Goal: Communication & Community: Connect with others

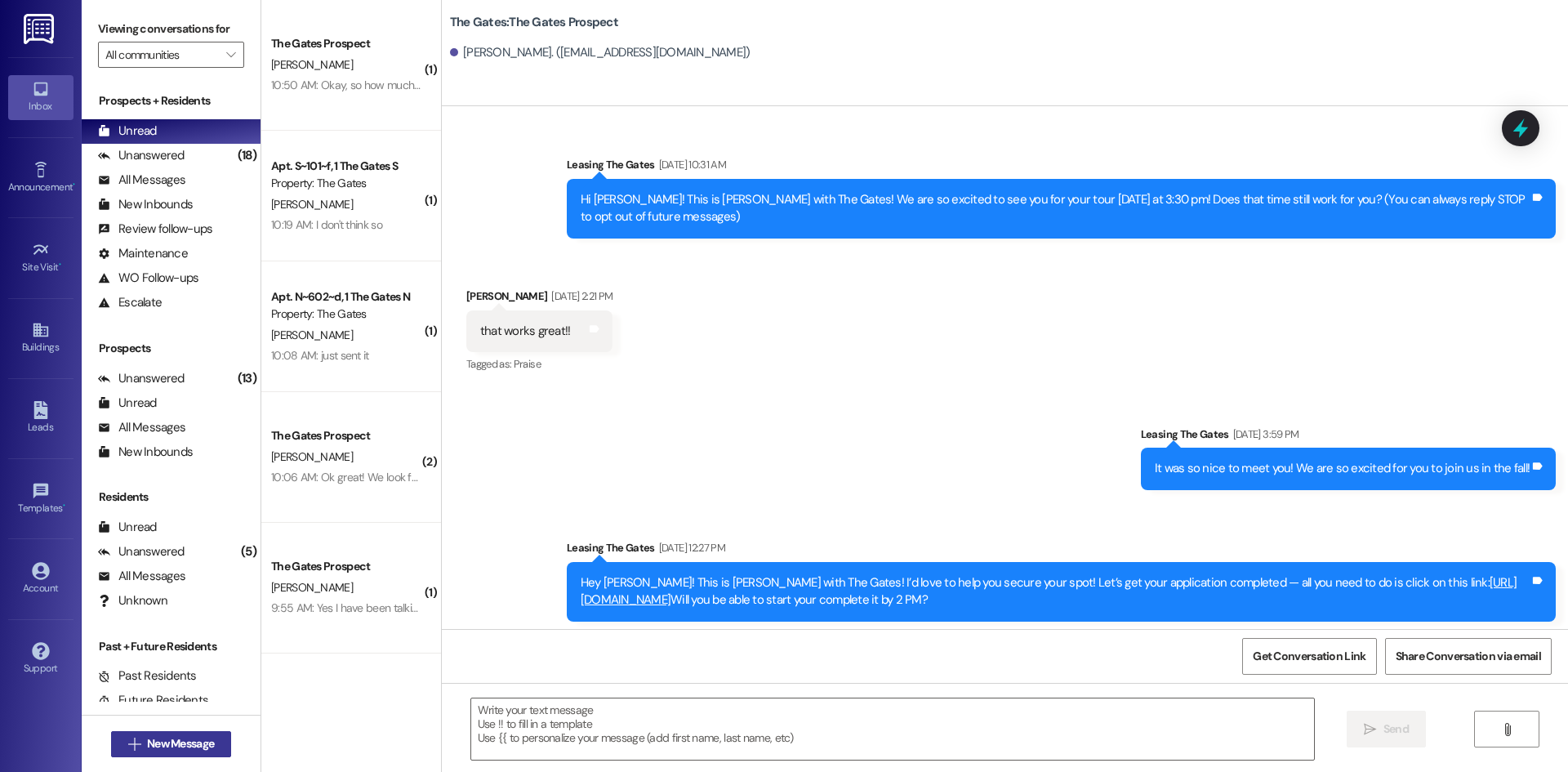
scroll to position [184, 0]
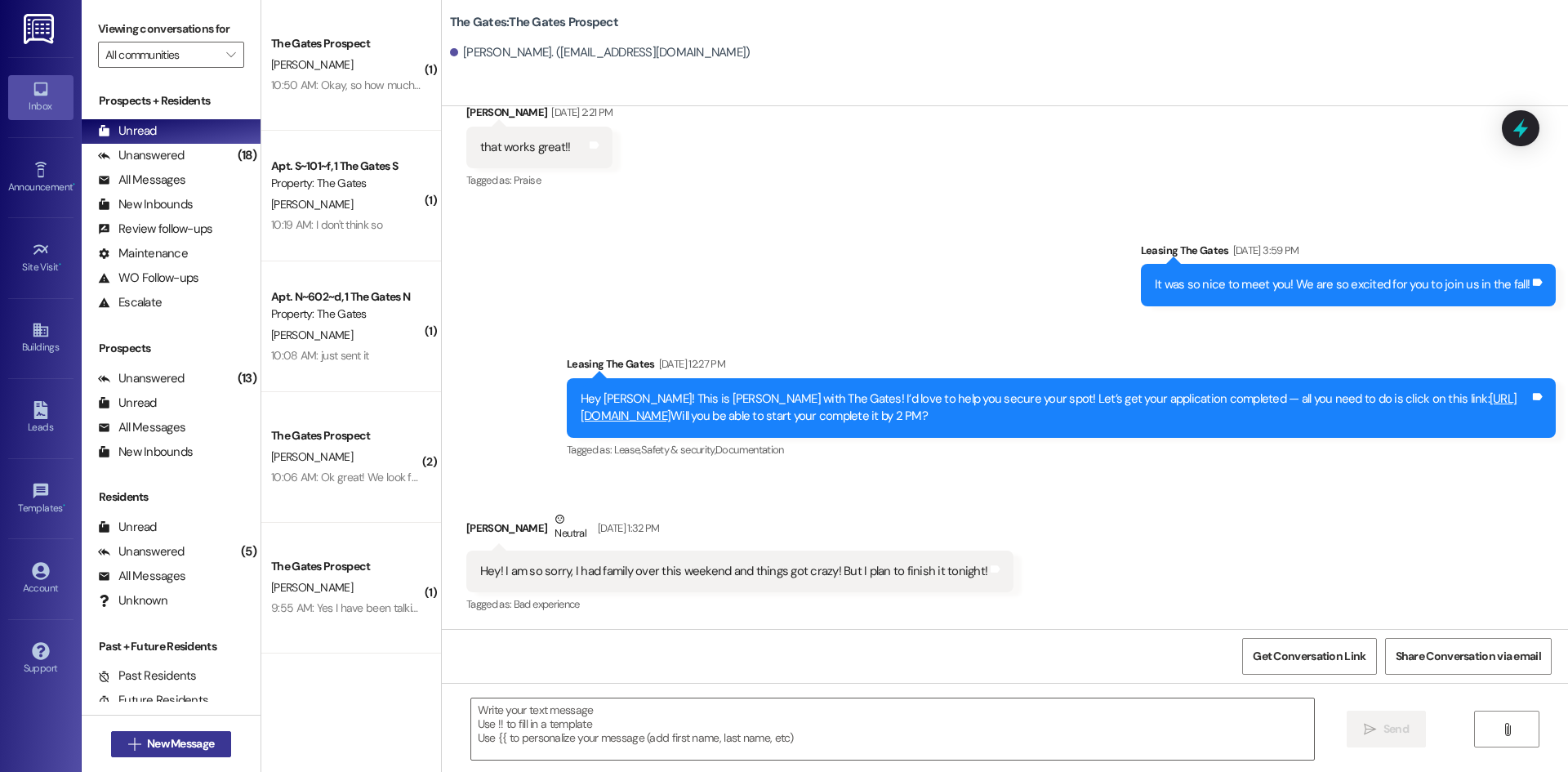
click at [184, 749] on span "New Message" at bounding box center [181, 744] width 67 height 17
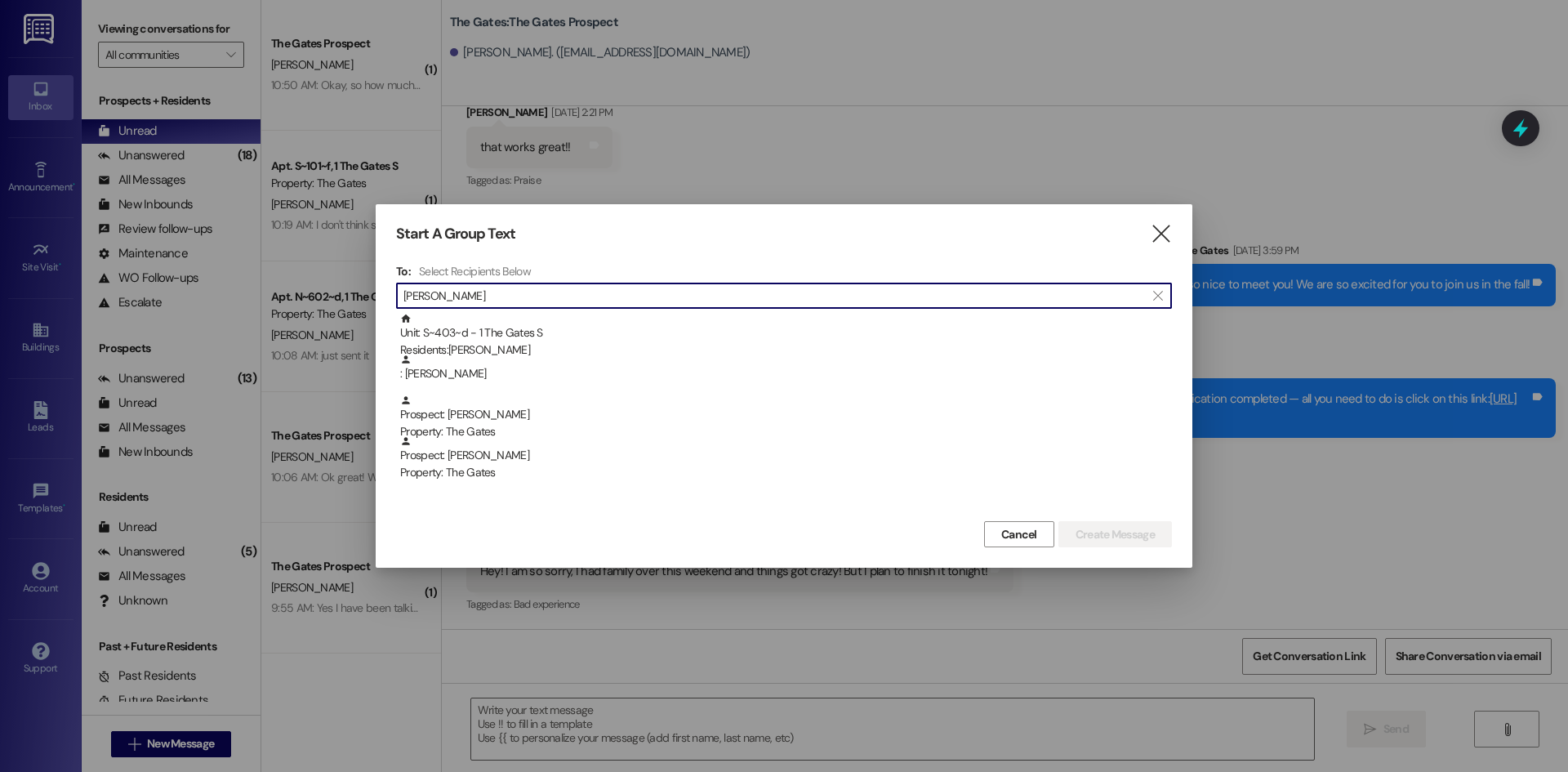
type input "[PERSON_NAME]"
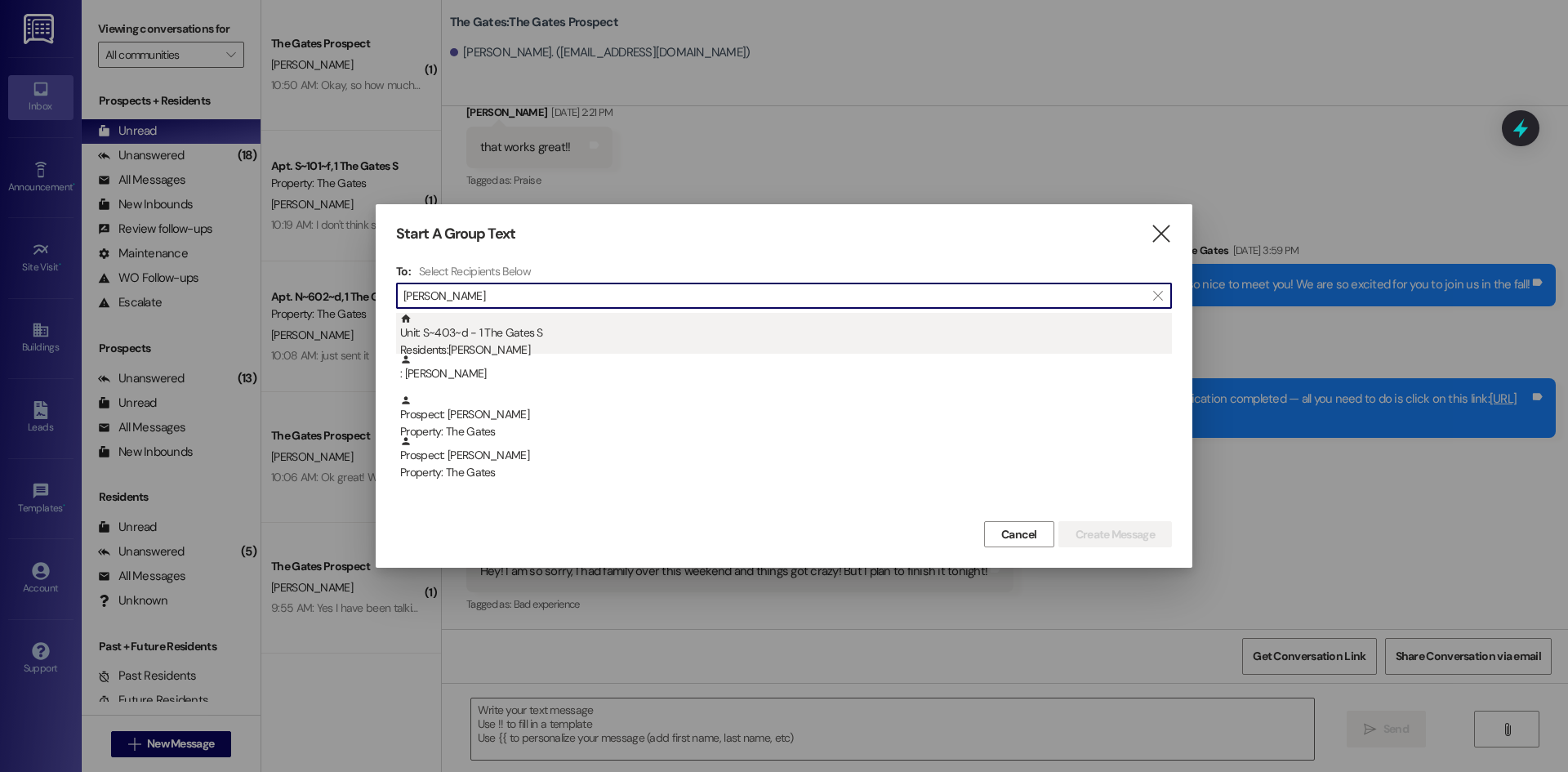
click at [464, 322] on div "Unit: S~403~d - 1 The Gates S Residents: [PERSON_NAME]" at bounding box center [785, 336] width 772 height 46
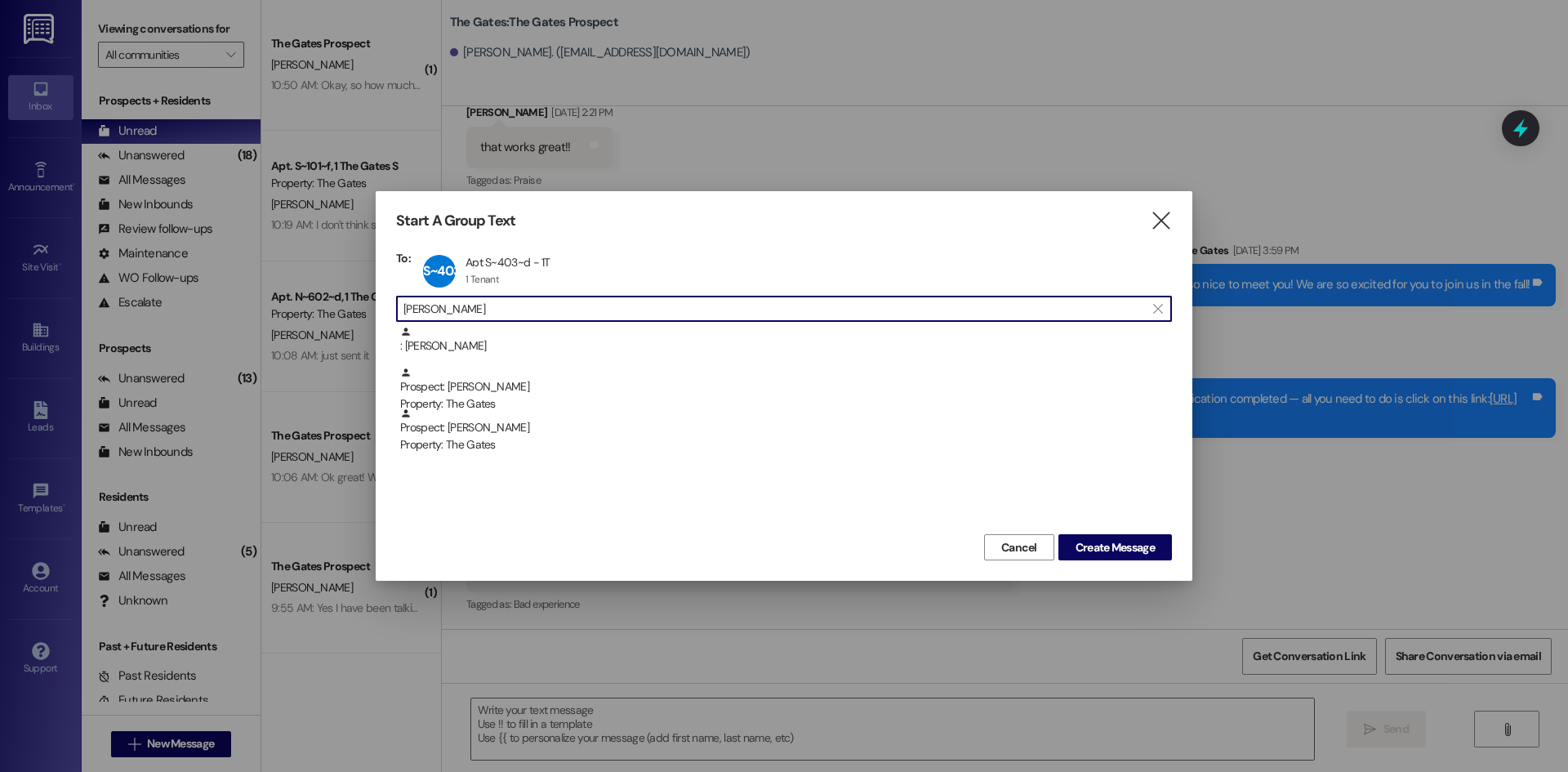
drag, startPoint x: 467, startPoint y: 304, endPoint x: 298, endPoint y: 285, distance: 170.1
click at [298, 285] on div "Start A Group Text  To: S~403~d Apt S~403~d - 1T Apt S~403~d - 1T 1 Tenant 1 T…" at bounding box center [784, 386] width 1568 height 772
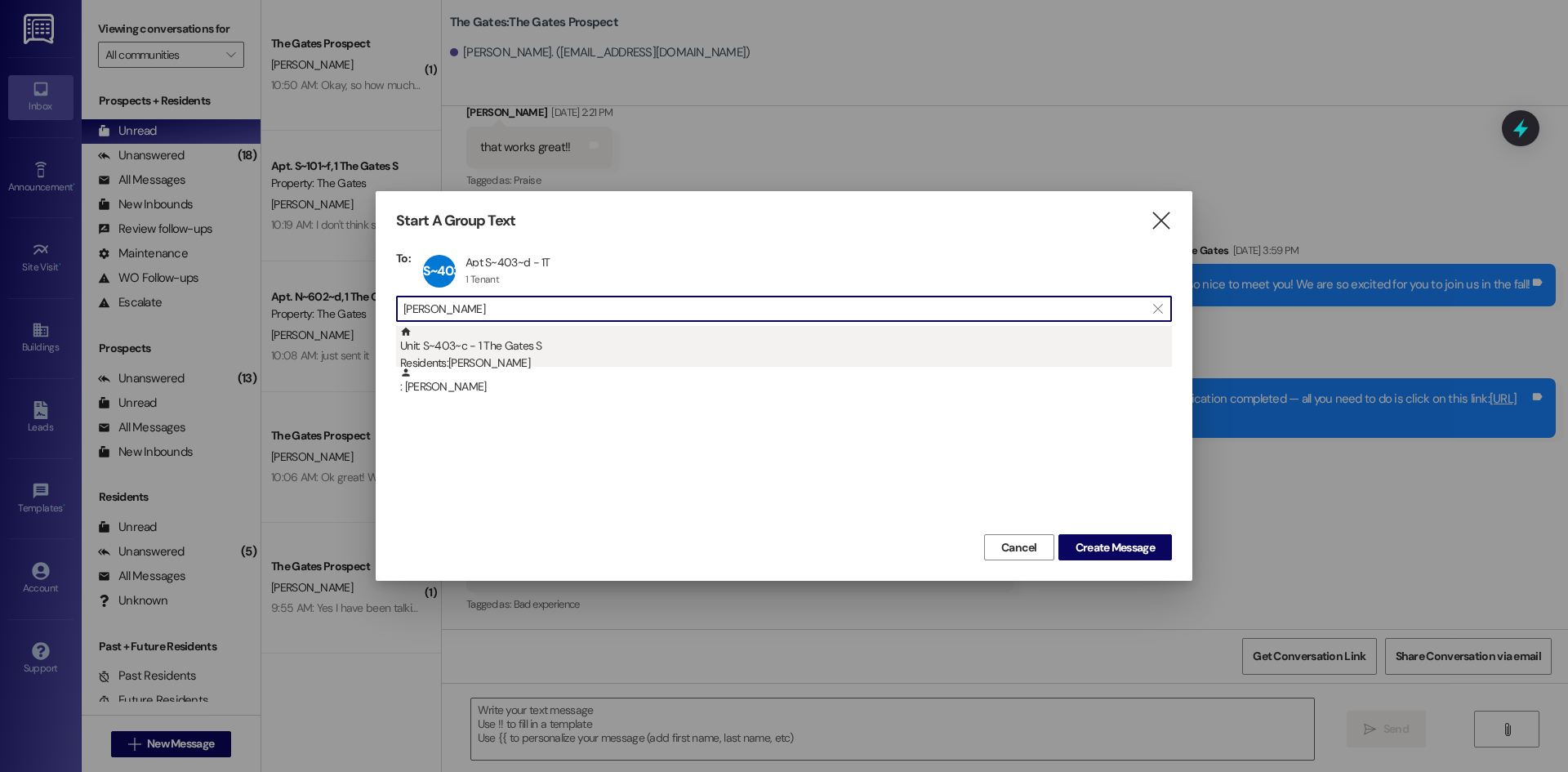
type input "[PERSON_NAME]"
click at [518, 348] on div "Unit: S~403~c - 1 The Gates S Residents: [PERSON_NAME]" at bounding box center [785, 349] width 772 height 46
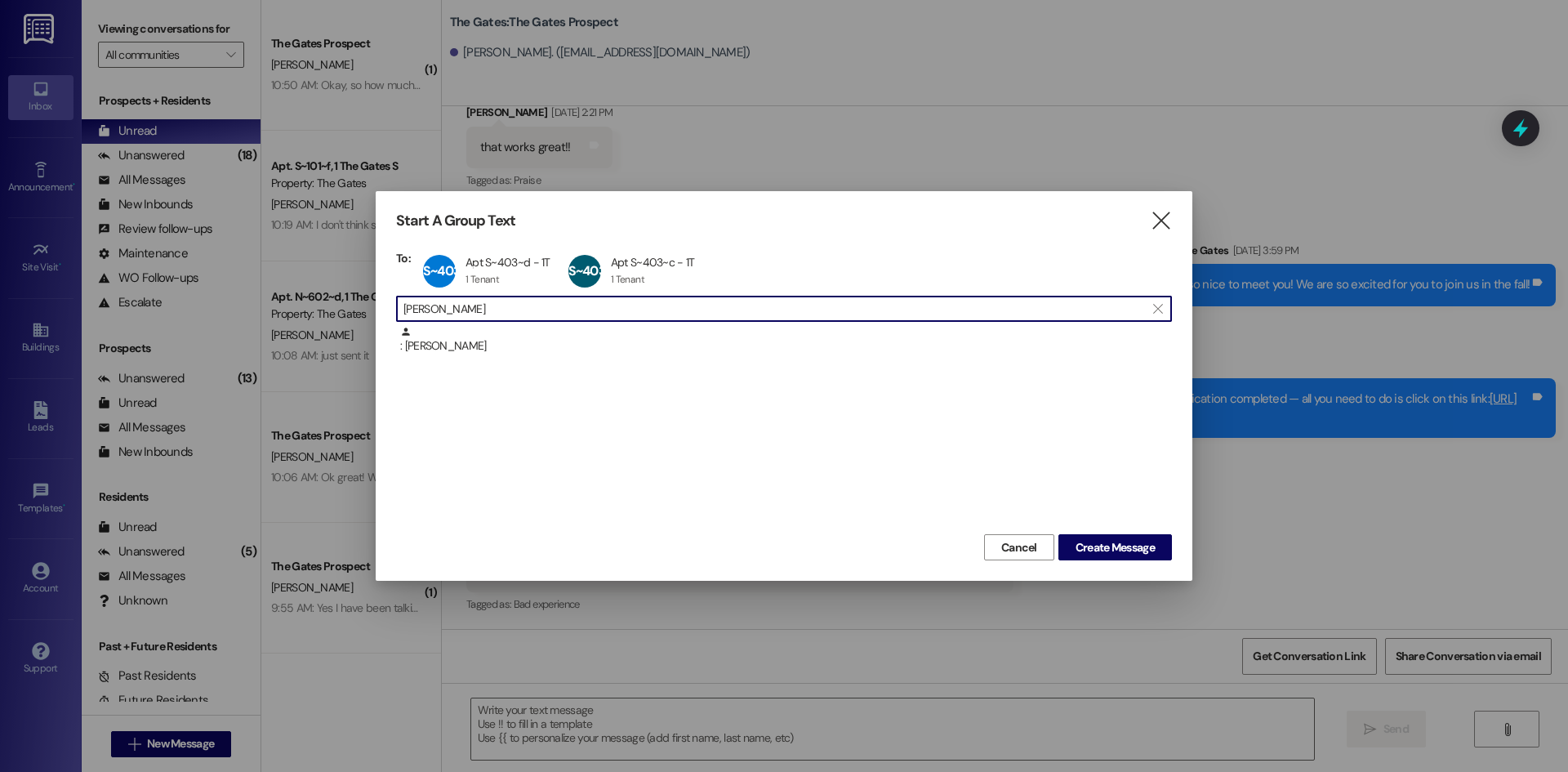
click at [301, 295] on div "Start A Group Text  To: S~403~d Apt S~403~d - 1T Apt S~403~d - 1T 1 Tenant 1 T…" at bounding box center [784, 386] width 1568 height 772
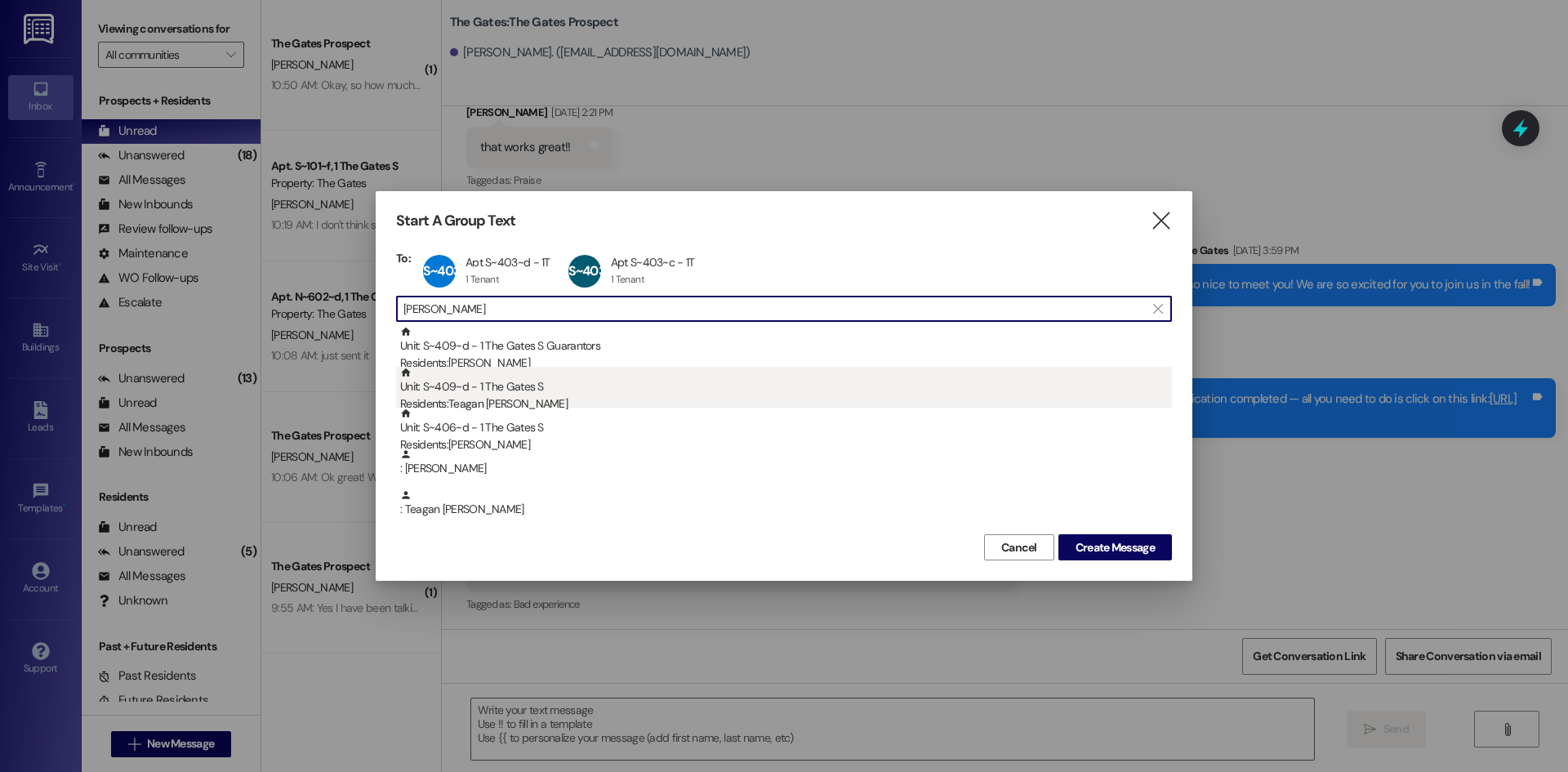
type input "[PERSON_NAME]"
click at [483, 399] on div "Residents: Teagan [PERSON_NAME]" at bounding box center [785, 404] width 772 height 17
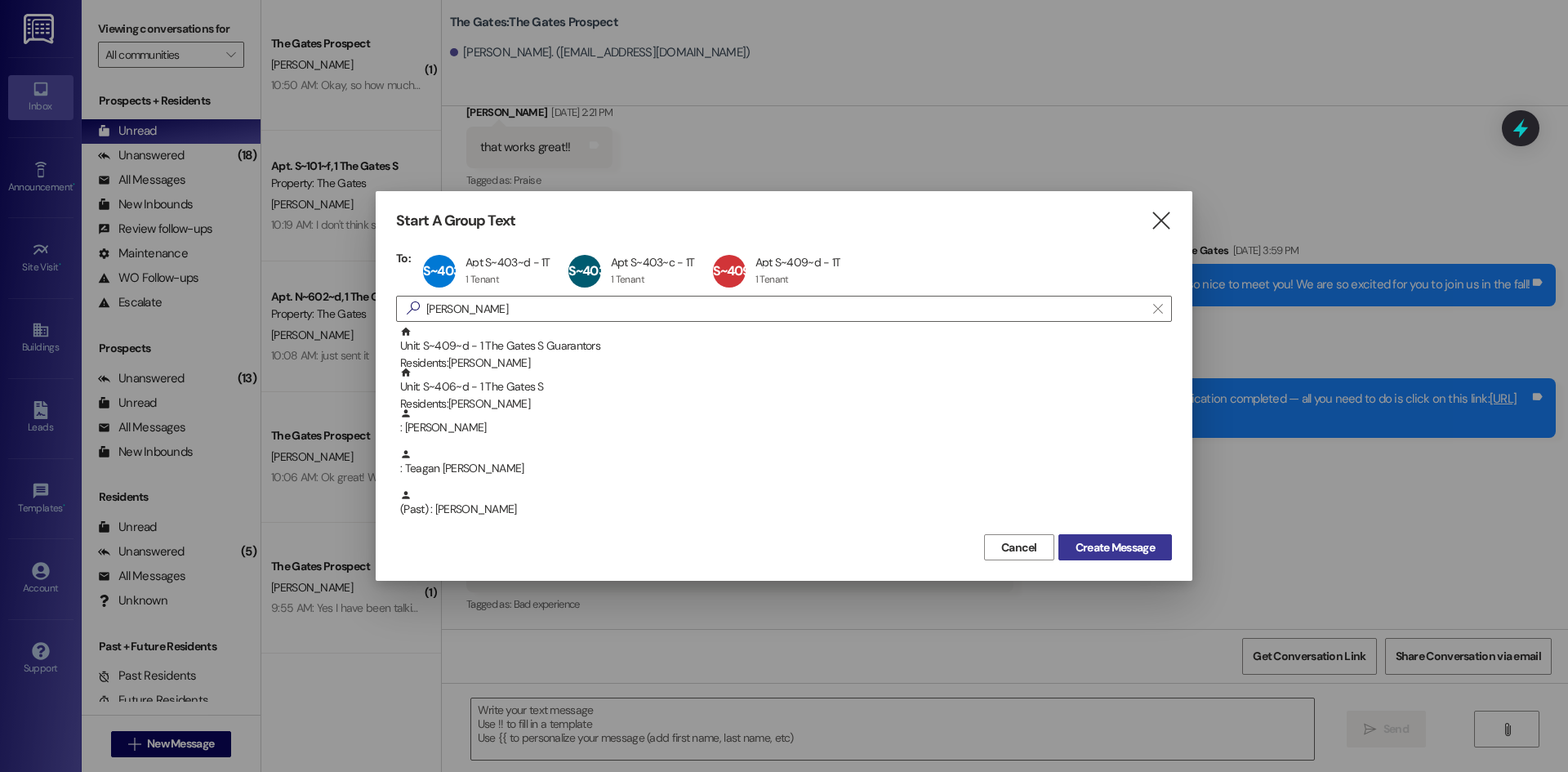
click at [1081, 546] on span "Create Message" at bounding box center [1115, 548] width 79 height 17
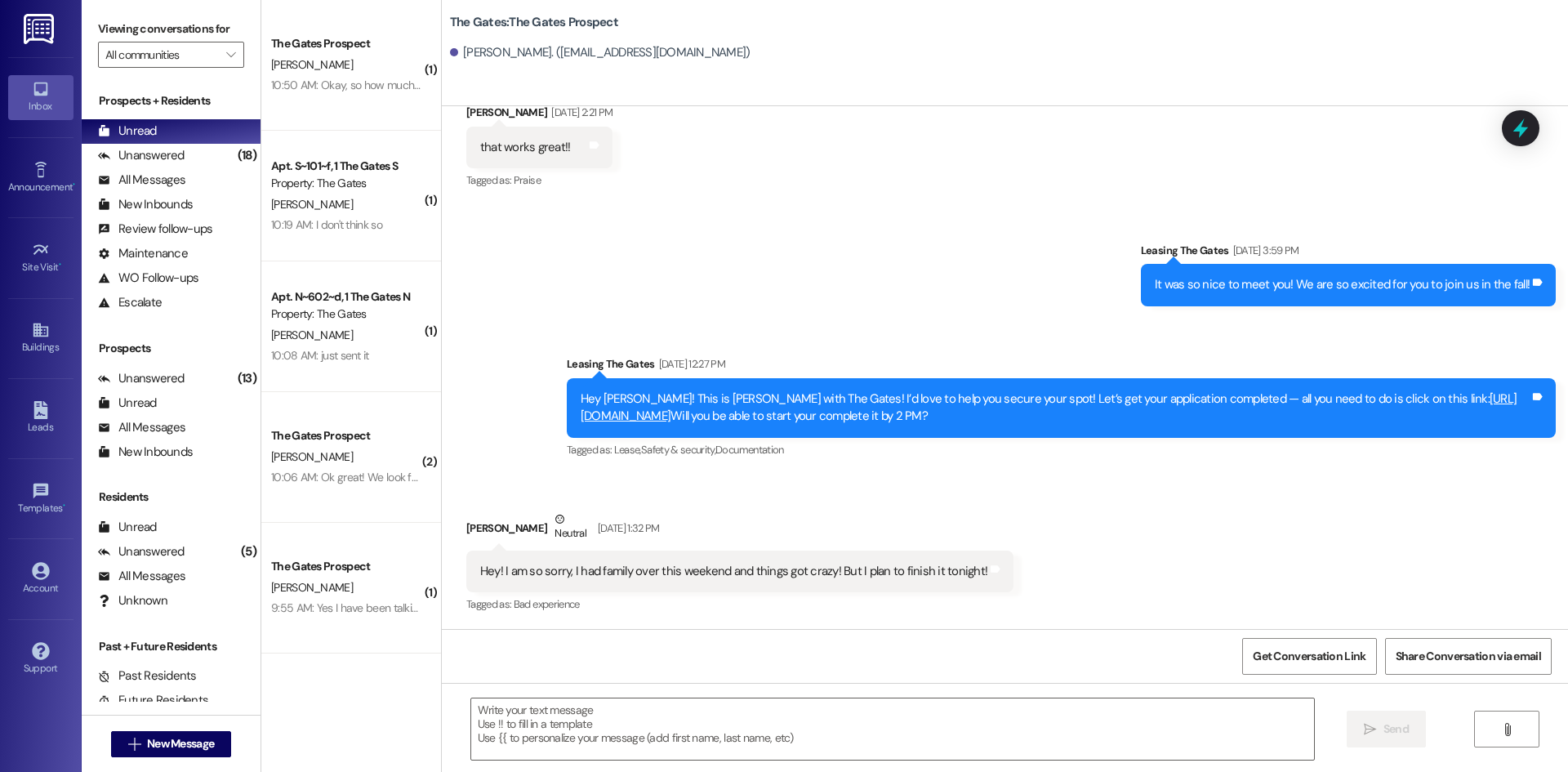
scroll to position [0, 0]
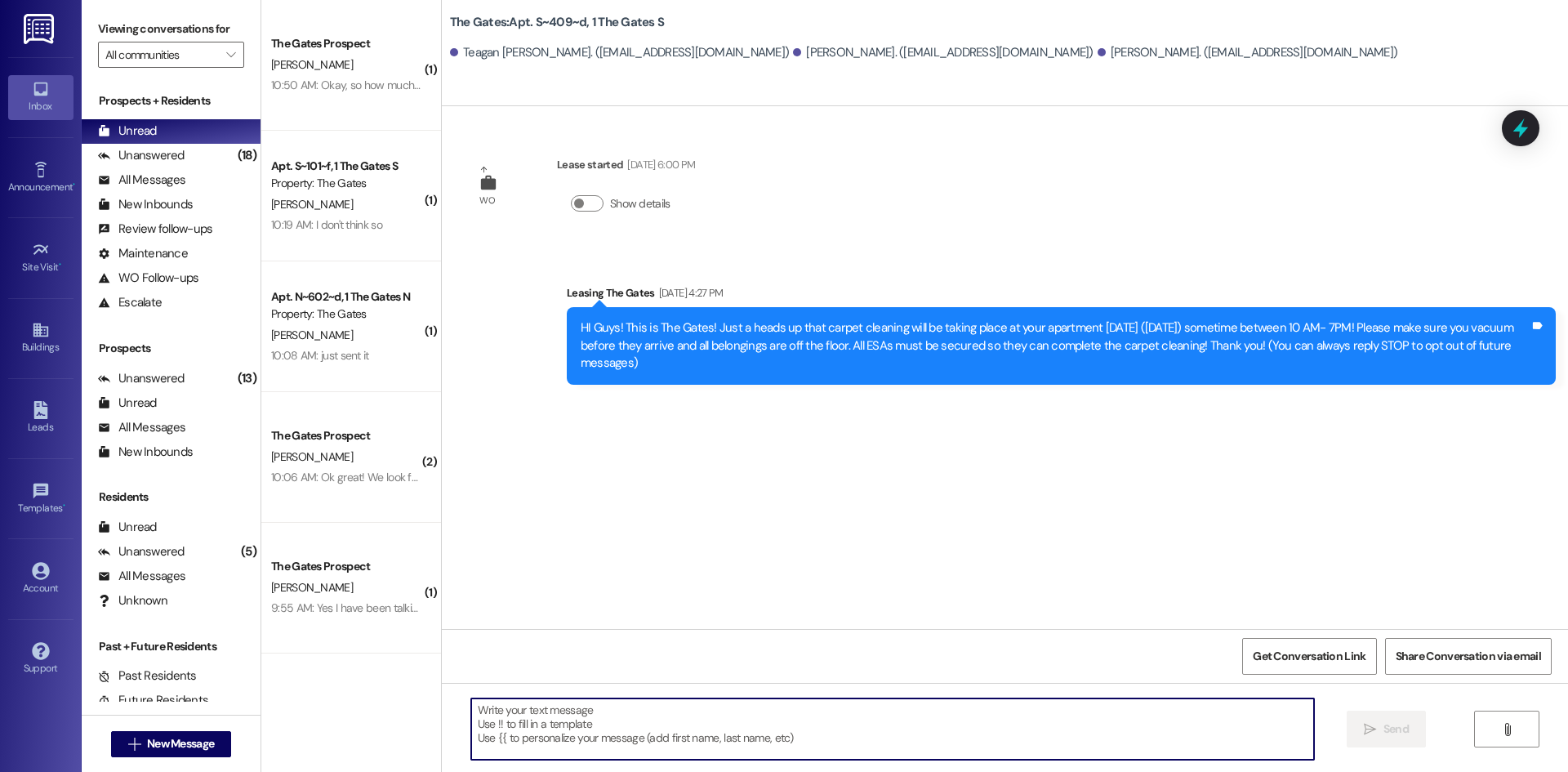
click at [581, 722] on textarea at bounding box center [892, 730] width 843 height 62
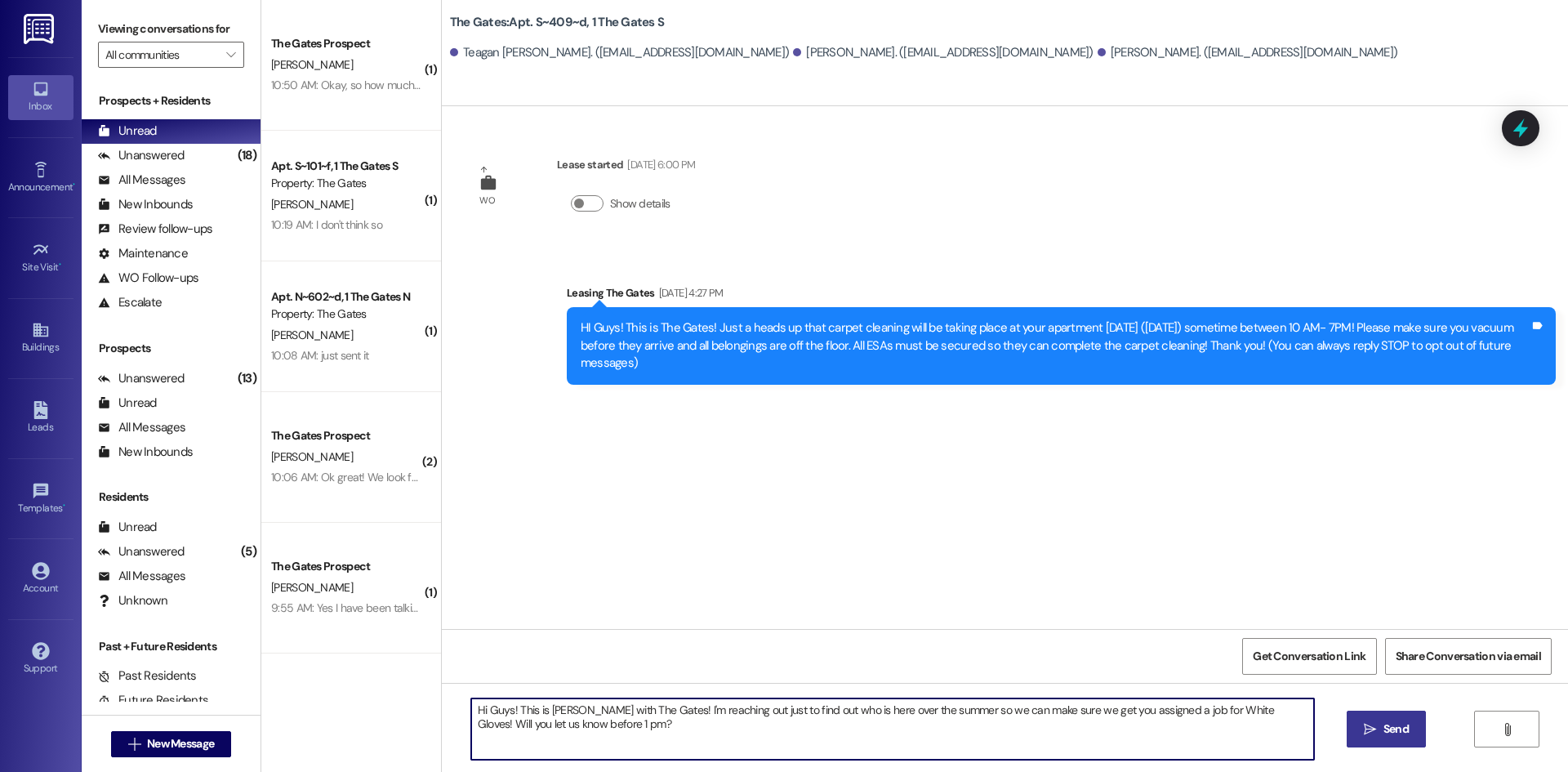
type textarea "Hi Guys! This is [PERSON_NAME] with The Gates! I'm reaching out just to find ou…"
click at [1405, 733] on span "Send" at bounding box center [1396, 730] width 25 height 17
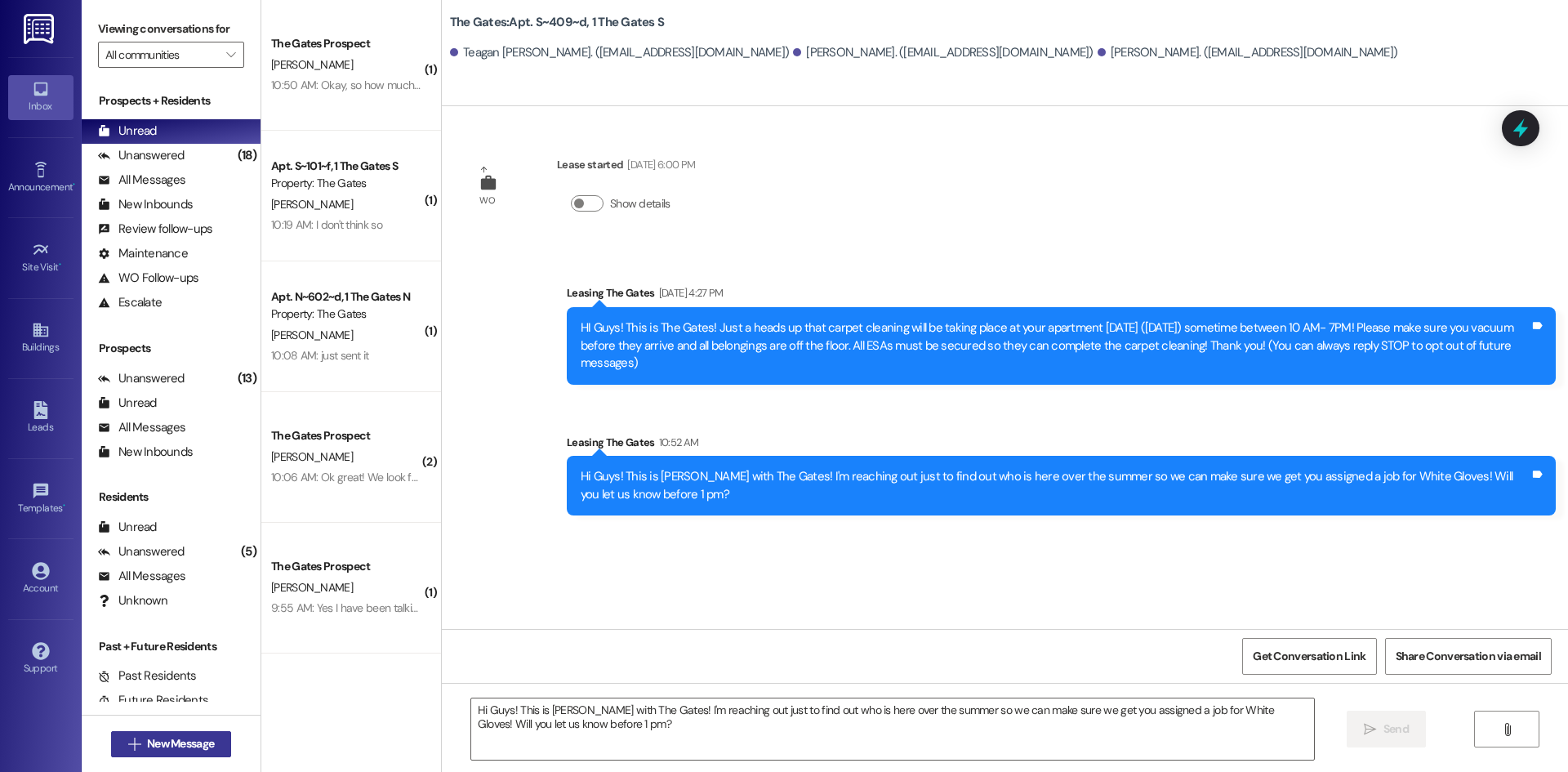
click at [184, 739] on span "New Message" at bounding box center [181, 744] width 67 height 17
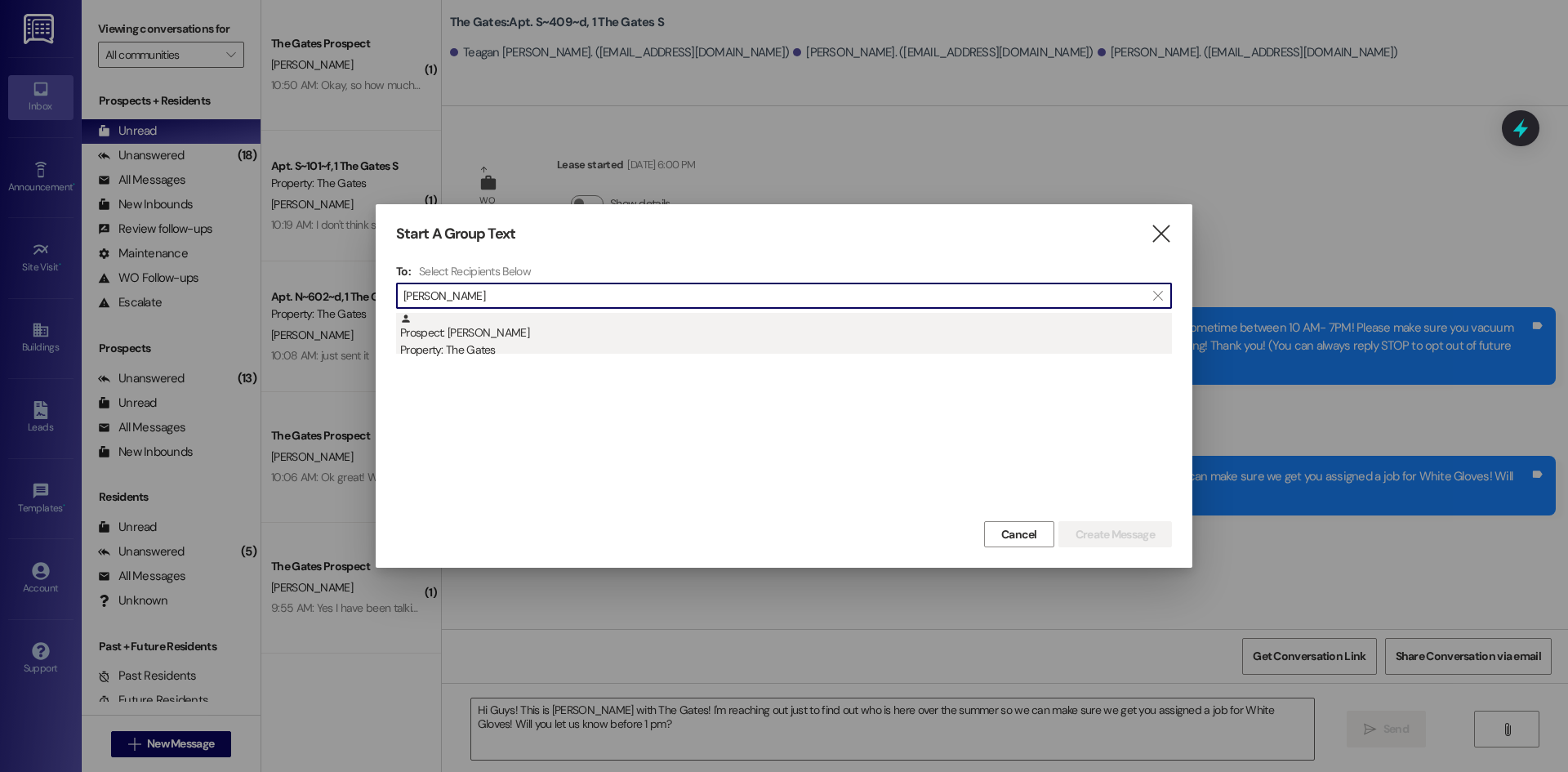
type input "[PERSON_NAME]"
click at [494, 338] on div "Prospect: [PERSON_NAME] Property: The Gates" at bounding box center [785, 336] width 772 height 46
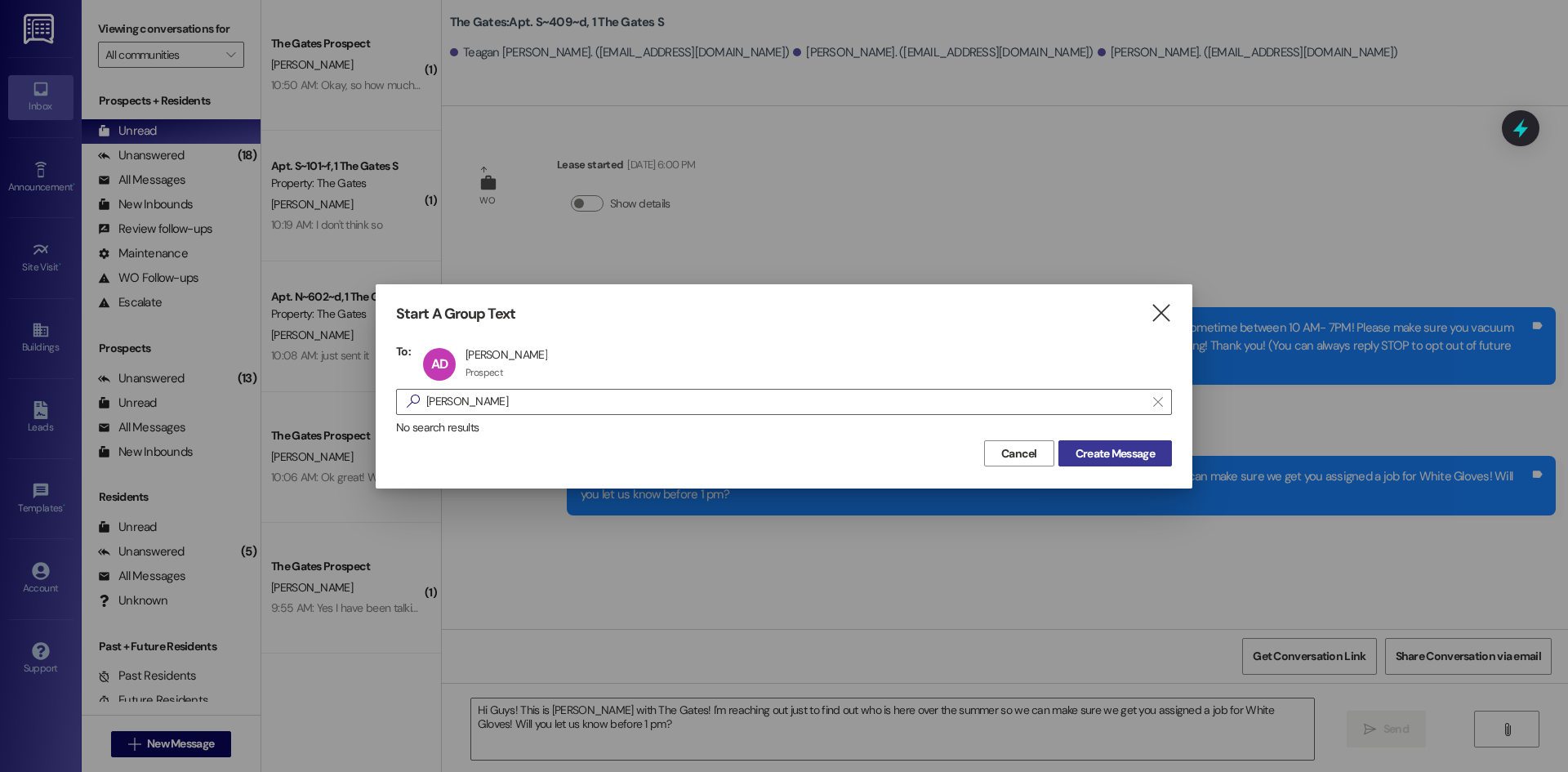
click at [1084, 451] on span "Create Message" at bounding box center [1115, 454] width 79 height 17
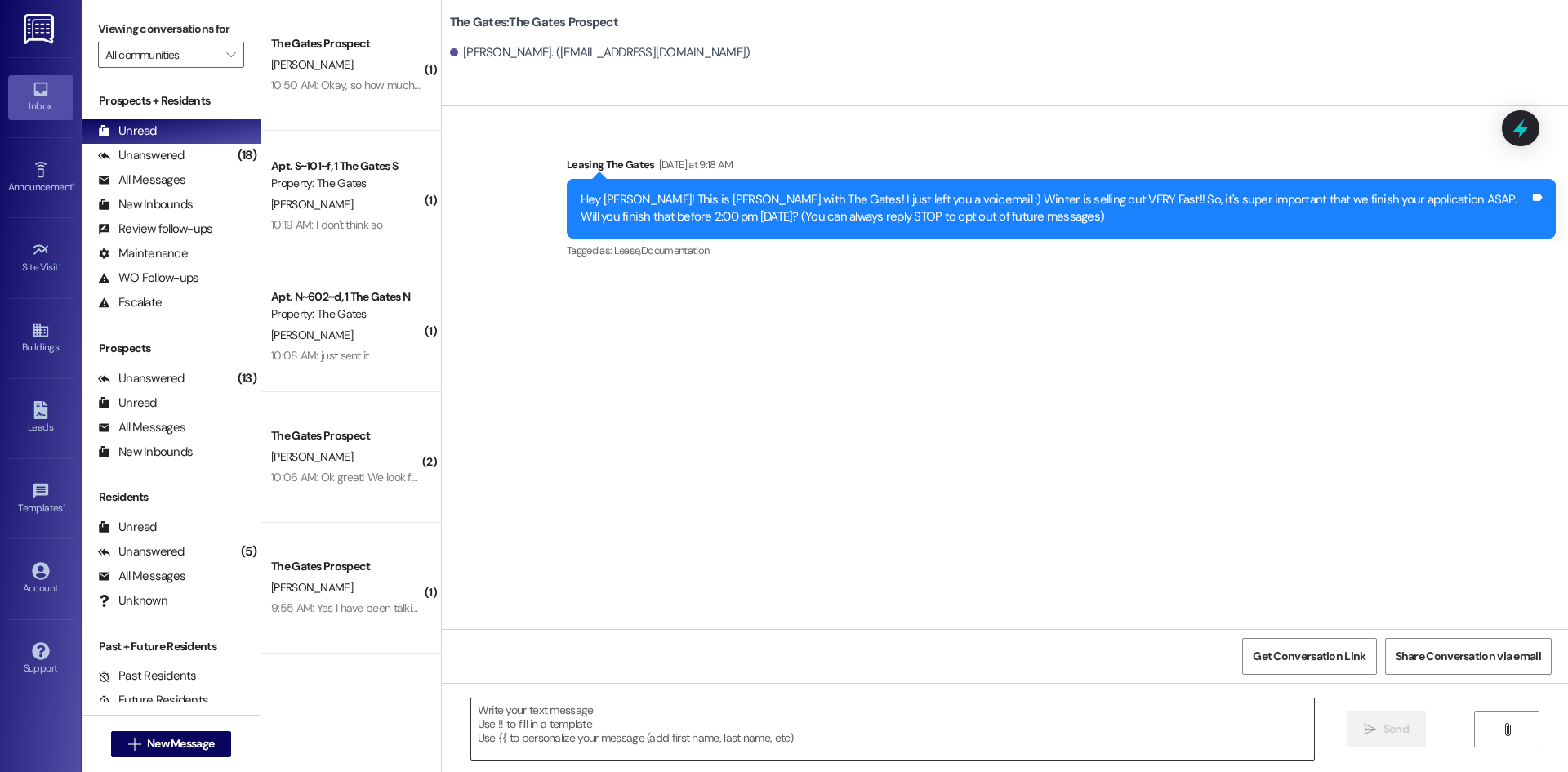
click at [520, 745] on textarea at bounding box center [892, 730] width 843 height 62
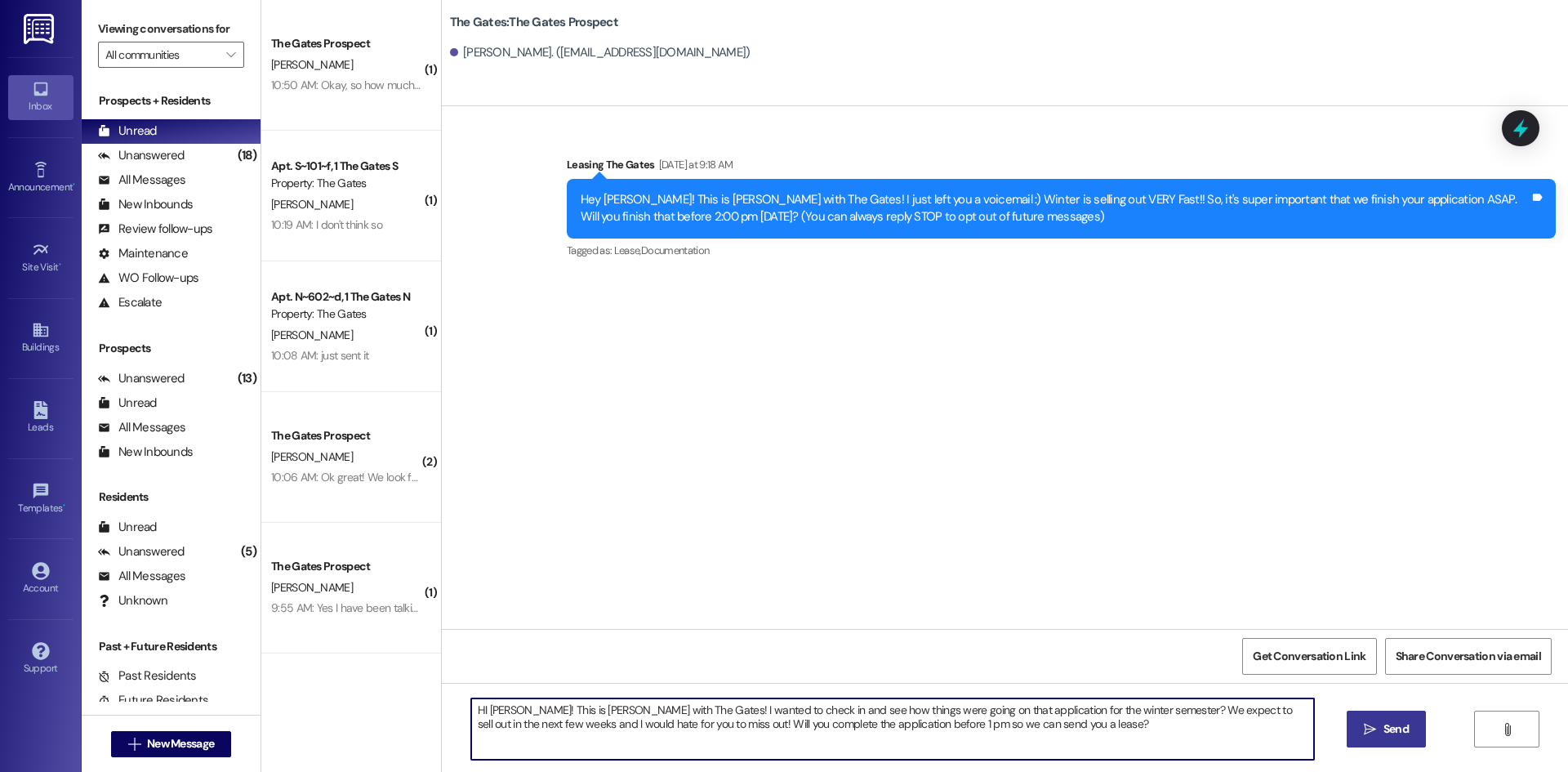
type textarea "HI [PERSON_NAME]! This is [PERSON_NAME] with The Gates! I wanted to check in an…"
click at [1395, 735] on span "Send" at bounding box center [1396, 730] width 25 height 17
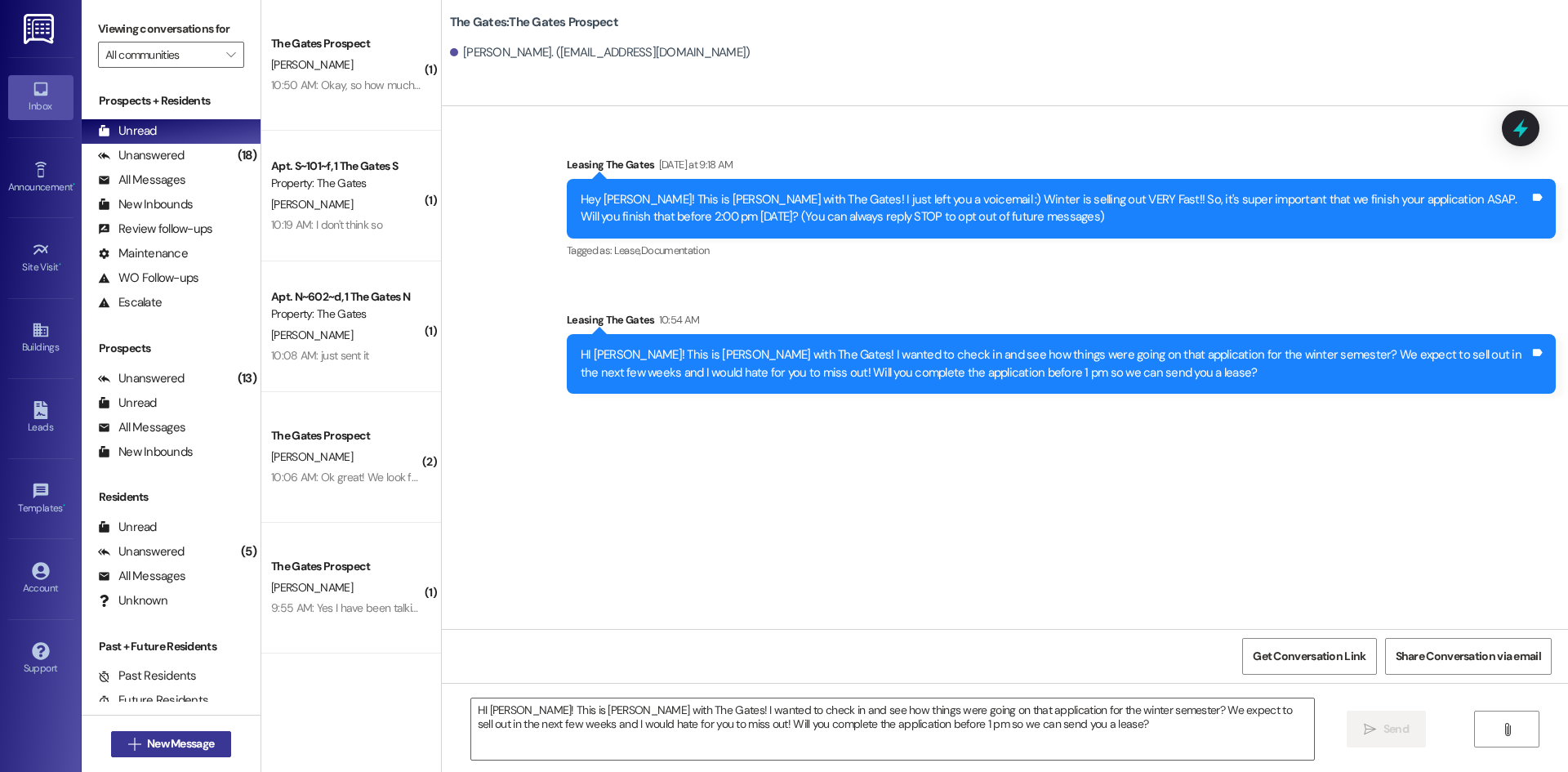
drag, startPoint x: 176, startPoint y: 742, endPoint x: 179, endPoint y: 753, distance: 11.4
click at [179, 753] on button " New Message" at bounding box center [172, 744] width 121 height 26
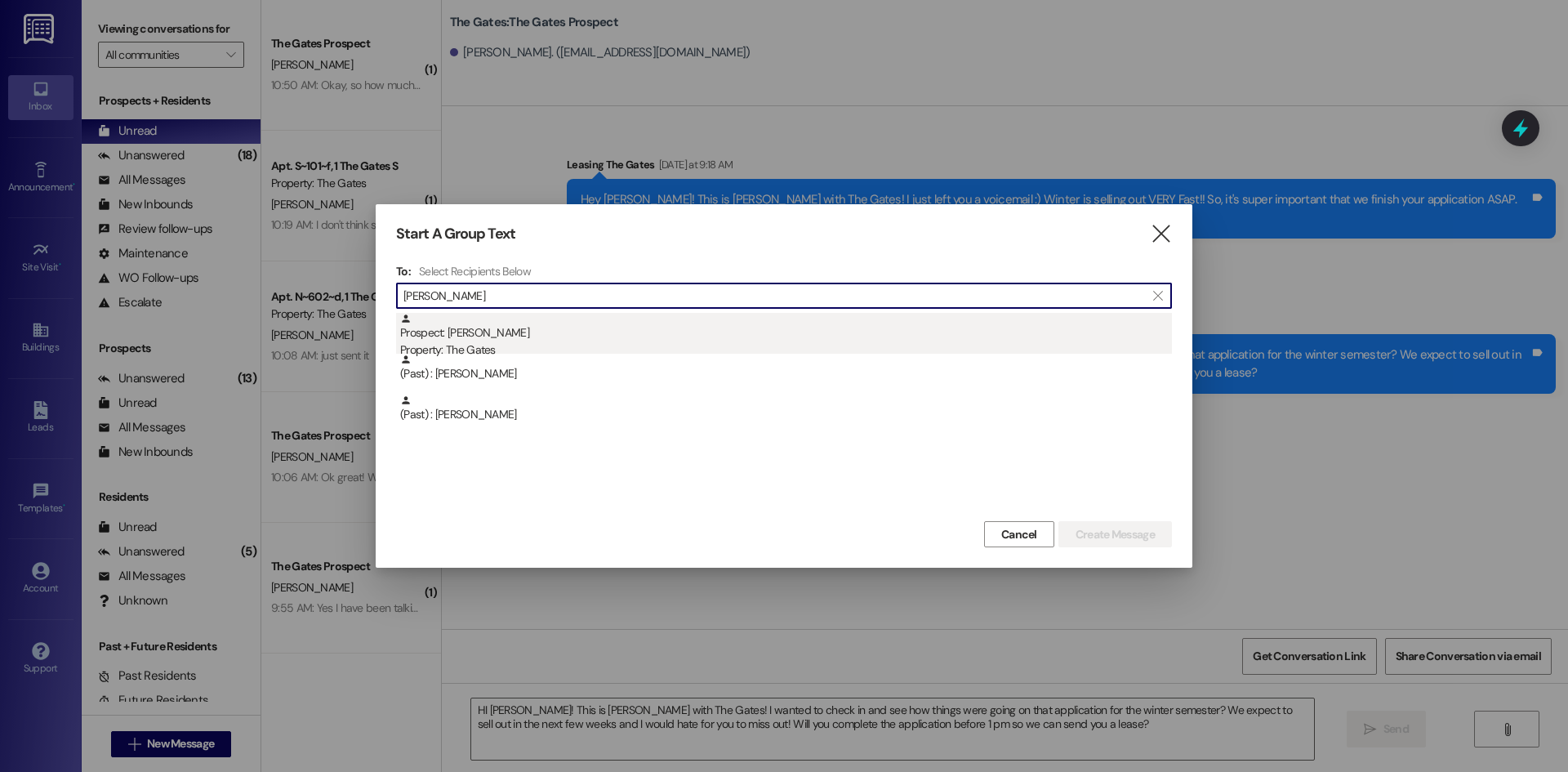
type input "[PERSON_NAME]"
click at [511, 339] on div "Prospect: [PERSON_NAME] Property: The Gates" at bounding box center [785, 336] width 772 height 46
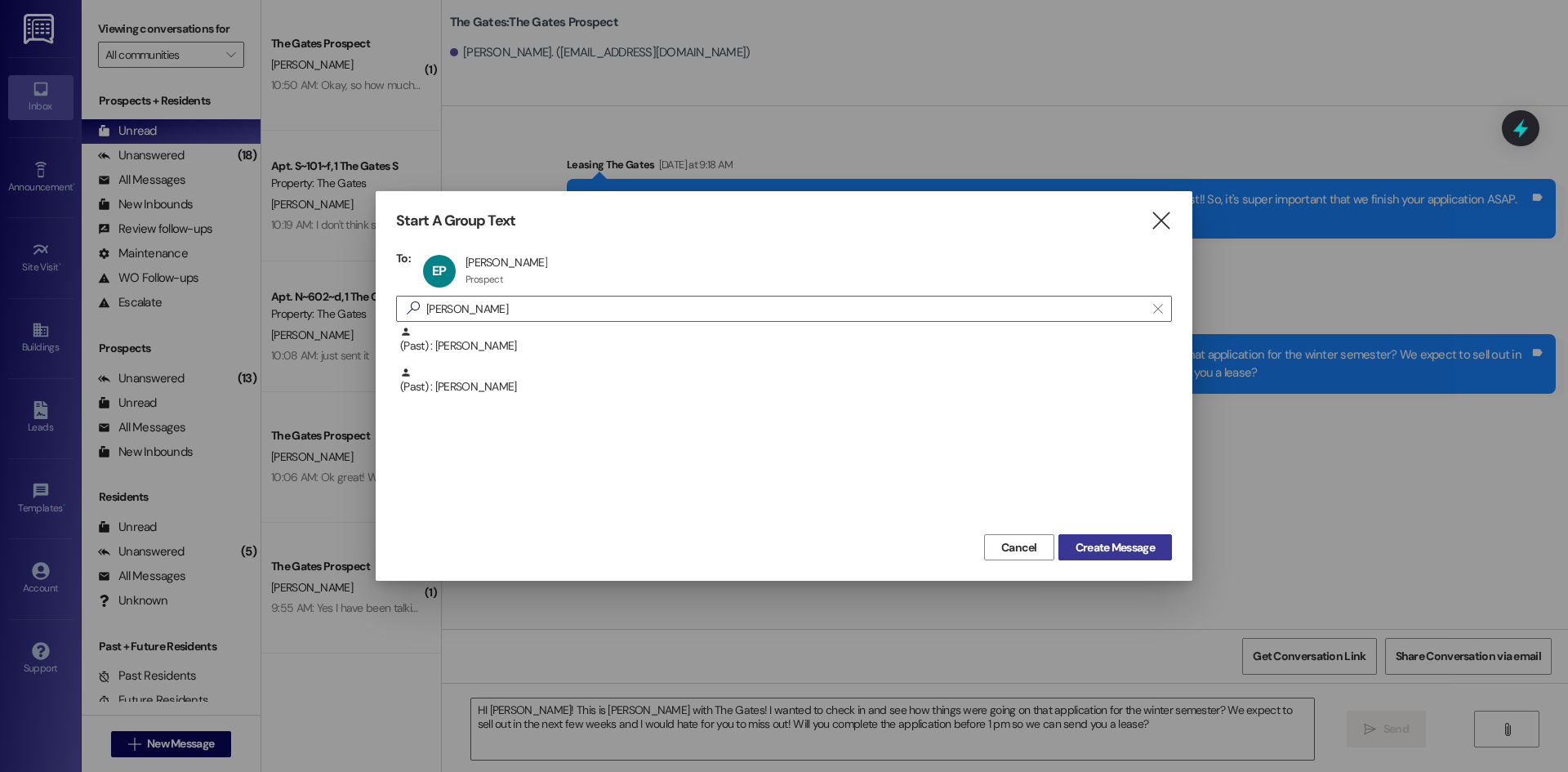
click at [1109, 541] on span "Create Message" at bounding box center [1115, 548] width 79 height 17
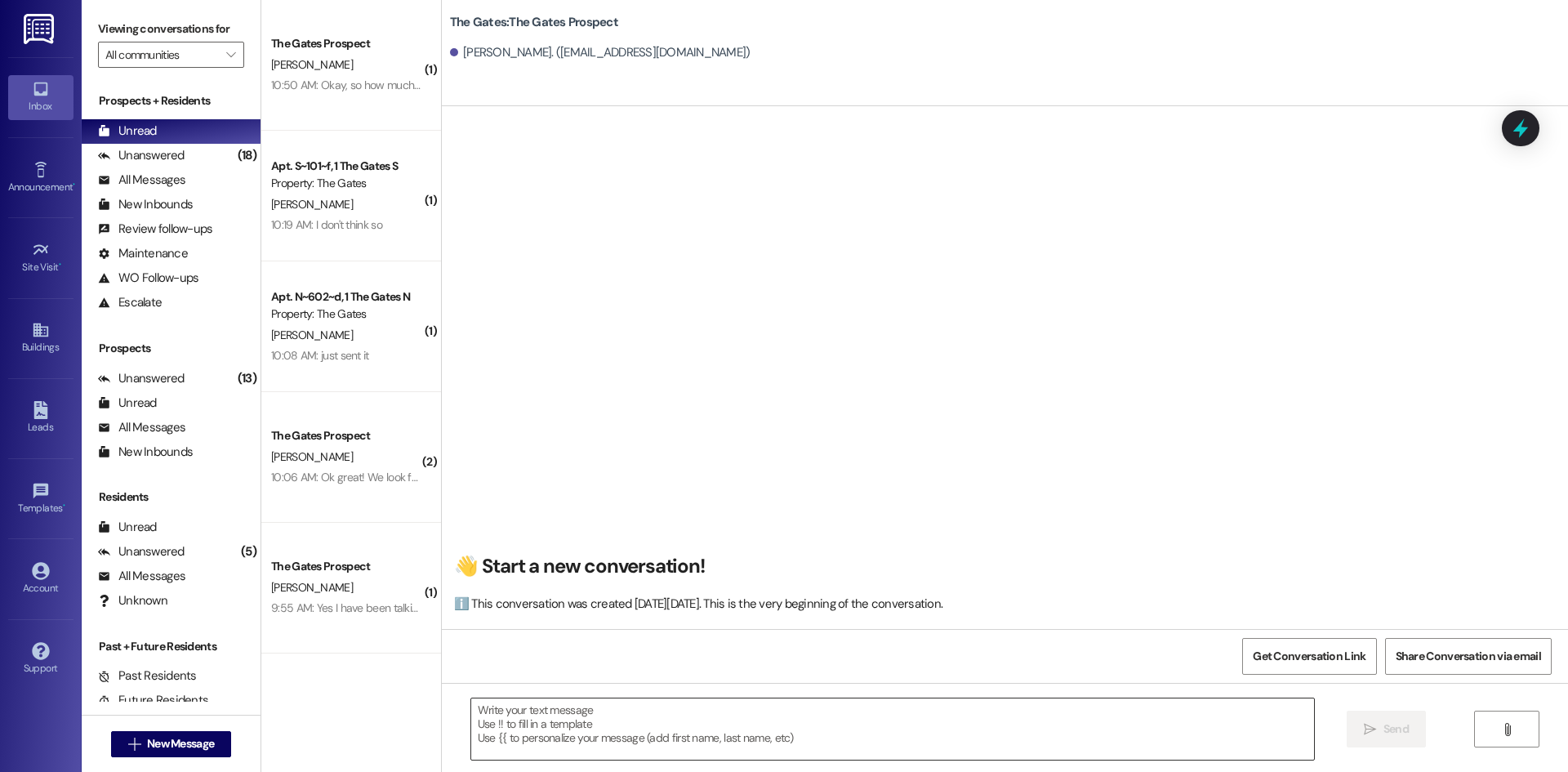
click at [505, 735] on textarea at bounding box center [892, 730] width 843 height 62
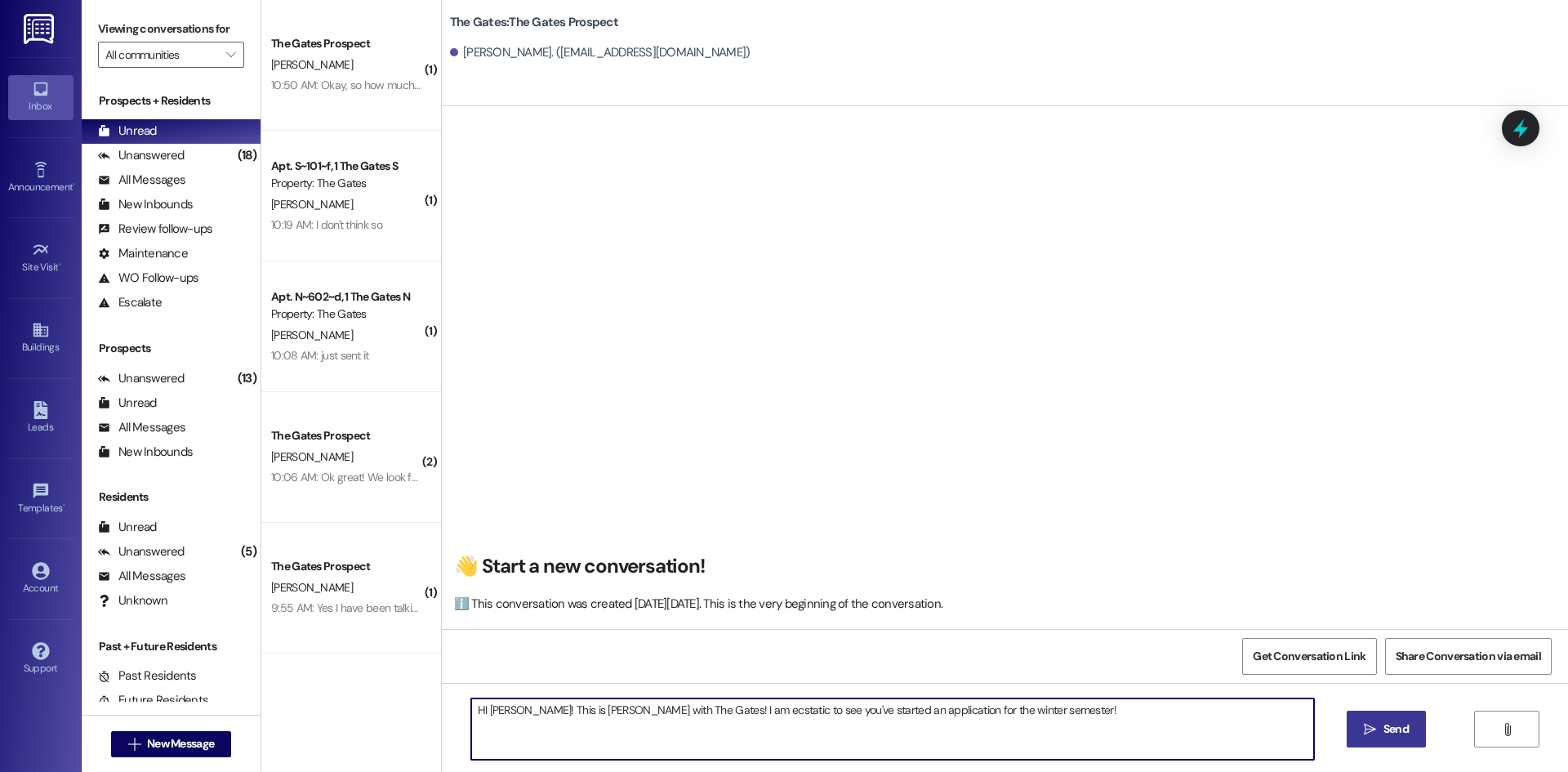
click at [1044, 728] on textarea "HI [PERSON_NAME]! This is [PERSON_NAME] with The Gates! I am ecstatic to see yo…" at bounding box center [892, 730] width 843 height 62
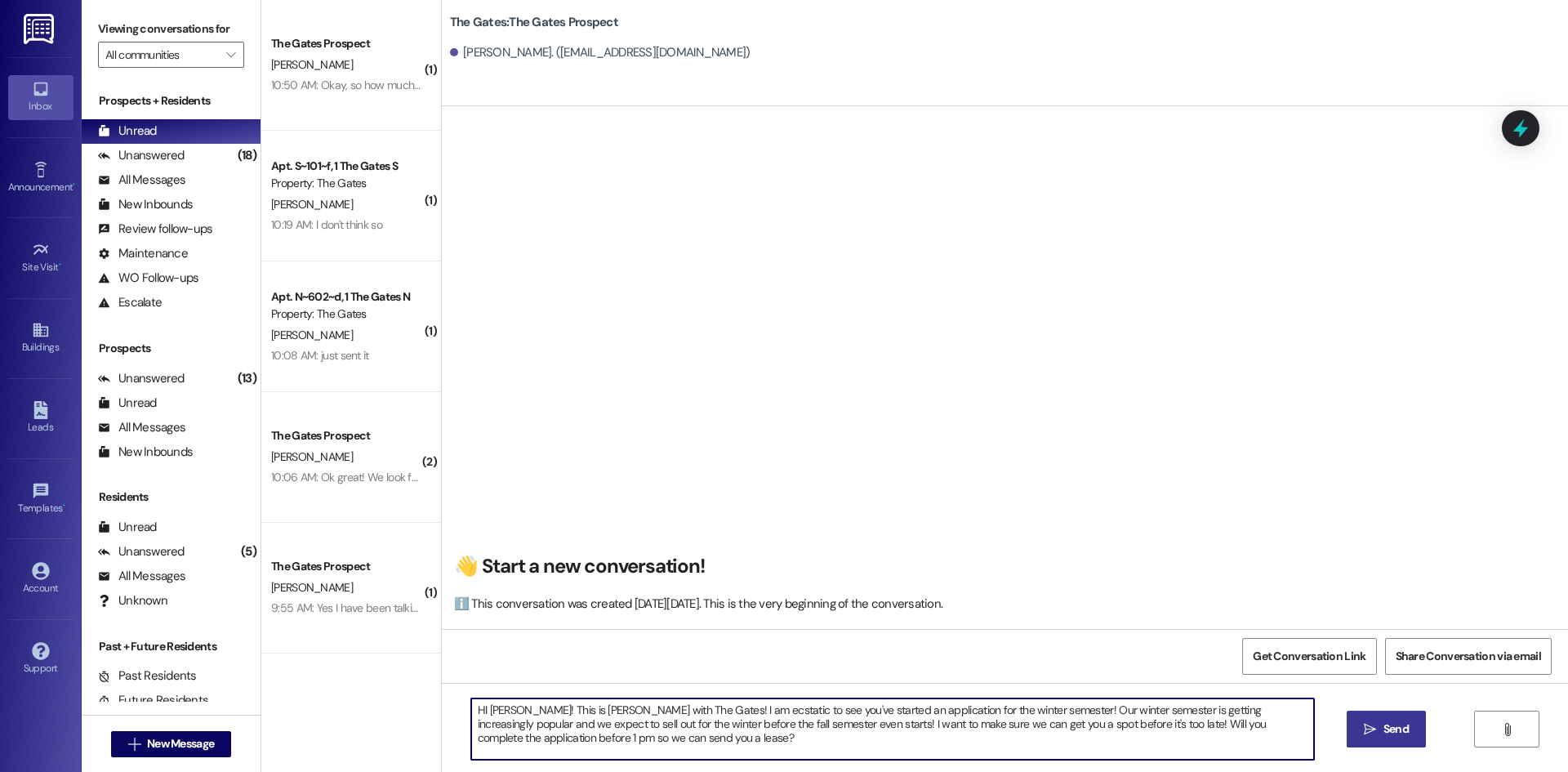
type textarea "HI [PERSON_NAME]! This is [PERSON_NAME] with The Gates! I am ecstatic to see yo…"
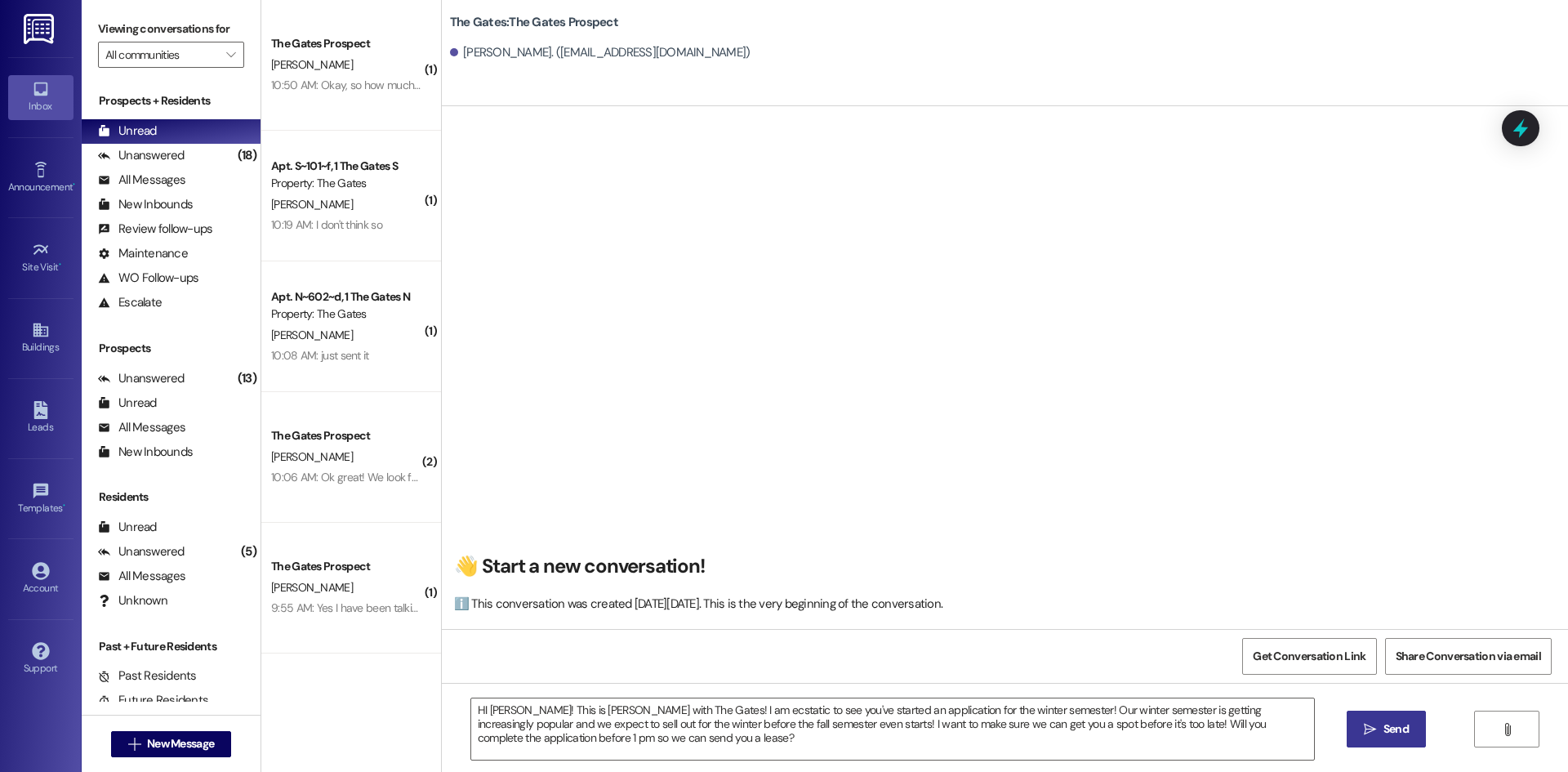
click at [1397, 730] on span "Send" at bounding box center [1396, 730] width 25 height 17
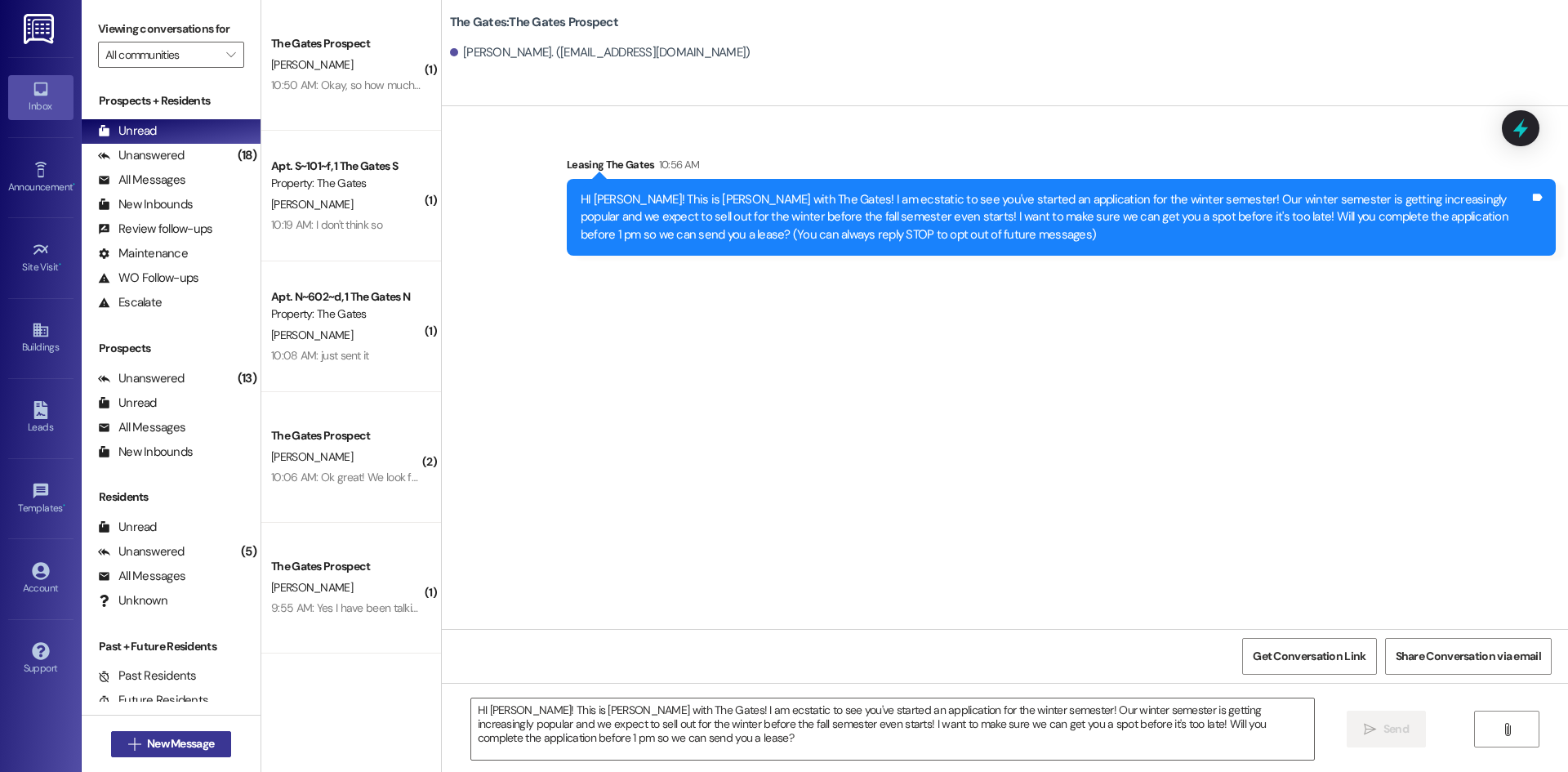
click at [209, 756] on button " New Message" at bounding box center [172, 744] width 121 height 26
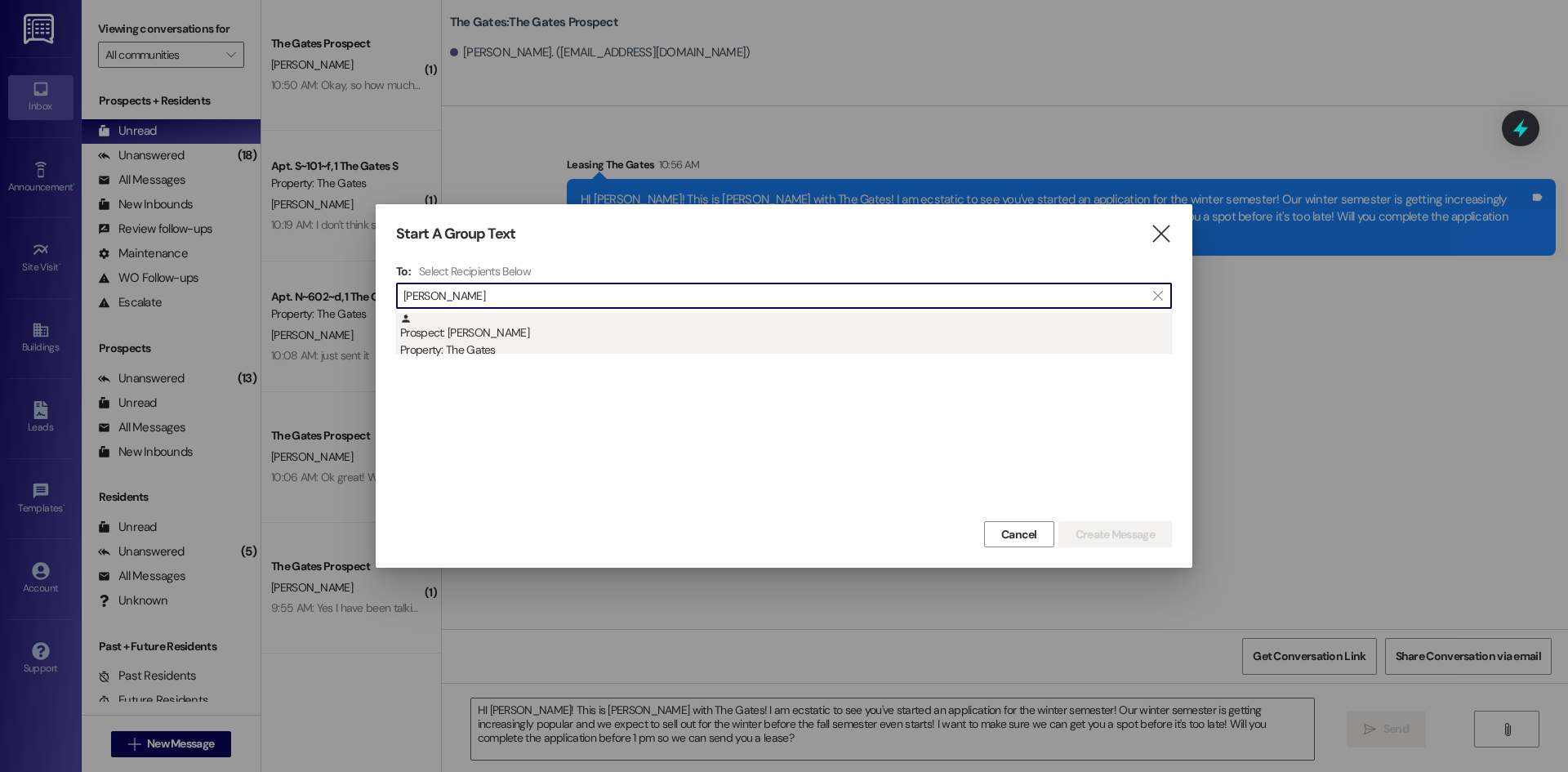
type input "[PERSON_NAME]"
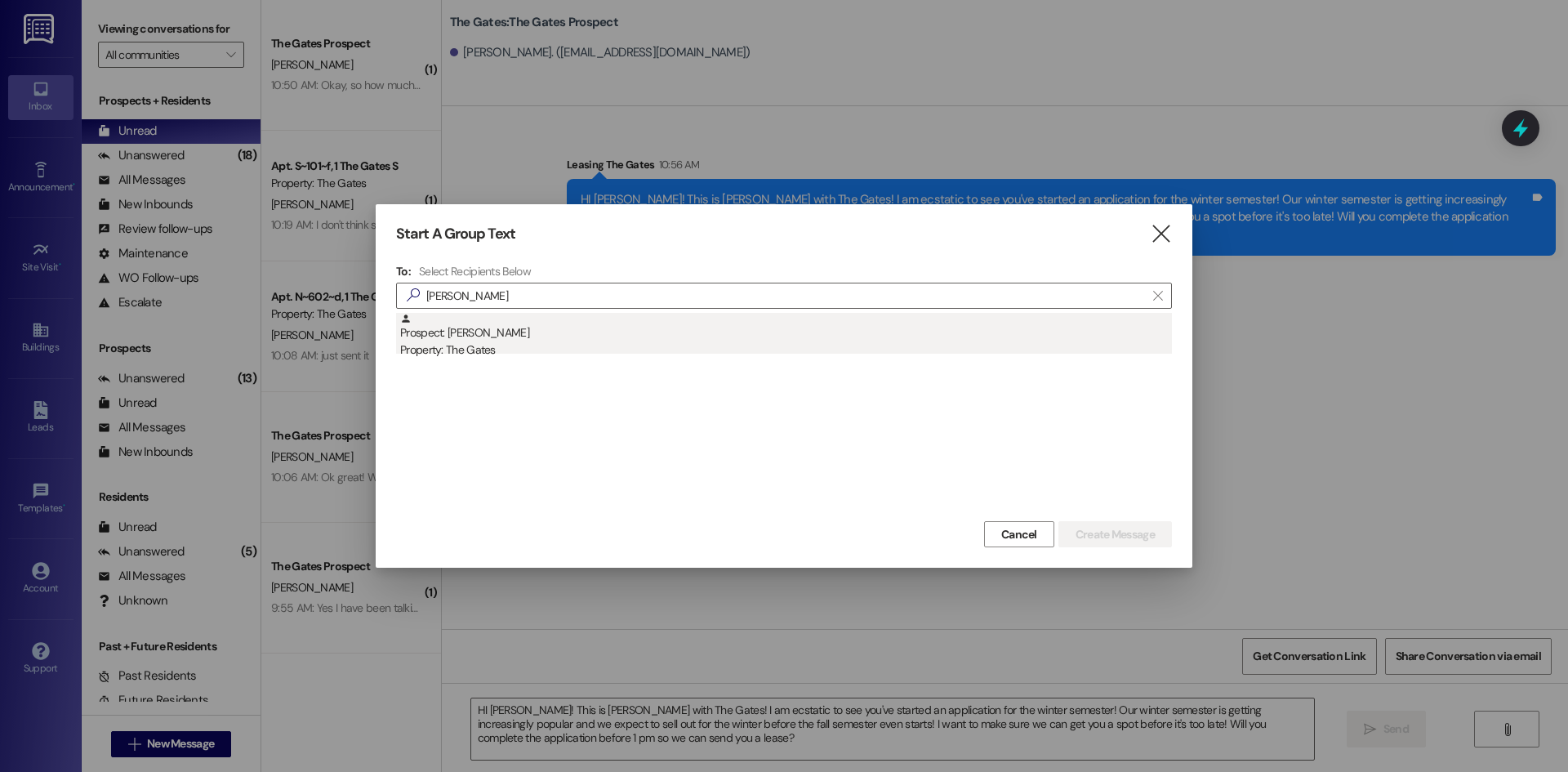
click at [582, 335] on div "Prospect: [PERSON_NAME] Property: The Gates" at bounding box center [785, 336] width 772 height 46
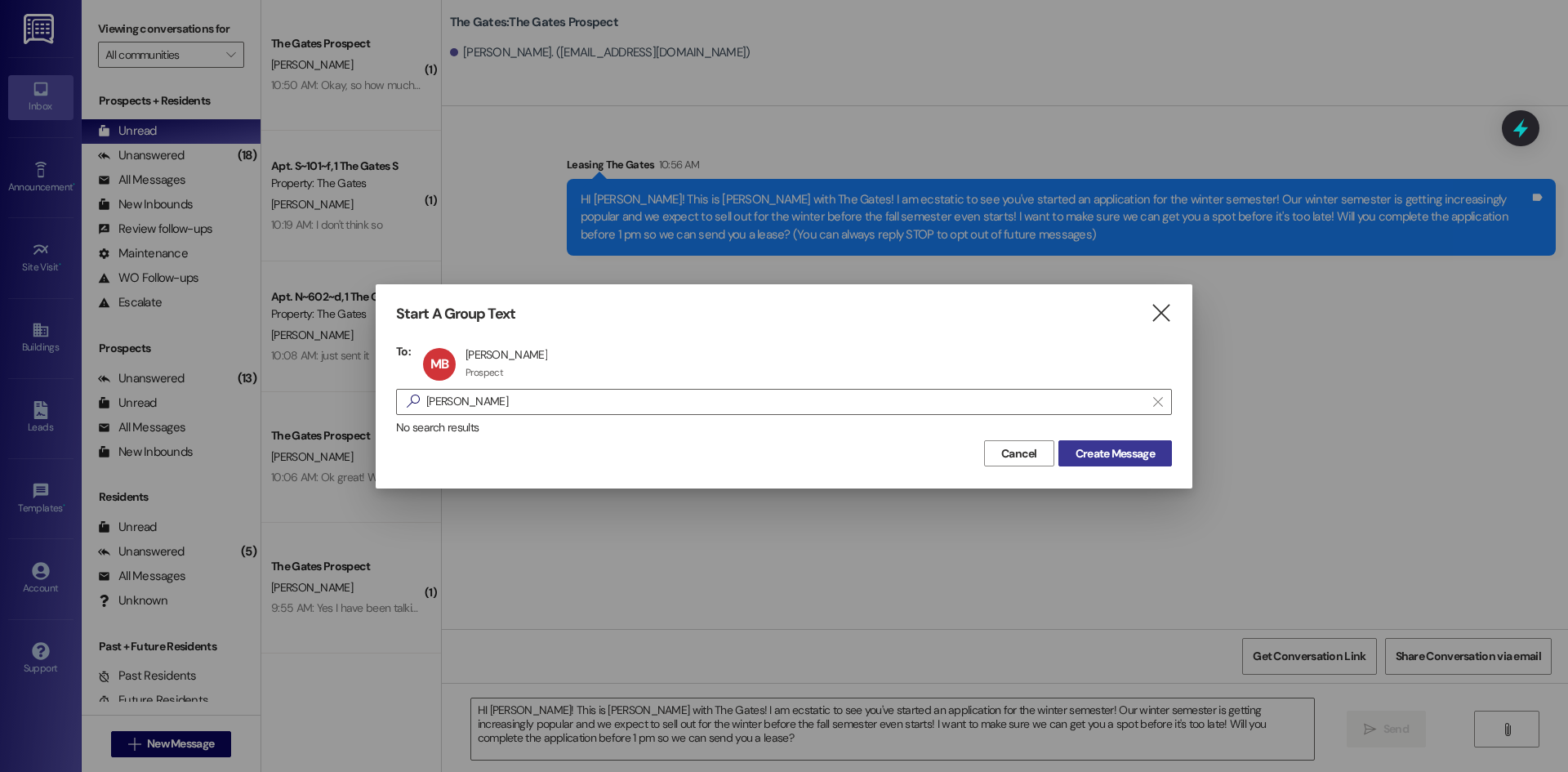
click at [1090, 455] on span "Create Message" at bounding box center [1115, 454] width 79 height 17
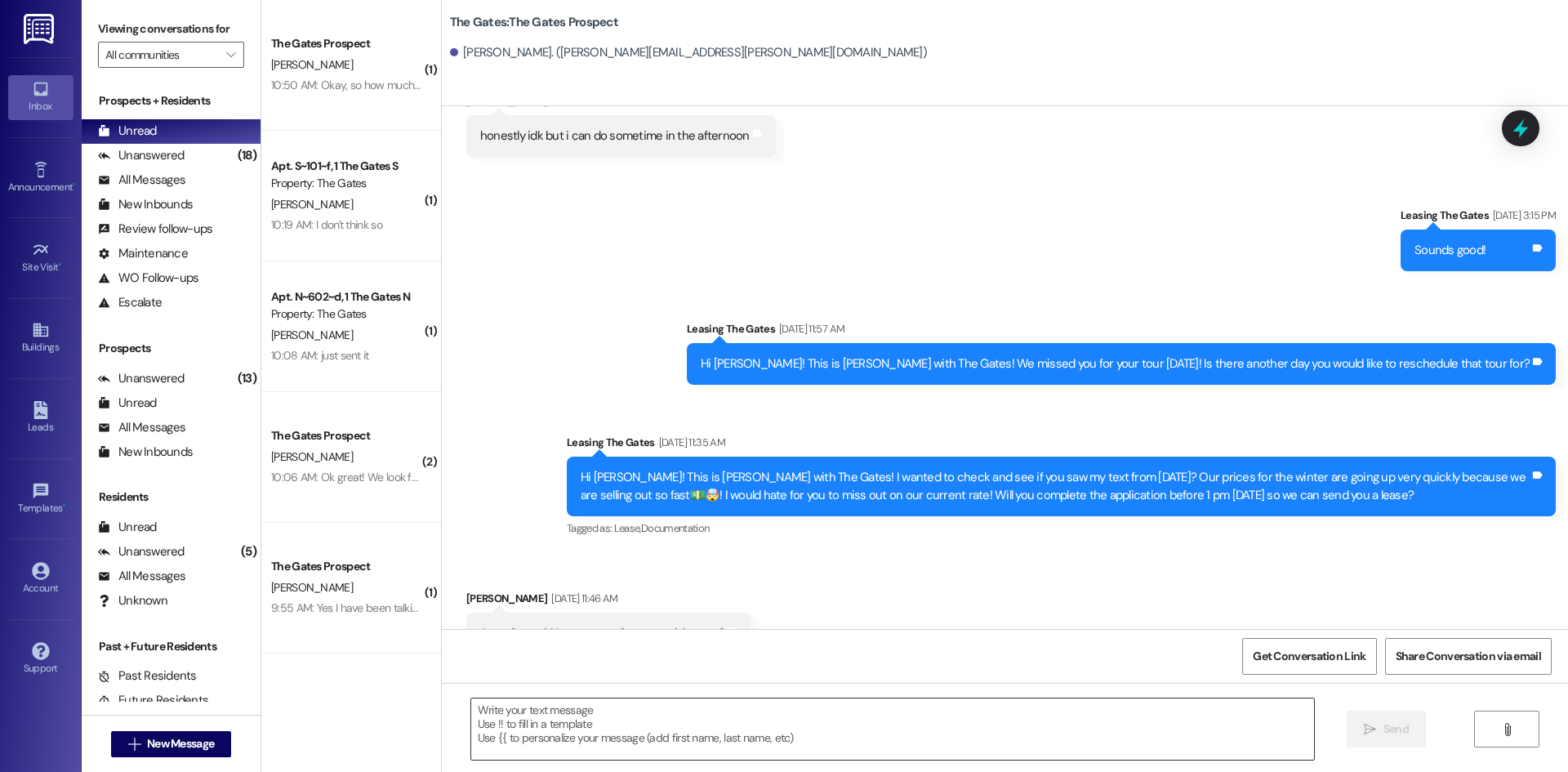
scroll to position [461, 0]
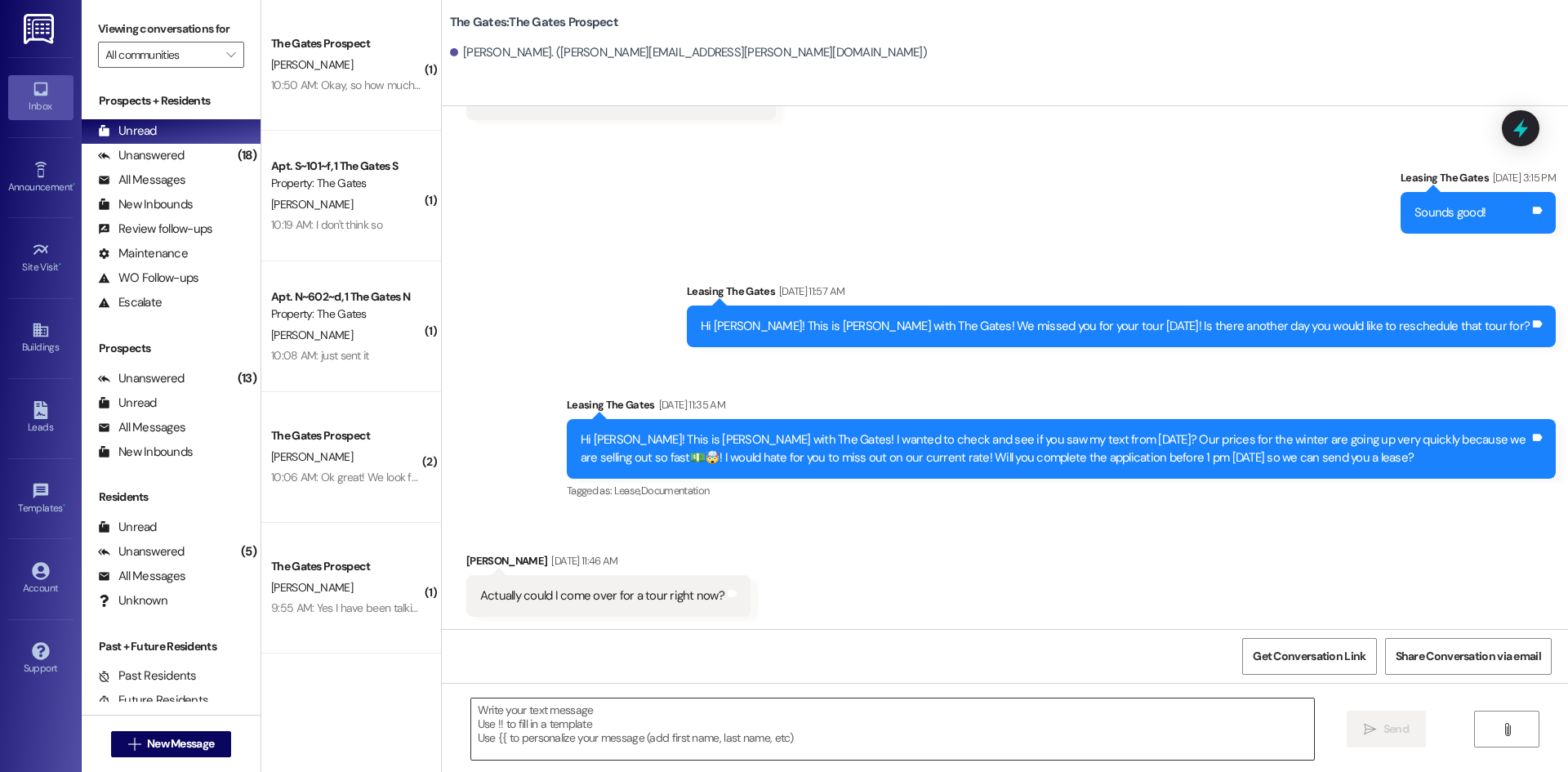
click at [489, 732] on textarea at bounding box center [892, 730] width 843 height 62
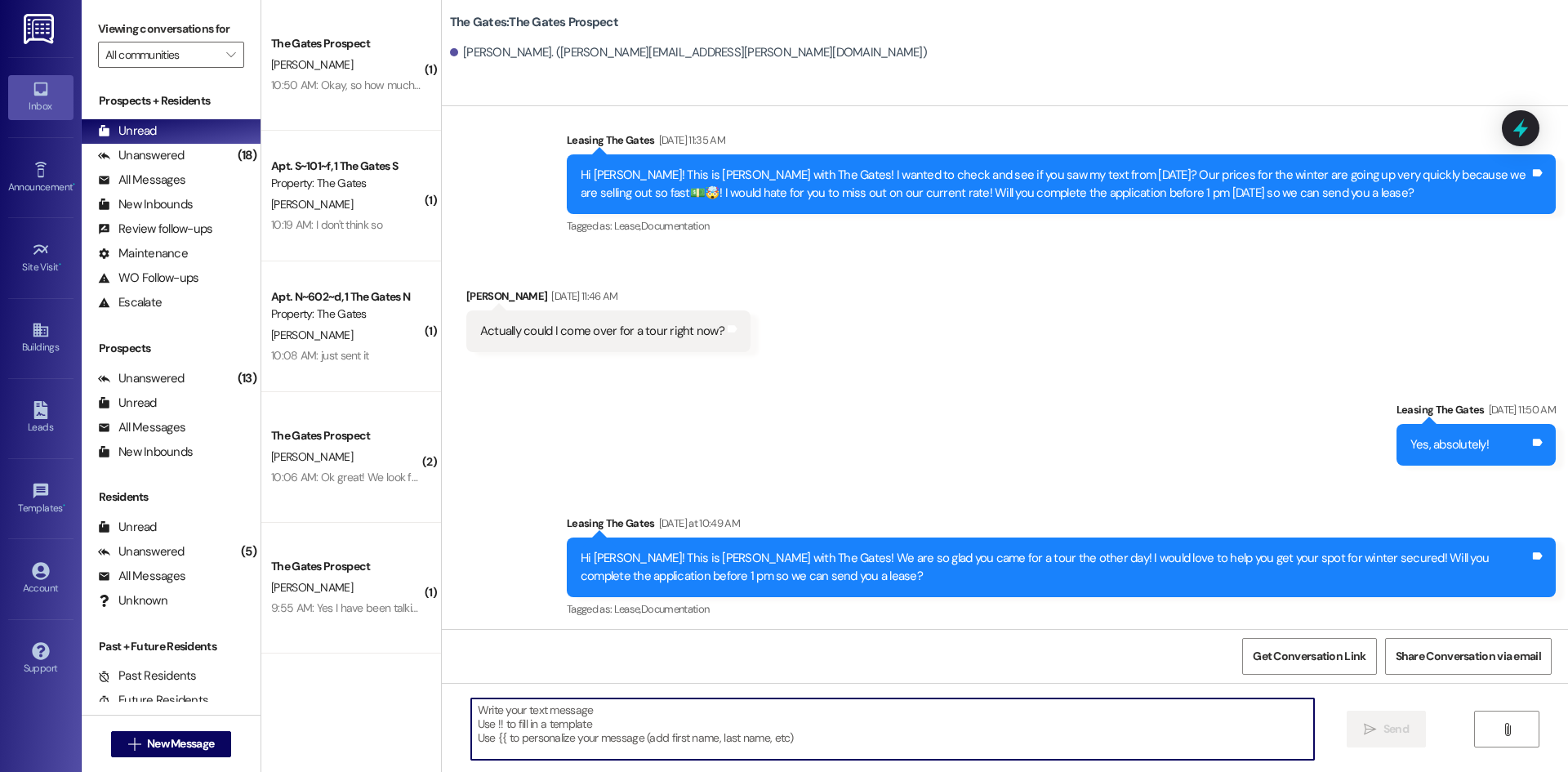
scroll to position [731, 0]
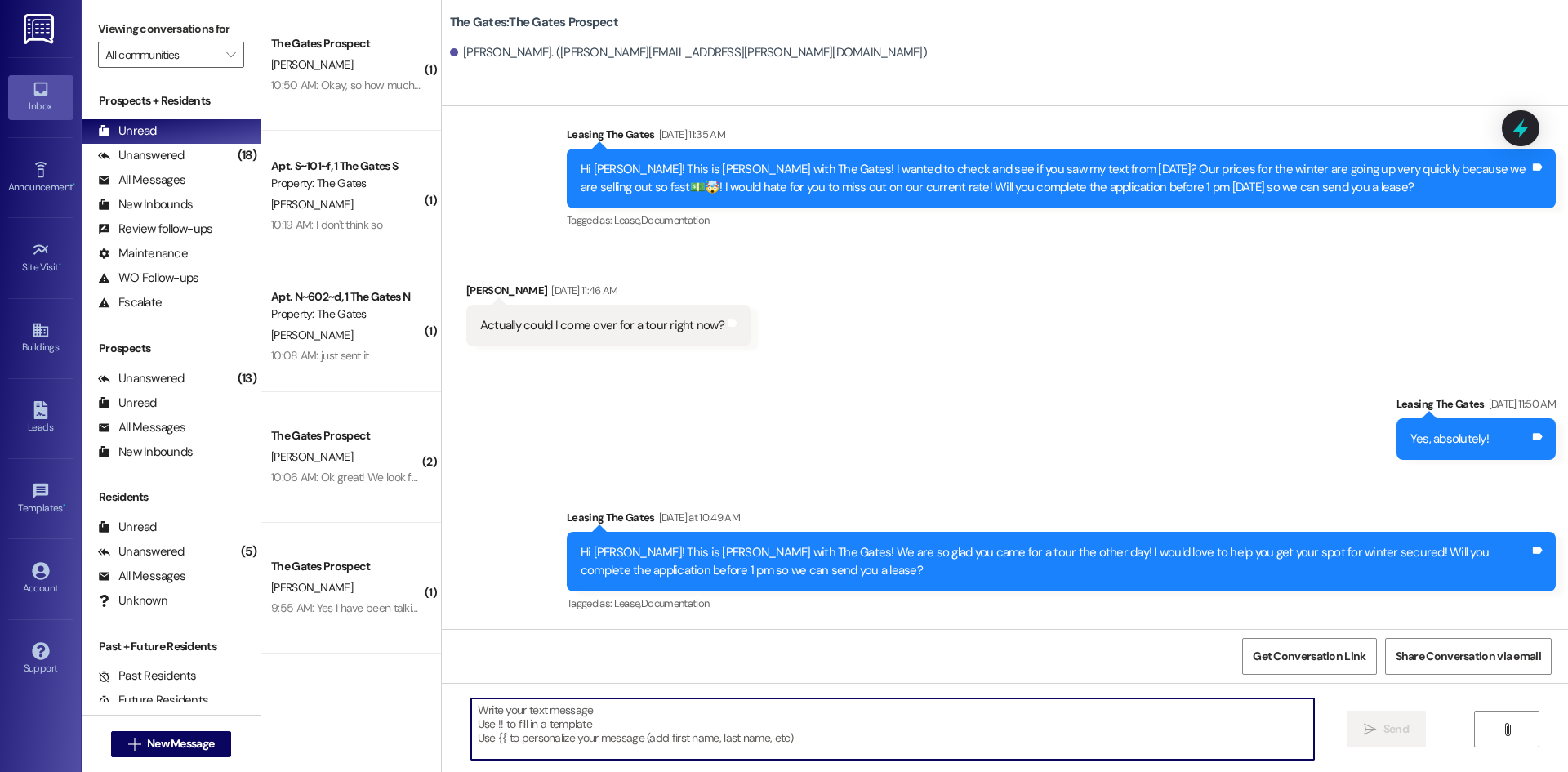
click at [525, 731] on textarea at bounding box center [892, 730] width 843 height 62
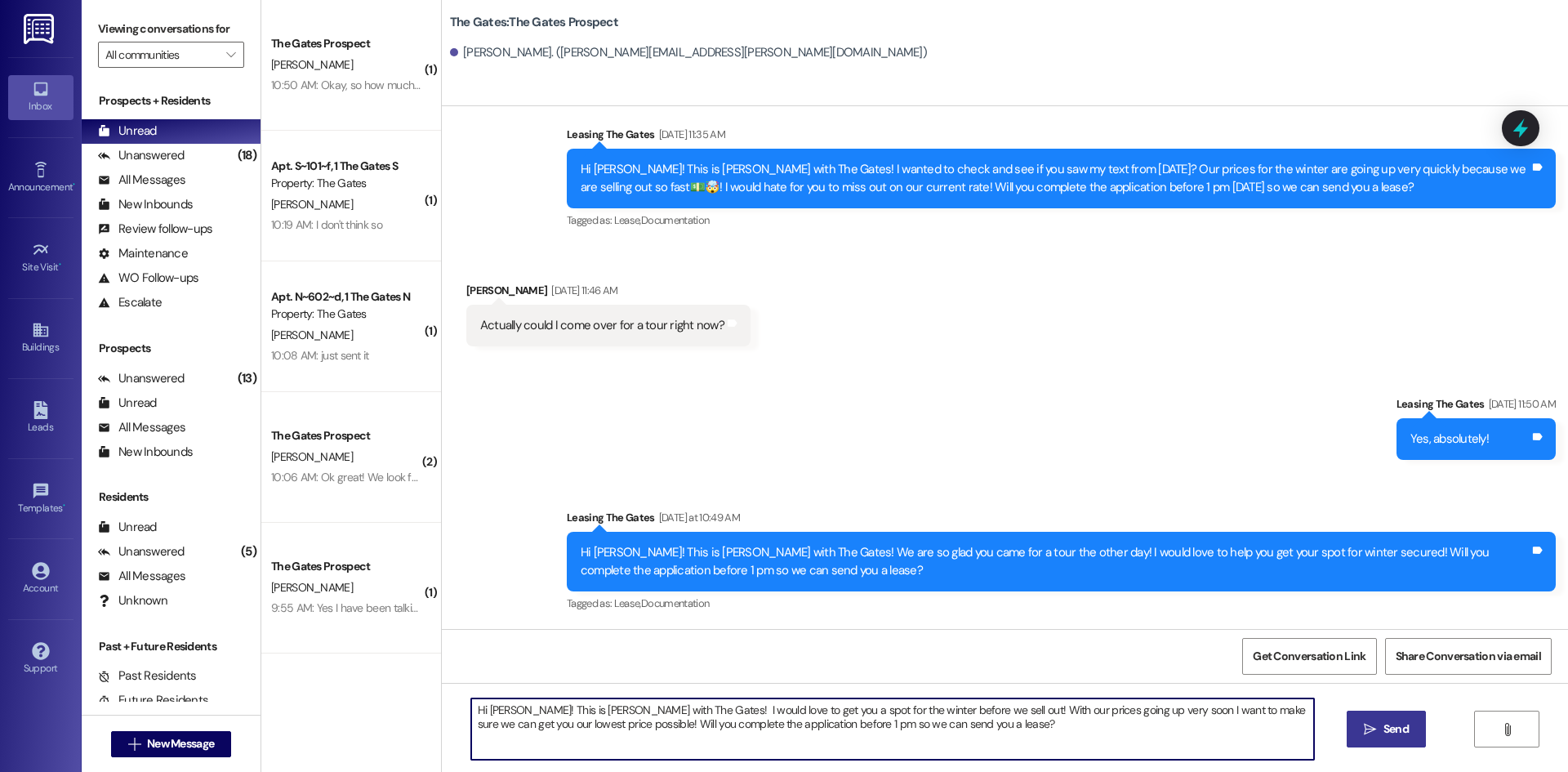
type textarea "Hi [PERSON_NAME]! This is [PERSON_NAME] with The Gates! I would love to get you…"
click at [1384, 744] on button " Send" at bounding box center [1386, 729] width 79 height 37
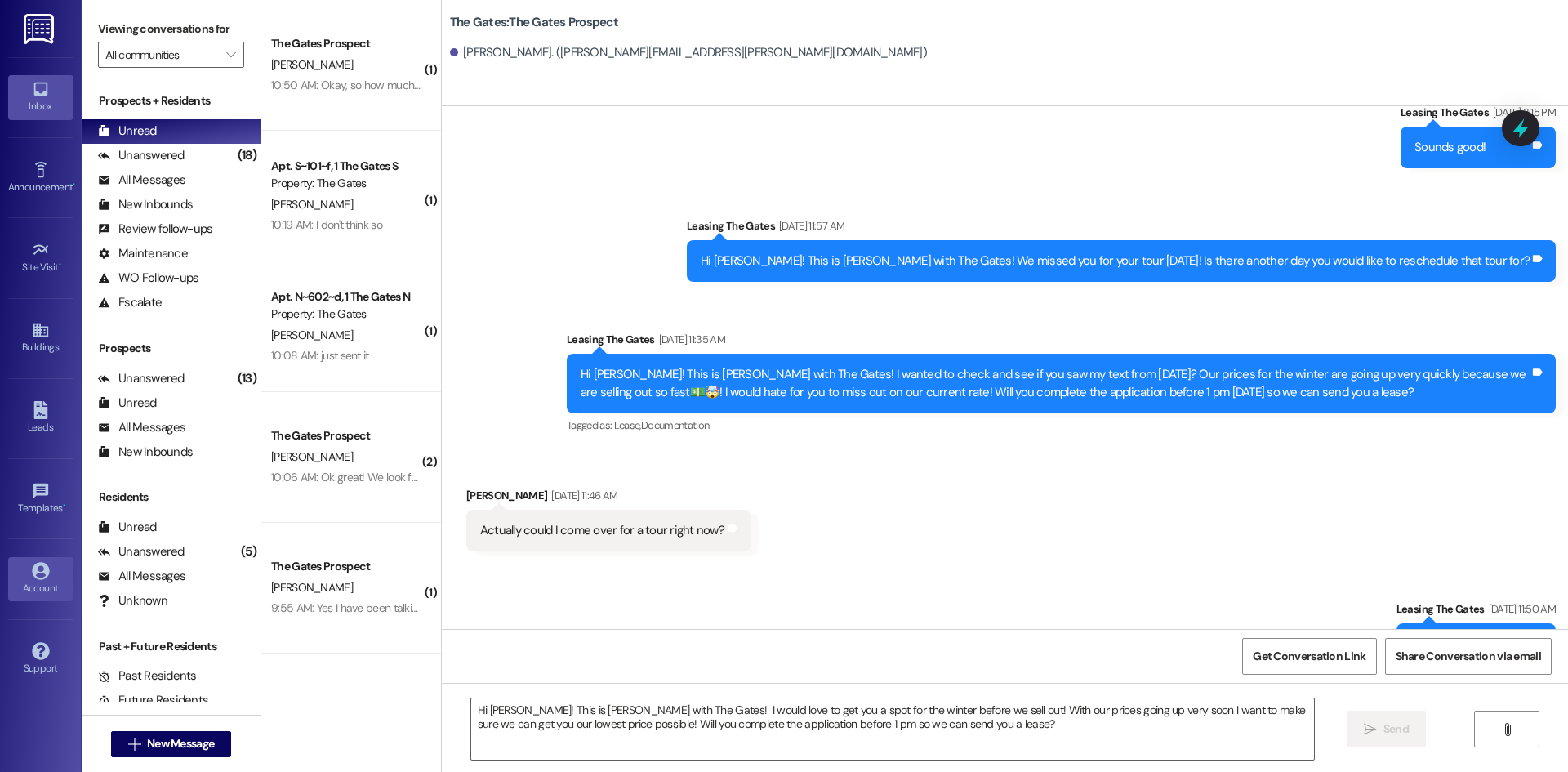
scroll to position [461, 0]
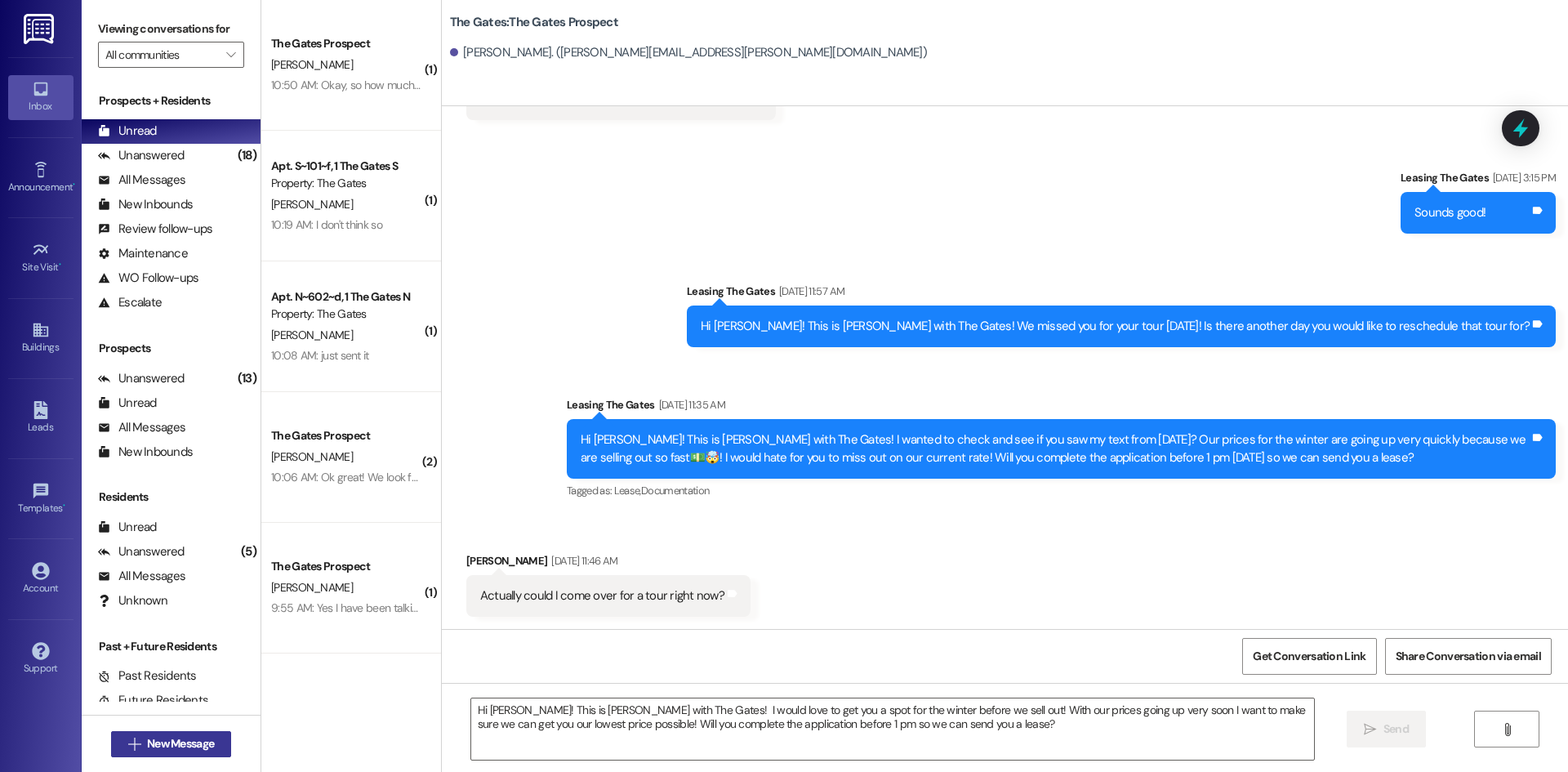
click at [175, 735] on button " New Message" at bounding box center [172, 744] width 121 height 26
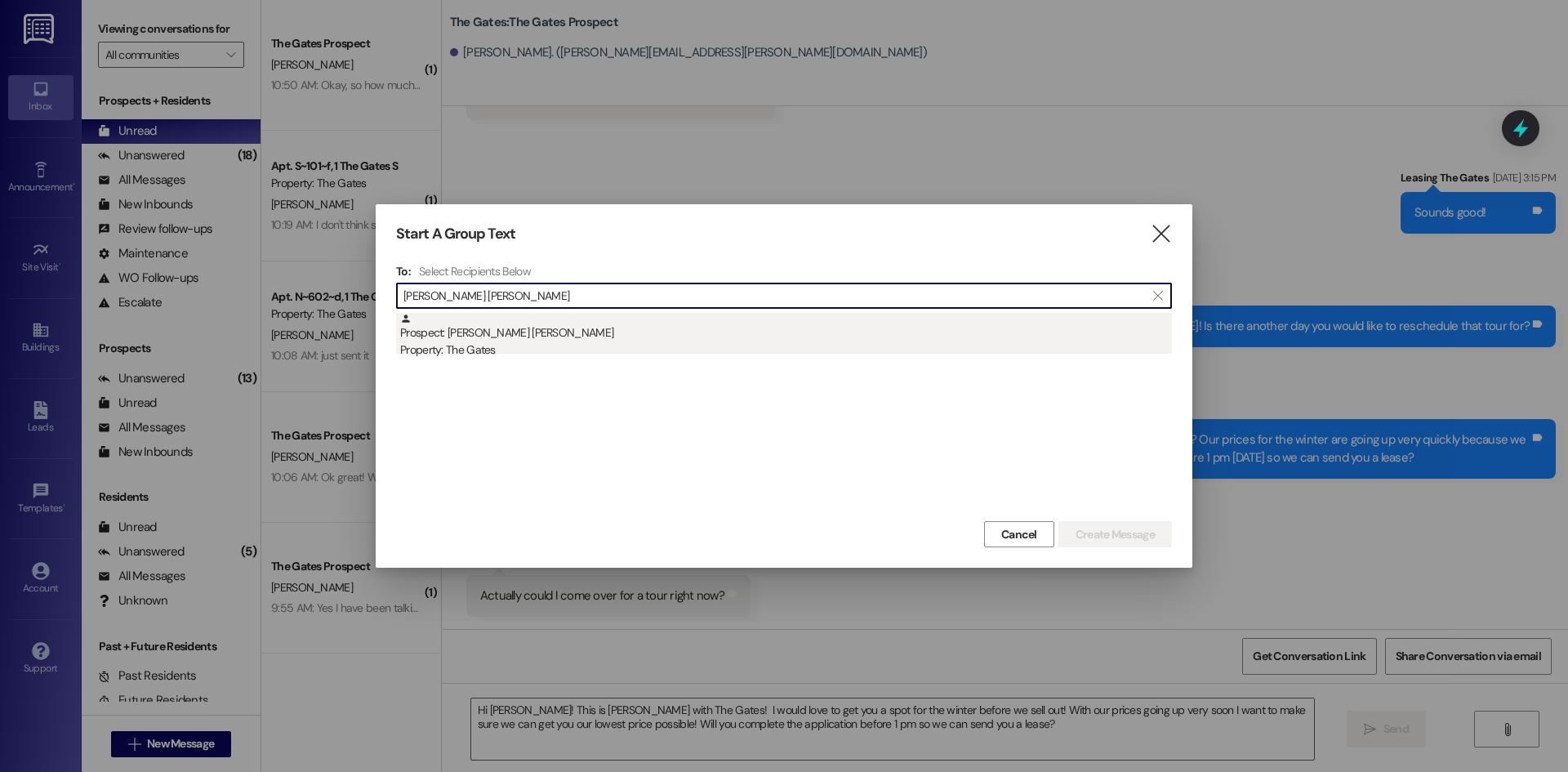
type input "[PERSON_NAME] [PERSON_NAME]"
click at [537, 341] on div "Property: The Gates" at bounding box center [785, 350] width 772 height 17
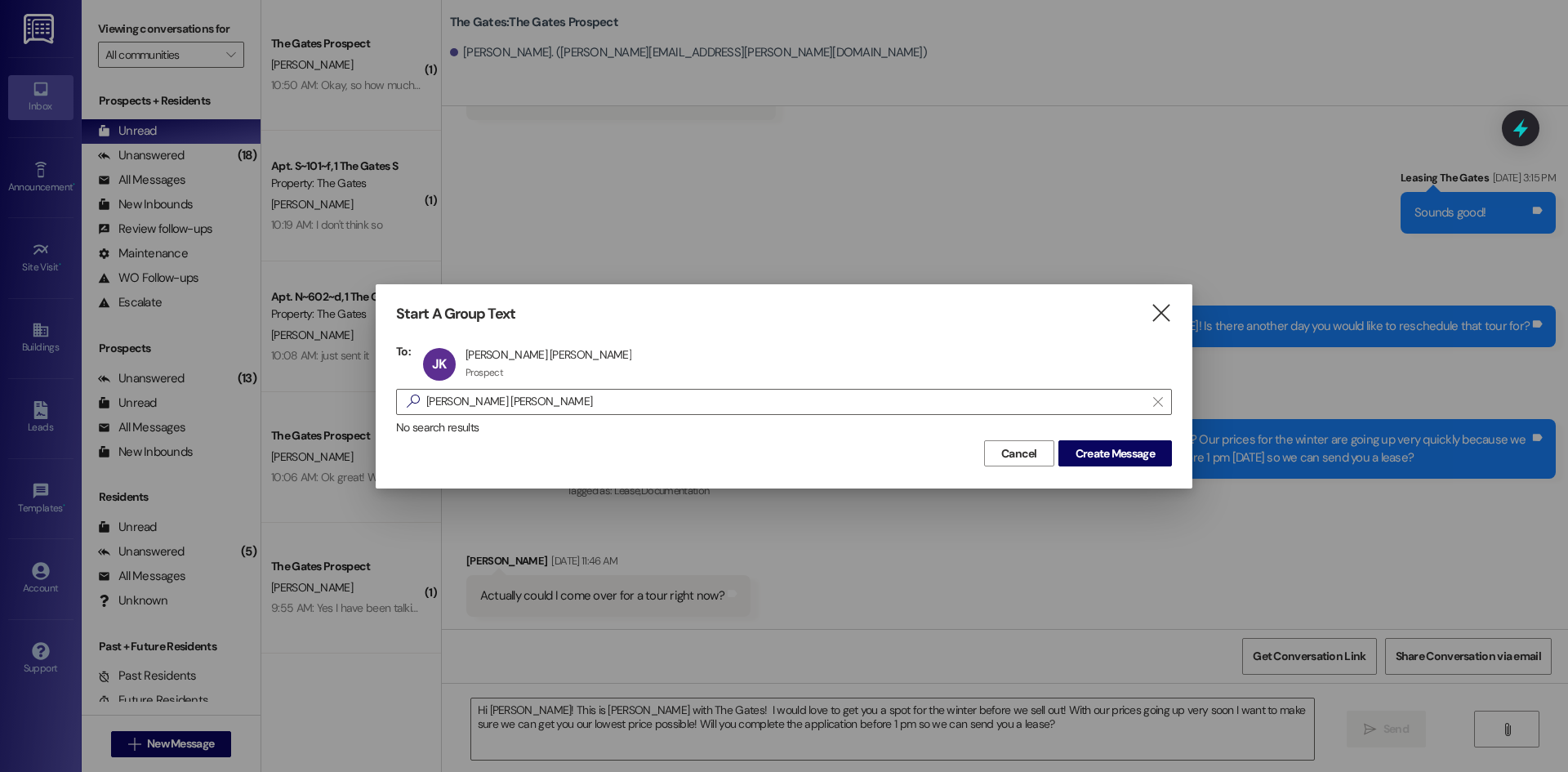
click at [1088, 439] on div "Cancel Create Message" at bounding box center [783, 451] width 775 height 30
drag, startPoint x: 1090, startPoint y: 455, endPoint x: 1056, endPoint y: 461, distance: 34.5
click at [1090, 456] on span "Create Message" at bounding box center [1115, 454] width 79 height 17
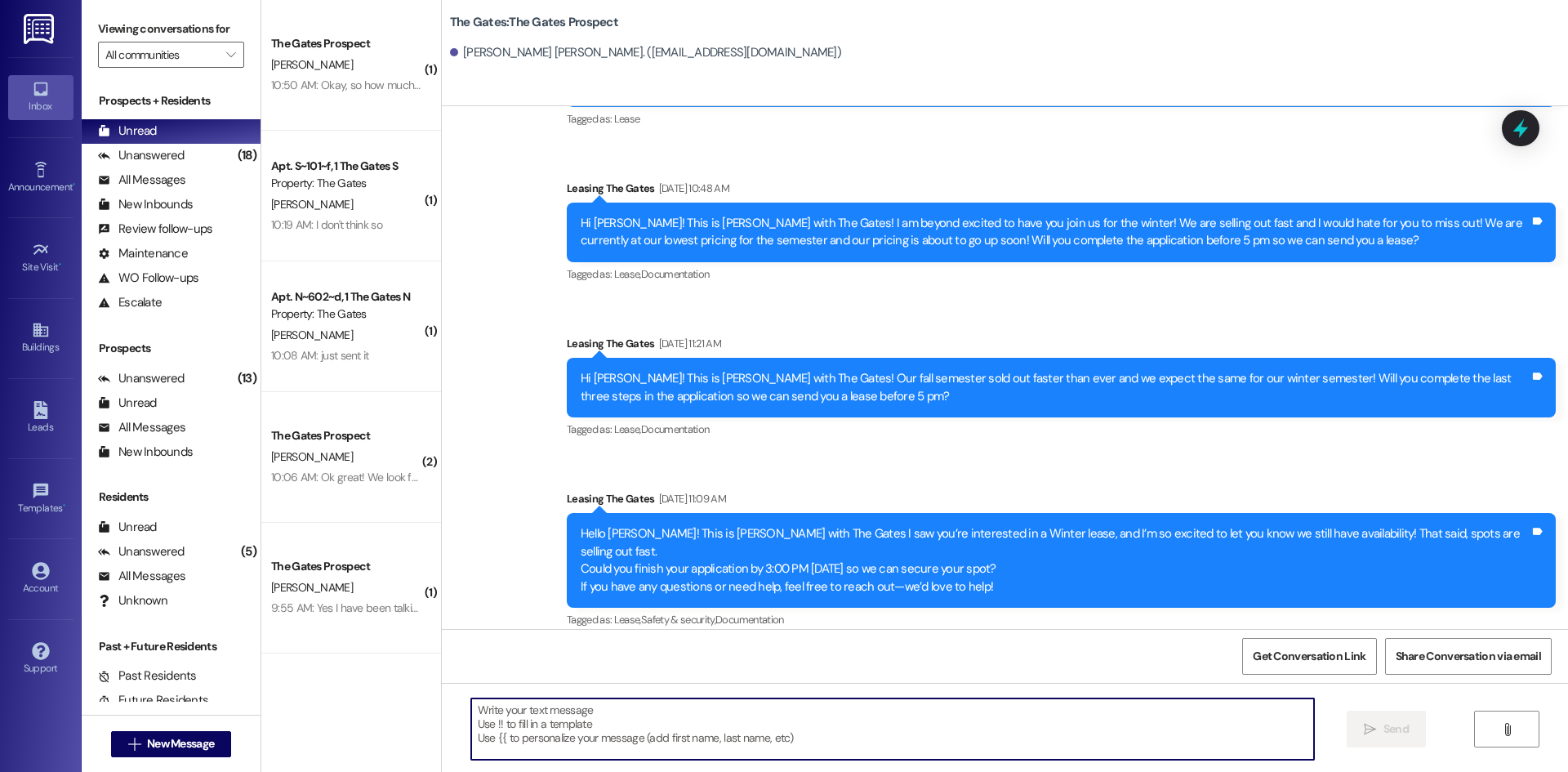
click at [605, 720] on textarea at bounding box center [892, 730] width 843 height 62
paste textarea "Hi Cielo! This is [PERSON_NAME] with The Gates! I would love to get you a spot …"
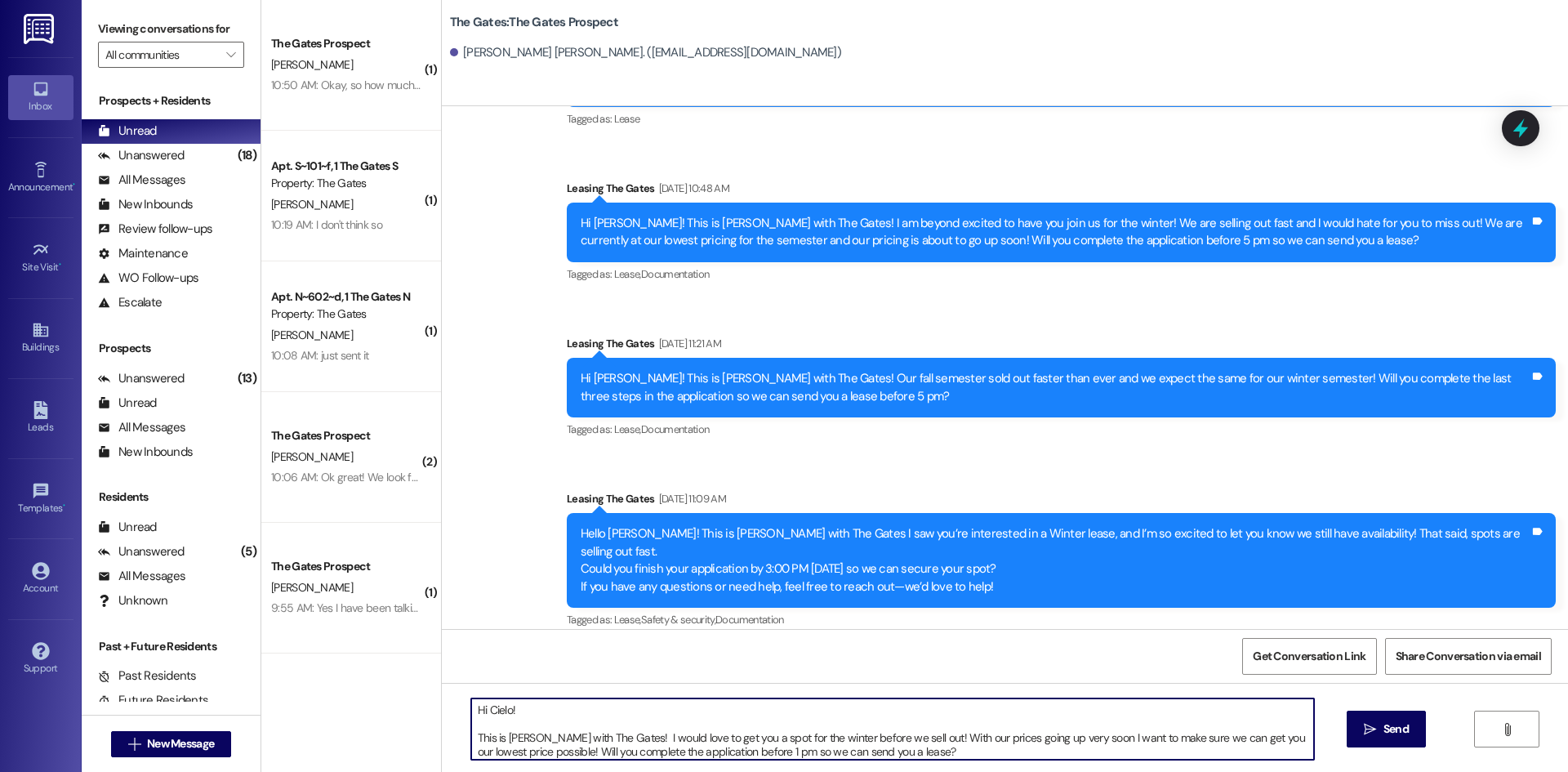
click at [471, 735] on textarea "Hi Cielo! This is [PERSON_NAME] with The Gates! I would love to get you a spot …" at bounding box center [892, 730] width 843 height 62
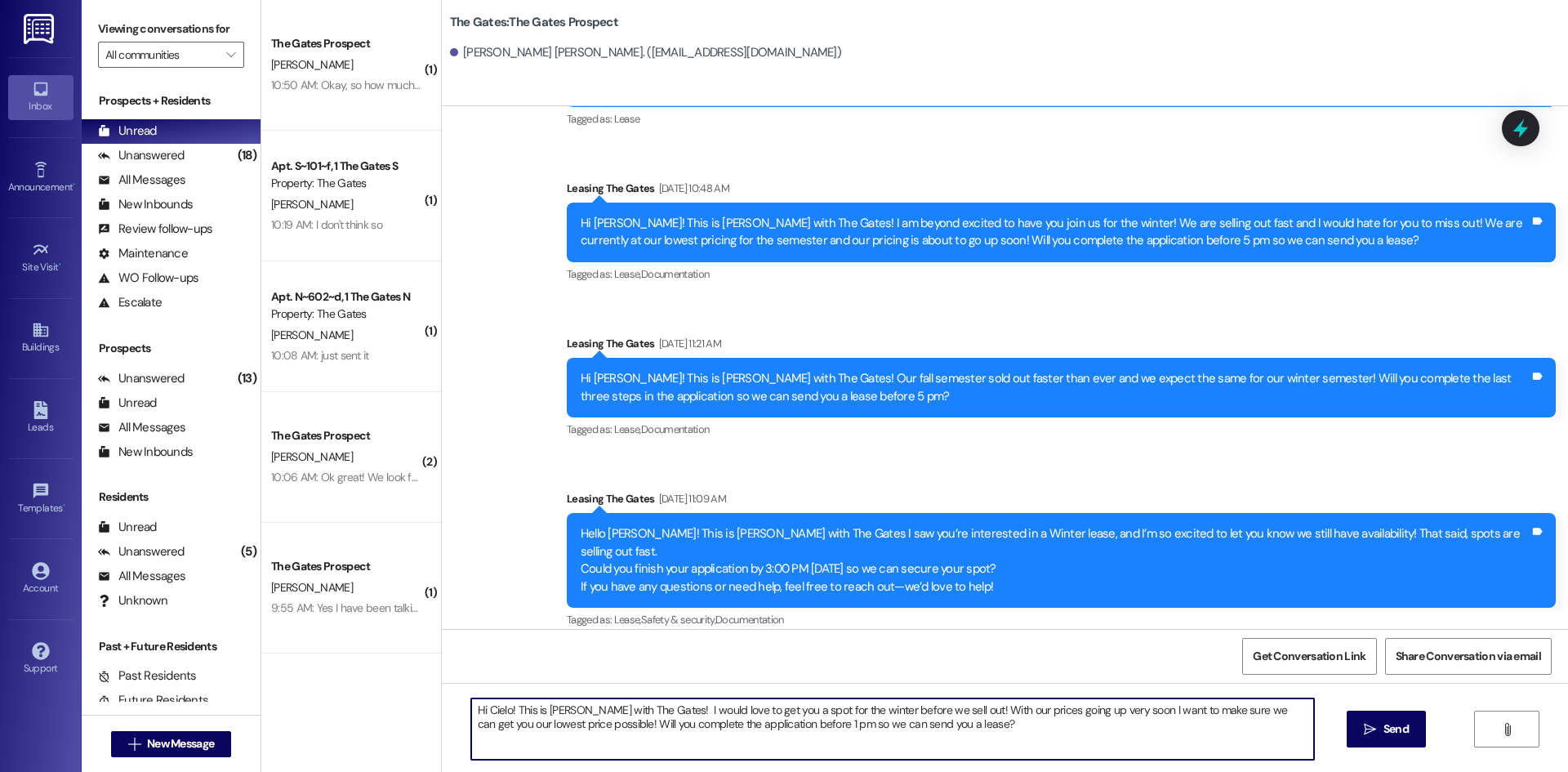
click at [498, 710] on textarea "Hi Cielo! This is [PERSON_NAME] with The Gates! I would love to get you a spot …" at bounding box center [892, 730] width 843 height 62
type textarea "Hi [PERSON_NAME]! This is [PERSON_NAME] with The Gates! I would love to get you…"
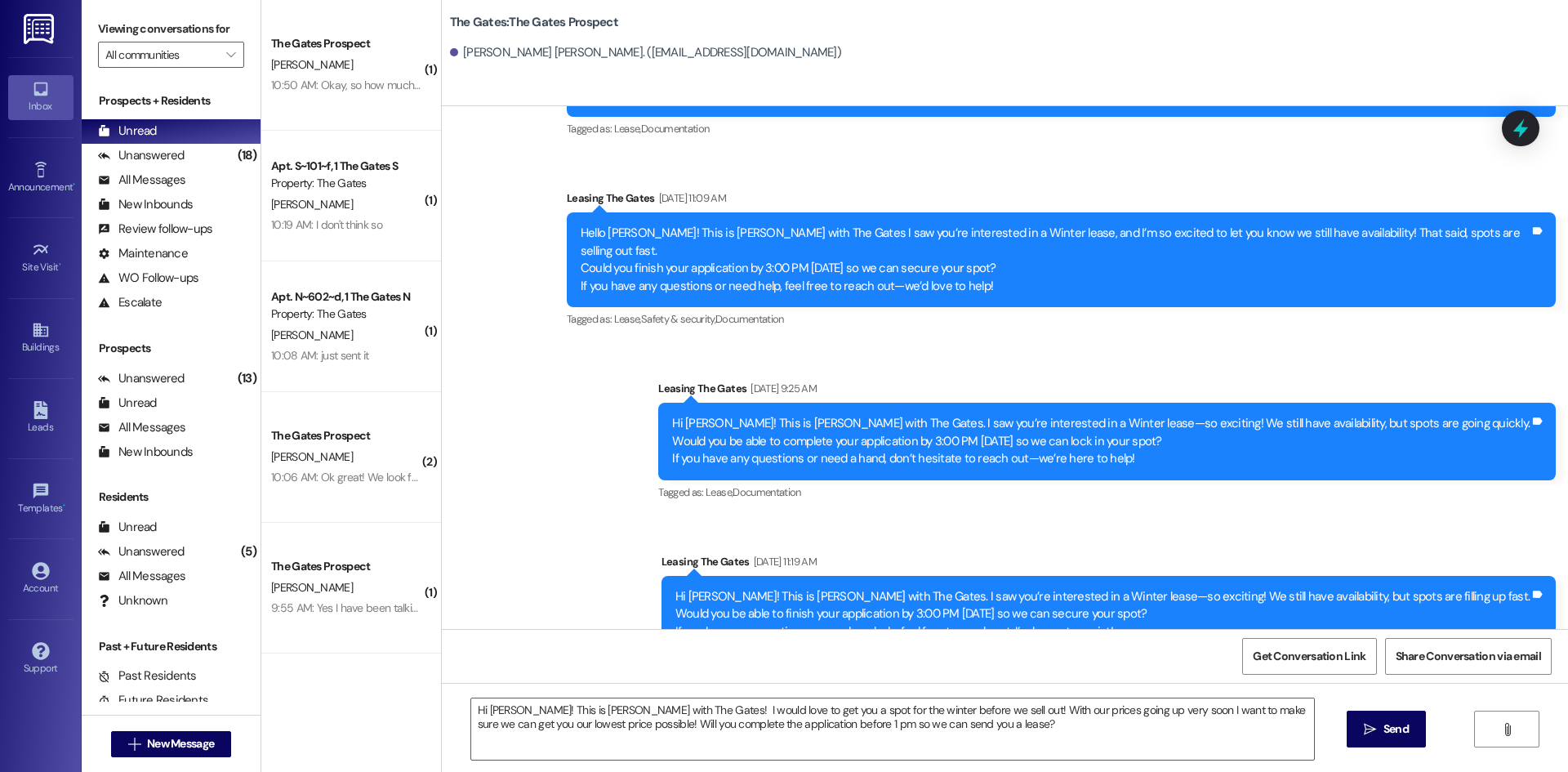
scroll to position [950, 0]
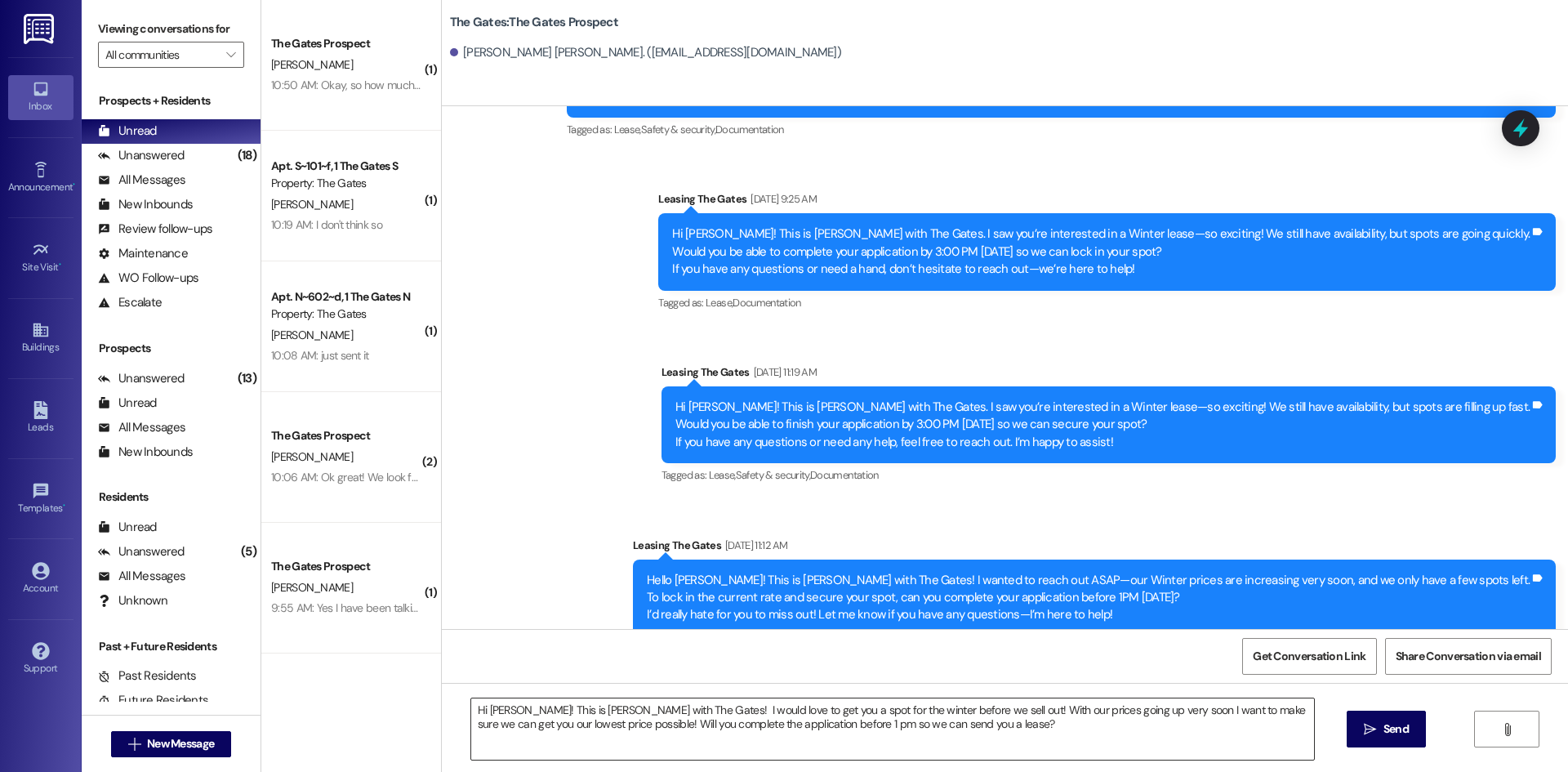
click at [931, 743] on textarea "Hi [PERSON_NAME]! This is [PERSON_NAME] with The Gates! I would love to get you…" at bounding box center [892, 730] width 843 height 62
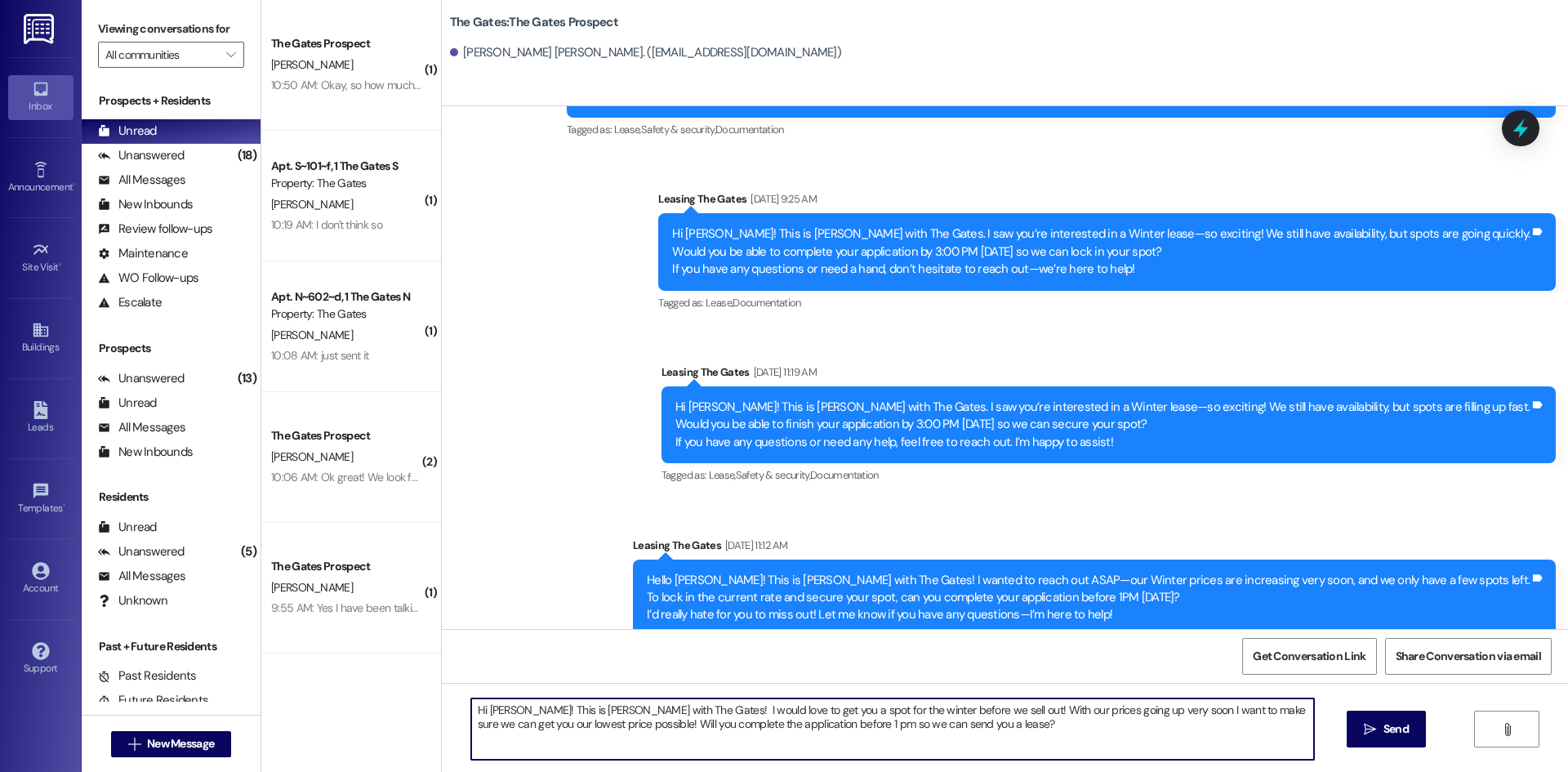
click at [1406, 731] on span "Send" at bounding box center [1396, 730] width 25 height 17
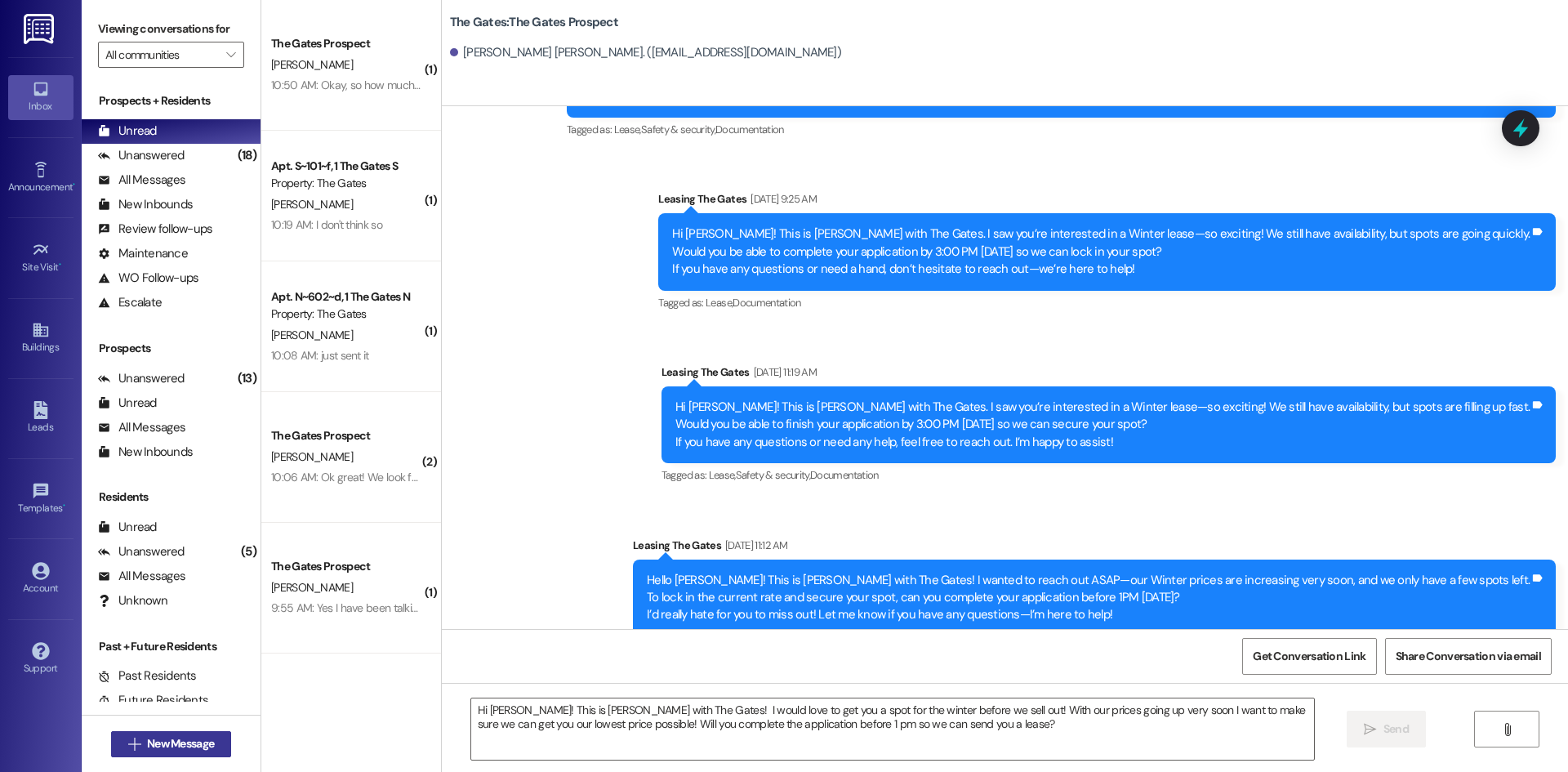
click at [193, 750] on span "New Message" at bounding box center [181, 744] width 67 height 17
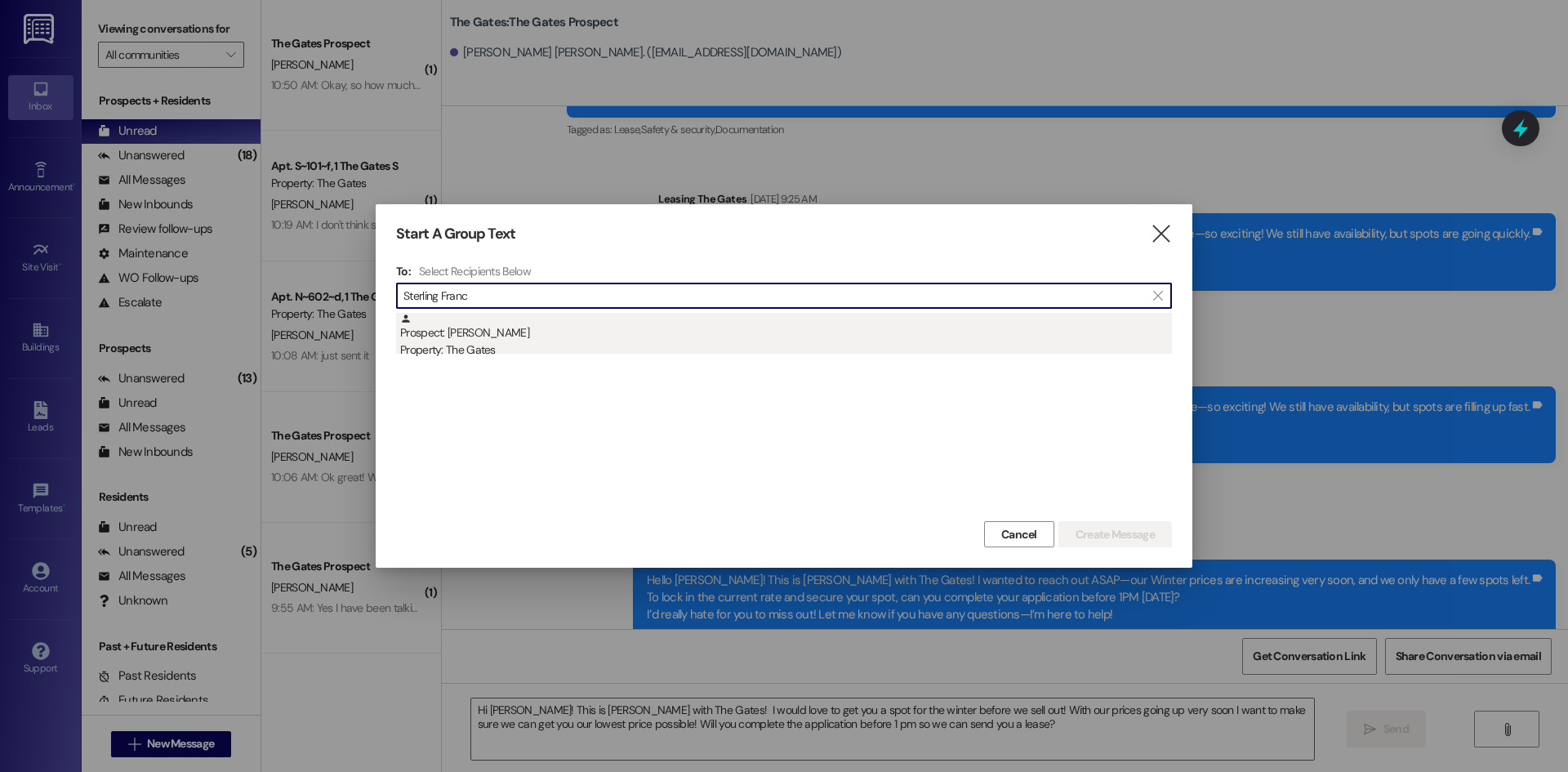
type input "Sterling Franc"
click at [492, 320] on div "Prospect: [PERSON_NAME] Property: The Gates" at bounding box center [785, 336] width 772 height 46
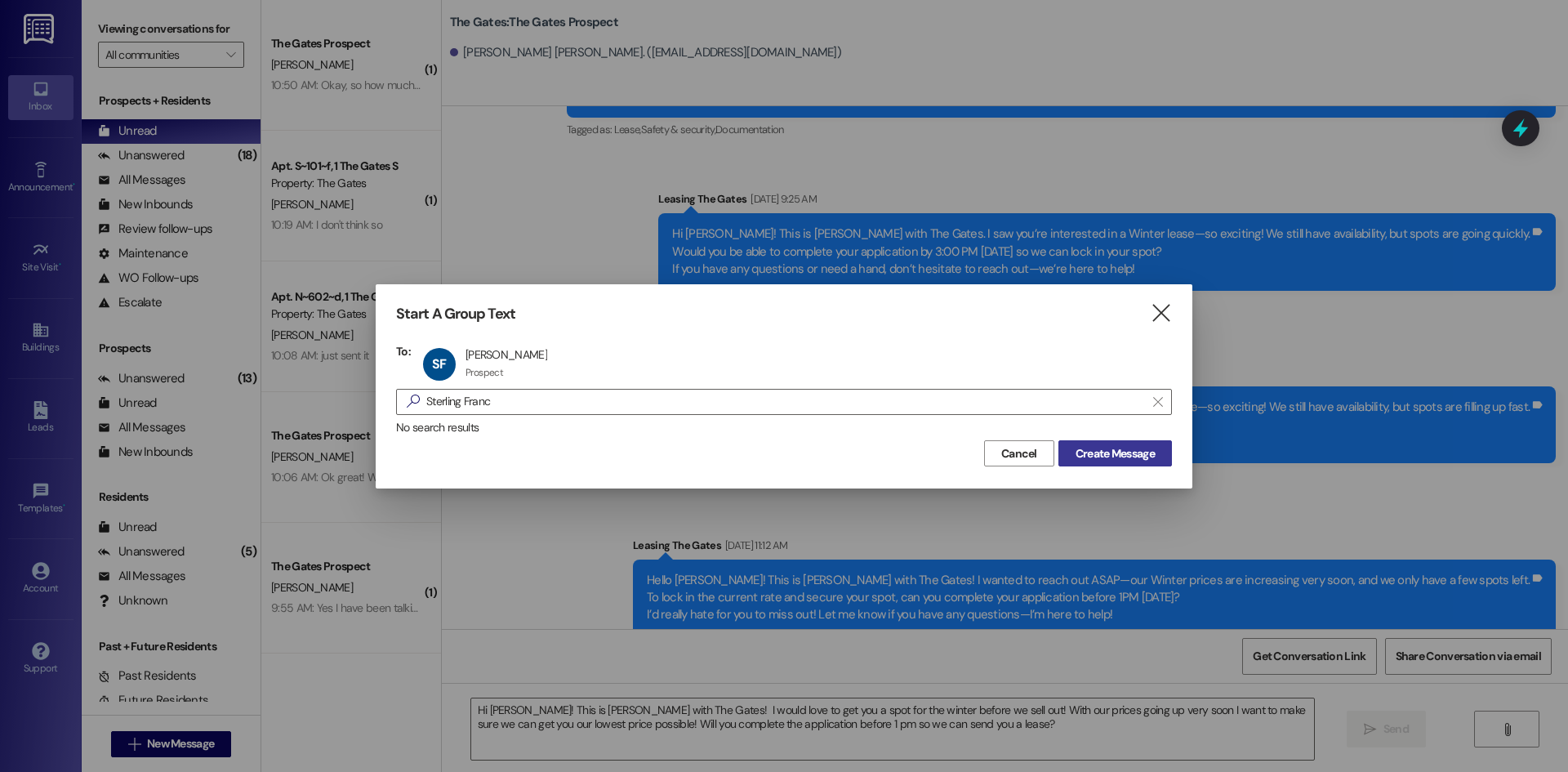
click at [1140, 461] on span "Create Message" at bounding box center [1115, 454] width 79 height 17
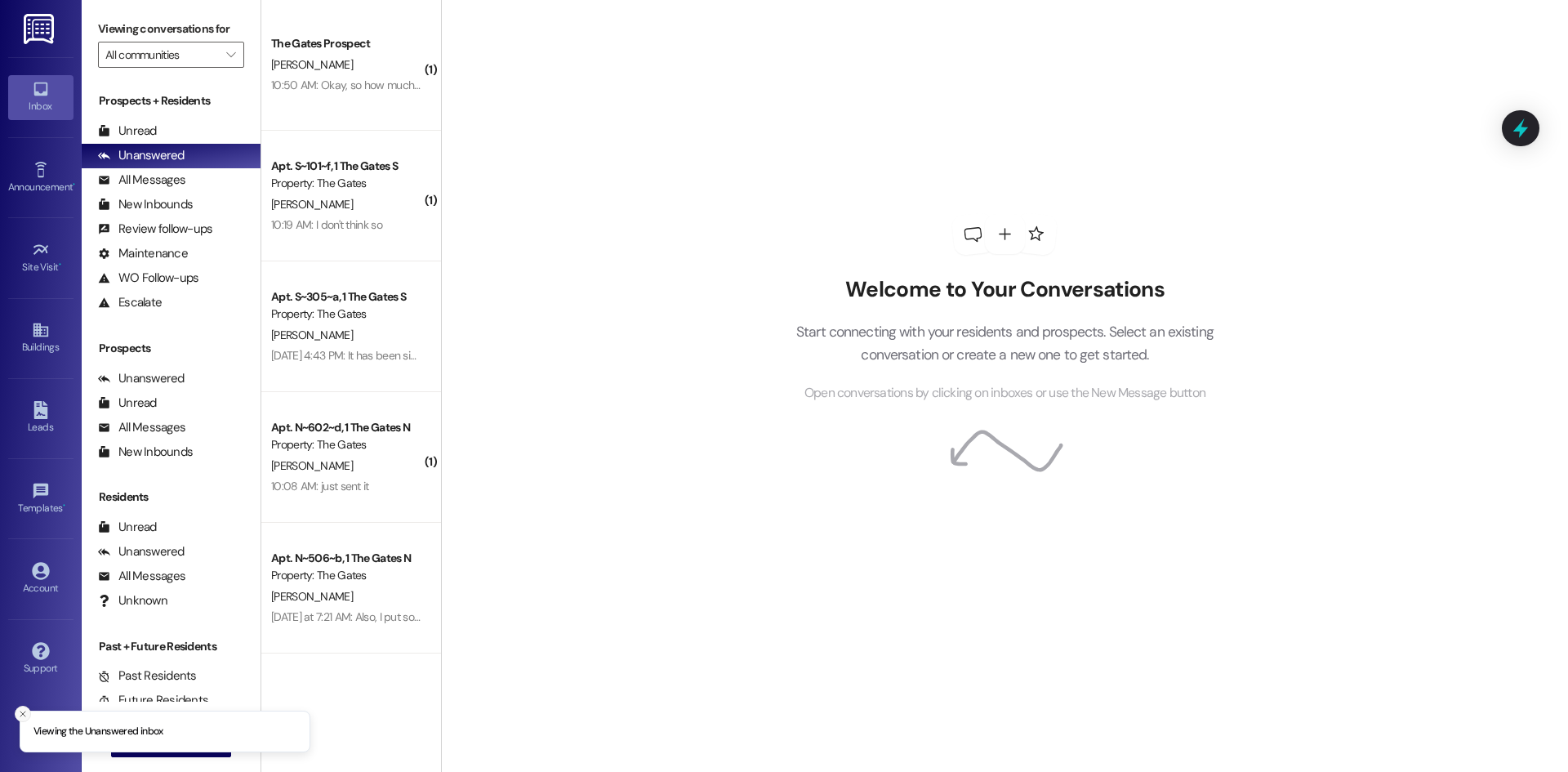
click at [25, 714] on icon "Close toast" at bounding box center [23, 714] width 10 height 10
click at [147, 741] on span "New Message" at bounding box center [181, 744] width 67 height 17
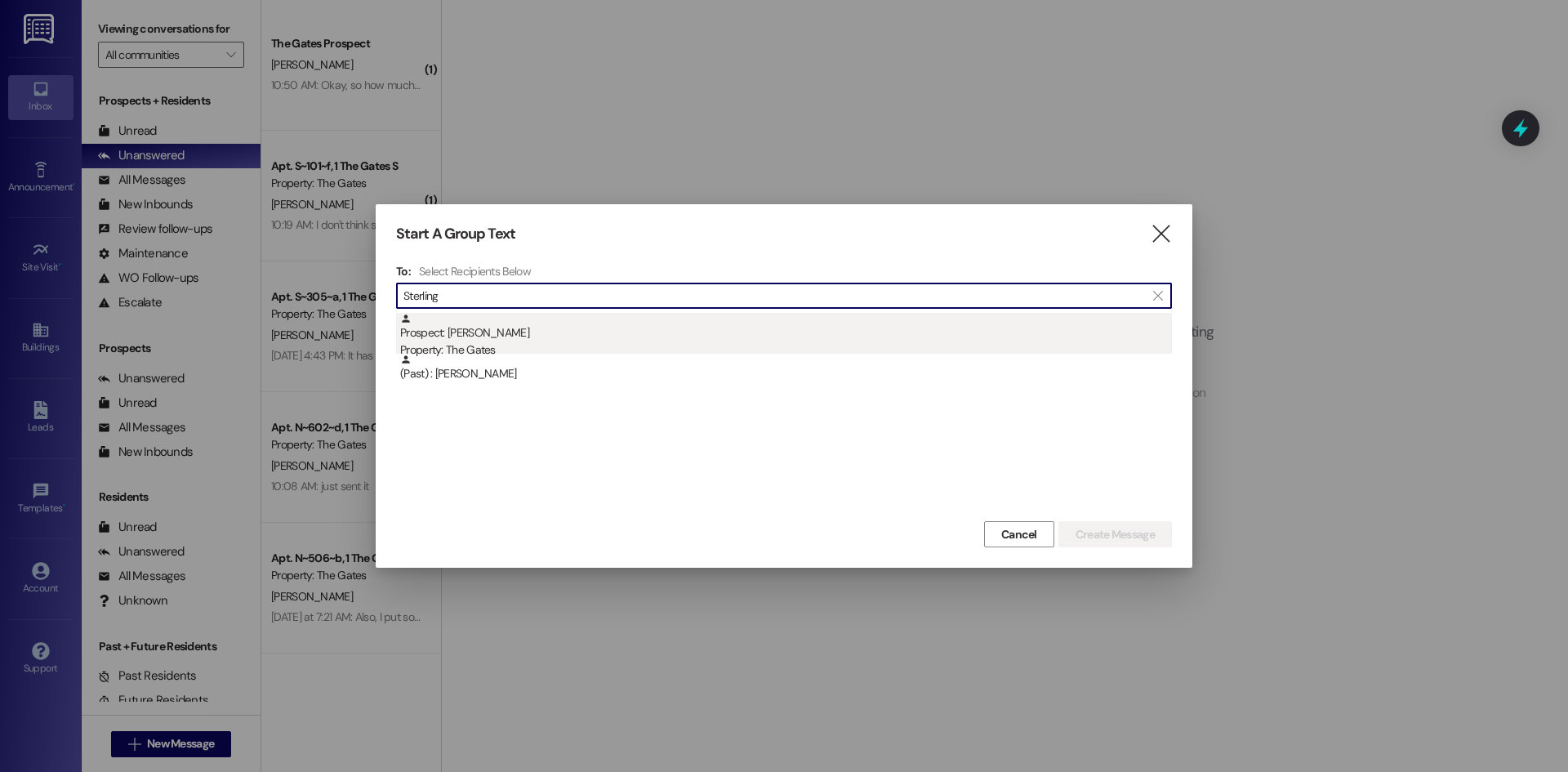
type input "Sterling"
click at [507, 331] on div "Prospect: [PERSON_NAME] Property: The Gates" at bounding box center [785, 336] width 772 height 46
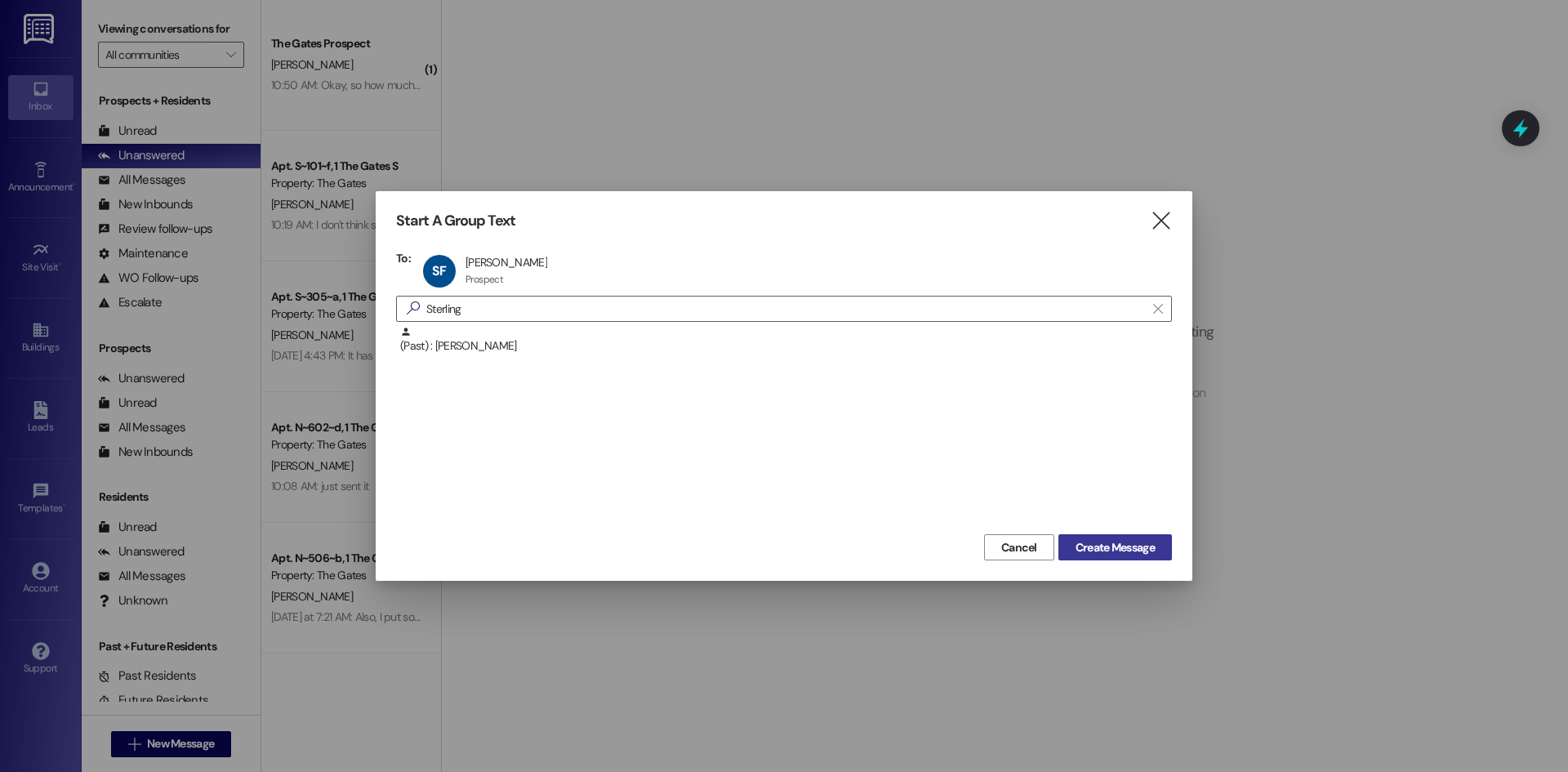
click at [1123, 537] on button "Create Message" at bounding box center [1115, 547] width 113 height 26
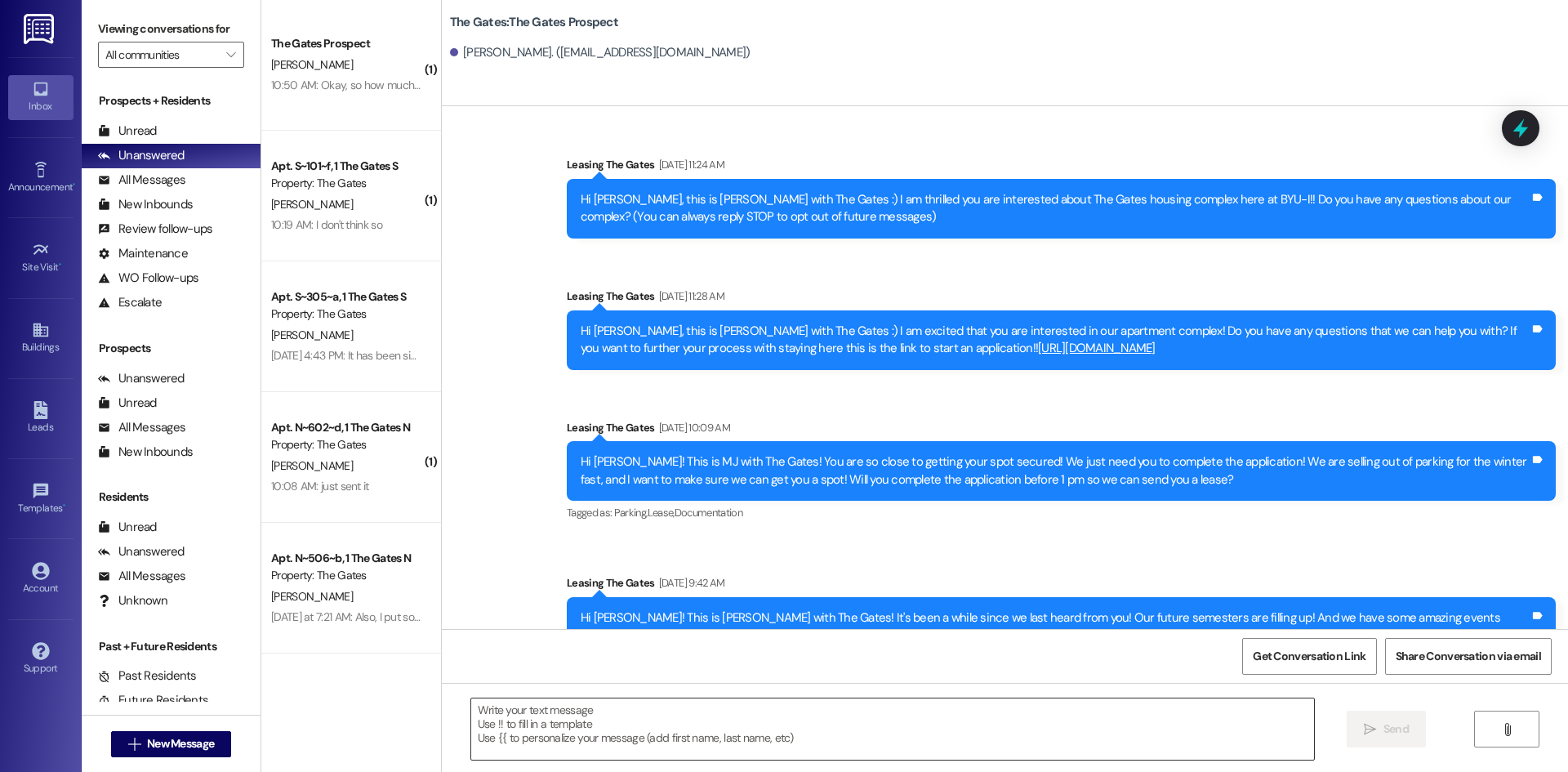
click at [498, 718] on textarea at bounding box center [892, 730] width 843 height 62
paste textarea "Hi [PERSON_NAME]! This is [PERSON_NAME] with The Gates! I would love to get you…"
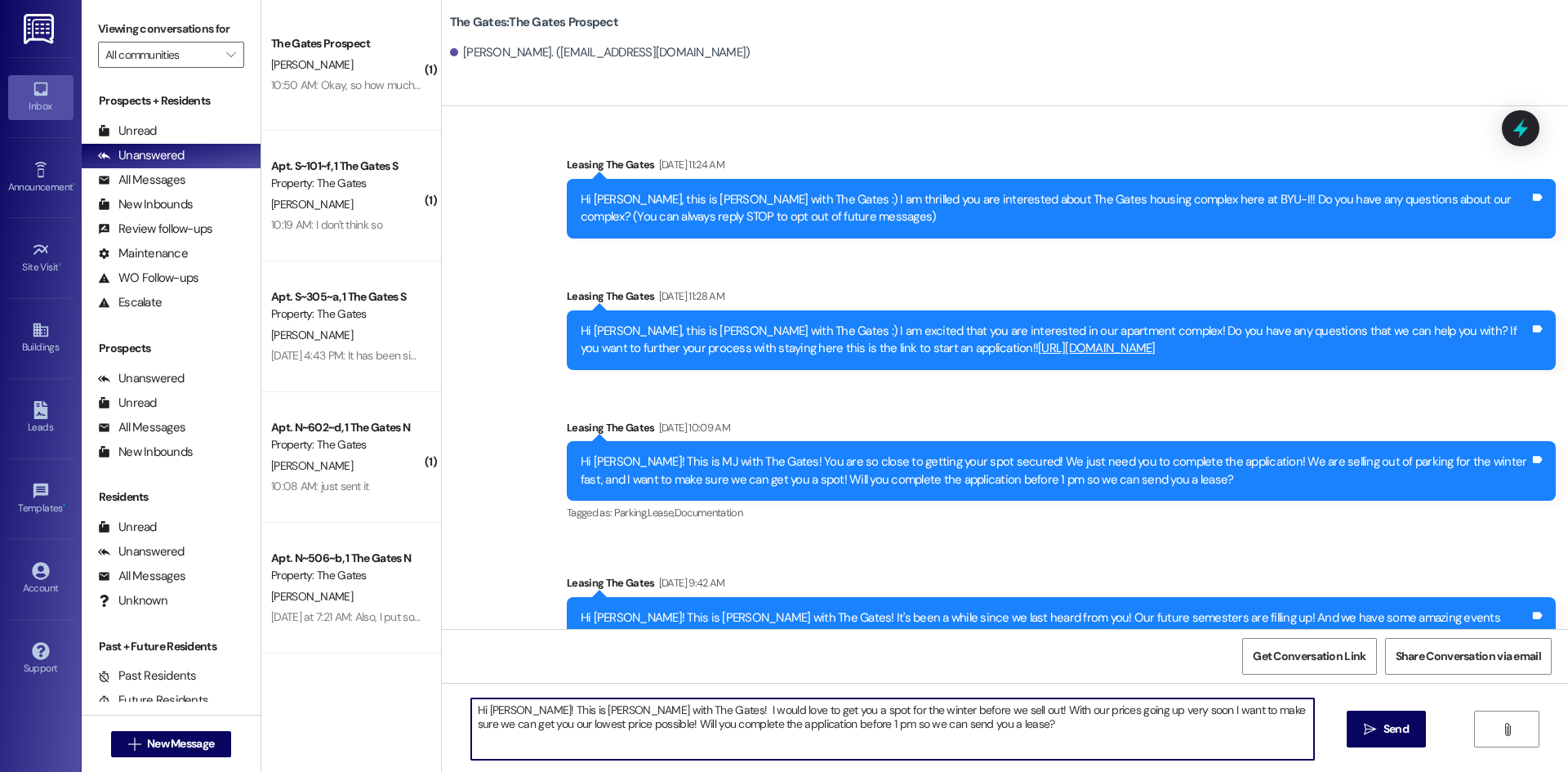
click at [512, 708] on textarea "Hi [PERSON_NAME]! This is [PERSON_NAME] with The Gates! I would love to get you…" at bounding box center [892, 730] width 843 height 62
type textarea "Hi Sterling! This is Mackenzie with The Gates! I would love to get you a spot f…"
click at [1428, 731] on div "Hi Sterling! This is Mackenzie with The Gates! I would love to get you a spot f…" at bounding box center [1005, 744] width 1126 height 122
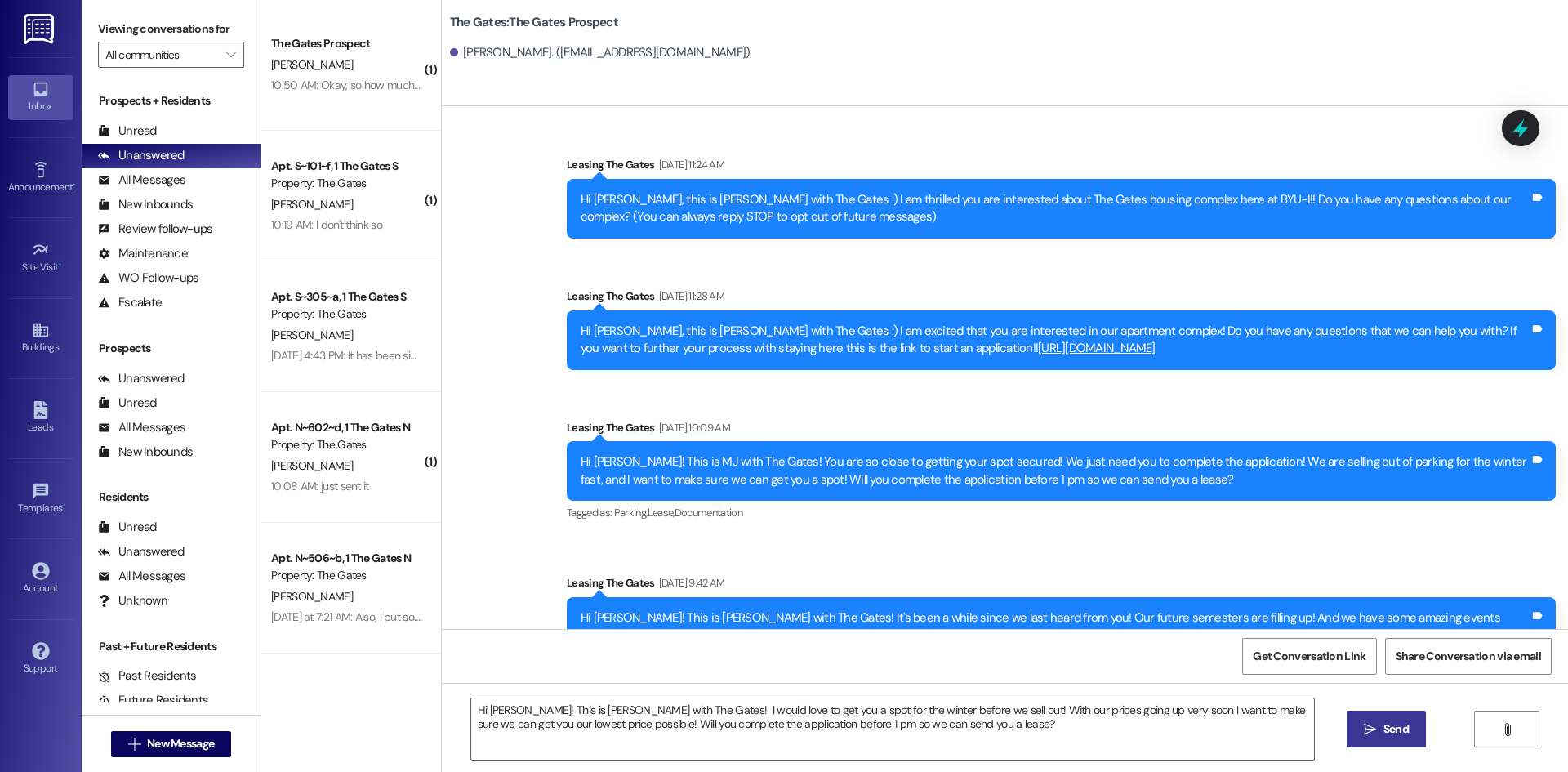
click at [1408, 732] on span "Send" at bounding box center [1395, 730] width 32 height 17
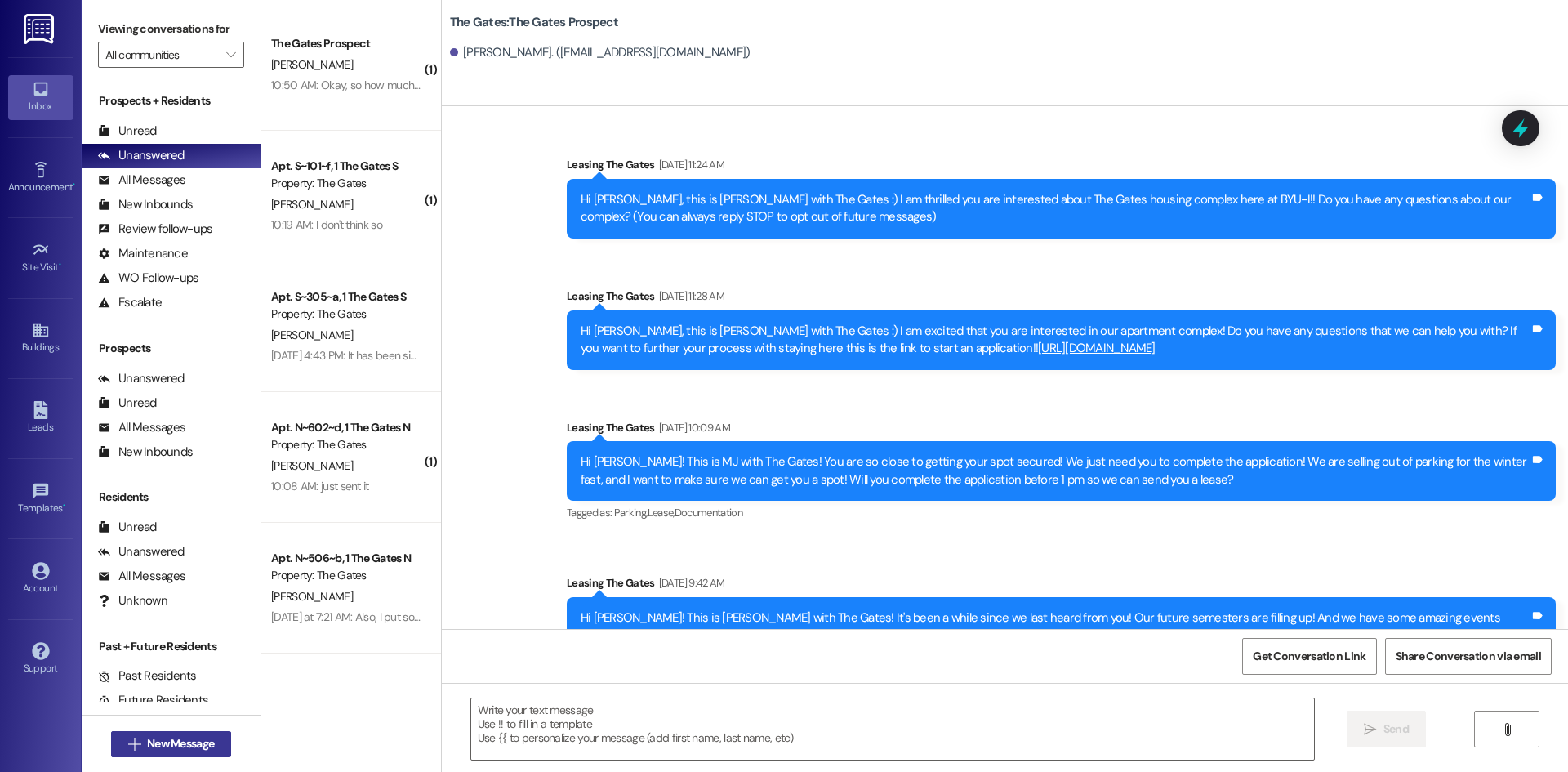
click at [194, 744] on span "New Message" at bounding box center [181, 744] width 67 height 17
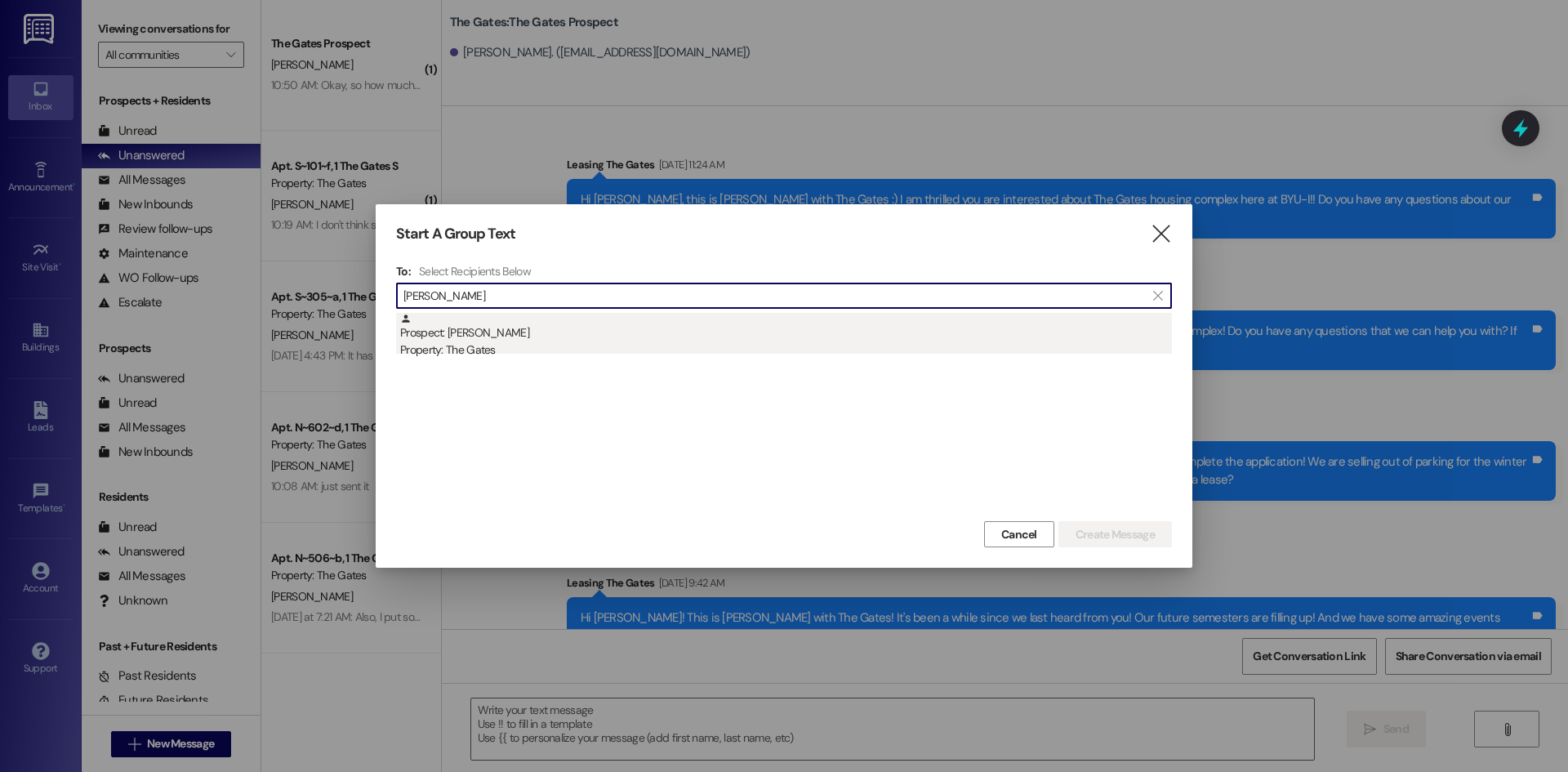
type input "Avery Sim"
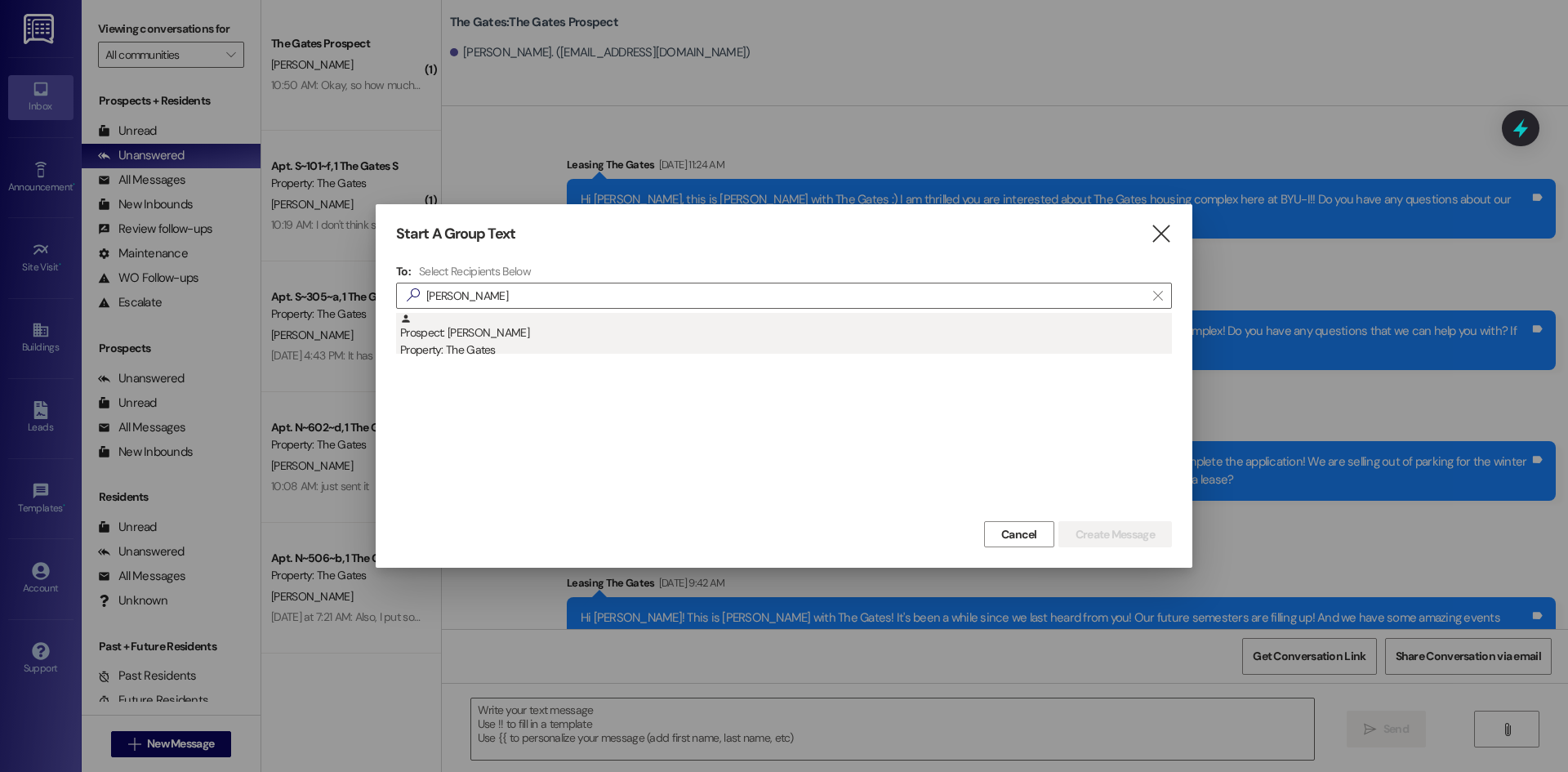
click at [504, 346] on div "Property: The Gates" at bounding box center [785, 350] width 772 height 17
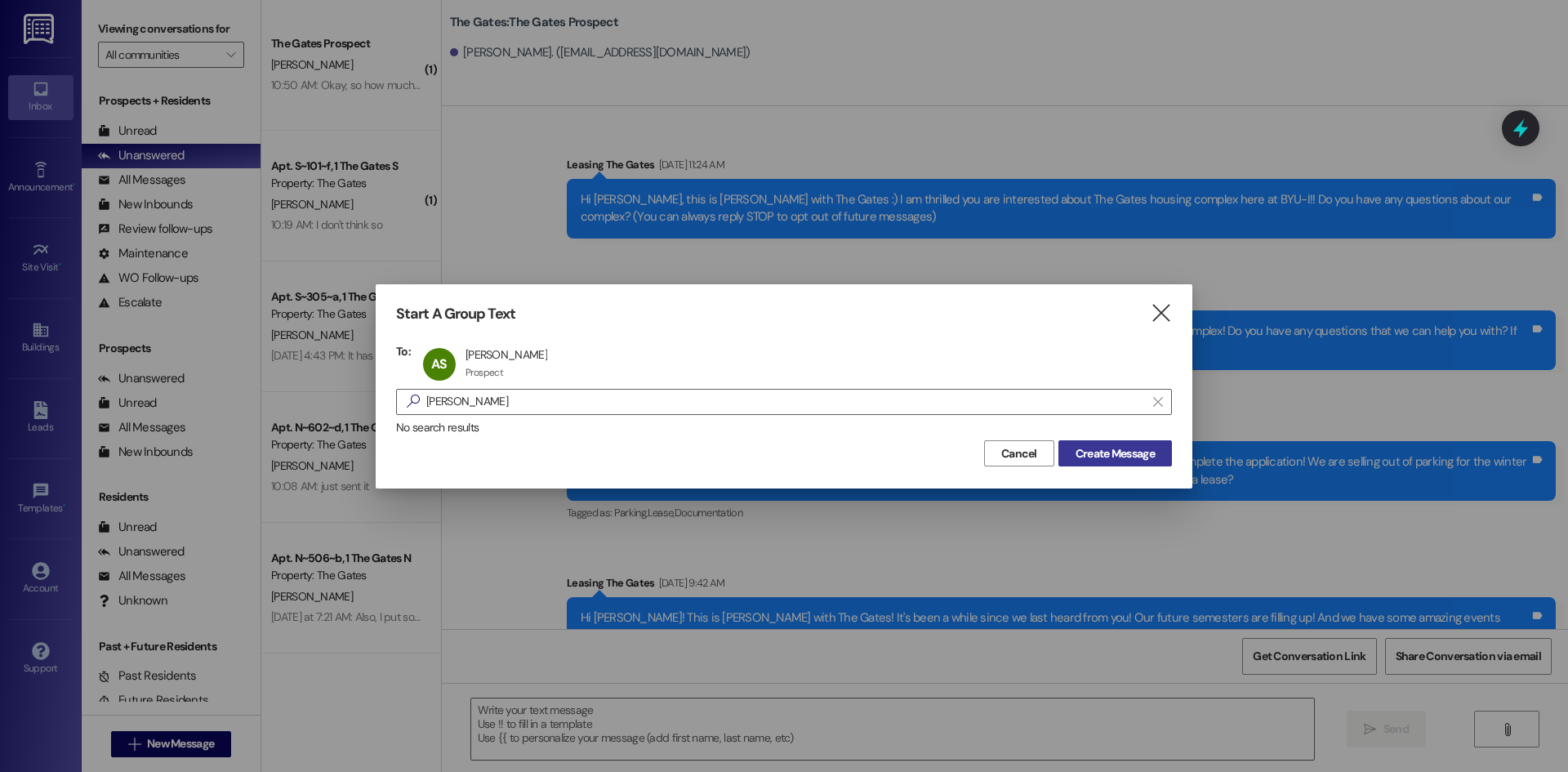
click at [1076, 455] on span "Create Message" at bounding box center [1115, 454] width 79 height 17
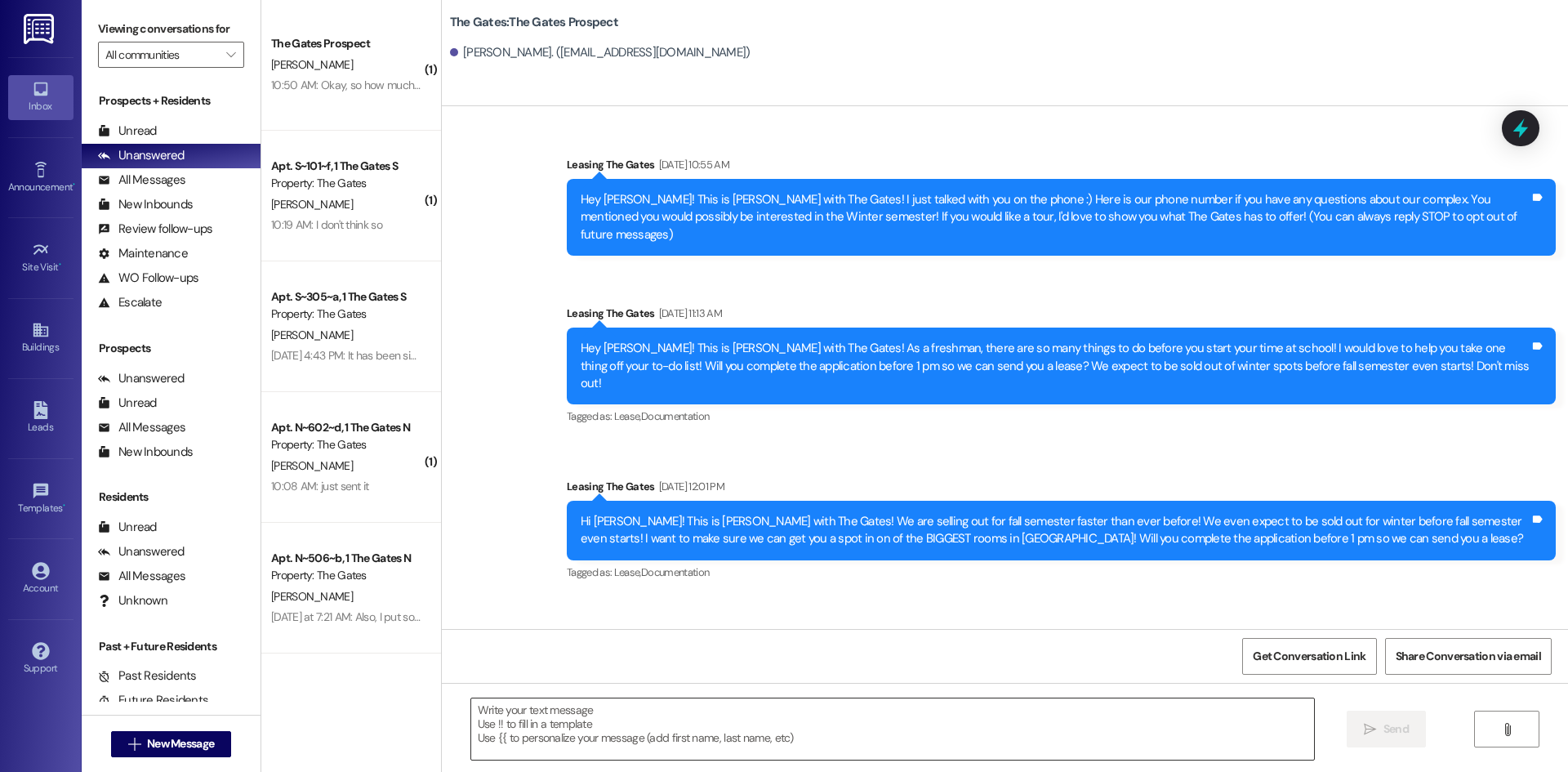
click at [522, 741] on textarea at bounding box center [892, 730] width 843 height 62
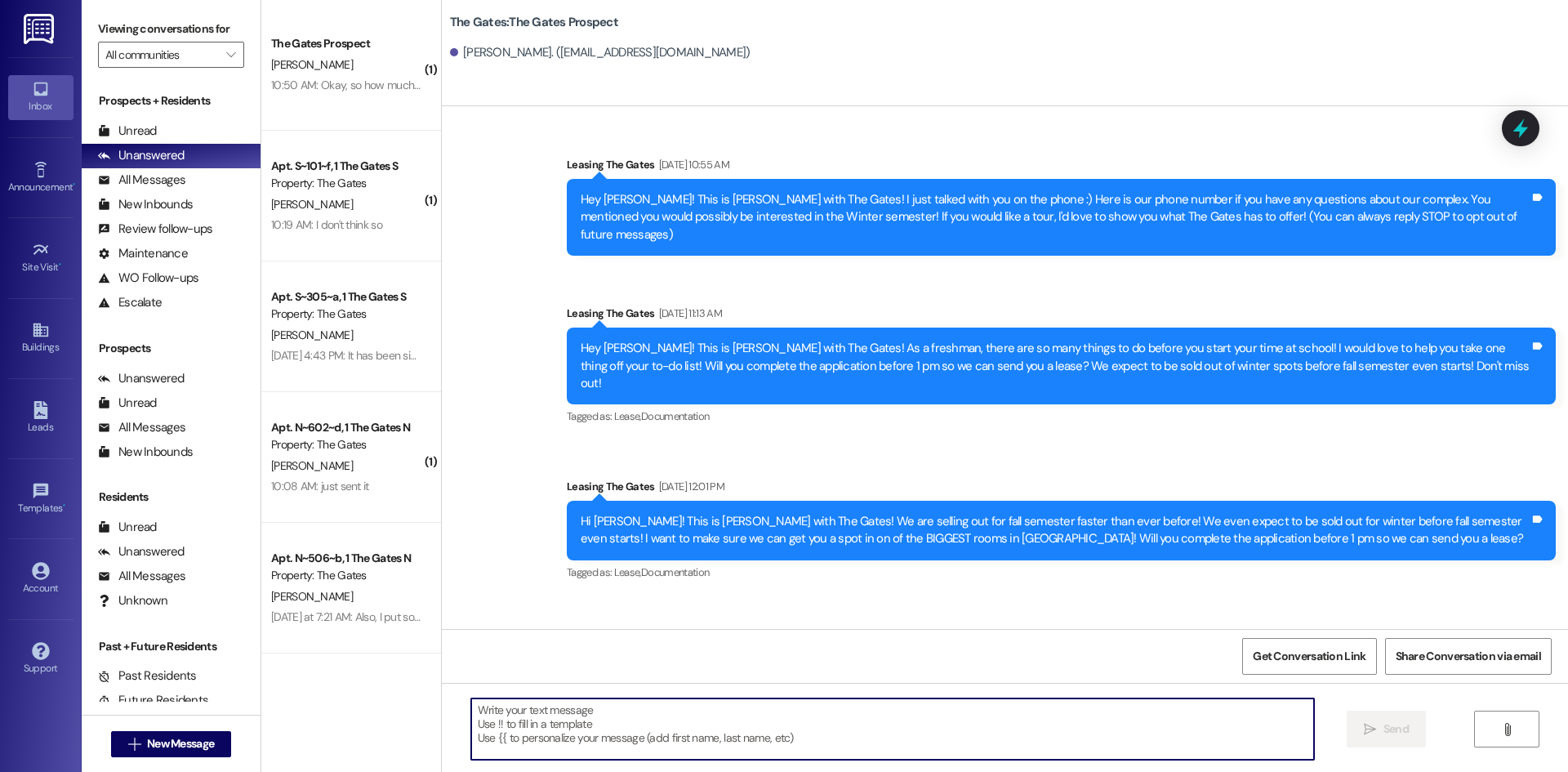
paste textarea "Hi Sterling! This is Mackenzie with The Gates! I would love to get you a spot f…"
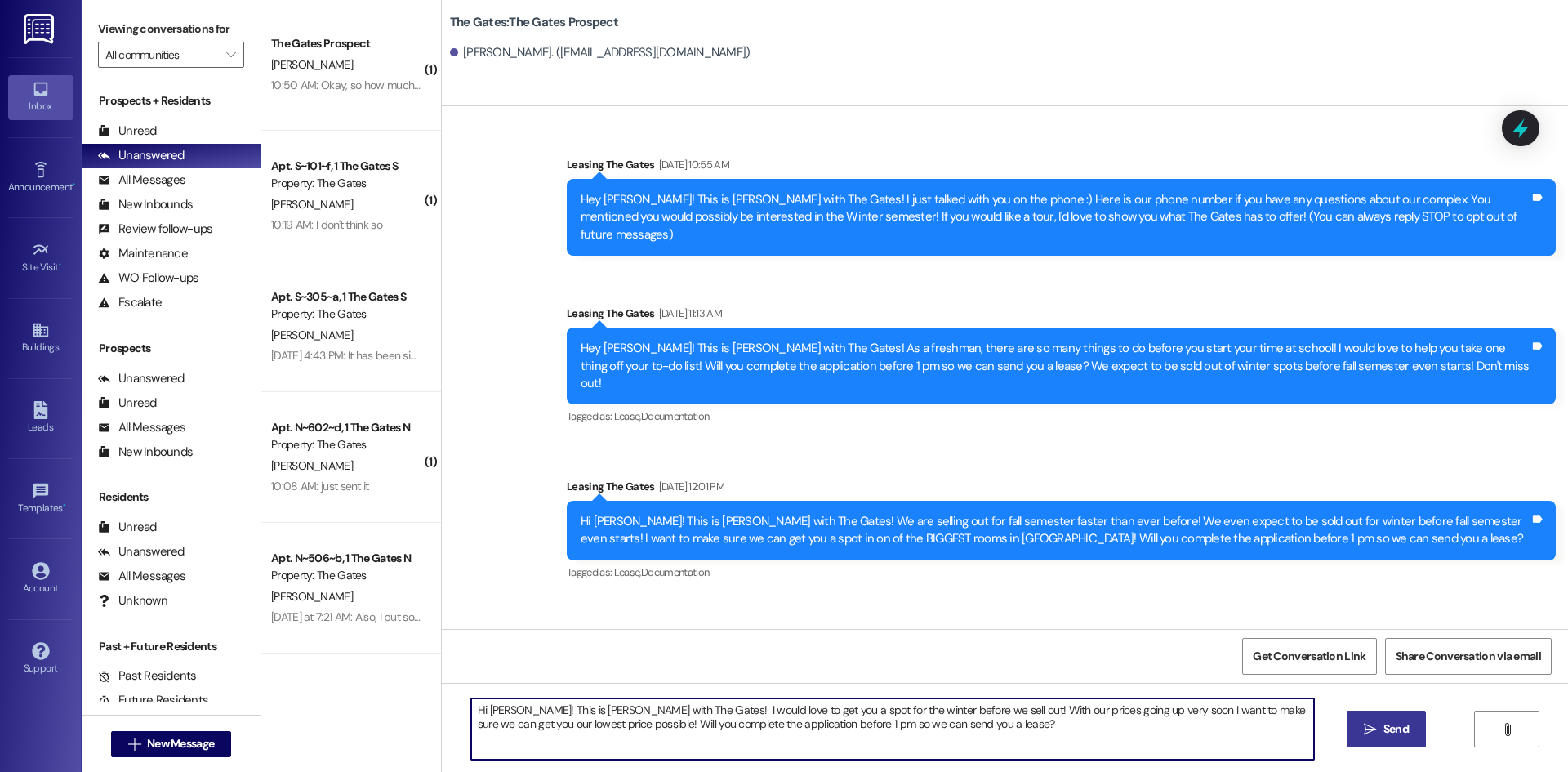
click at [510, 710] on textarea "Hi Sterling! This is Mackenzie with The Gates! I would love to get you a spot f…" at bounding box center [892, 730] width 843 height 62
type textarea "Hi Avery! This is Mackenzie with The Gates! I would love to get you a spot for …"
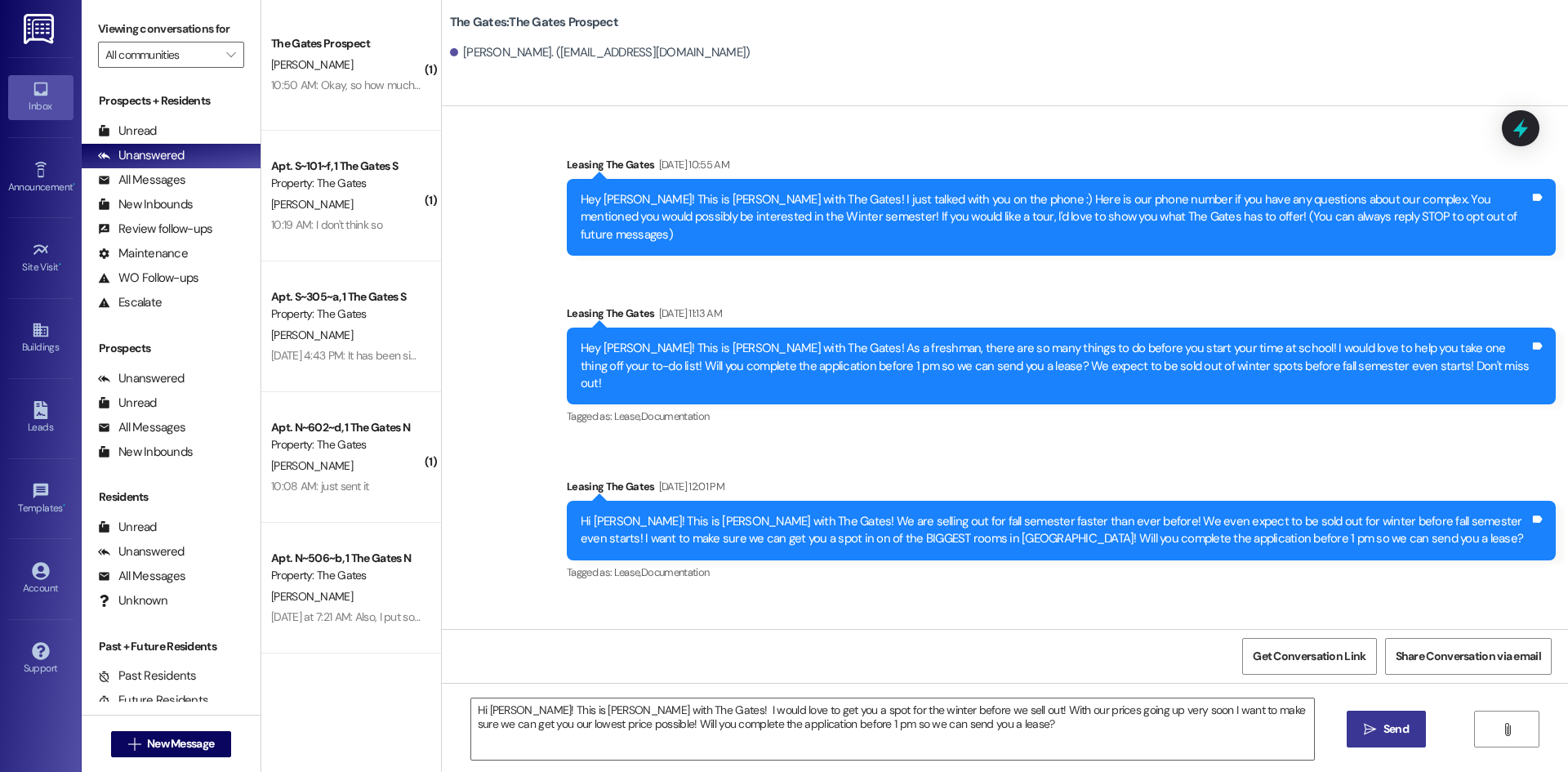
click at [1370, 727] on icon "" at bounding box center [1369, 730] width 12 height 13
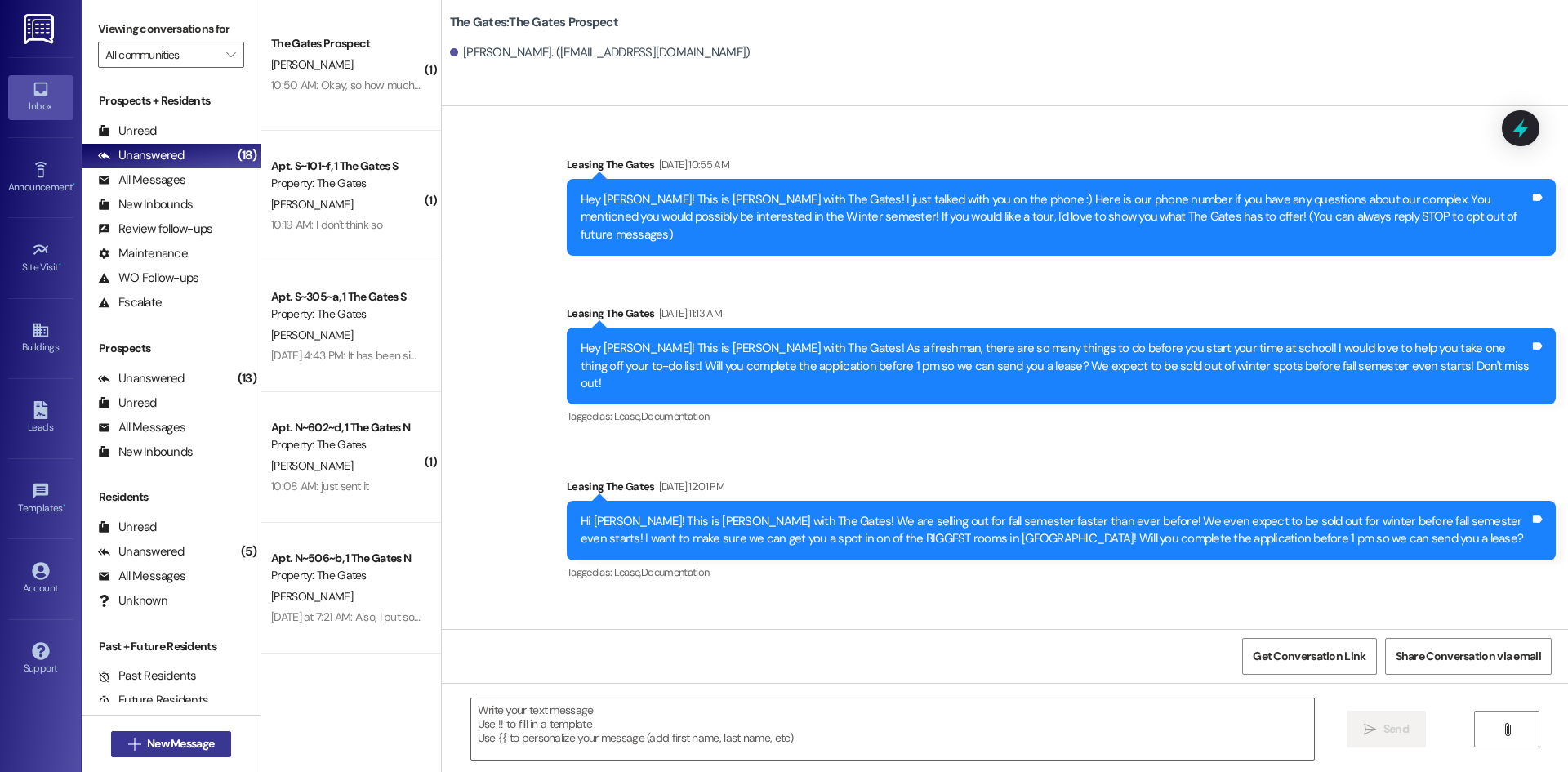
click at [185, 737] on span "New Message" at bounding box center [181, 744] width 67 height 17
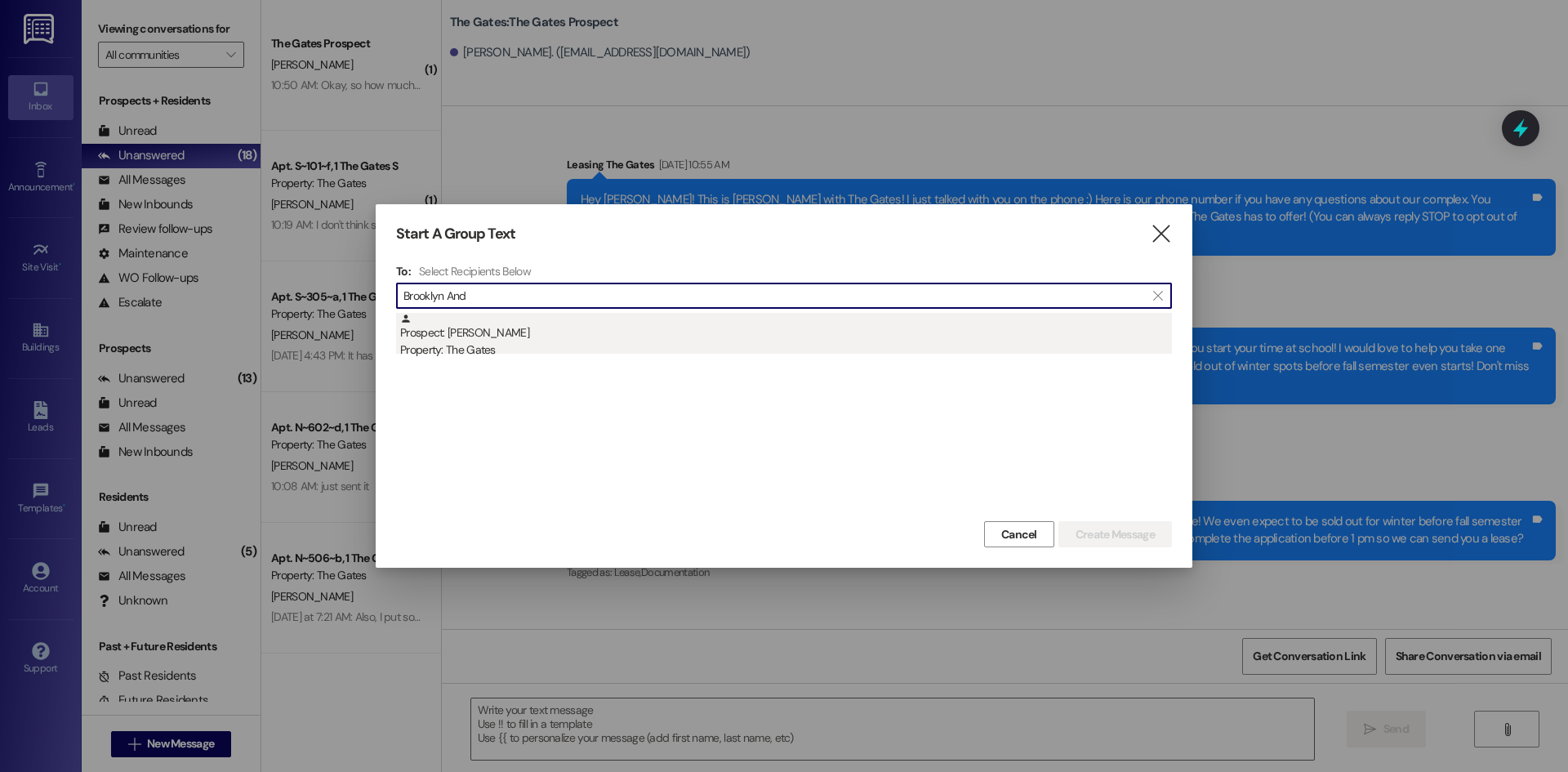
type input "Brooklyn And"
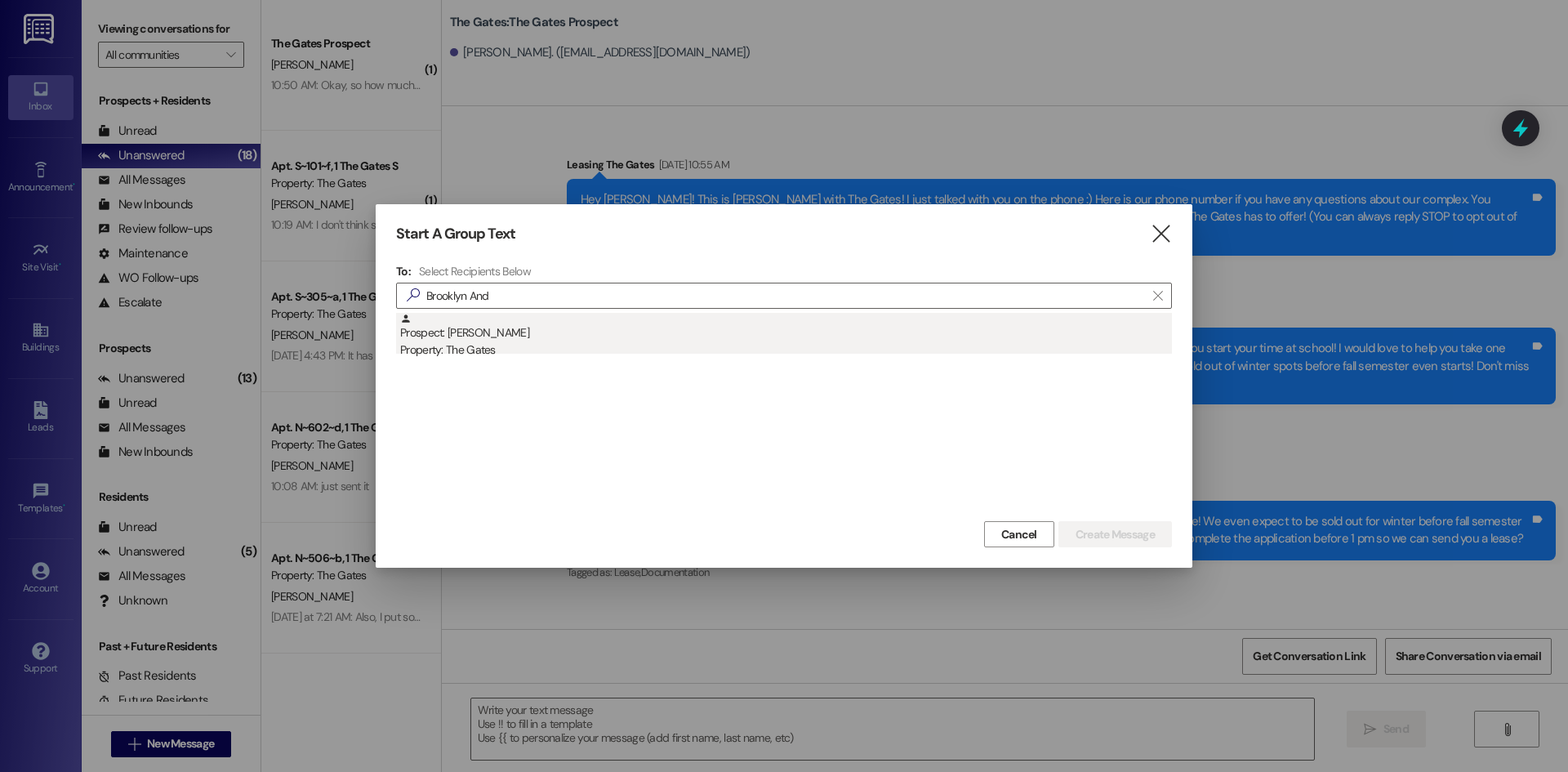
click at [476, 351] on div "Property: The Gates" at bounding box center [785, 350] width 772 height 17
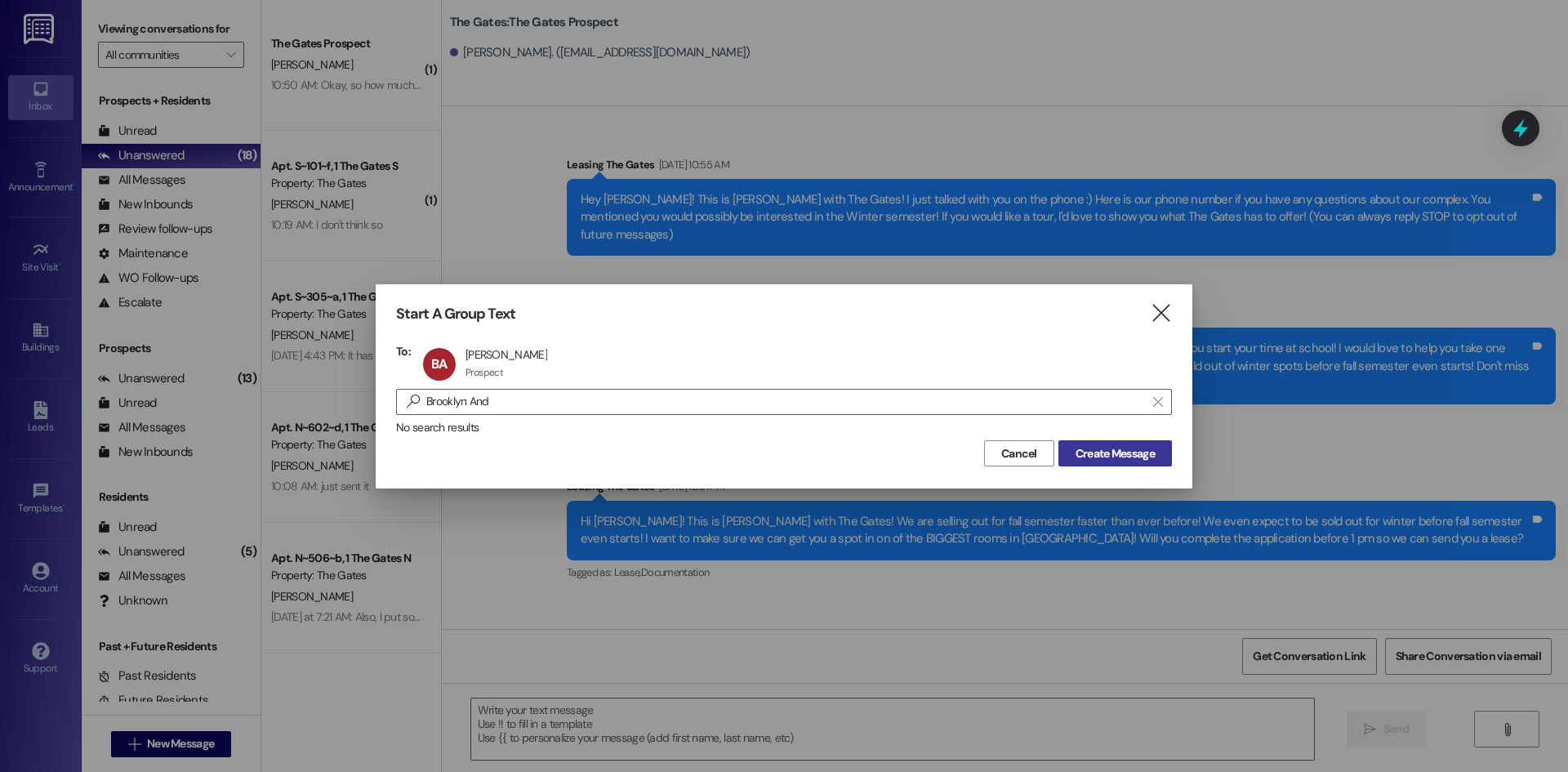
click at [1118, 446] on span "Create Message" at bounding box center [1115, 454] width 79 height 17
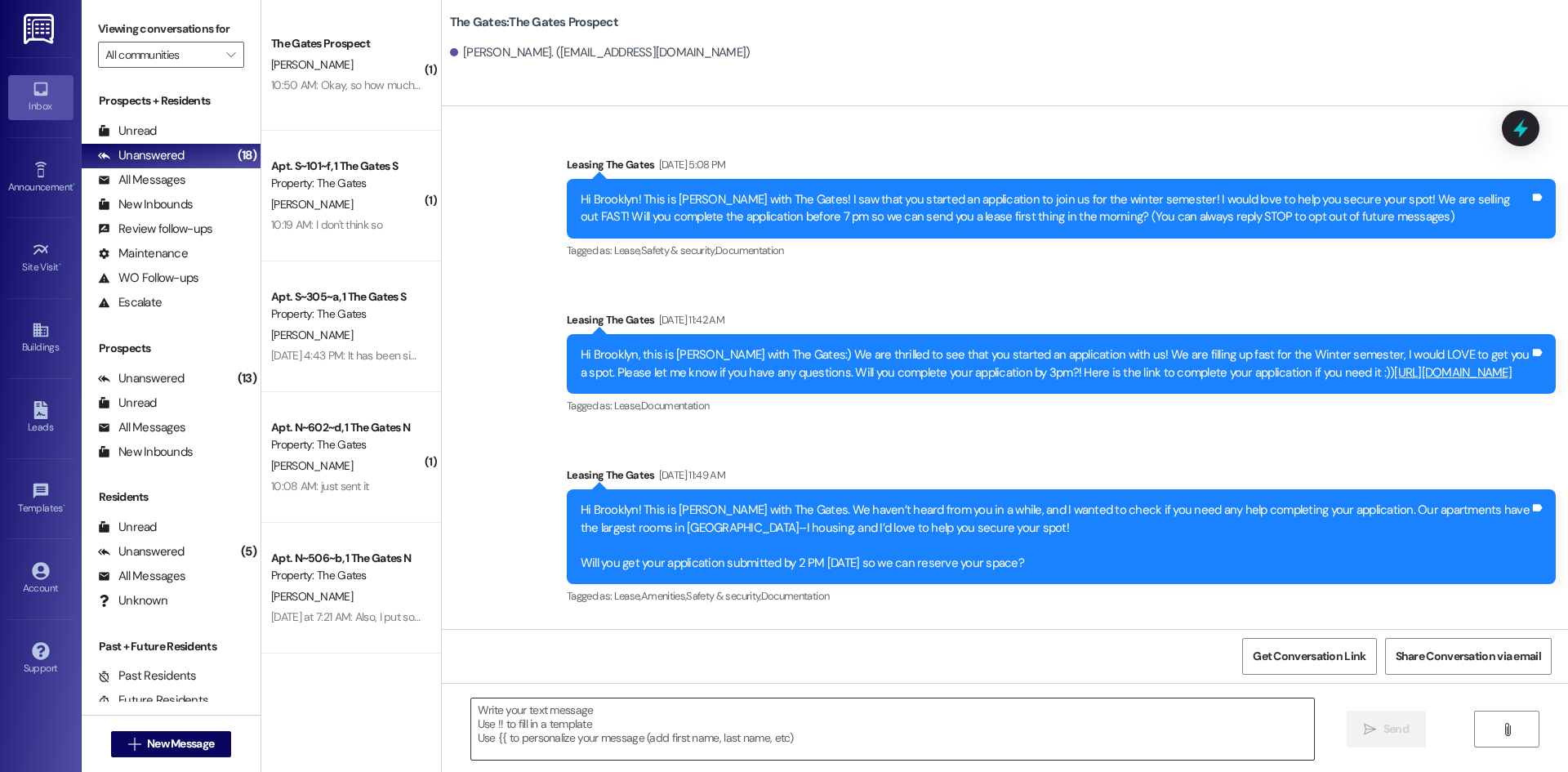
click at [547, 732] on textarea at bounding box center [892, 730] width 843 height 62
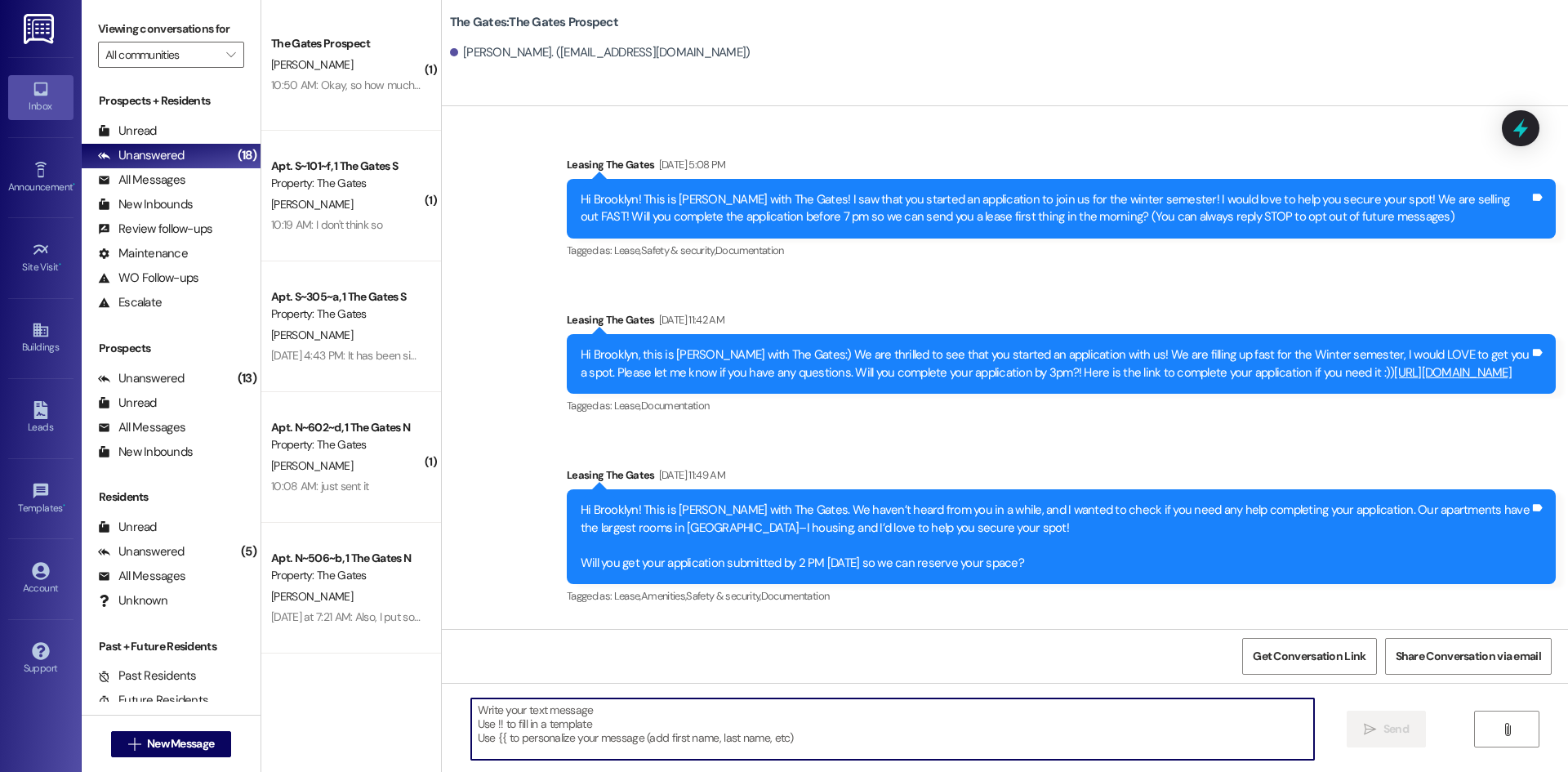
paste textarea "Hi Avery! This is Mackenzie with The Gates! I would love to get you a spot for …"
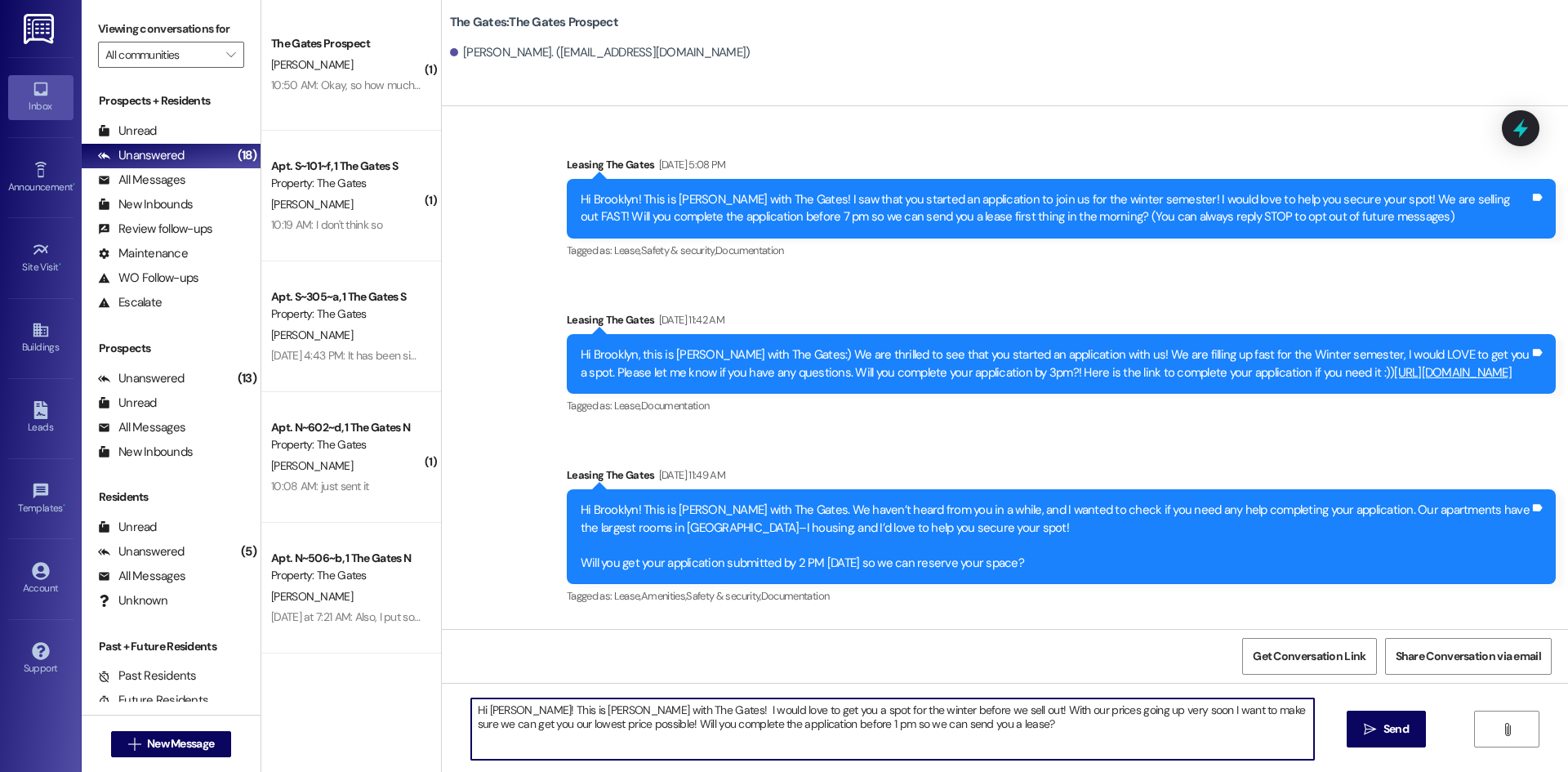
click at [500, 710] on textarea "Hi Avery! This is Mackenzie with The Gates! I would love to get you a spot for …" at bounding box center [892, 730] width 843 height 62
click at [502, 709] on textarea "Hi Avery! This is Mackenzie with The Gates! I would love to get you a spot for …" at bounding box center [892, 730] width 843 height 62
click at [503, 708] on textarea "Hi Avery! This is Mackenzie with The Gates! I would love to get you a spot for …" at bounding box center [892, 730] width 843 height 62
type textarea "Hi Brooklyn! This is Mackenzie with The Gates! I would love to get you a spot f…"
click at [1380, 733] on span "Send" at bounding box center [1395, 730] width 32 height 17
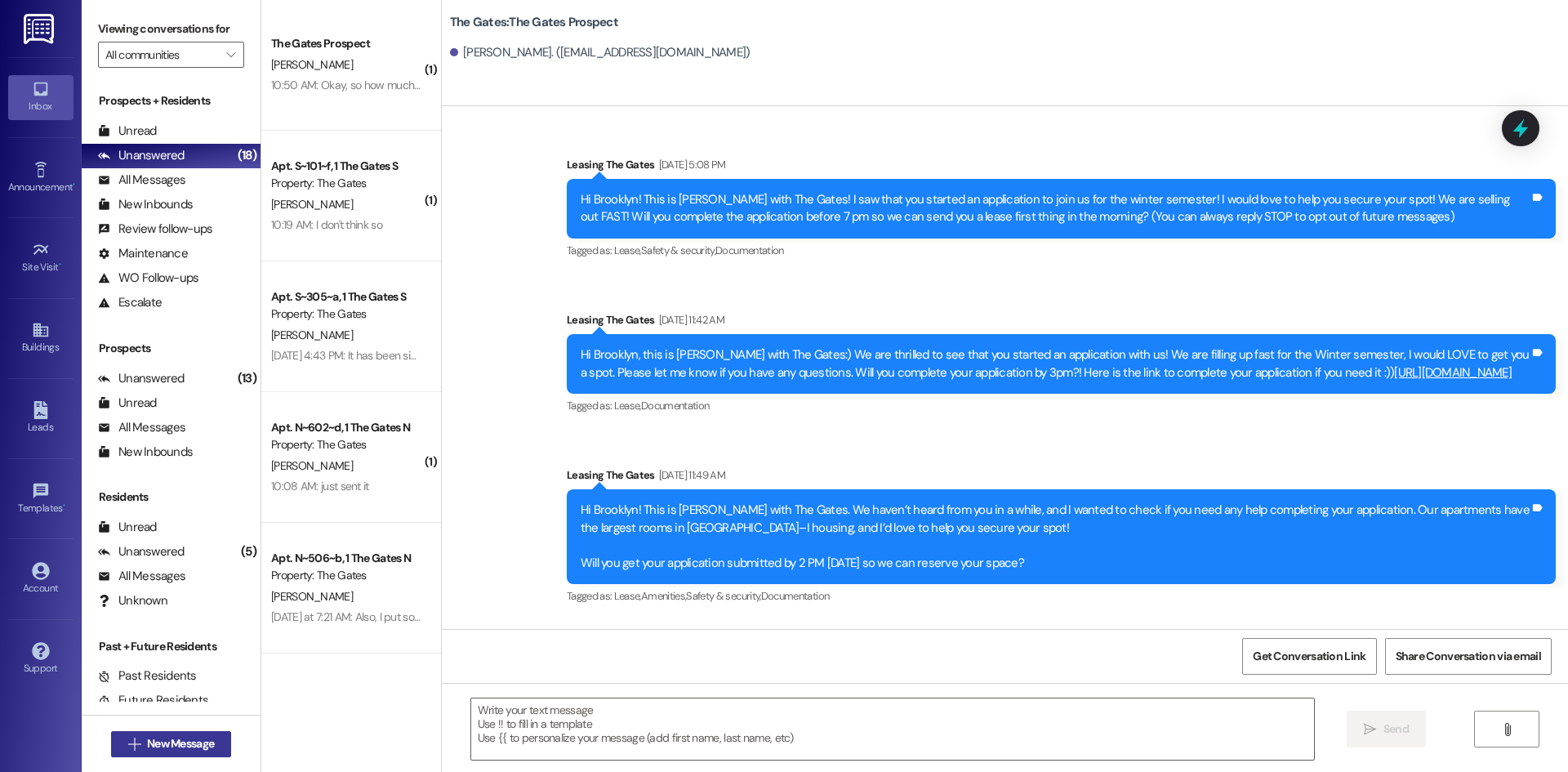
click at [158, 736] on span "New Message" at bounding box center [181, 744] width 67 height 17
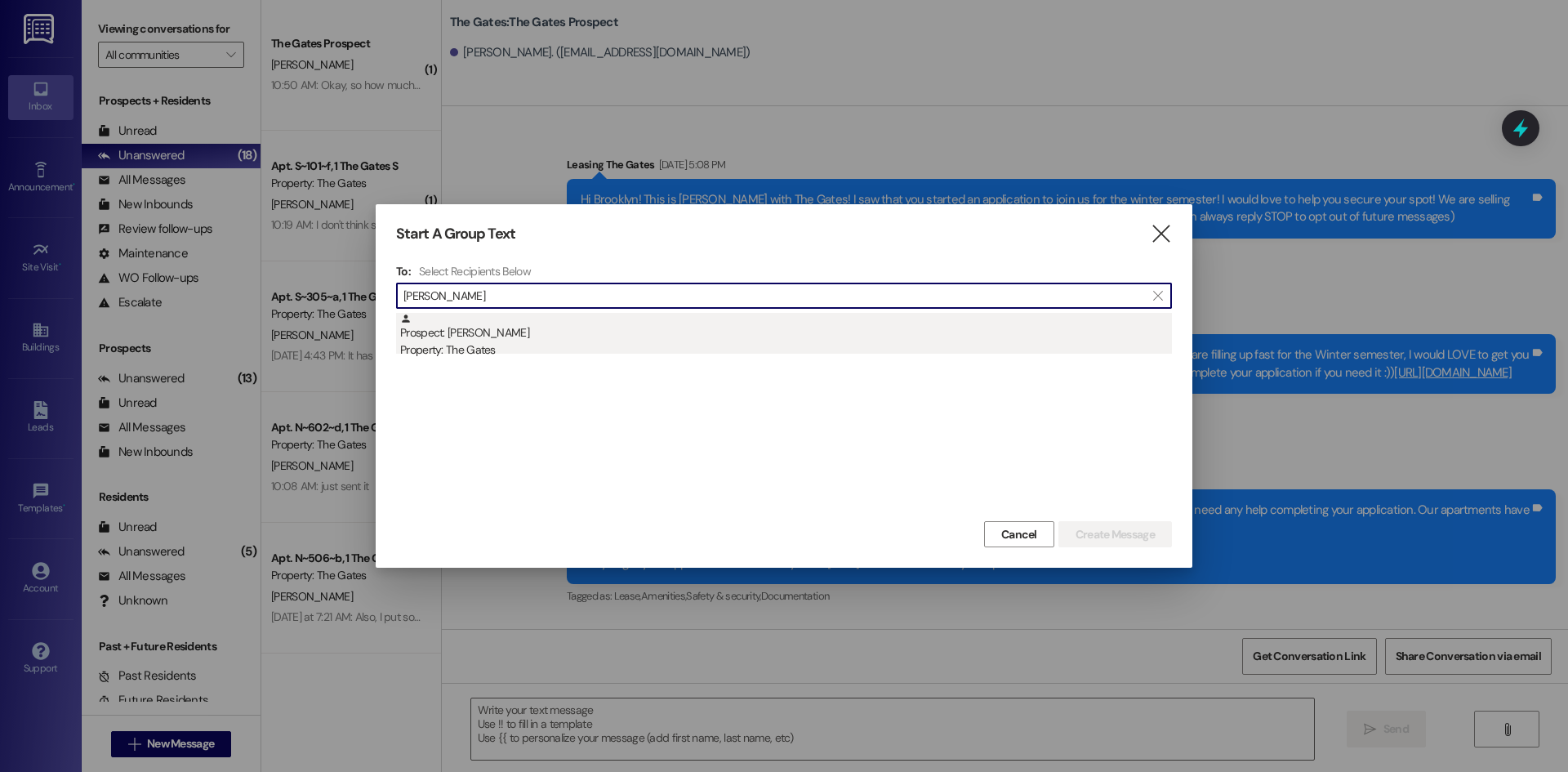
type input "Nathan Wallace"
click at [536, 334] on div "Prospect: Nathan Wallace Property: The Gates" at bounding box center [785, 336] width 772 height 46
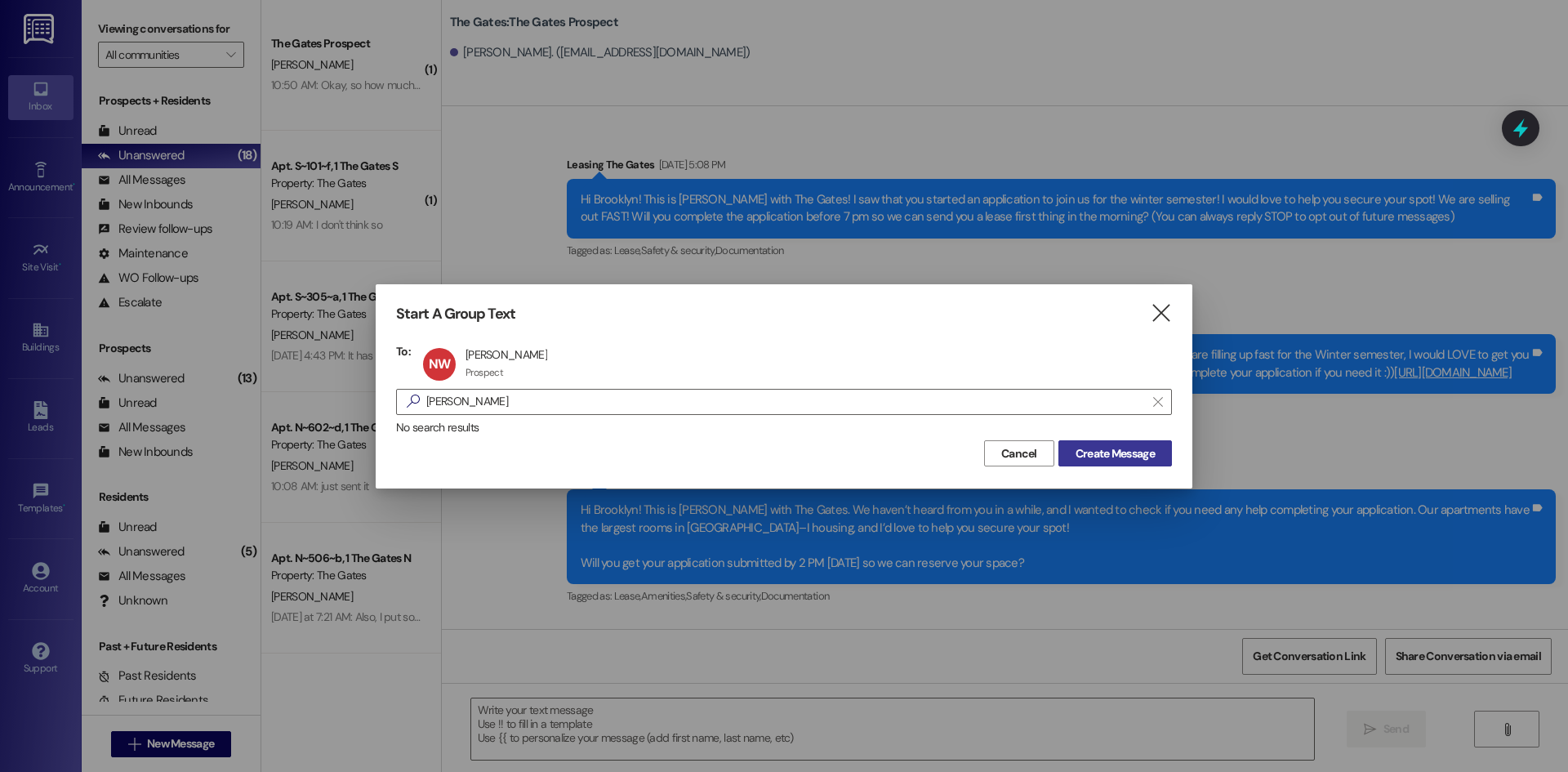
click at [1082, 445] on span "Create Message" at bounding box center [1115, 454] width 79 height 17
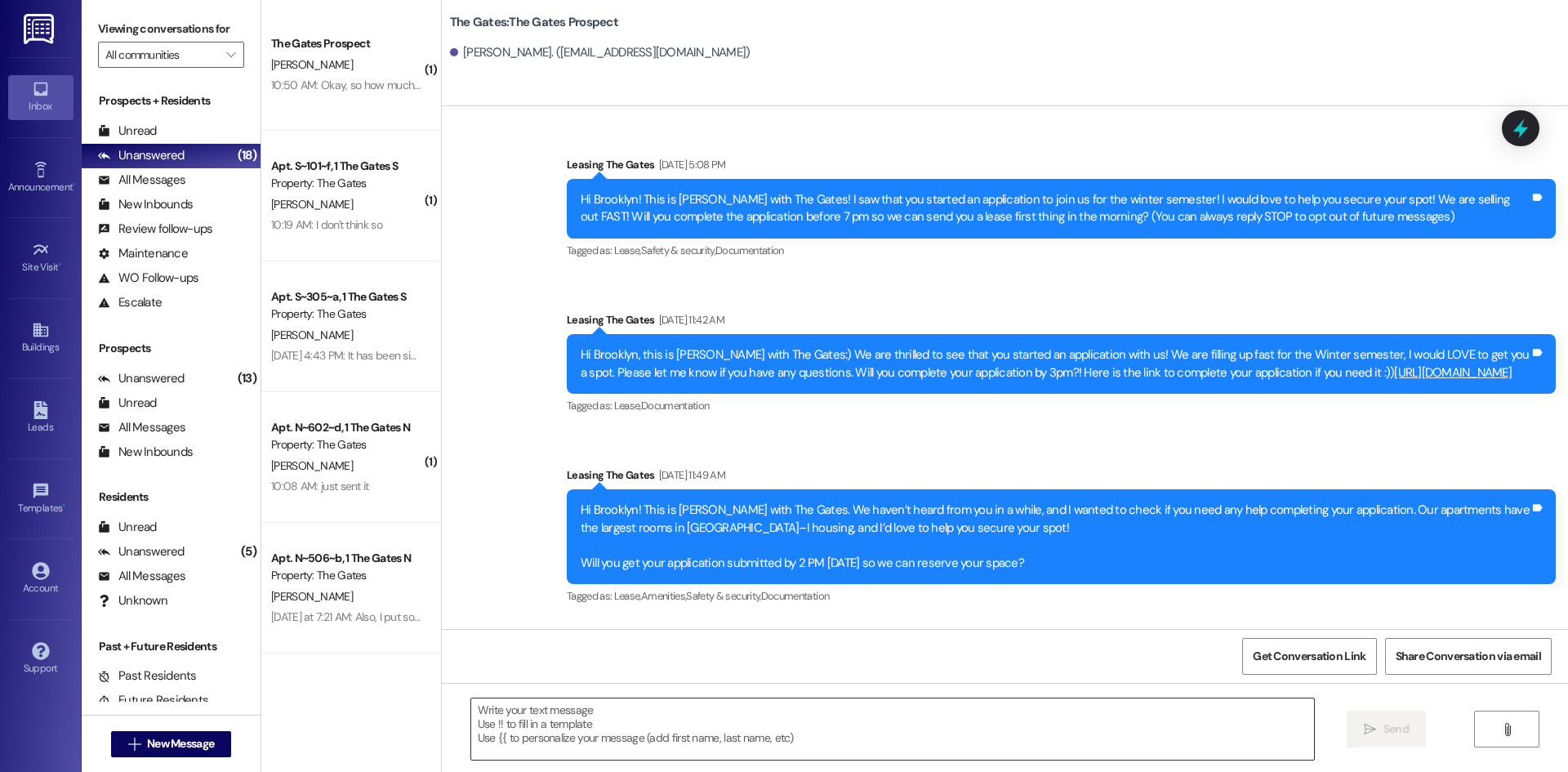
click at [536, 724] on textarea at bounding box center [892, 730] width 843 height 62
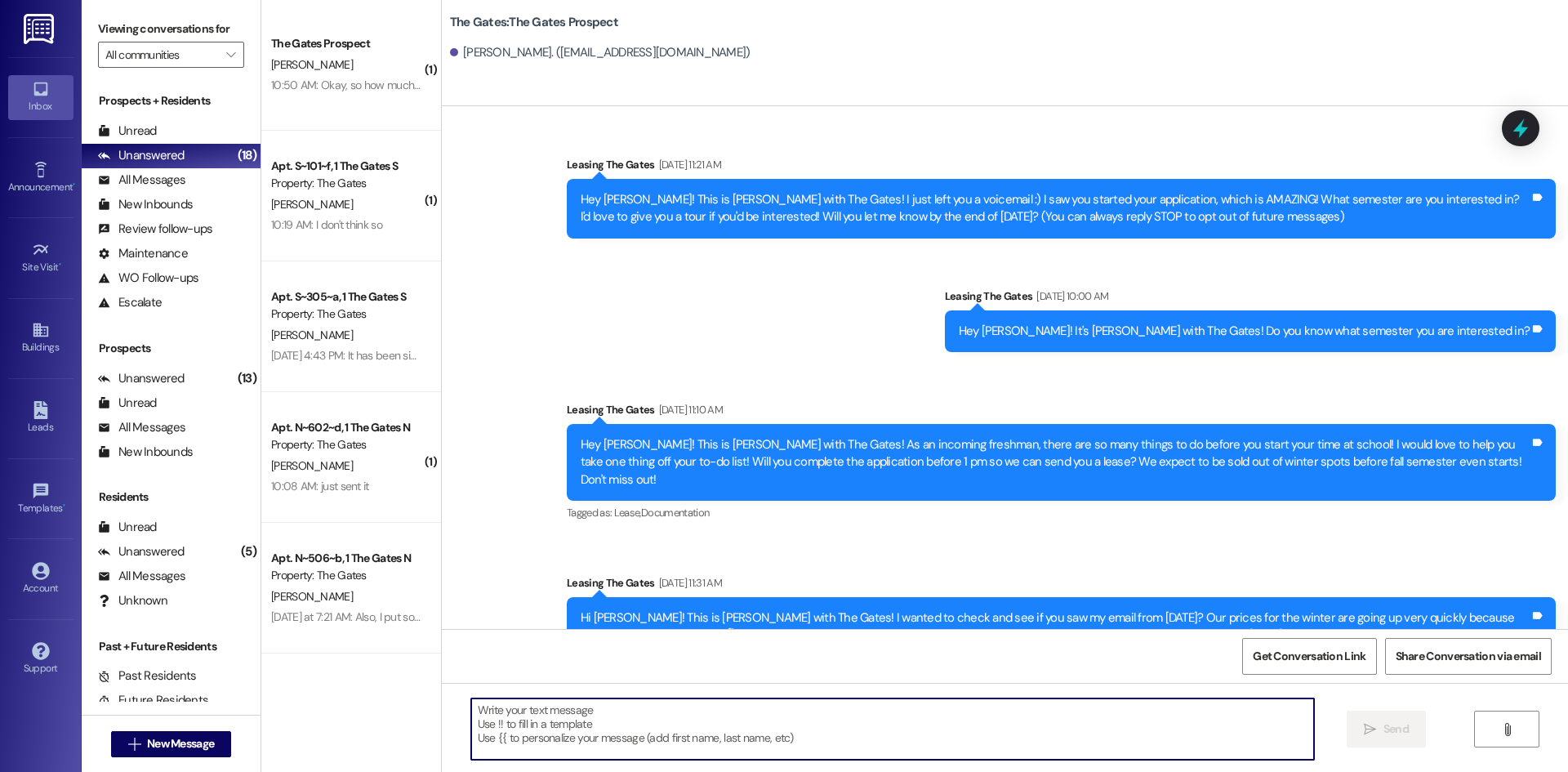
paste textarea "Hi Brooklyn! This is Mackenzie with The Gates! I would love to get you a spot f…"
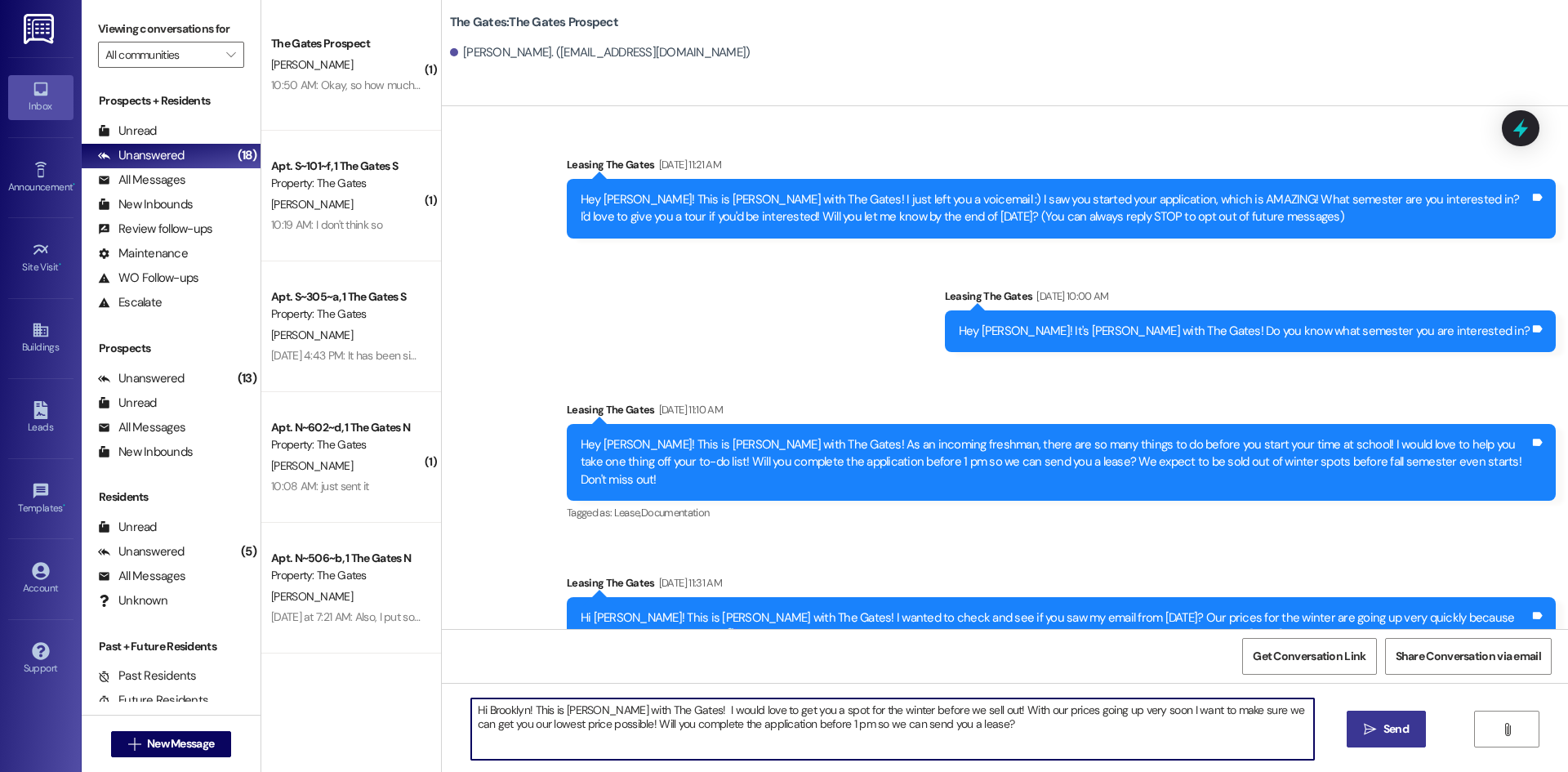
click at [516, 708] on textarea "Hi Brooklyn! This is Mackenzie with The Gates! I would love to get you a spot f…" at bounding box center [892, 730] width 843 height 62
type textarea "Hi Nathan! This is Mackenzie with The Gates! I would love to get you a spot for…"
click at [1380, 714] on button " Send" at bounding box center [1386, 729] width 79 height 37
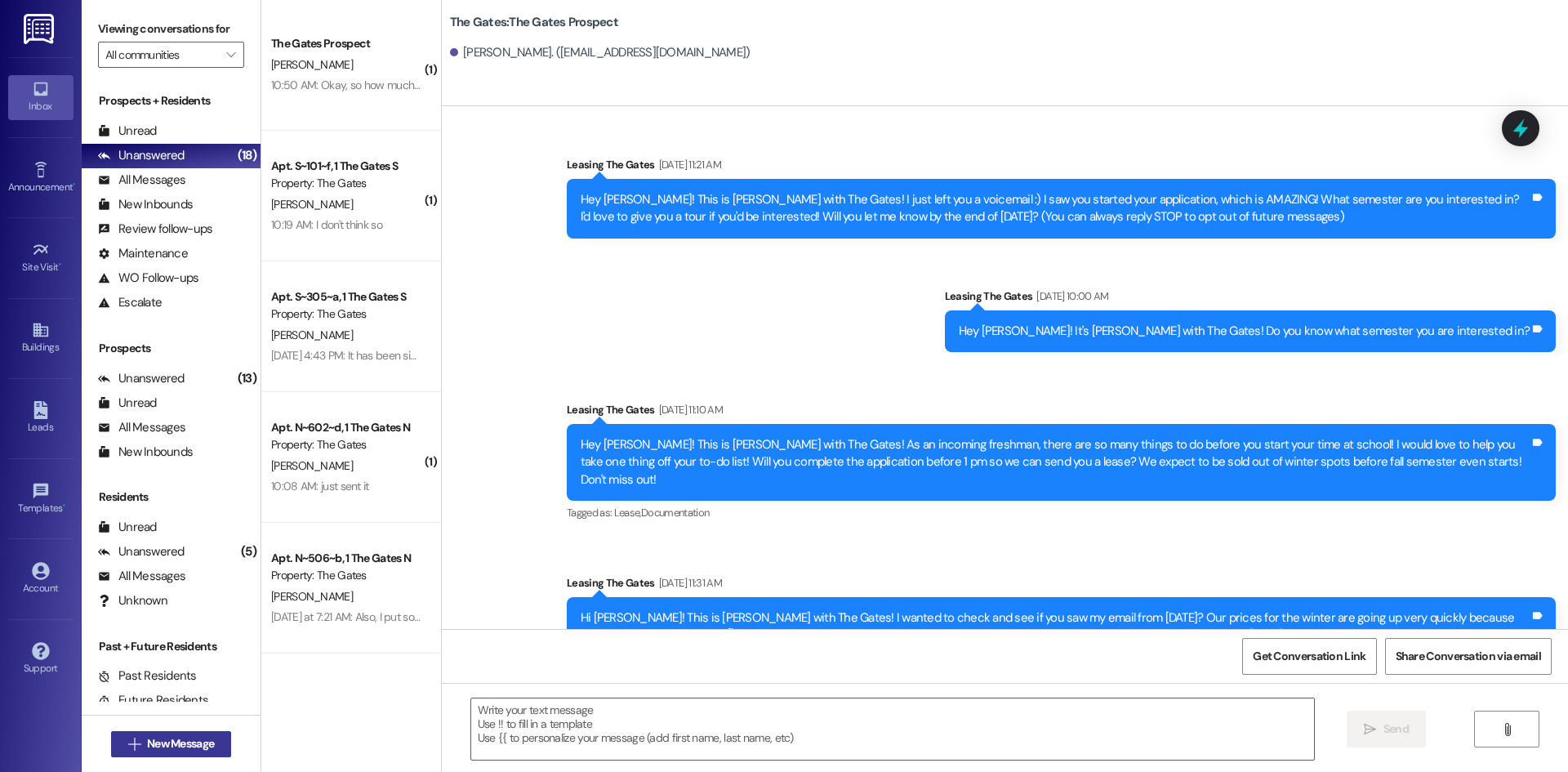
click at [171, 744] on span "New Message" at bounding box center [181, 744] width 67 height 17
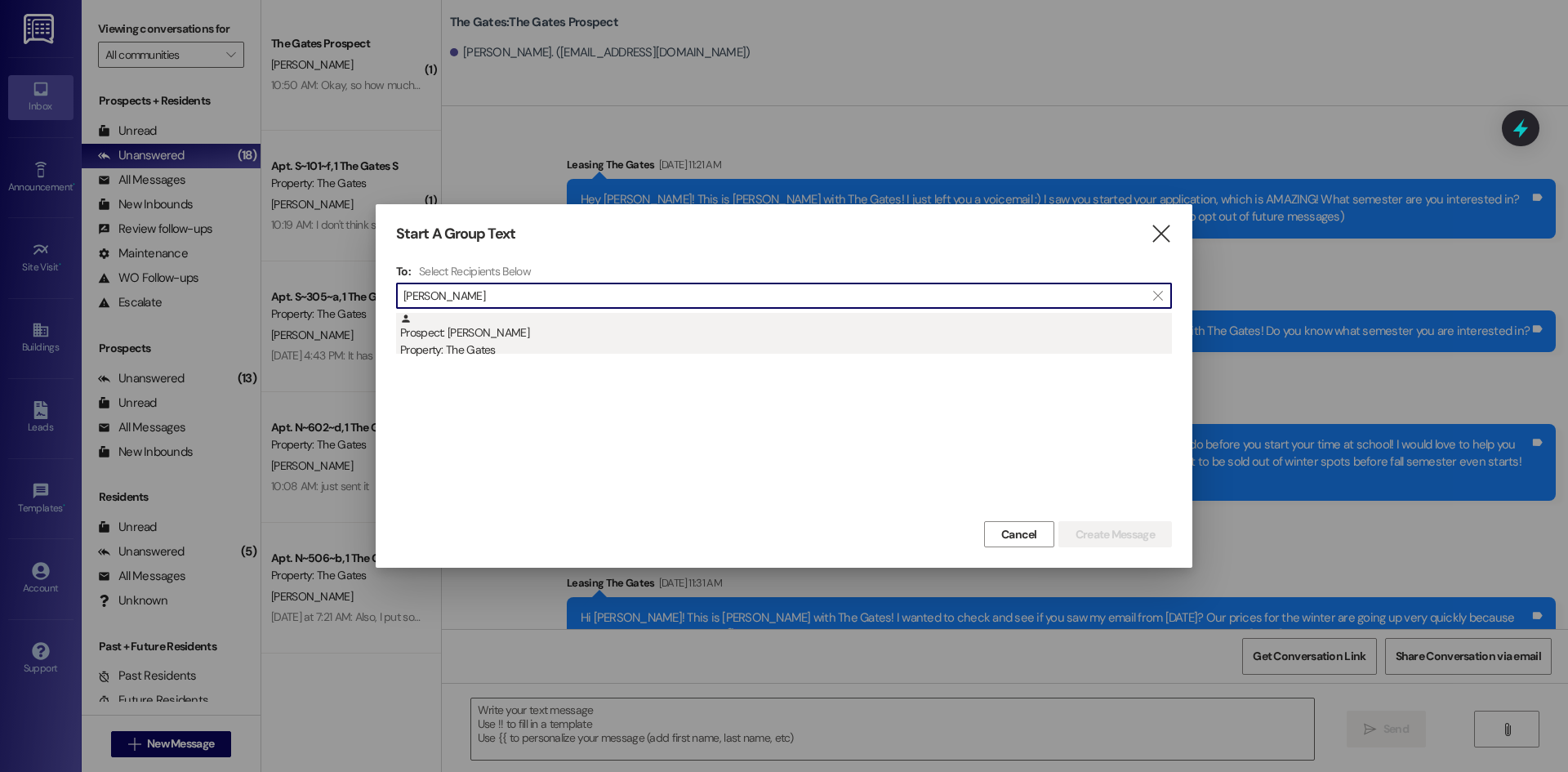
type input "Bailey Kunz"
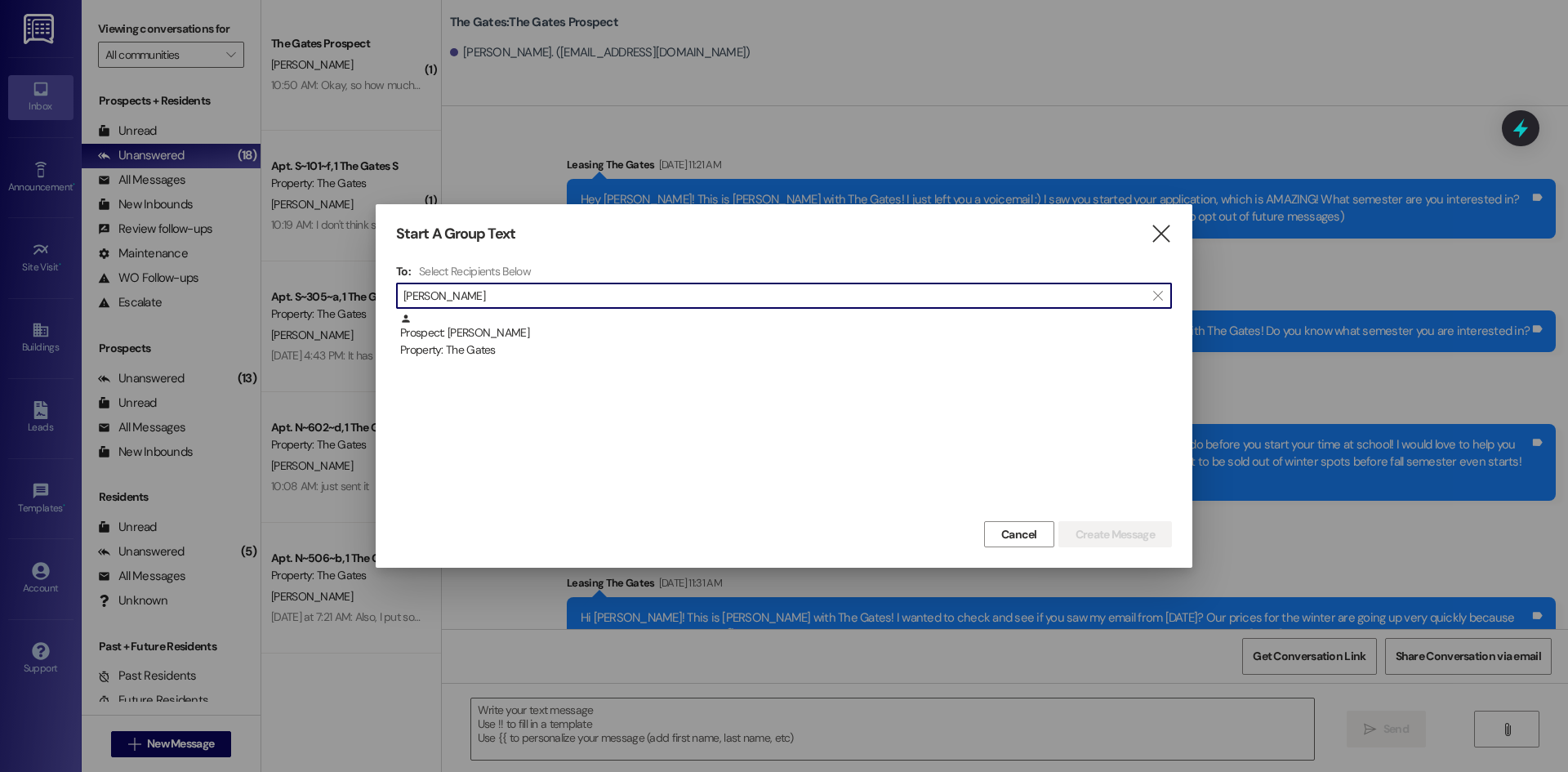
click at [486, 330] on div "Prospect: bailey kunz Property: The Gates" at bounding box center [785, 336] width 772 height 46
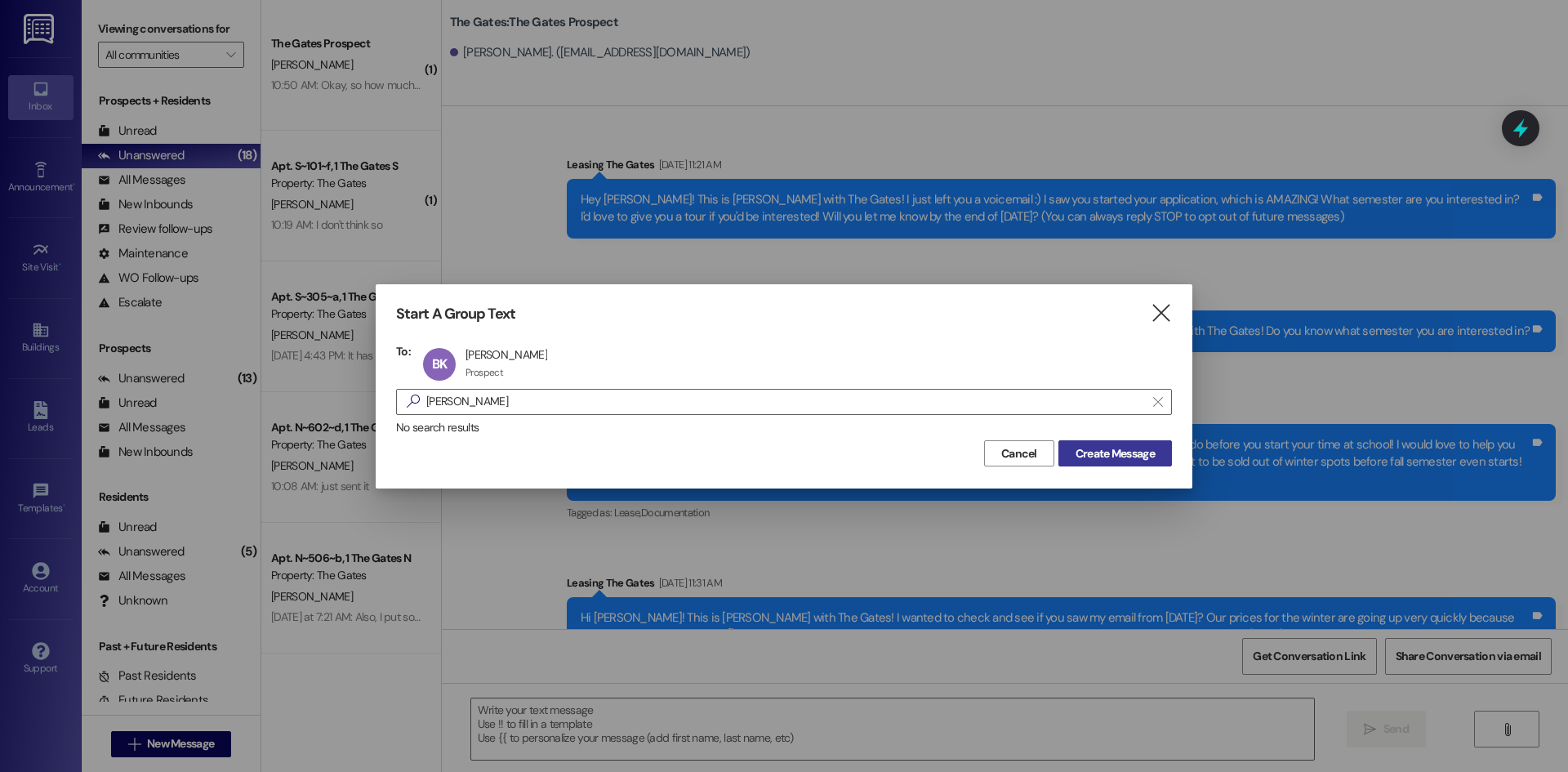
click at [1113, 448] on span "Create Message" at bounding box center [1115, 454] width 79 height 17
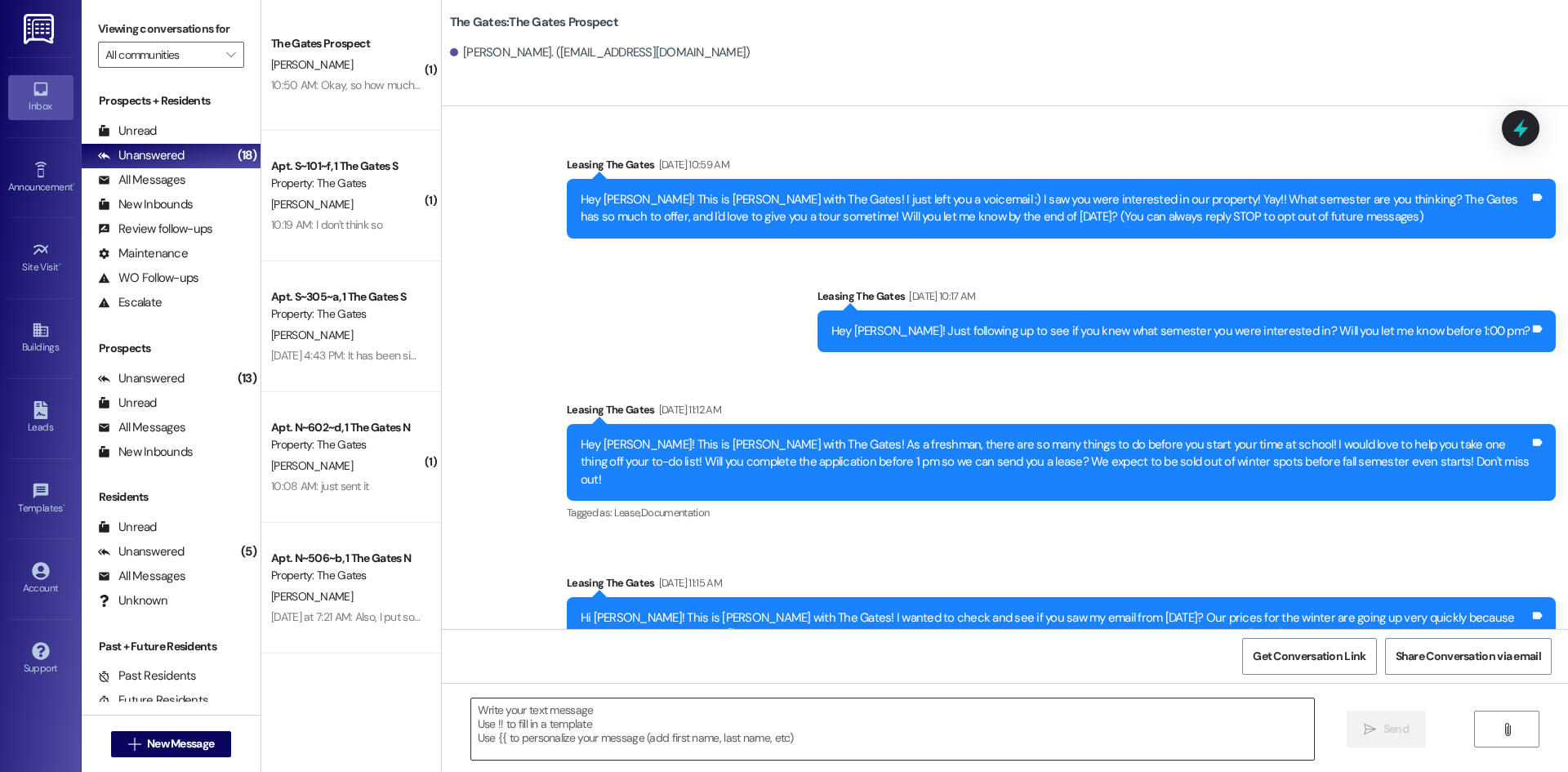
click at [535, 722] on textarea at bounding box center [892, 730] width 843 height 62
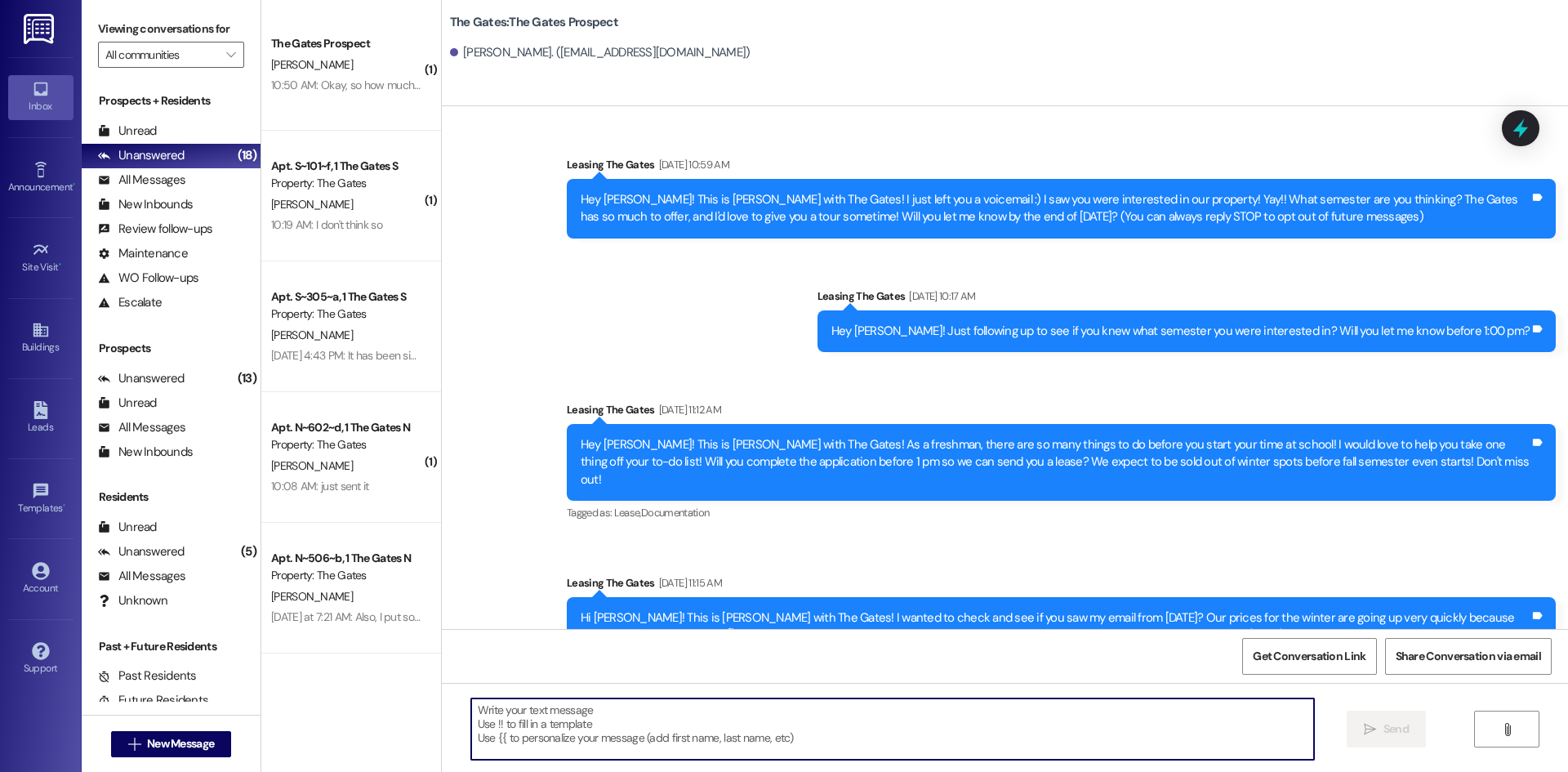
paste textarea "Hi Nathan! This is Mackenzie with The Gates! I would love to get you a spot for…"
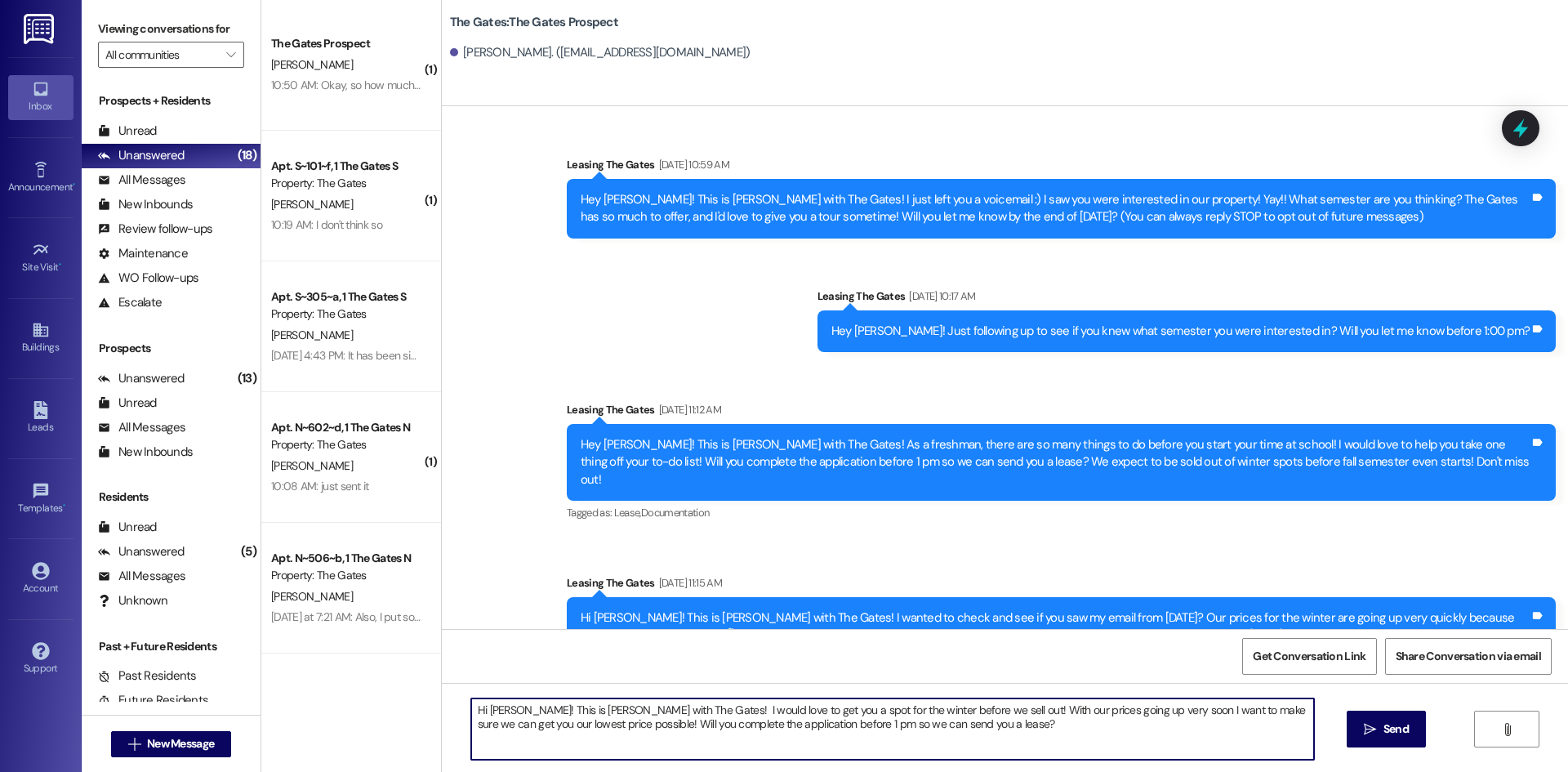
click at [510, 709] on textarea "Hi Nathan! This is Mackenzie with The Gates! I would love to get you a spot for…" at bounding box center [892, 730] width 843 height 62
type textarea "Hi Bailey! This is Mackenzie with The Gates! I would love to get you a spot for…"
click at [1396, 726] on span "Send" at bounding box center [1396, 730] width 25 height 17
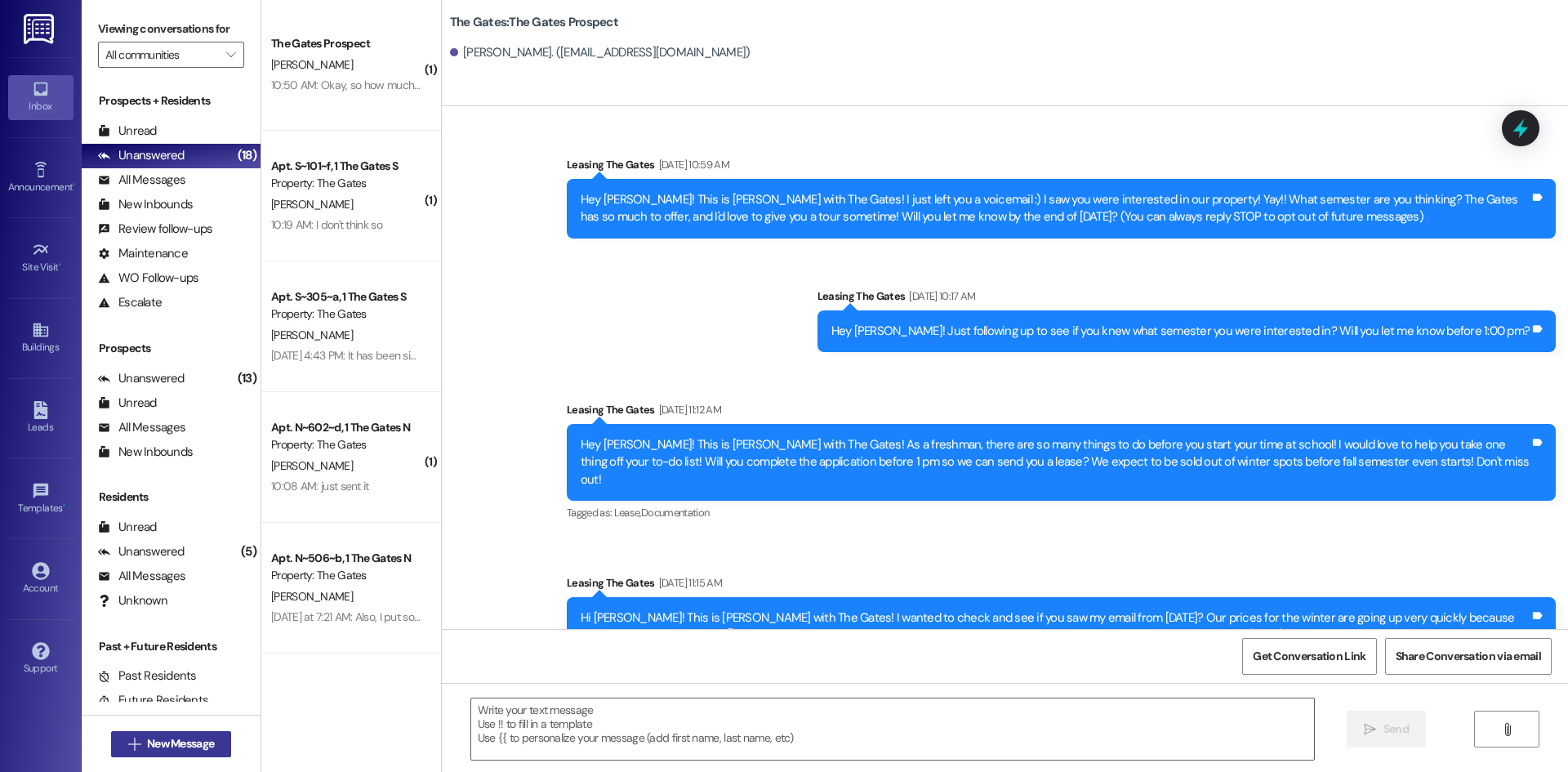
click at [181, 738] on span "New Message" at bounding box center [181, 744] width 67 height 17
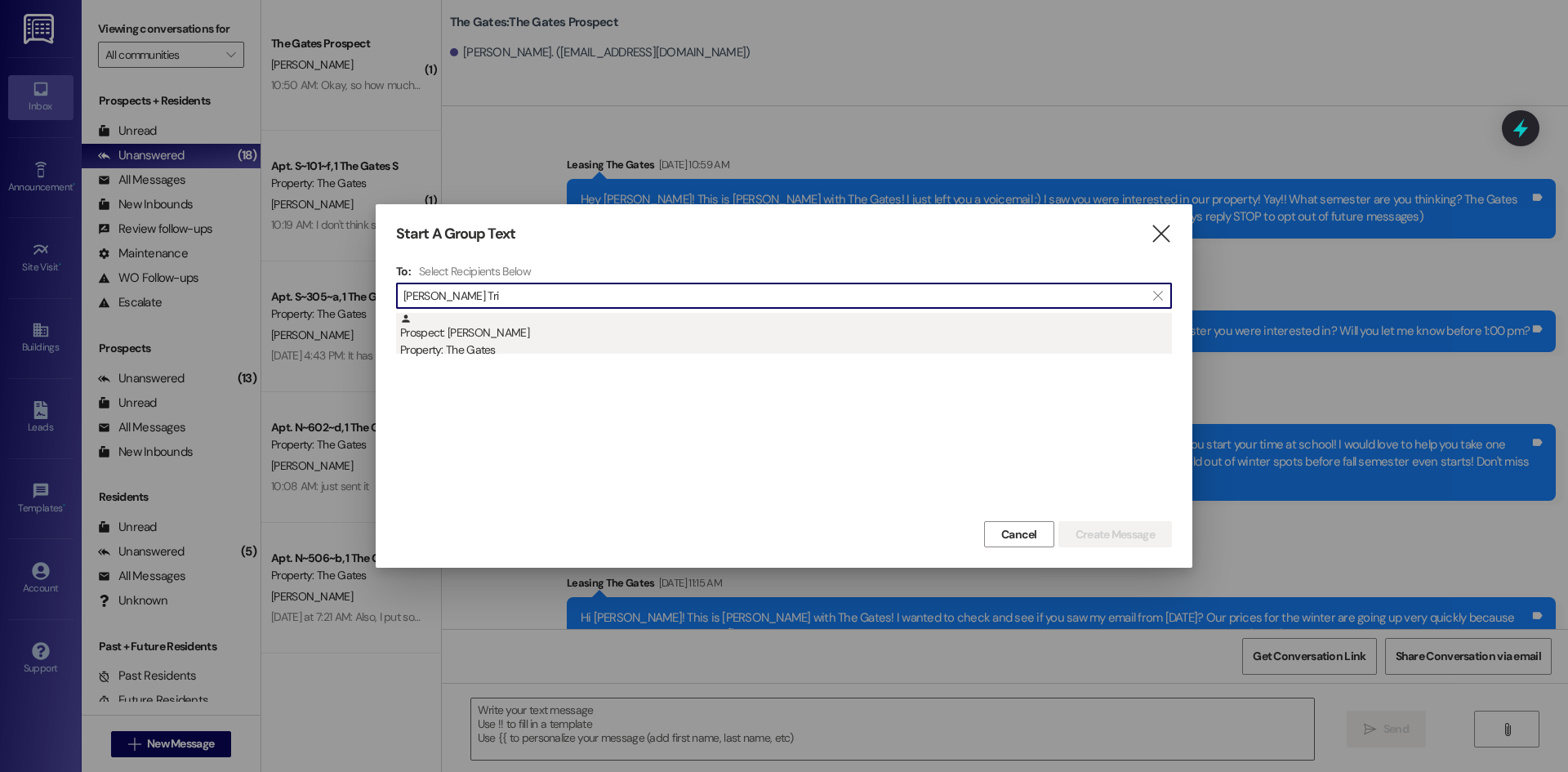
type input "Mallory Tri"
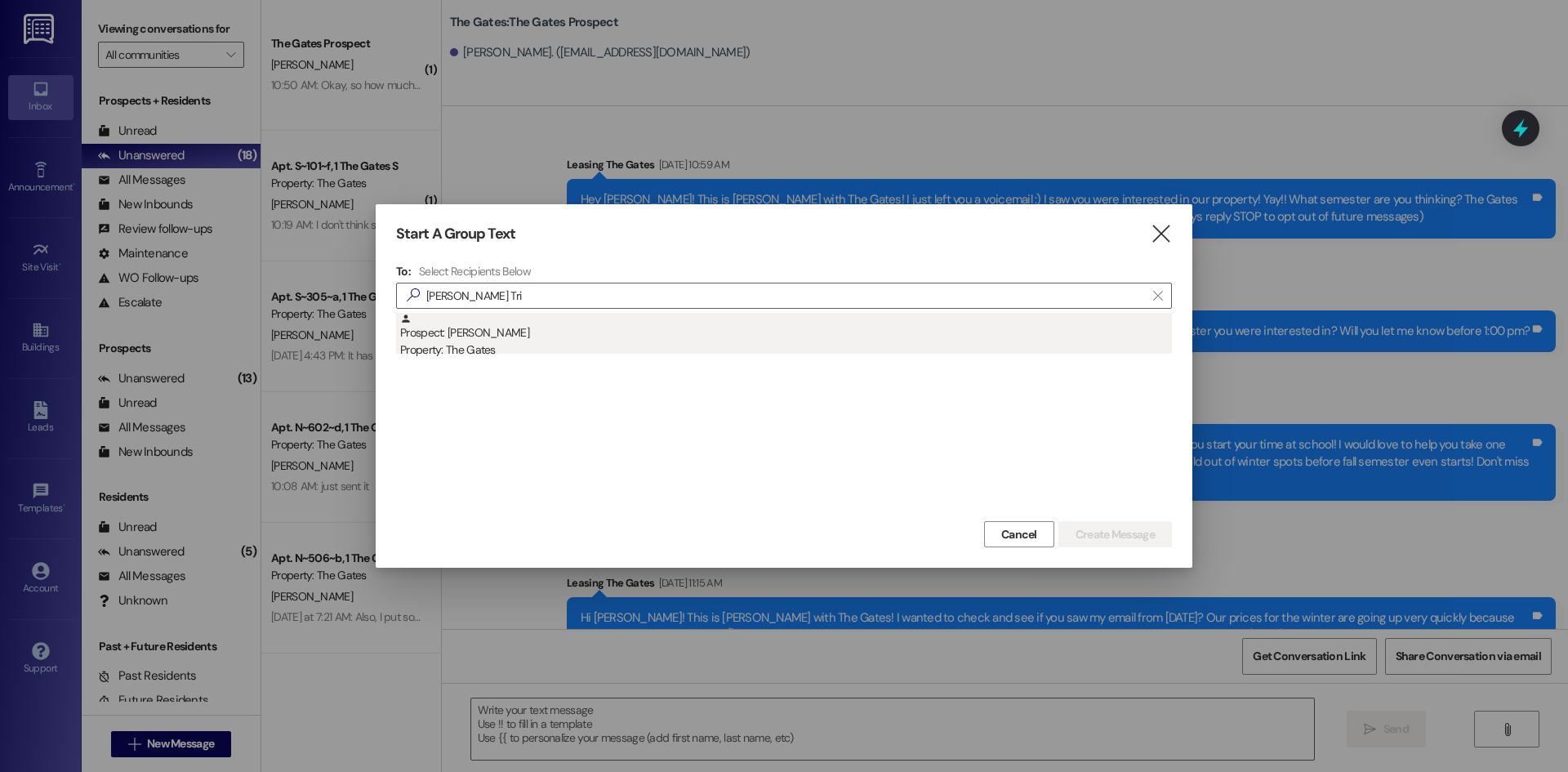
click at [470, 339] on div "Prospect: Mallory Trimble Property: The Gates" at bounding box center [785, 336] width 772 height 46
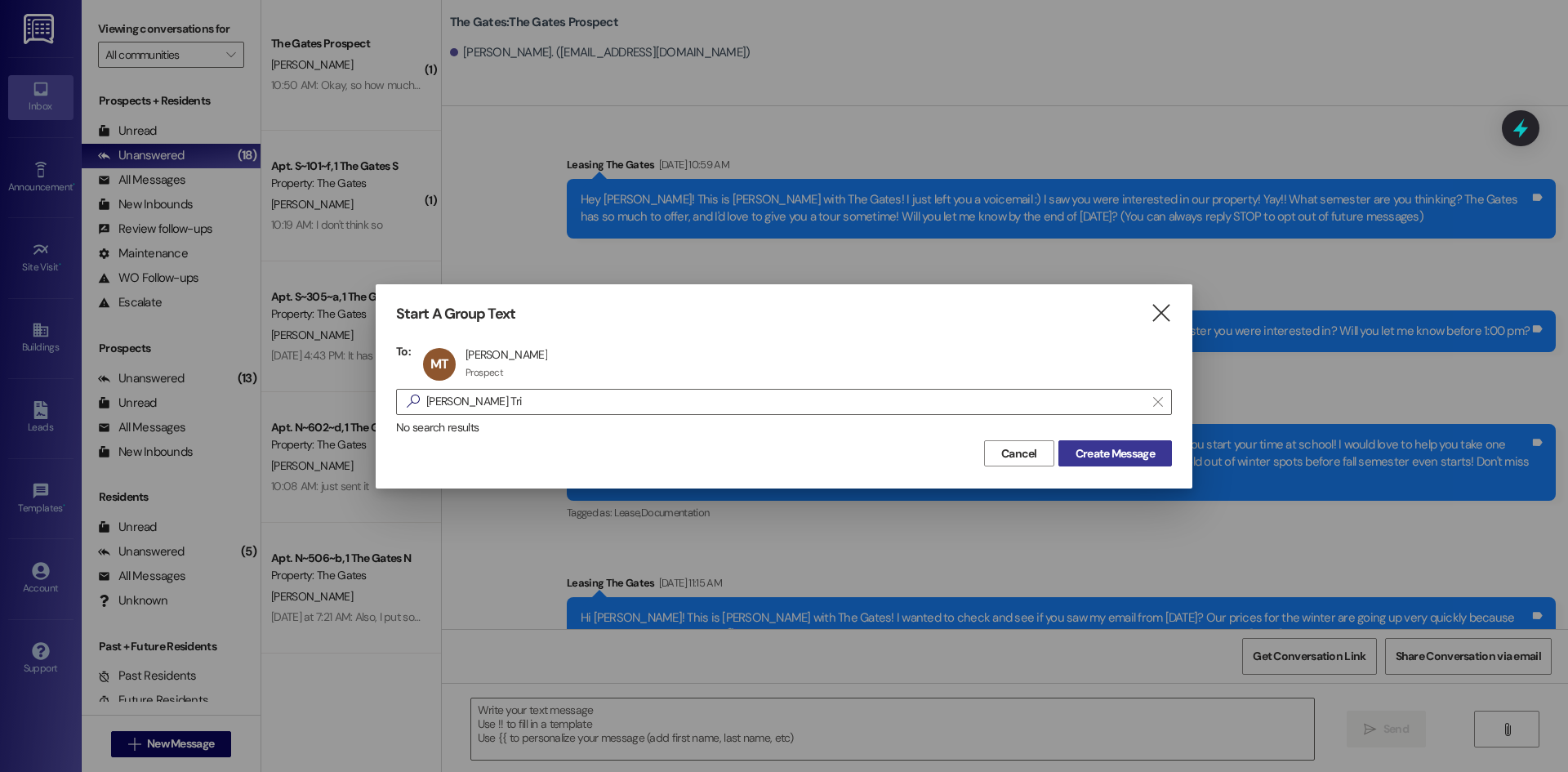
click at [1076, 451] on span "Create Message" at bounding box center [1115, 454] width 79 height 17
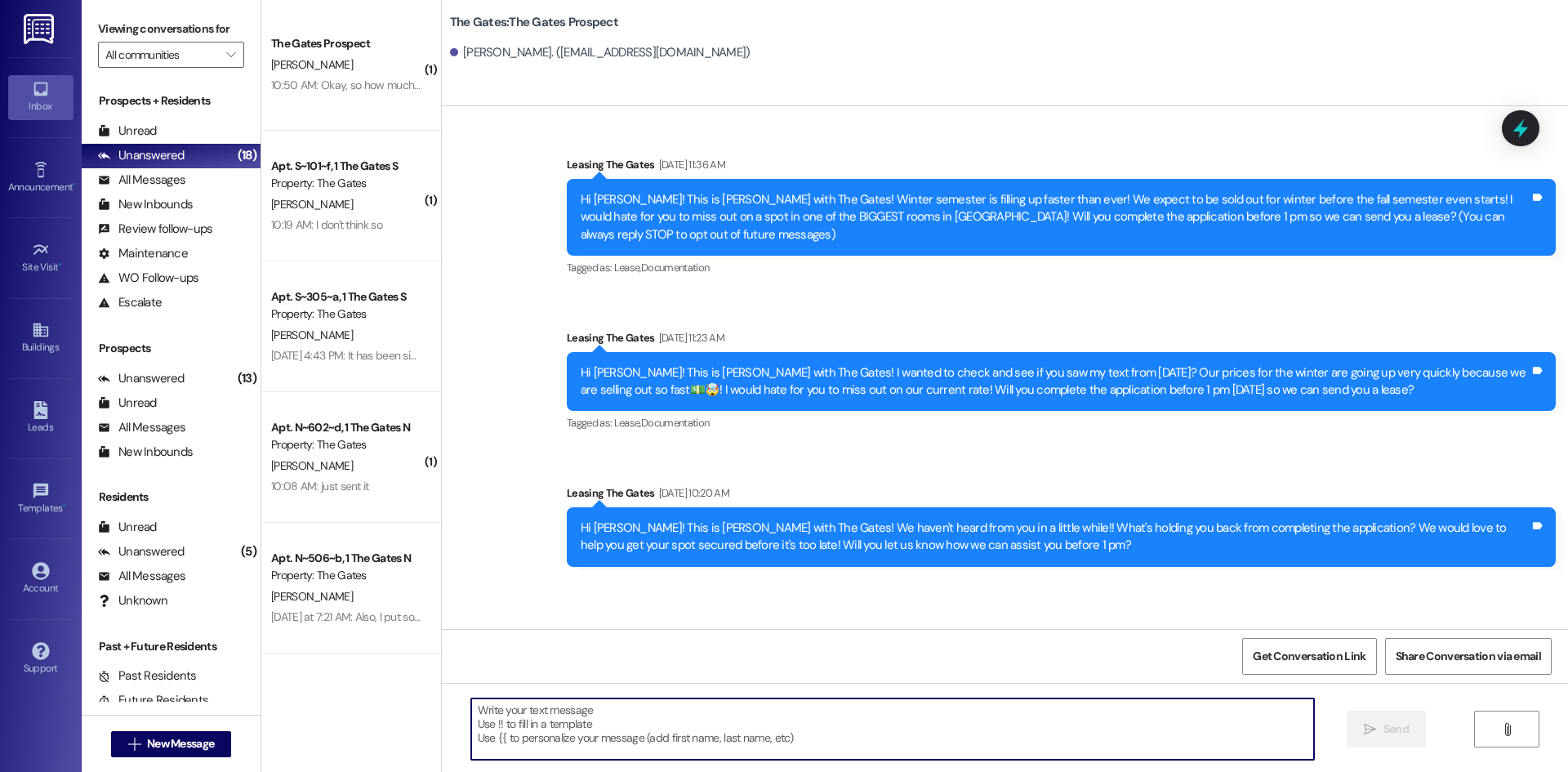
click at [551, 727] on textarea at bounding box center [892, 730] width 843 height 62
paste textarea "Hi Bailey! This is Mackenzie with The Gates! I would love to get you a spot for…"
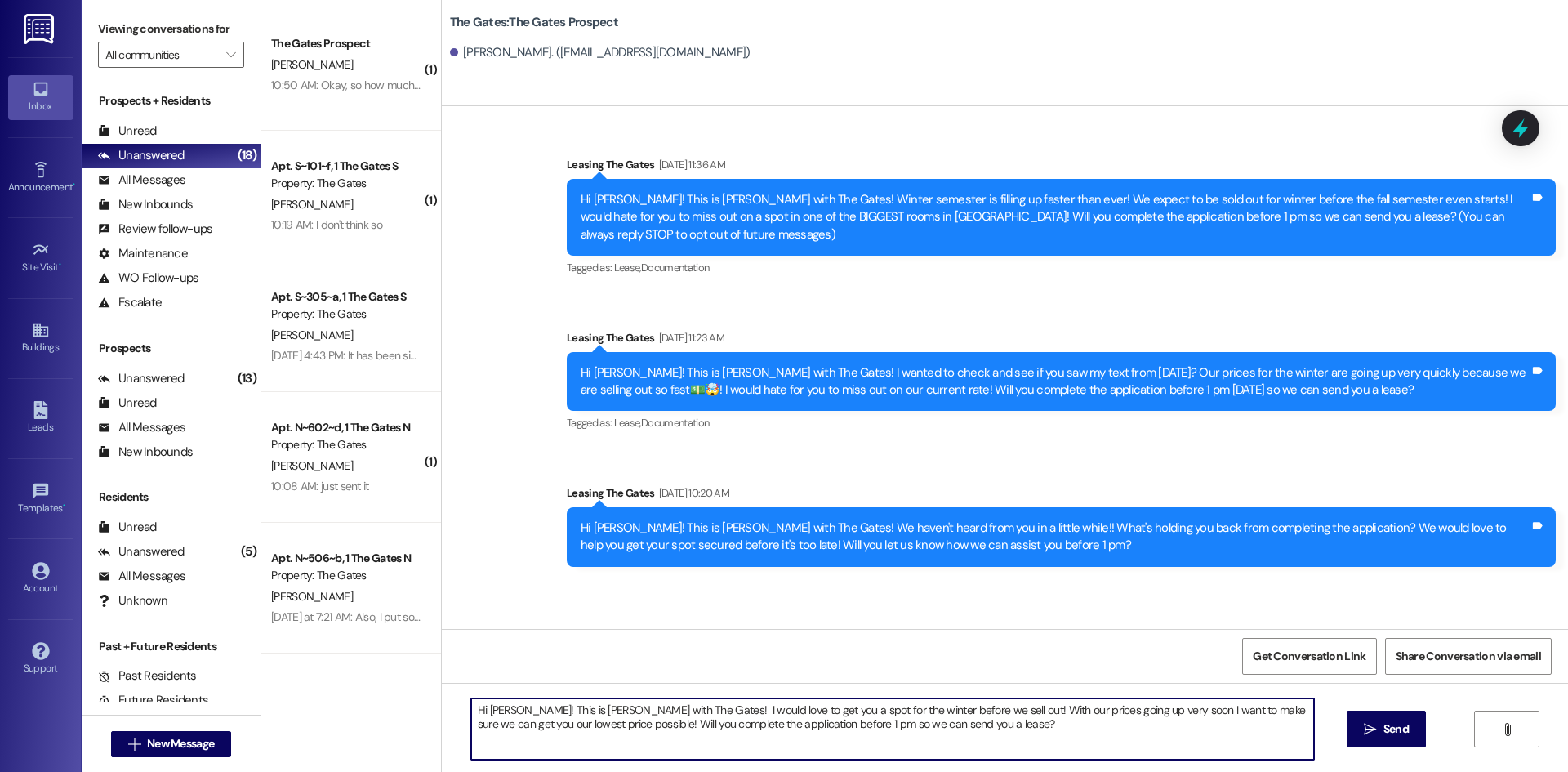
click at [503, 708] on textarea "Hi Bailey! This is Mackenzie with The Gates! I would love to get you a spot for…" at bounding box center [892, 730] width 843 height 62
type textarea "Hi Mallory! This is Mackenzie with The Gates! I would love to get you a spot fo…"
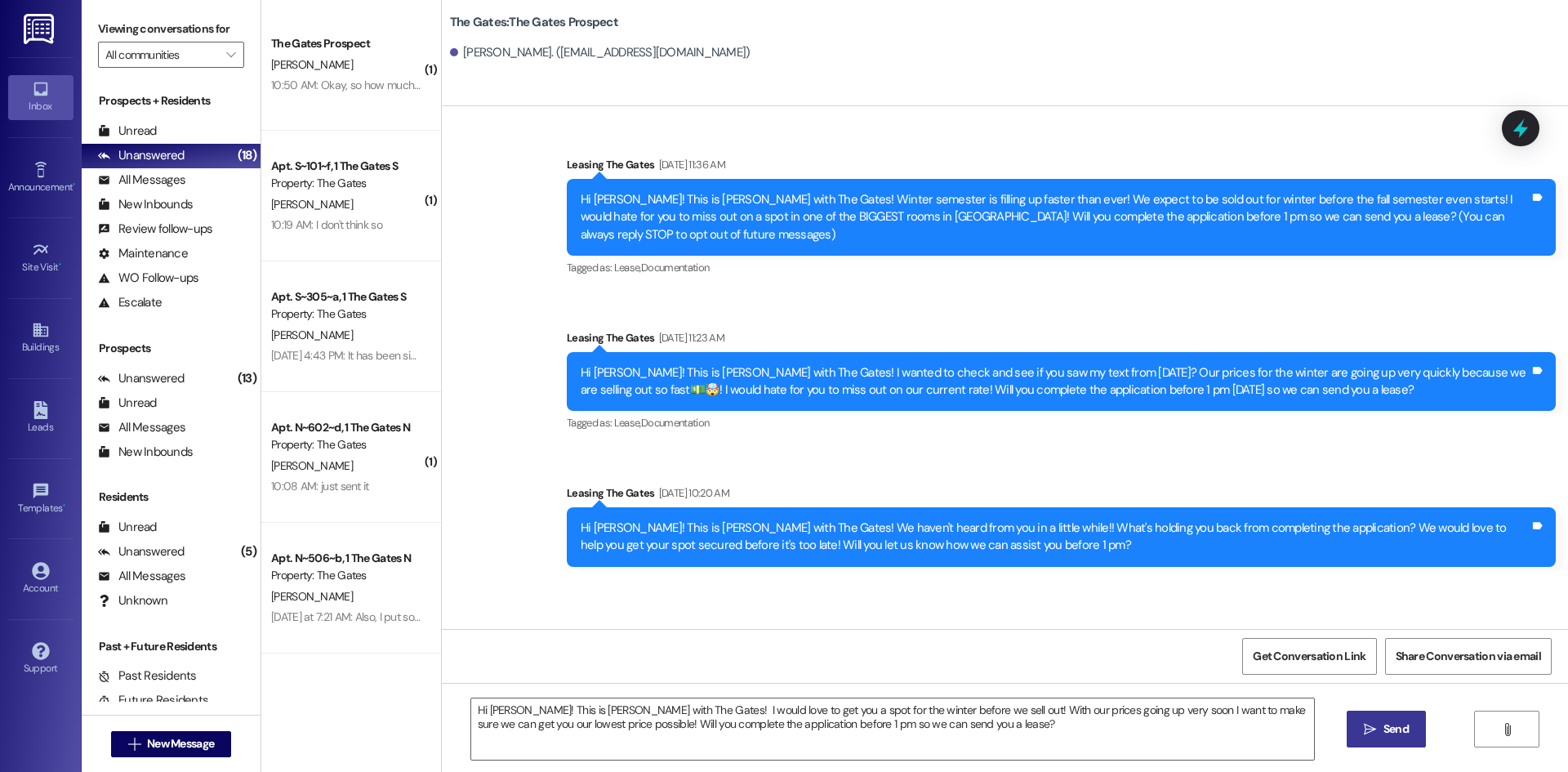
click at [1384, 729] on span "Send" at bounding box center [1396, 730] width 25 height 17
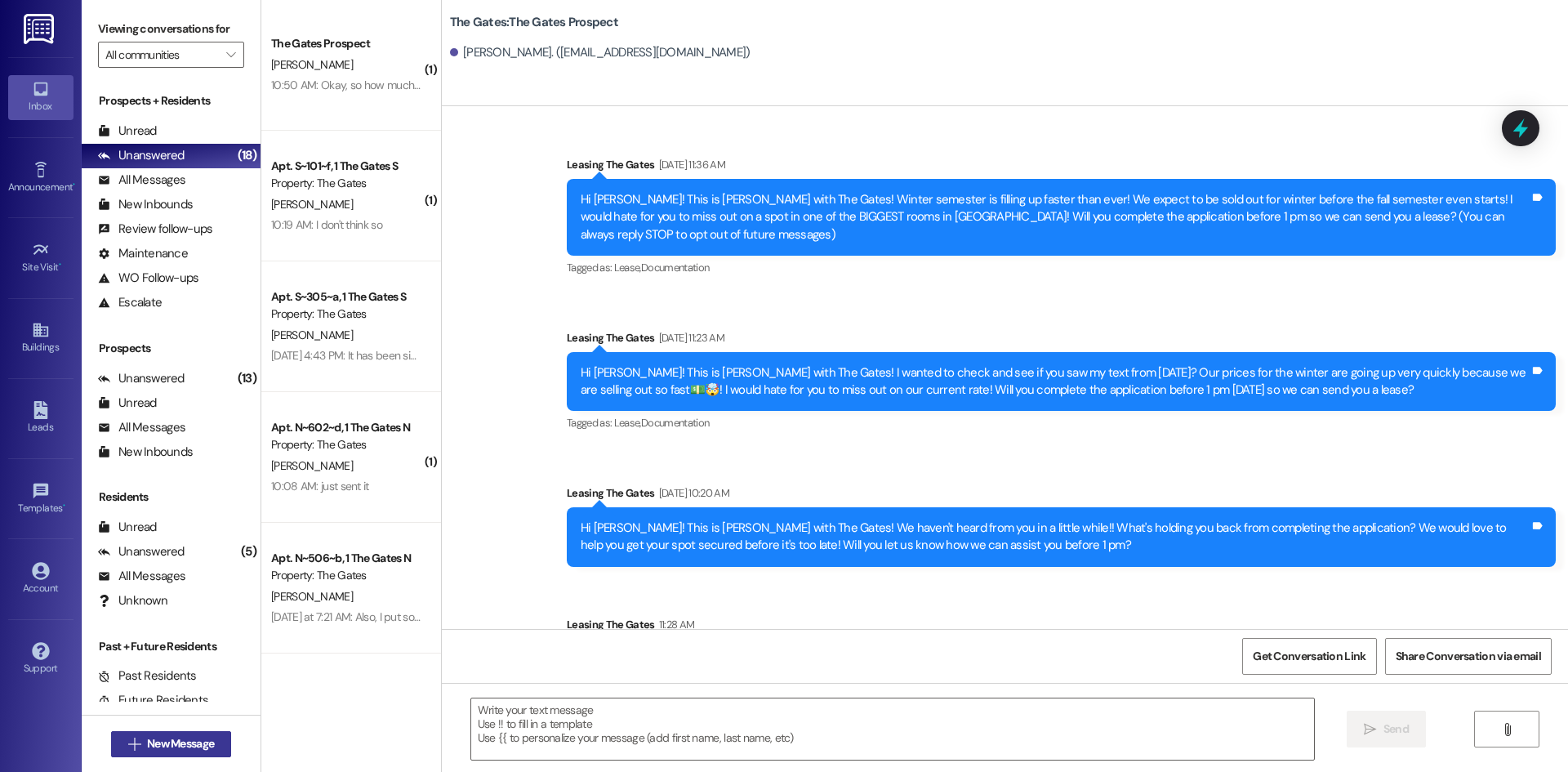
click at [158, 749] on span "New Message" at bounding box center [181, 744] width 67 height 17
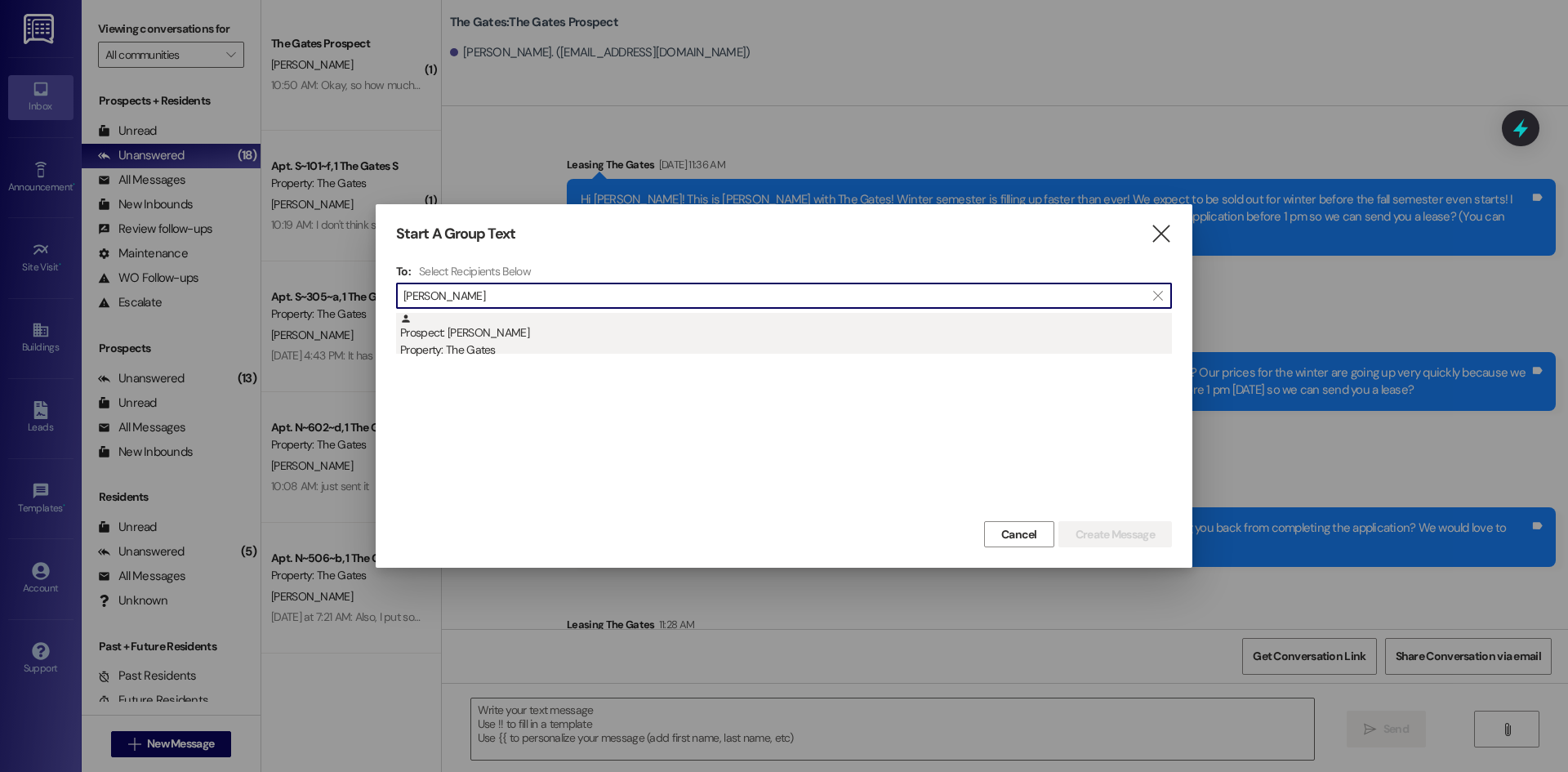
type input "Sophie Jex"
click at [478, 357] on div "Property: The Gates" at bounding box center [785, 350] width 772 height 17
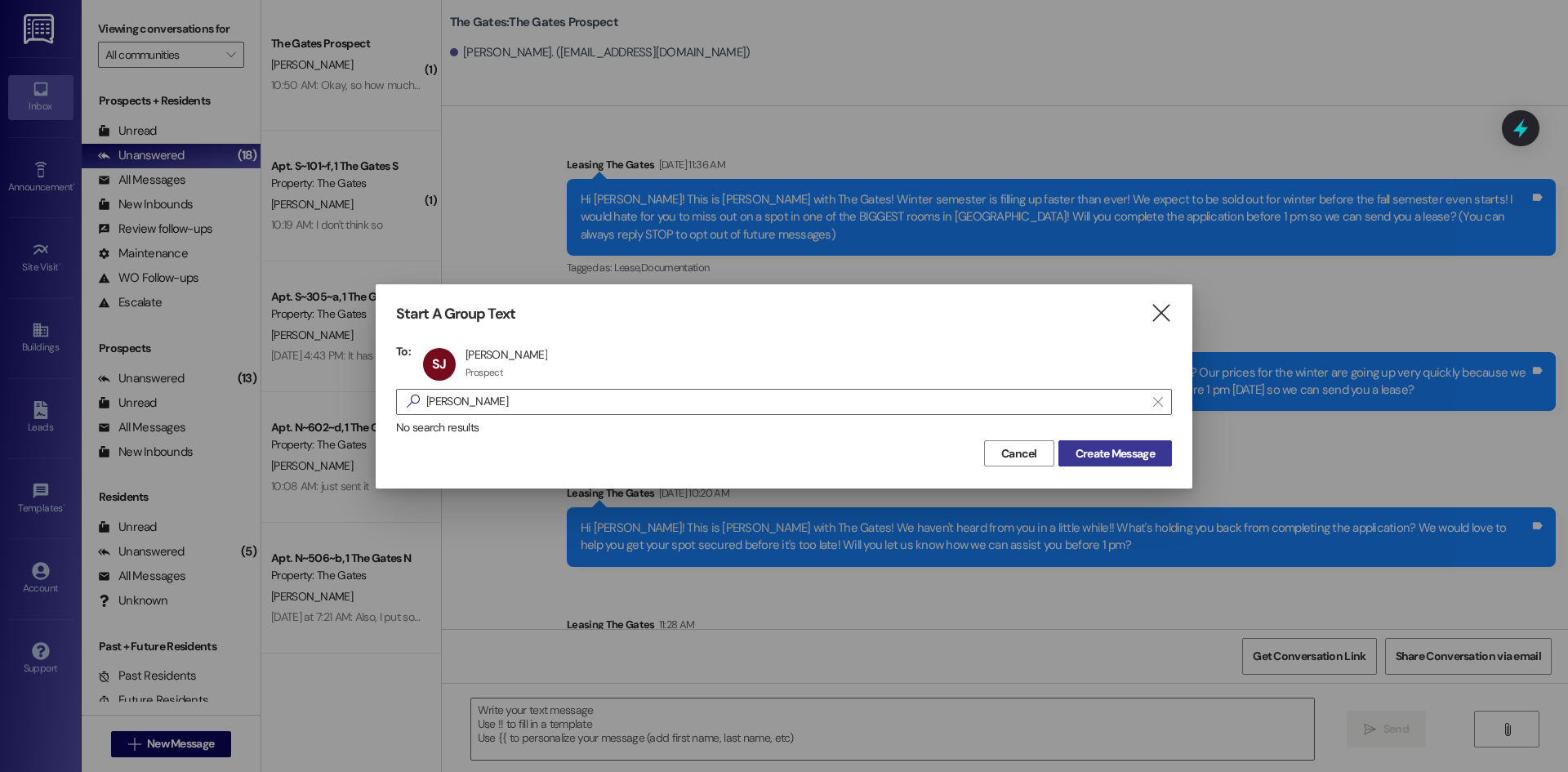
click at [1101, 461] on span "Create Message" at bounding box center [1115, 454] width 79 height 17
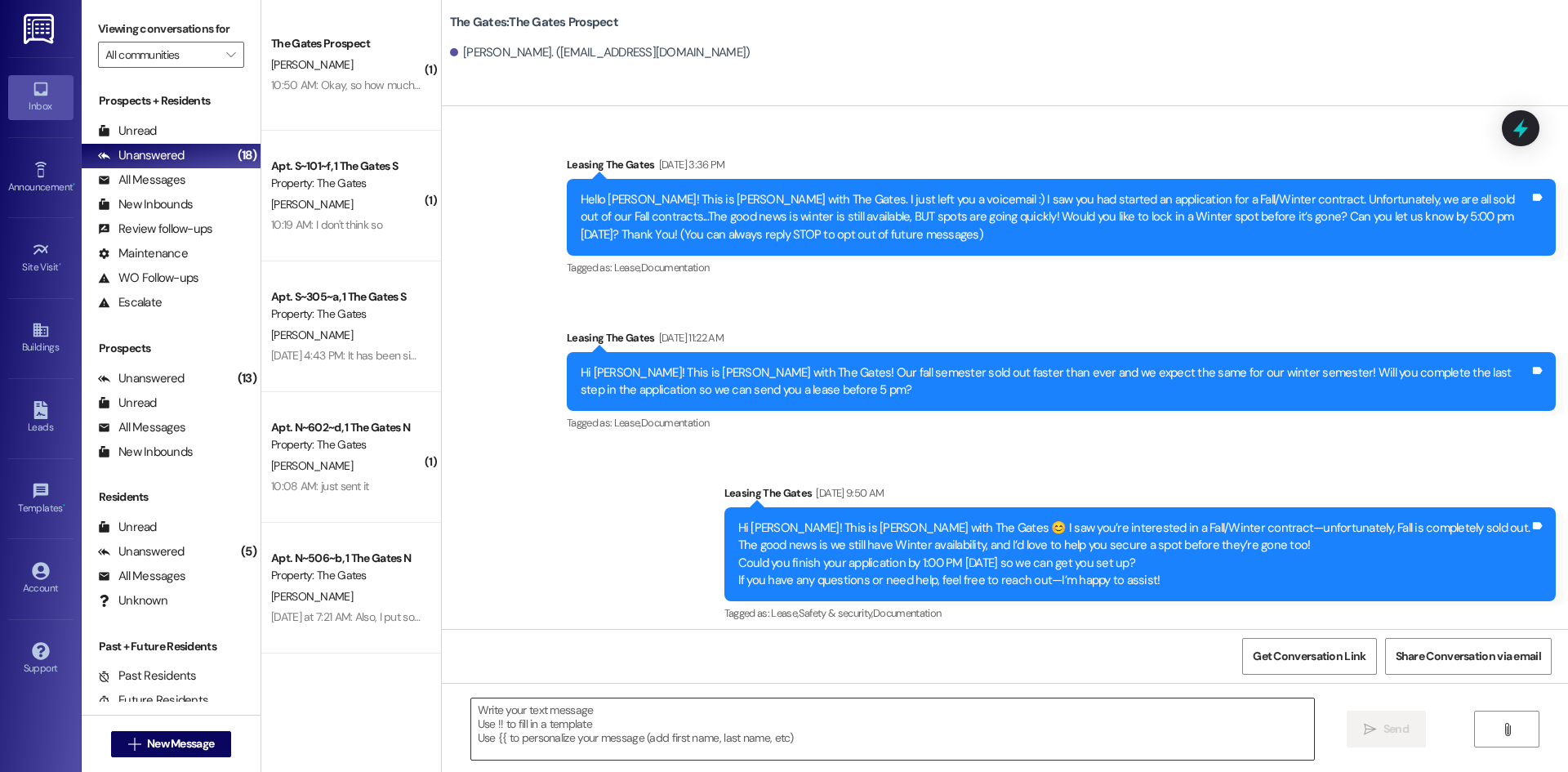
click at [491, 721] on textarea at bounding box center [892, 730] width 843 height 62
paste textarea "Hi Mallory! This is Mackenzie with The Gates! I would love to get you a spot fo…"
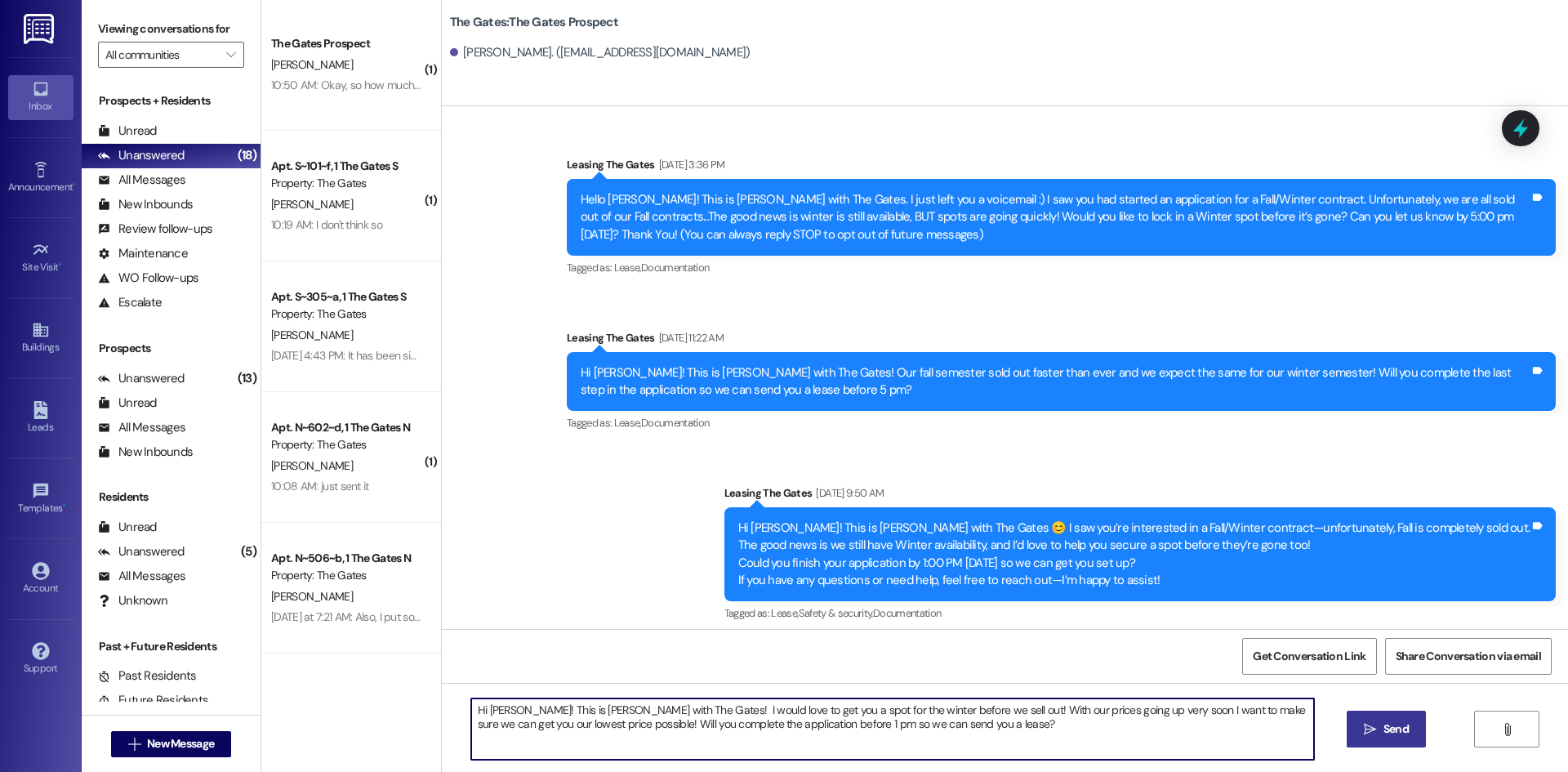
click at [509, 705] on textarea "Hi Mallory! This is Mackenzie with The Gates! I would love to get you a spot fo…" at bounding box center [892, 730] width 843 height 62
type textarea "Hi Sophie! This is Mackenzie with The Gates! I would love to get you a spot for…"
click at [1384, 727] on span "Send" at bounding box center [1396, 730] width 25 height 17
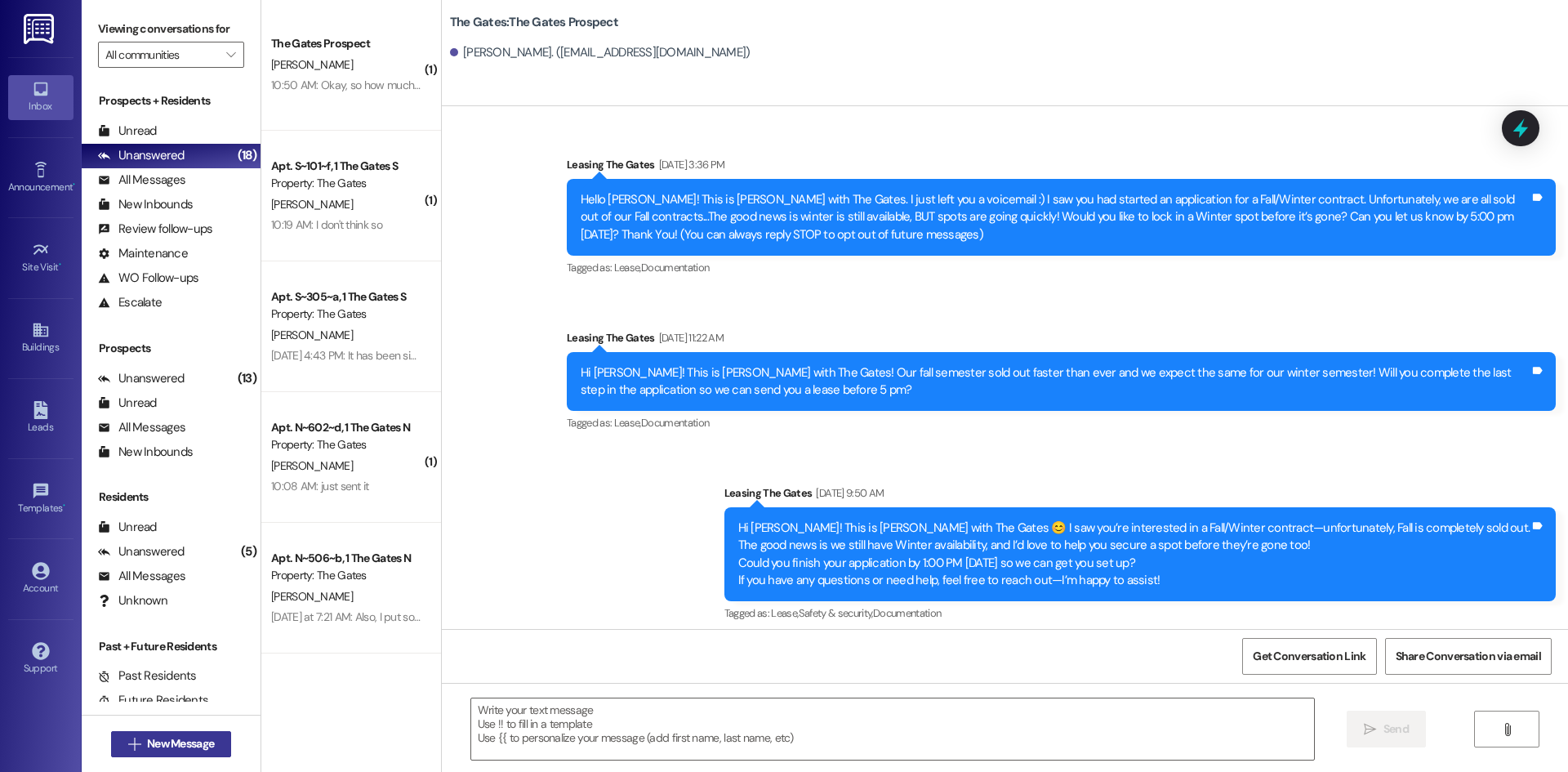
click at [198, 737] on span "New Message" at bounding box center [181, 744] width 67 height 17
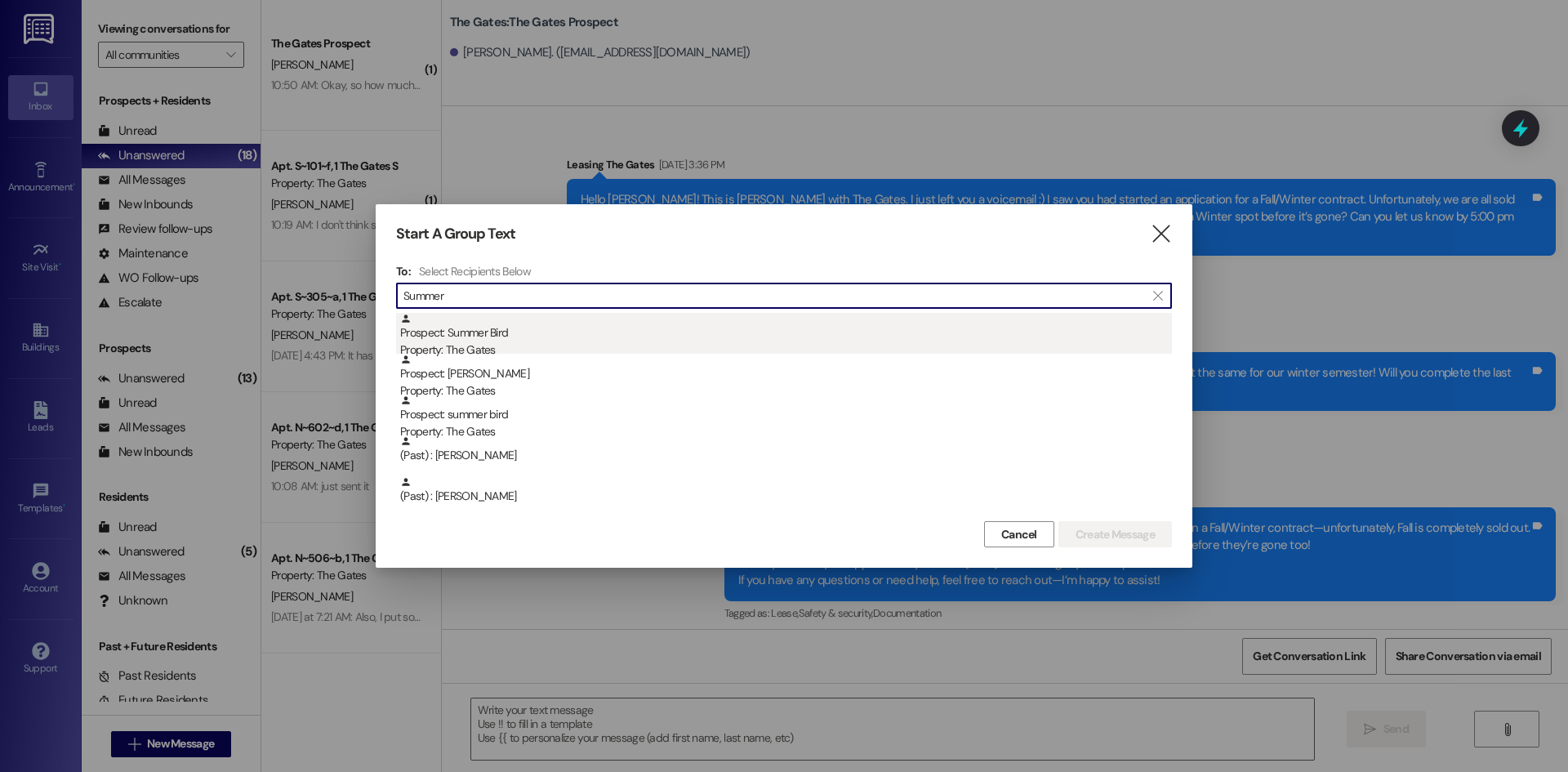
type input "Summer"
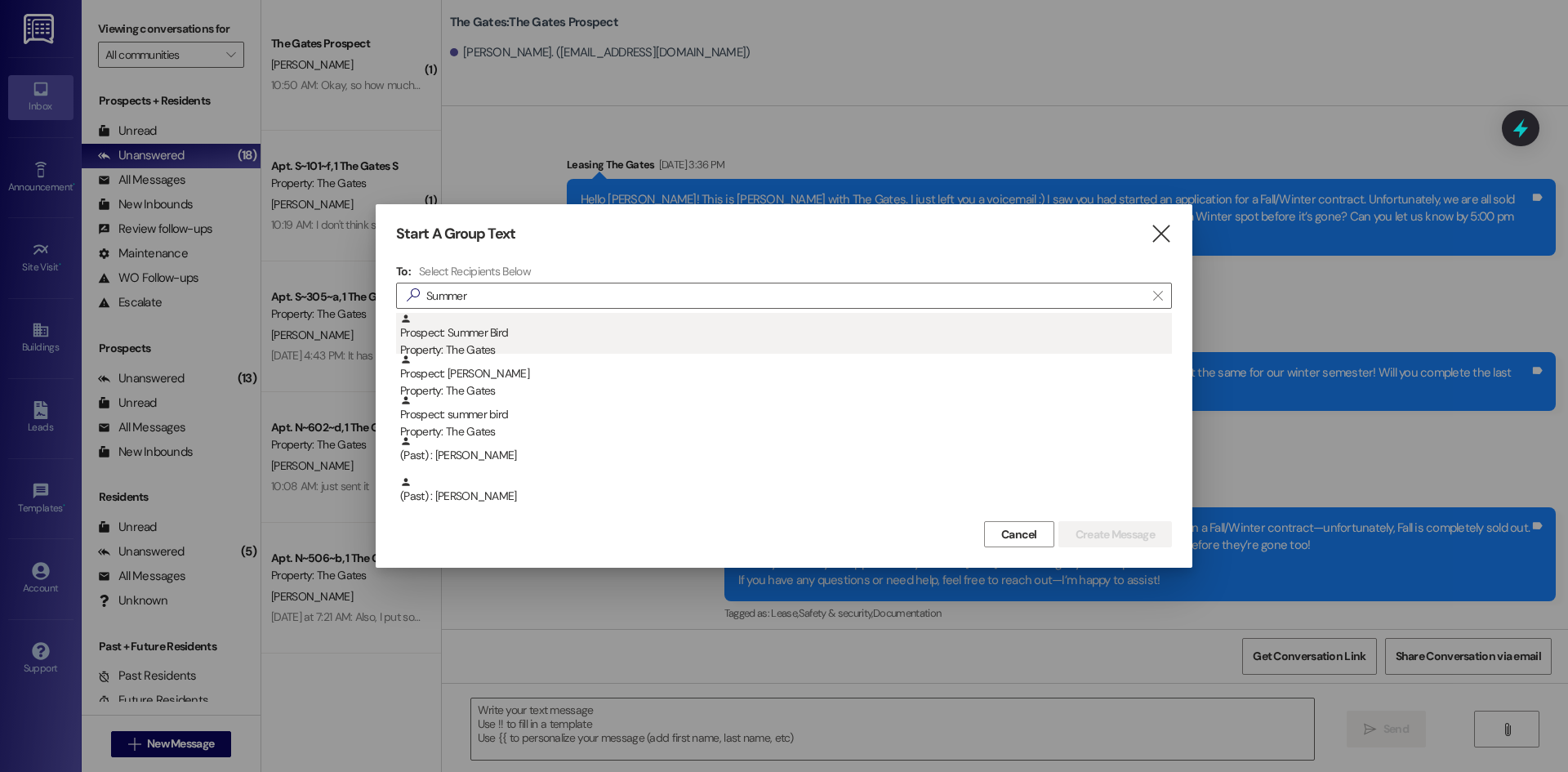
click at [484, 340] on div "Prospect: Summer Bird Property: The Gates" at bounding box center [785, 336] width 772 height 46
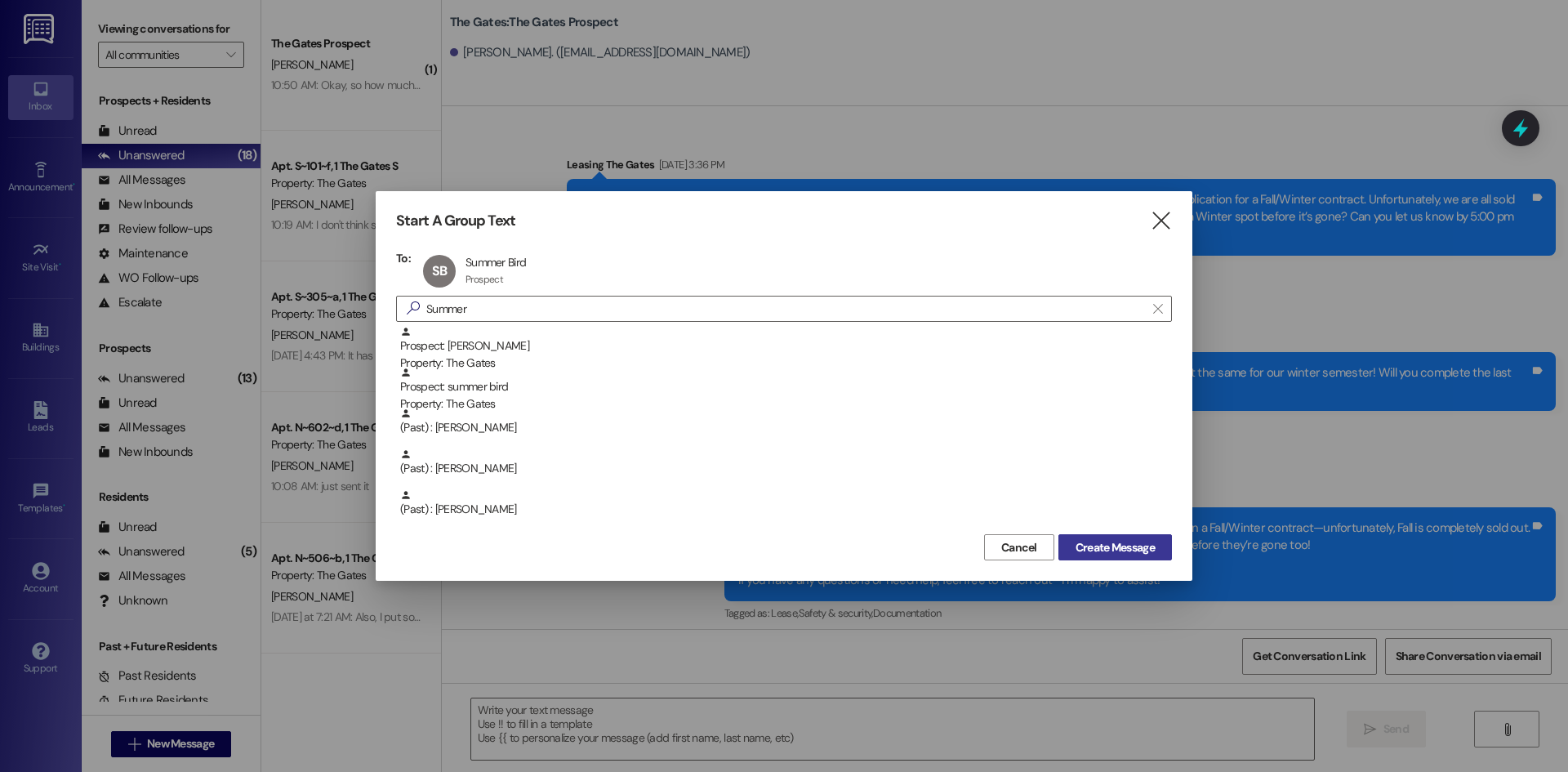
click at [1137, 546] on span "Create Message" at bounding box center [1115, 548] width 79 height 17
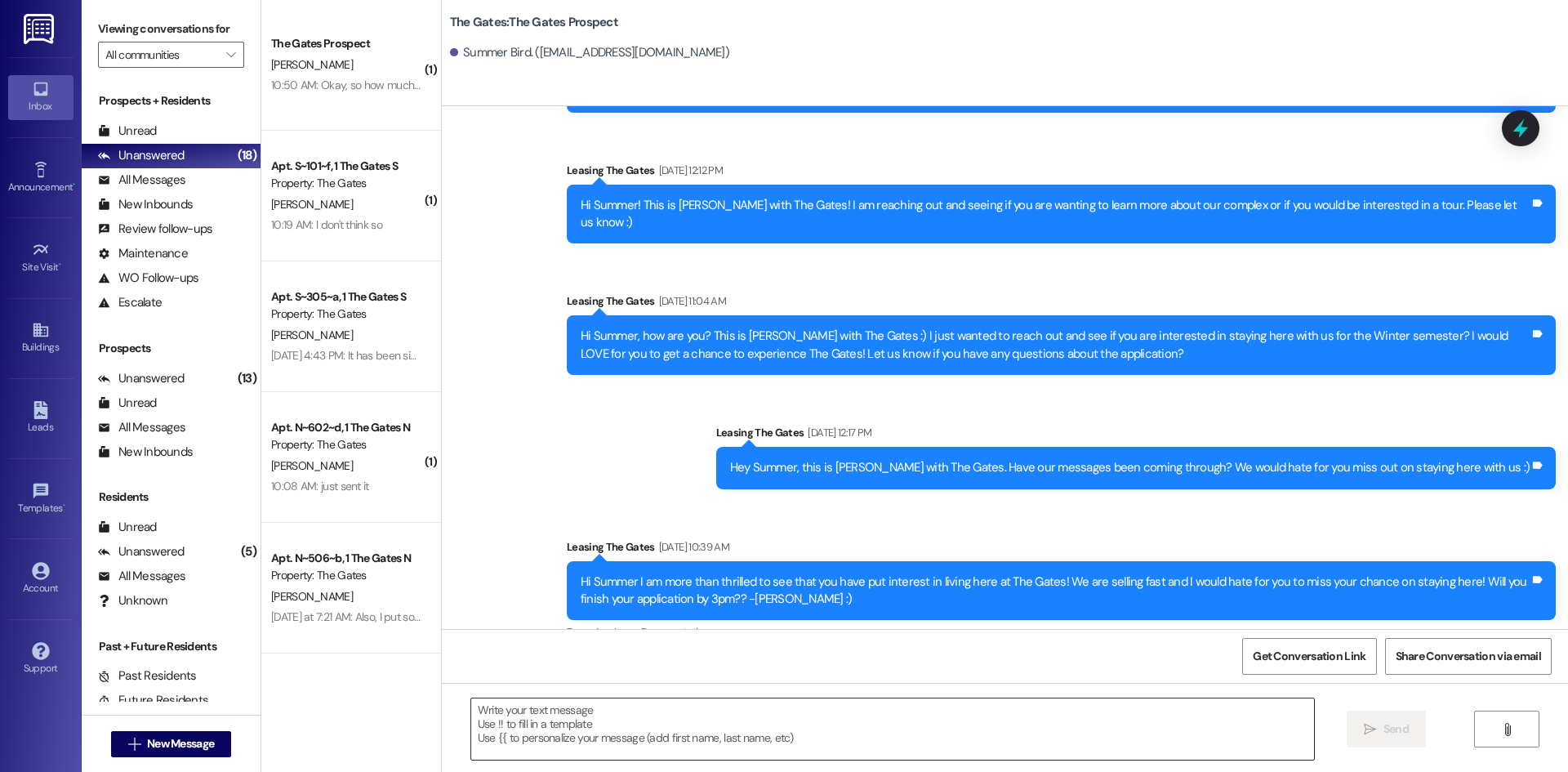
scroll to position [2322, 0]
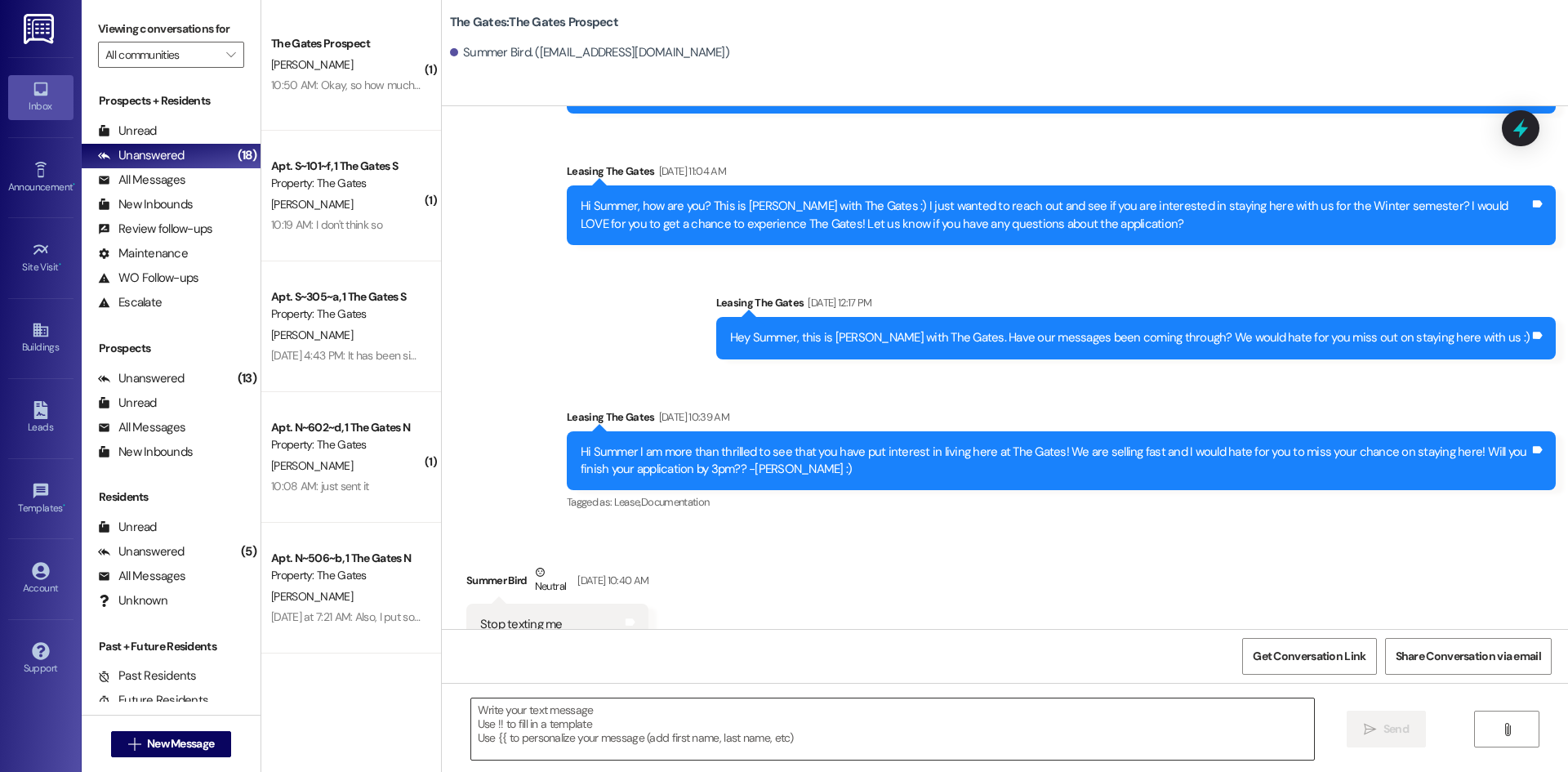
click at [531, 727] on textarea at bounding box center [892, 730] width 843 height 62
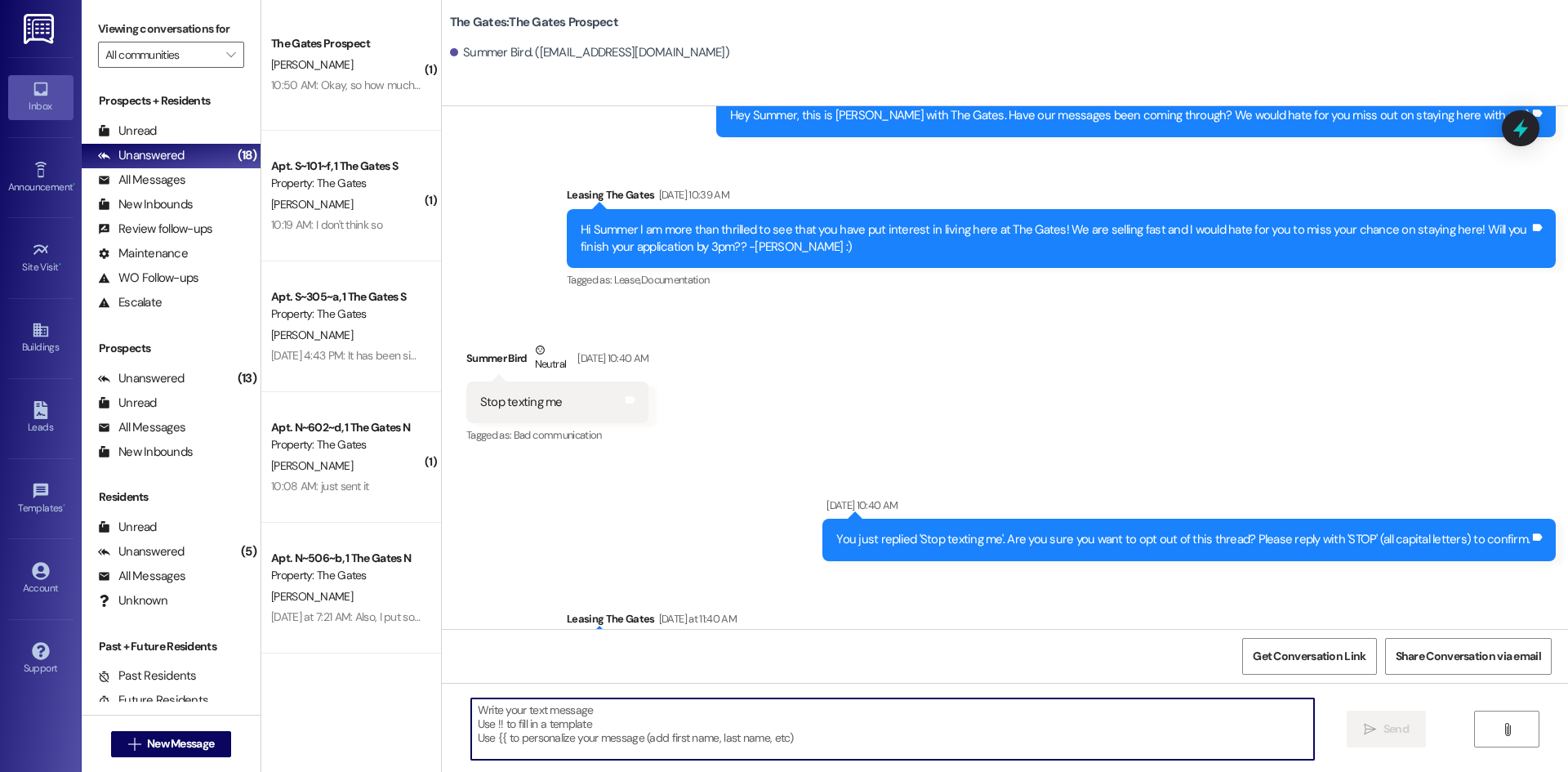
scroll to position [2593, 0]
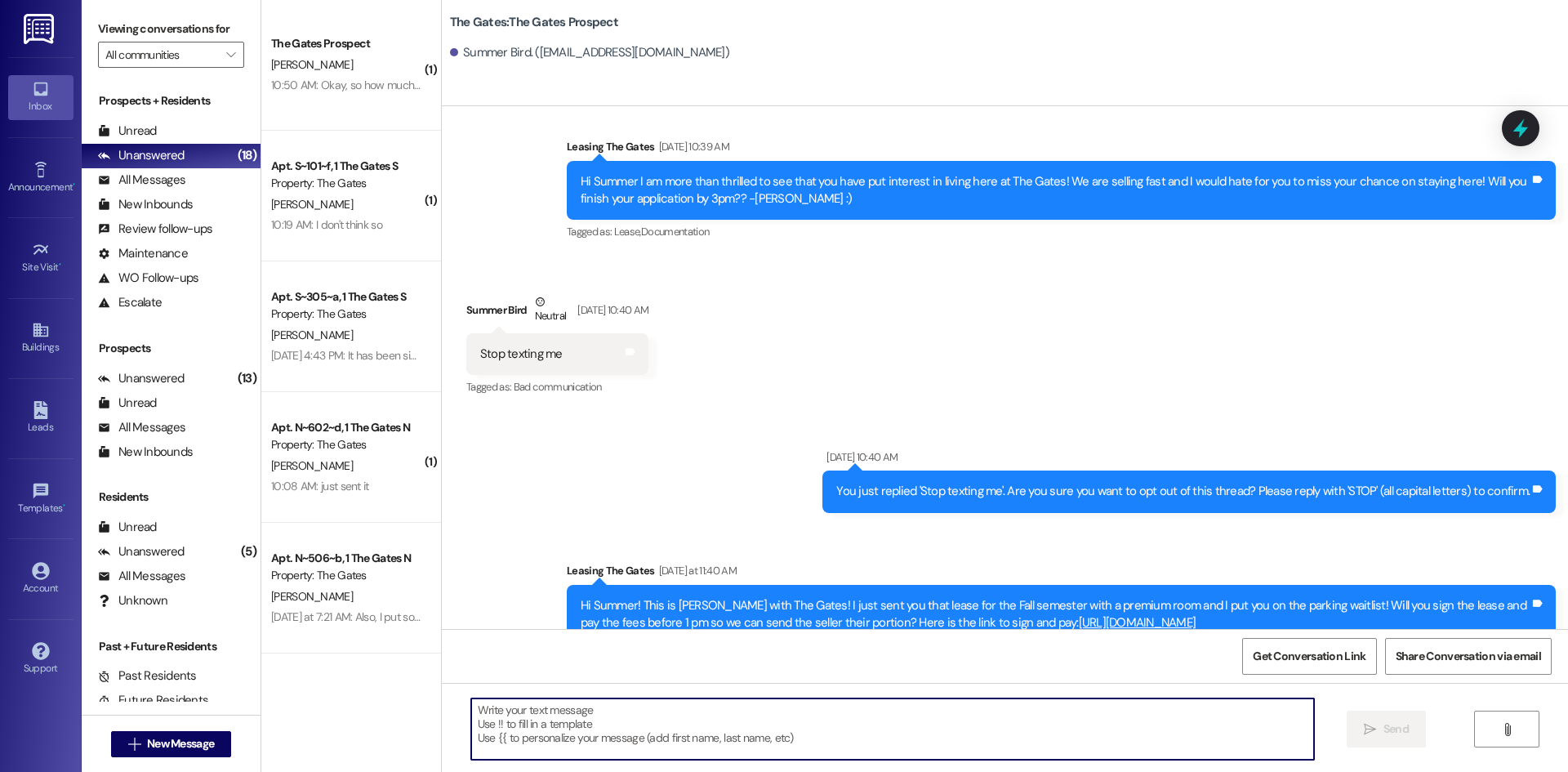
click at [554, 727] on textarea at bounding box center [892, 730] width 843 height 62
type textarea "Hi Summer! This is Mackenzie with The Gates"
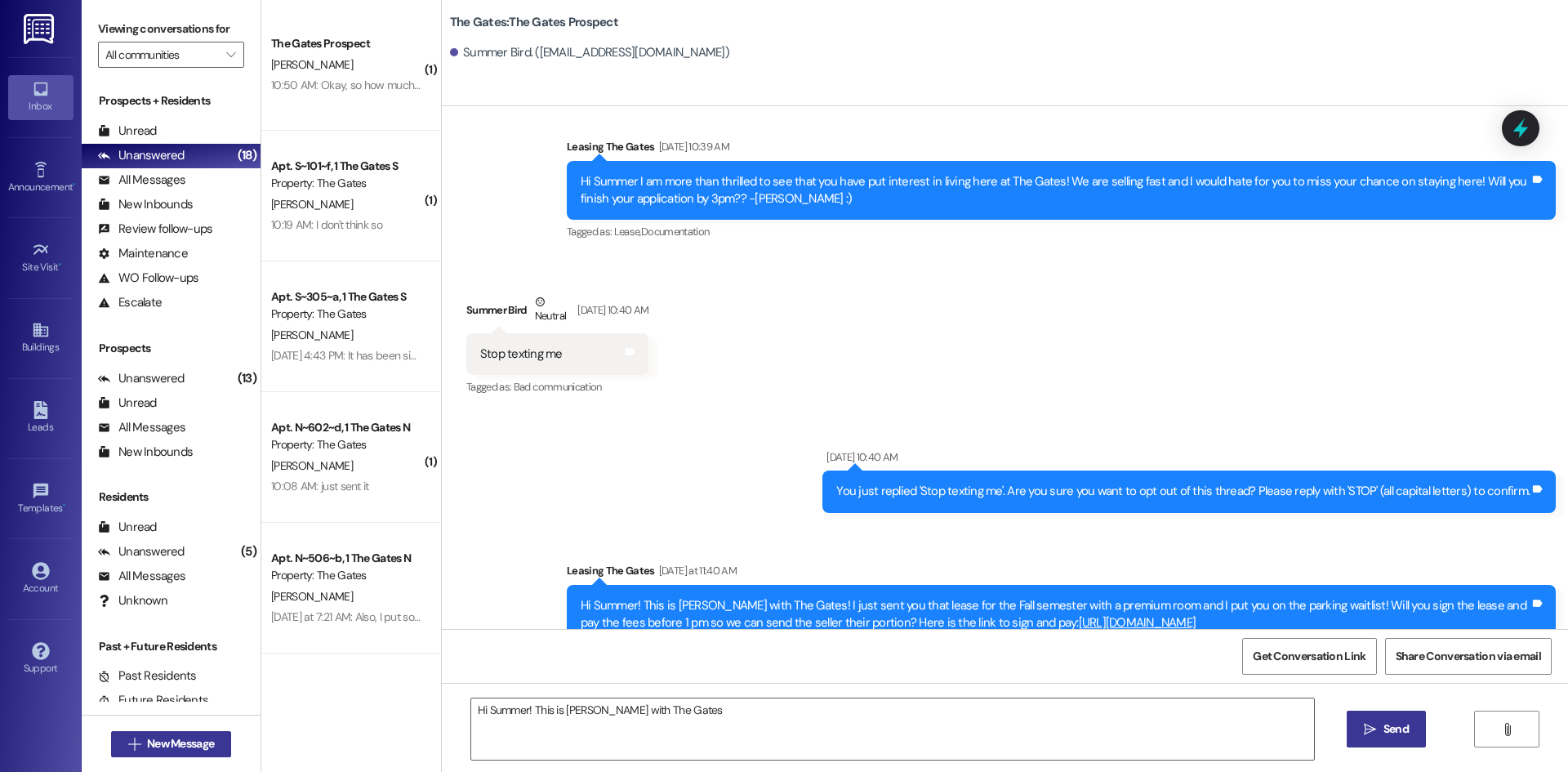
click at [144, 739] on span "New Message" at bounding box center [181, 744] width 73 height 17
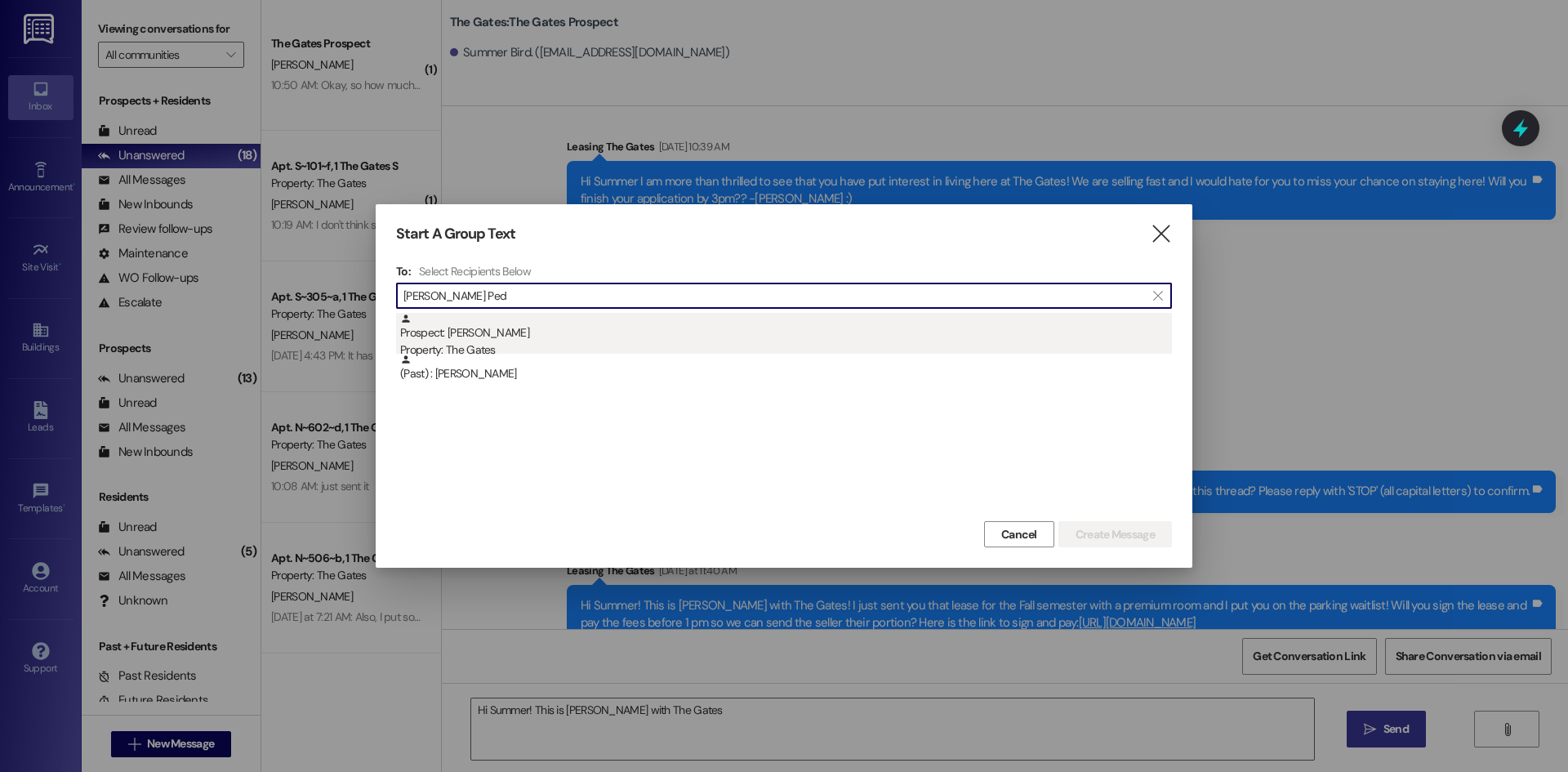
type input "Coleman Ped"
click at [514, 332] on div "Prospect: Coleman Pedersen Property: The Gates" at bounding box center [785, 336] width 772 height 46
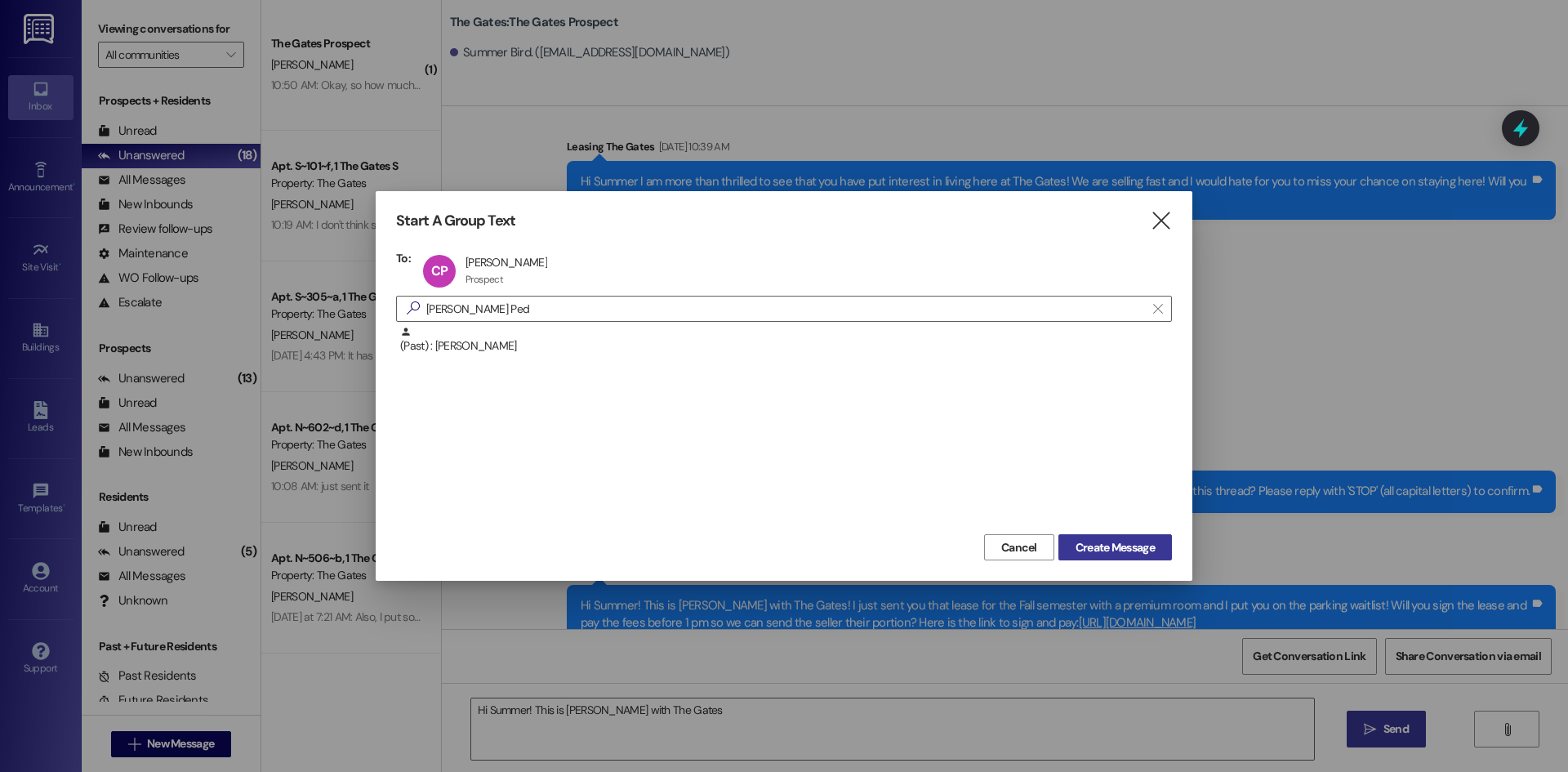
click at [1141, 539] on span "Create Message" at bounding box center [1115, 548] width 79 height 17
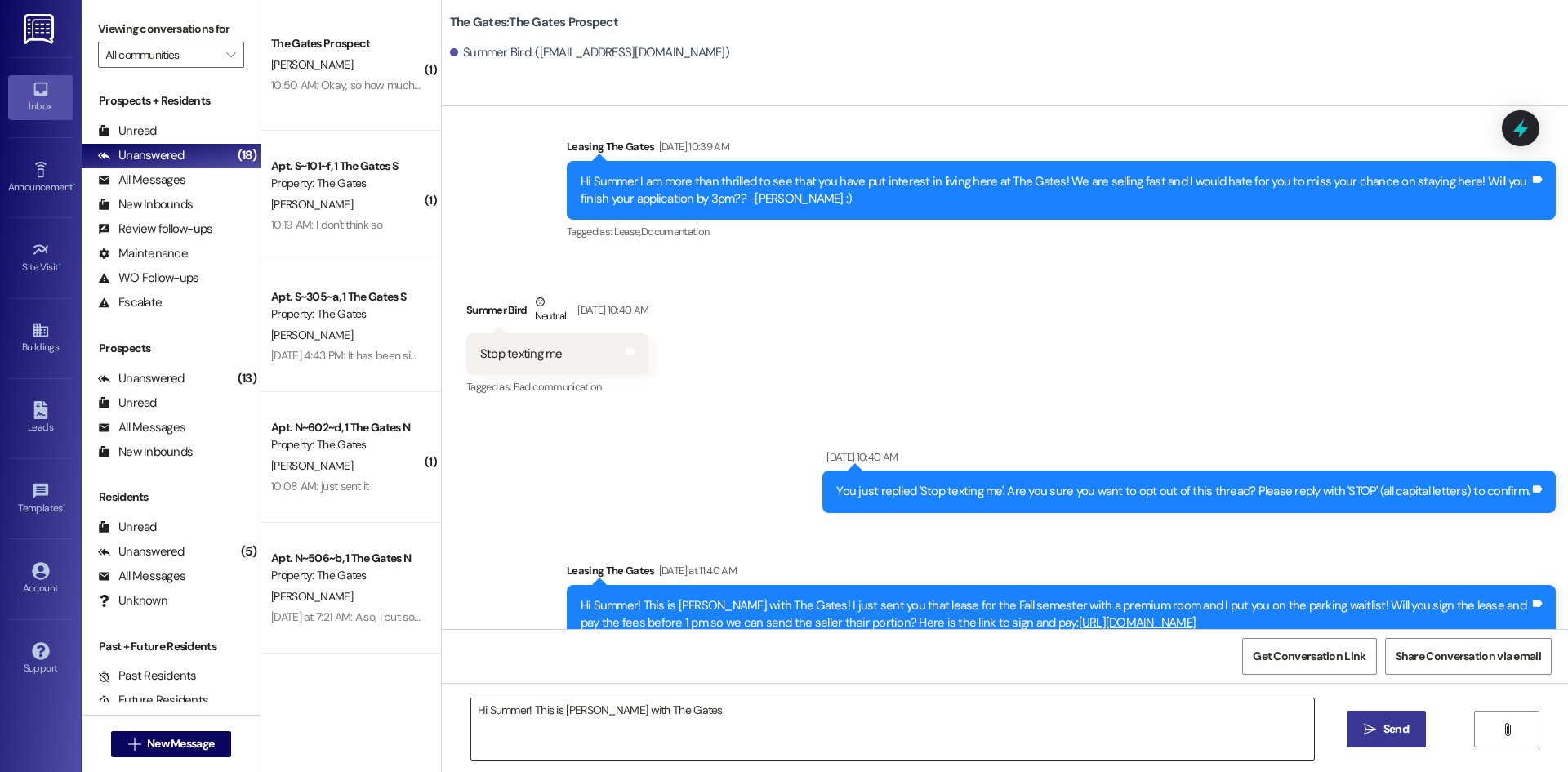
scroll to position [4742, 0]
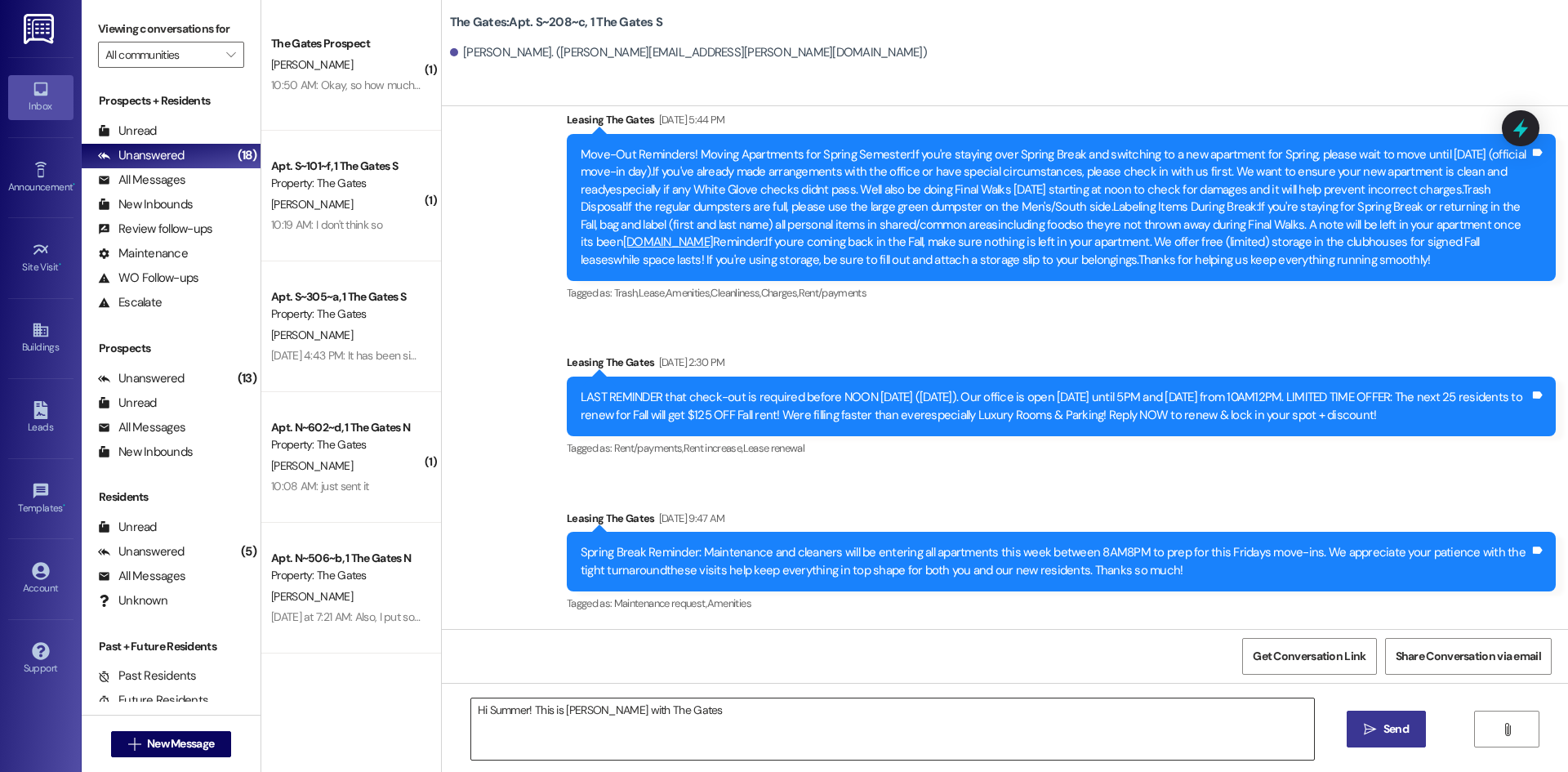
click at [601, 706] on textarea "Hi Summer! This is Mackenzie with The Gates" at bounding box center [892, 730] width 843 height 62
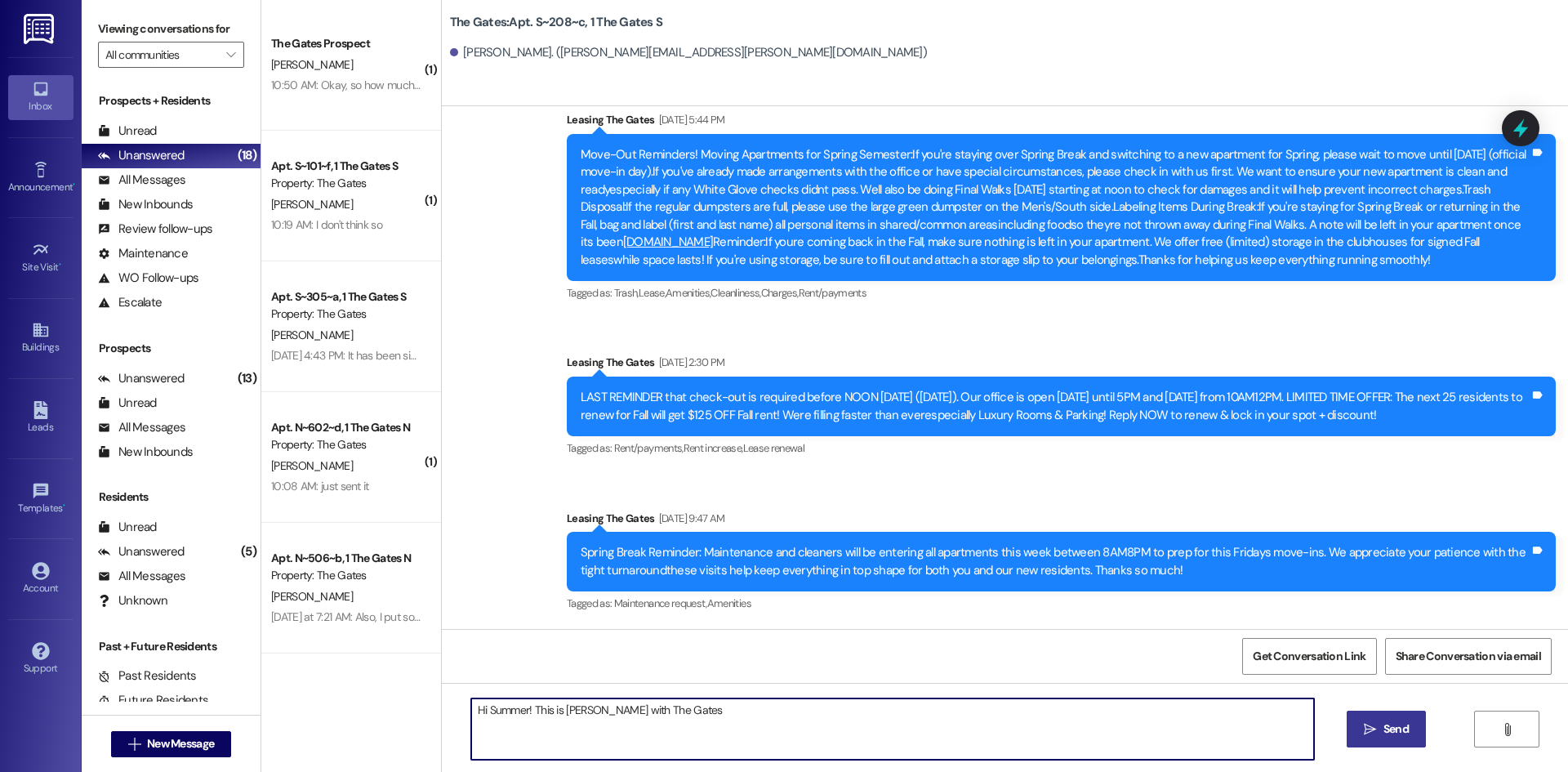
click at [601, 706] on textarea "Hi Summer! This is Mackenzie with The Gates" at bounding box center [892, 730] width 843 height 62
paste textarea "Hi Sophie! This is Mackenzie with The Gates! I would love to get you a spot for…"
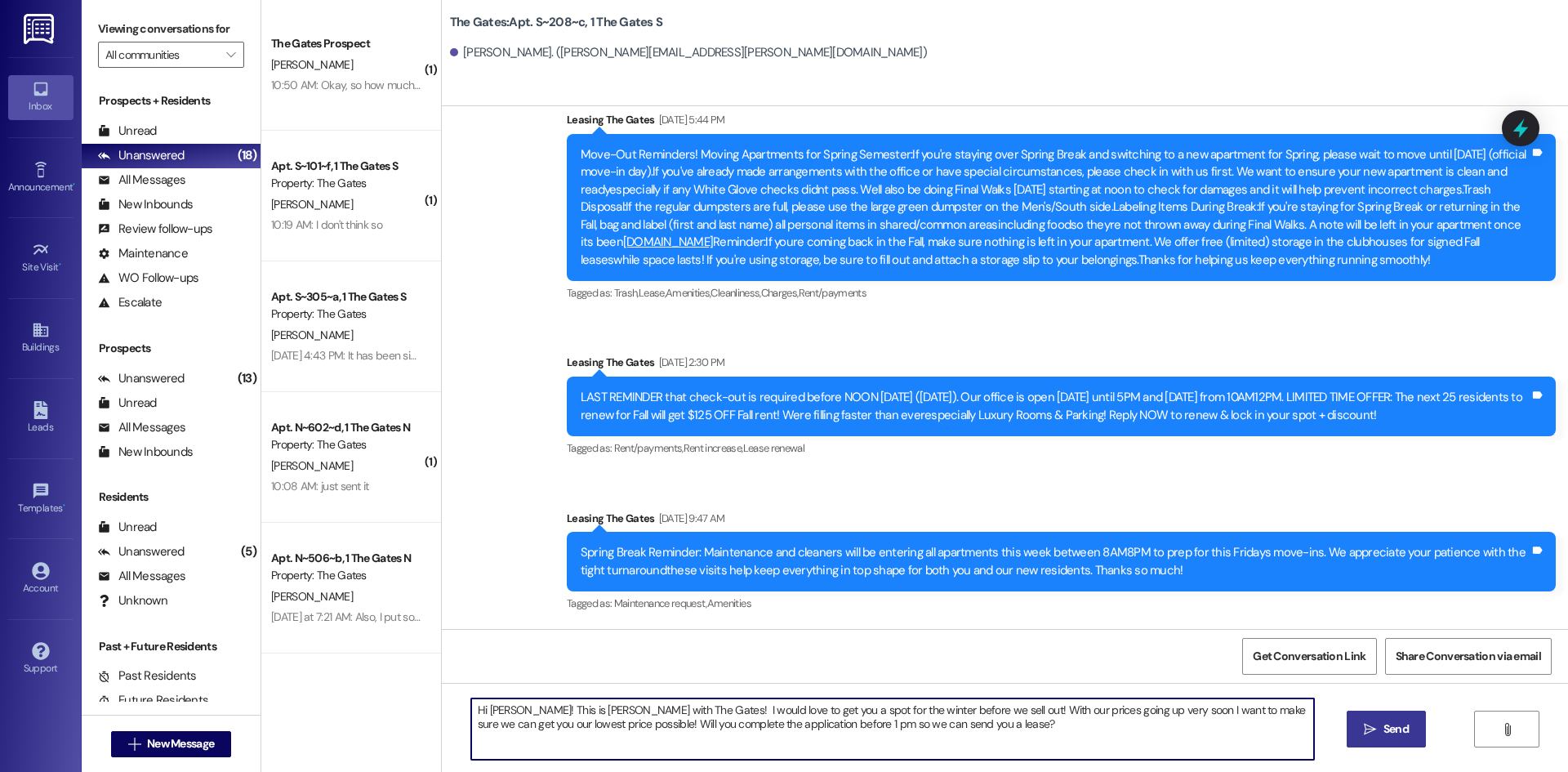
click at [507, 705] on textarea "Hi Sophie! This is Mackenzie with The Gates! I would love to get you a spot for…" at bounding box center [892, 730] width 843 height 62
type textarea "Hi Coleman! This is Mackenzie with The Gates! I would love to get you a spot fo…"
click at [1377, 735] on span " Send" at bounding box center [1386, 730] width 52 height 17
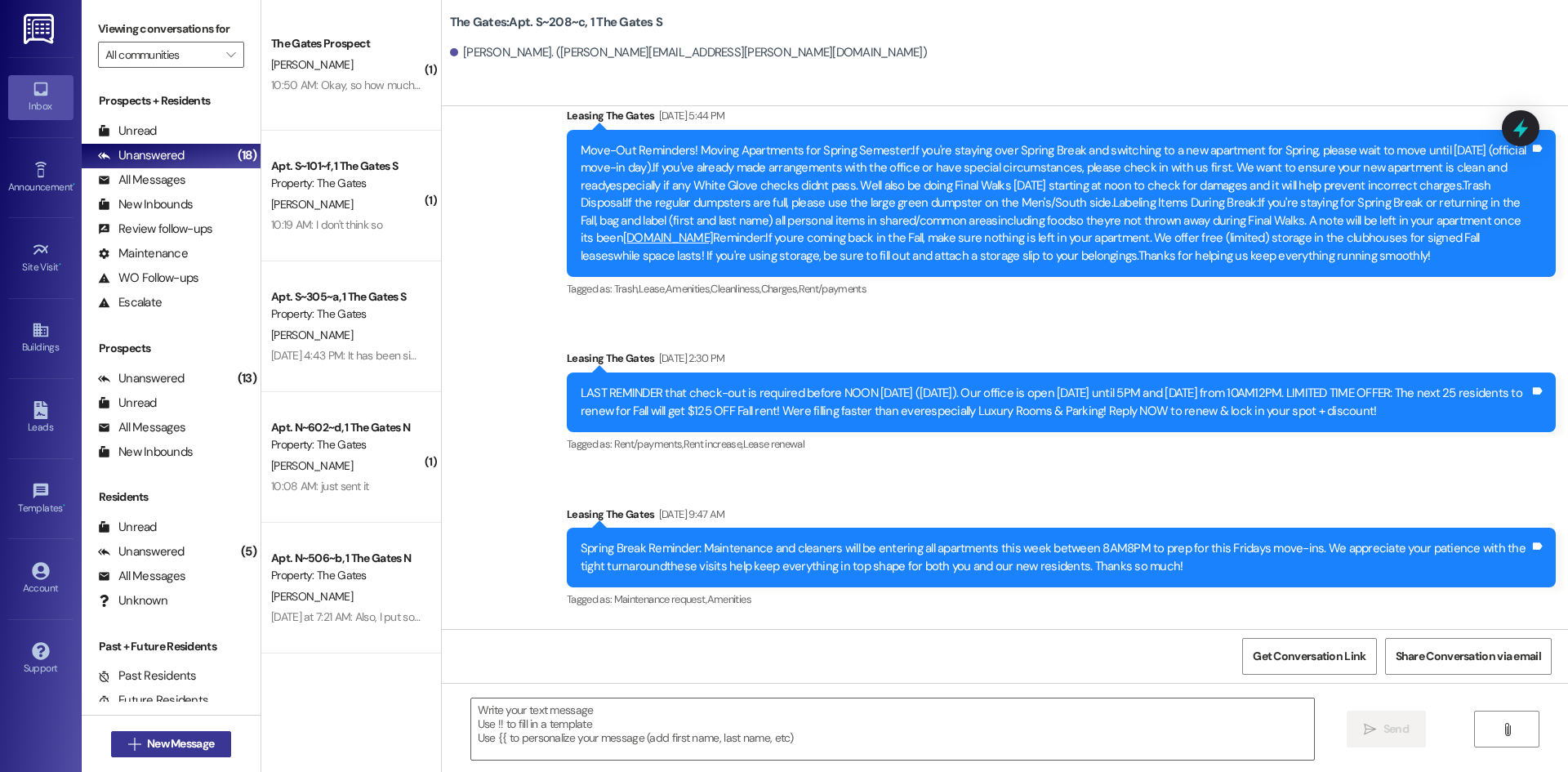
click at [180, 744] on span "New Message" at bounding box center [181, 744] width 67 height 17
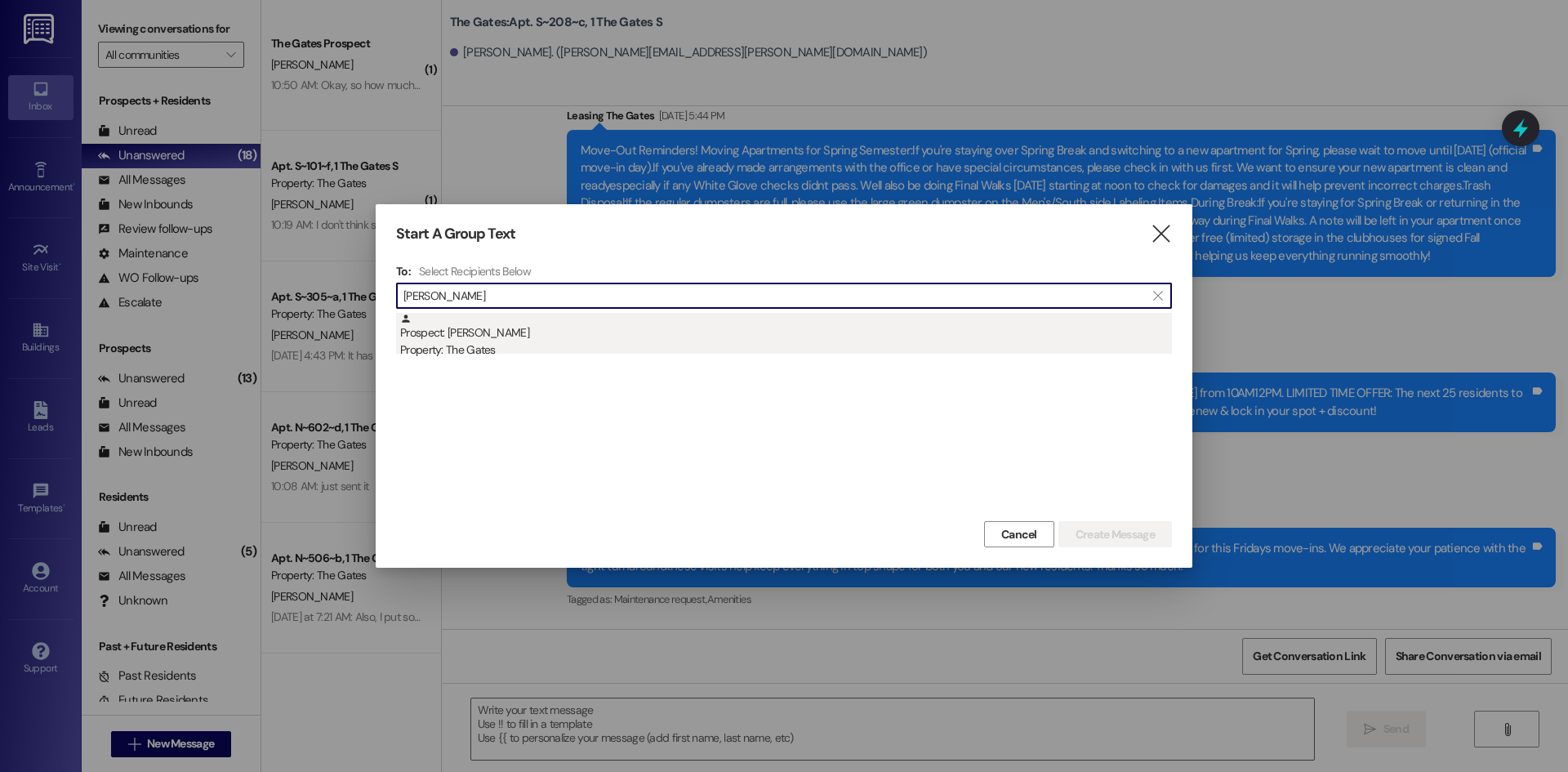
type input "Jarom Cobb"
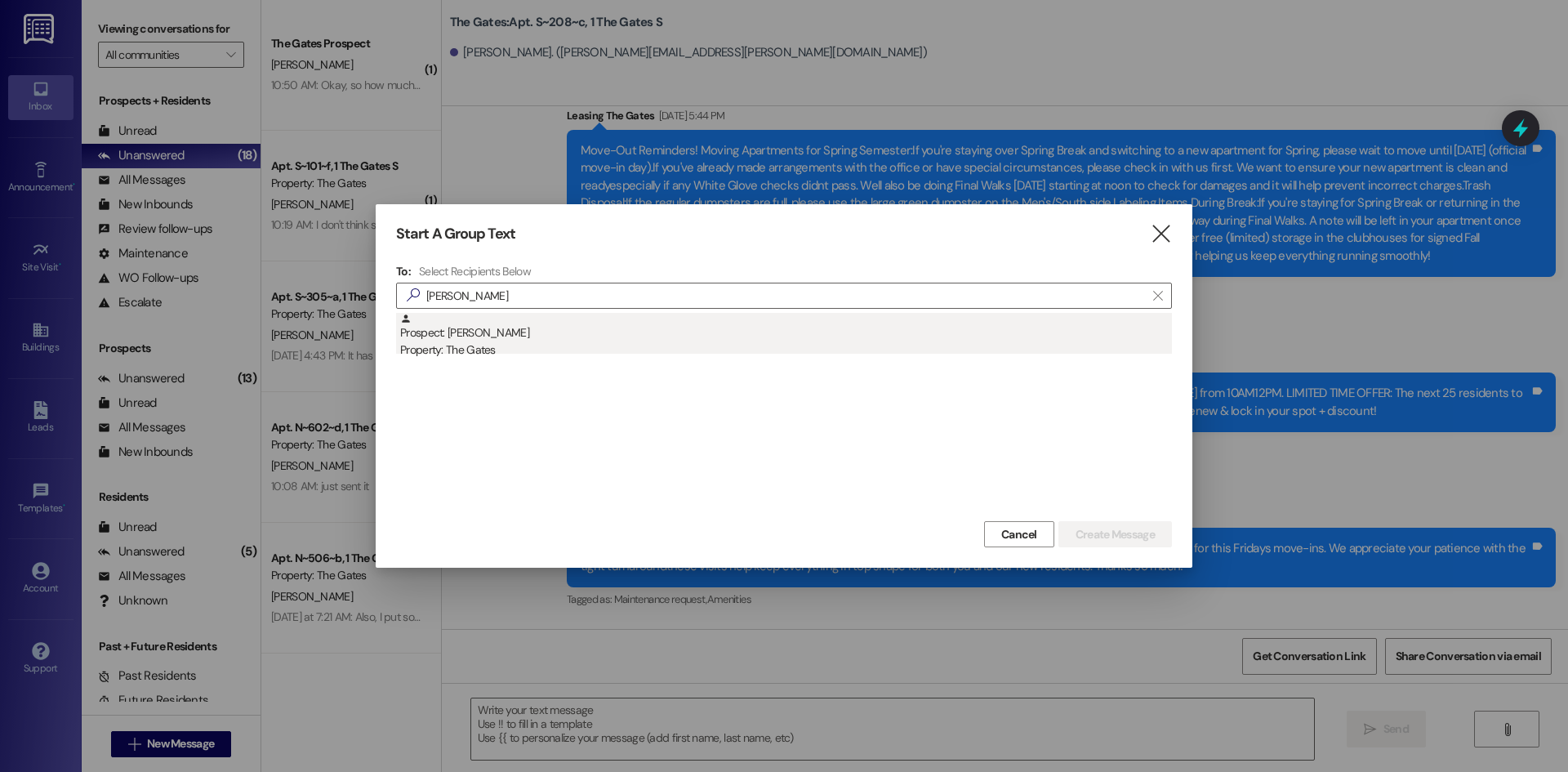
click at [453, 345] on div "Property: The Gates" at bounding box center [785, 350] width 772 height 17
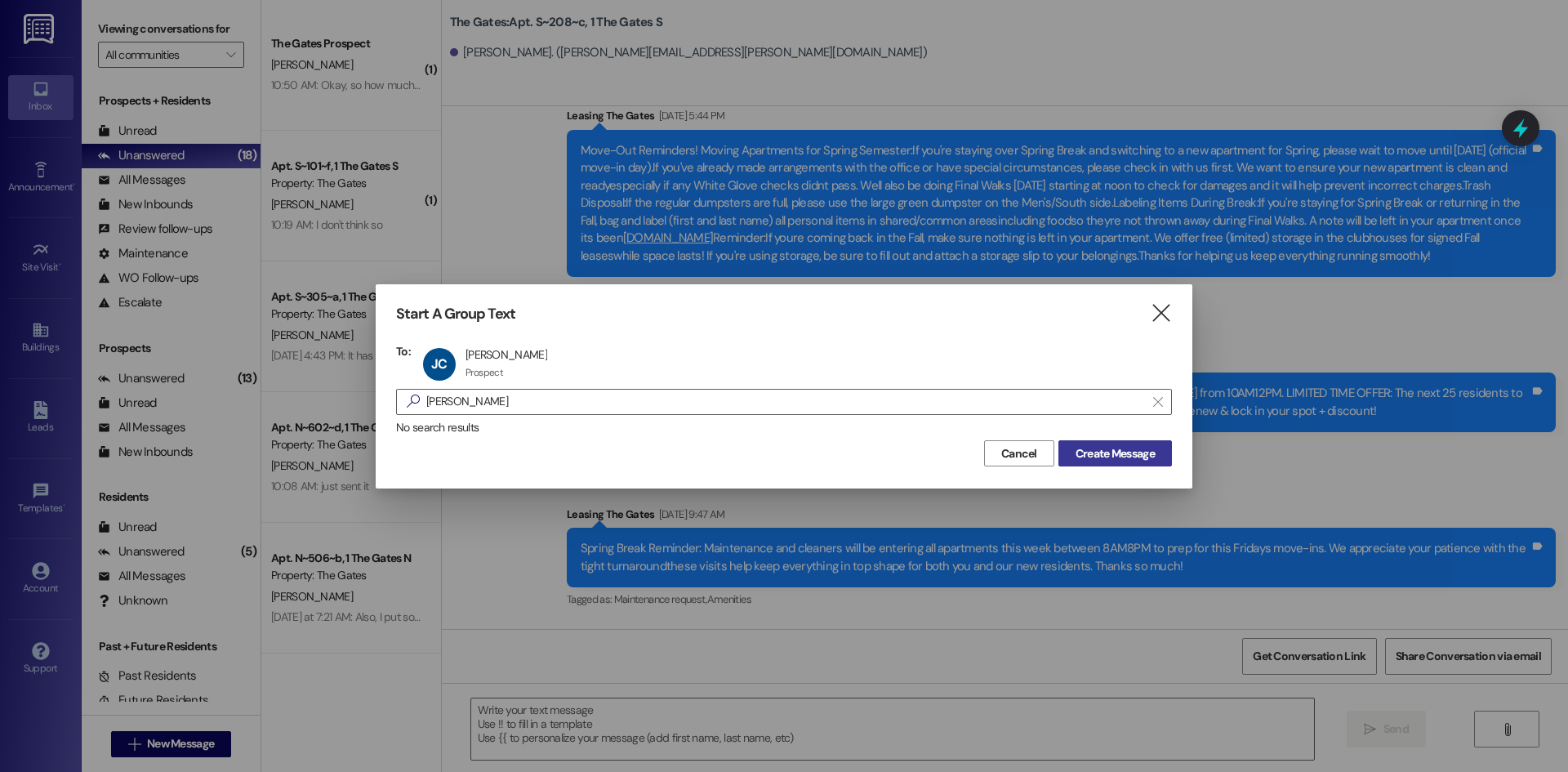
click at [1105, 463] on button "Create Message" at bounding box center [1115, 453] width 113 height 26
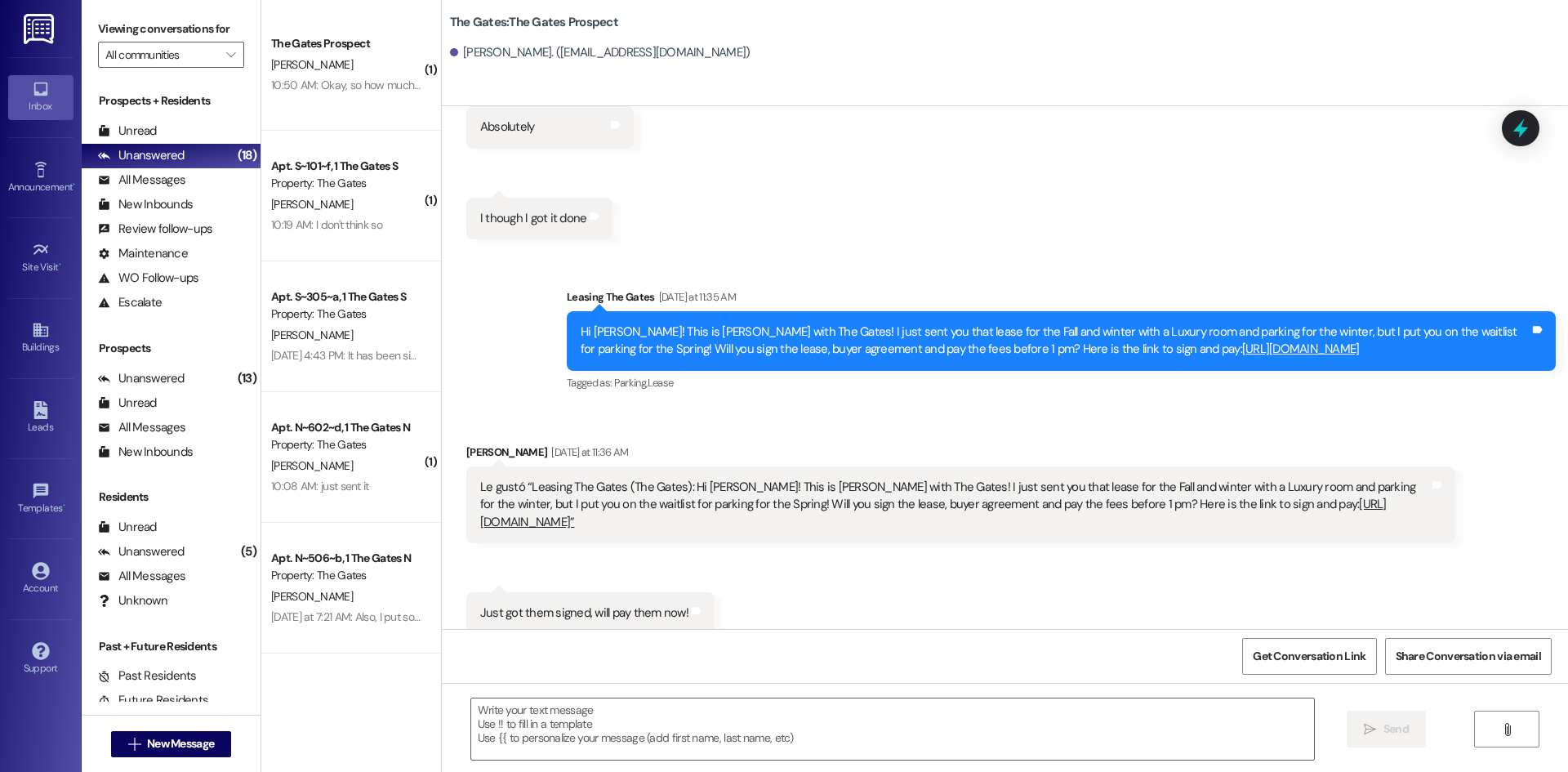
scroll to position [343, 0]
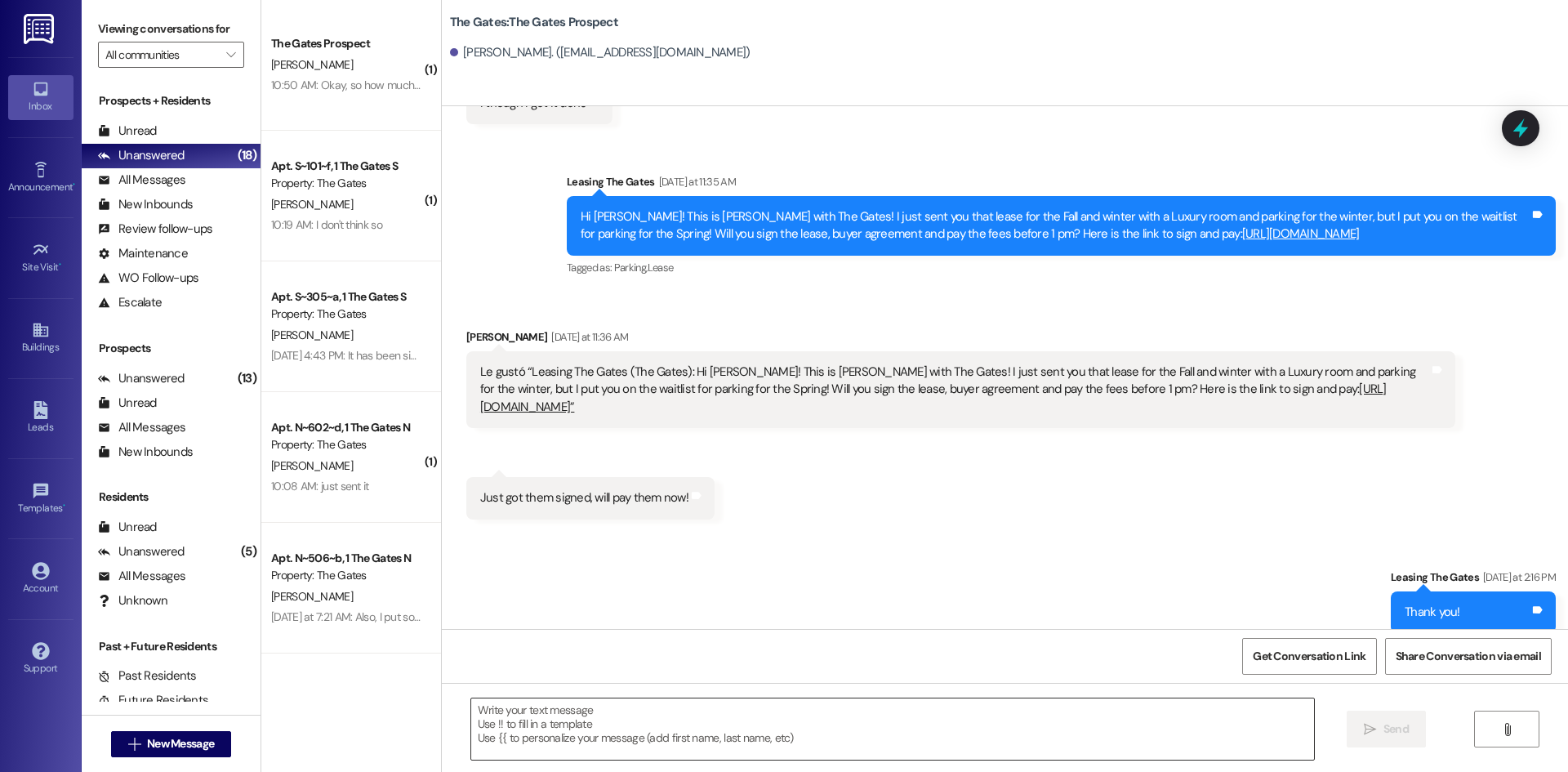
click at [518, 732] on textarea at bounding box center [892, 730] width 843 height 62
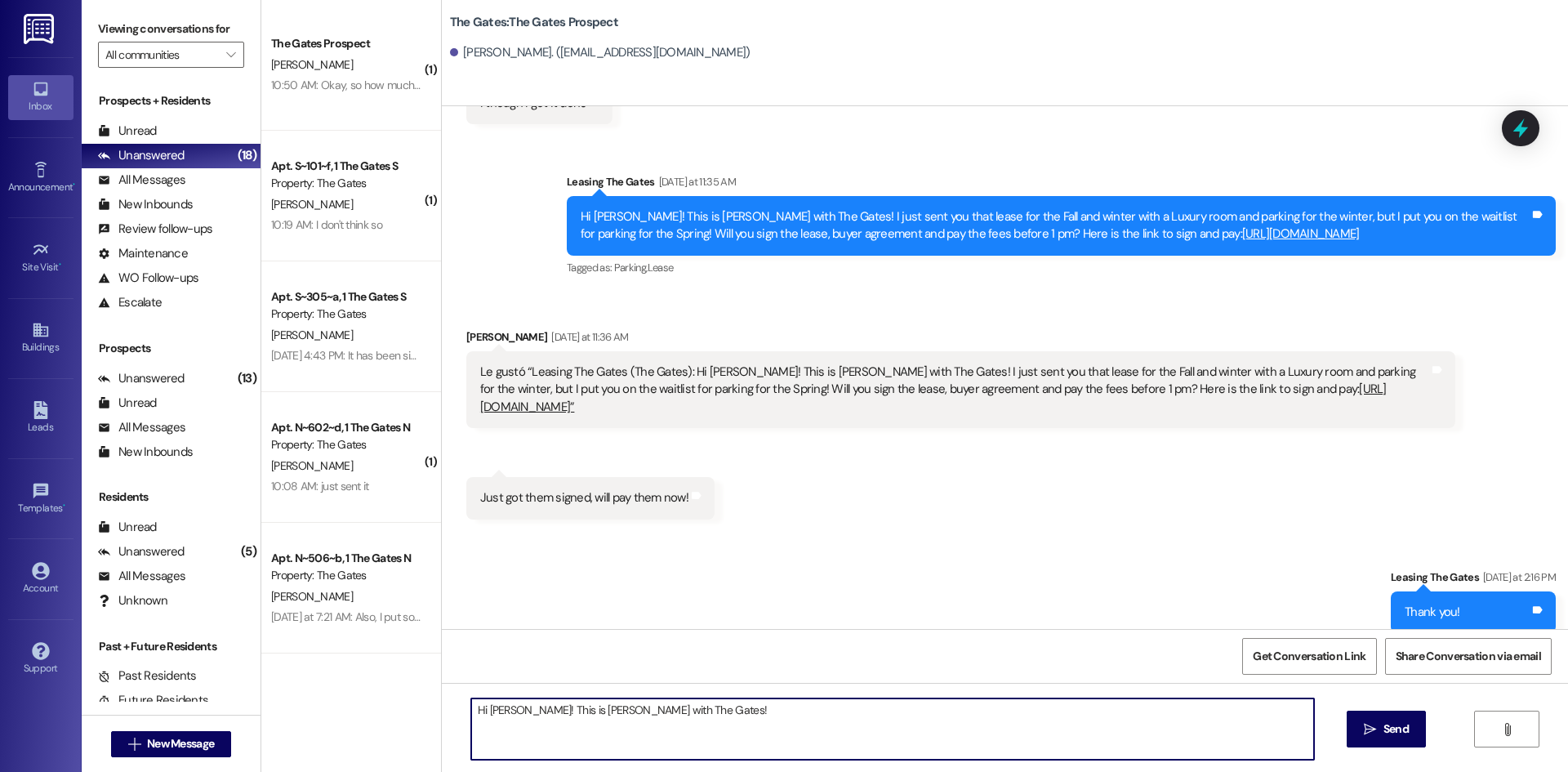
click at [682, 712] on textarea "Hi Jarom! This is Mackenzie with The Gates!" at bounding box center [892, 730] width 843 height 62
type textarea "Hi Jarom! This is Mackenzie with The Gates! Will you have your guarantor sign t…"
click at [1417, 728] on button " Send" at bounding box center [1386, 729] width 79 height 37
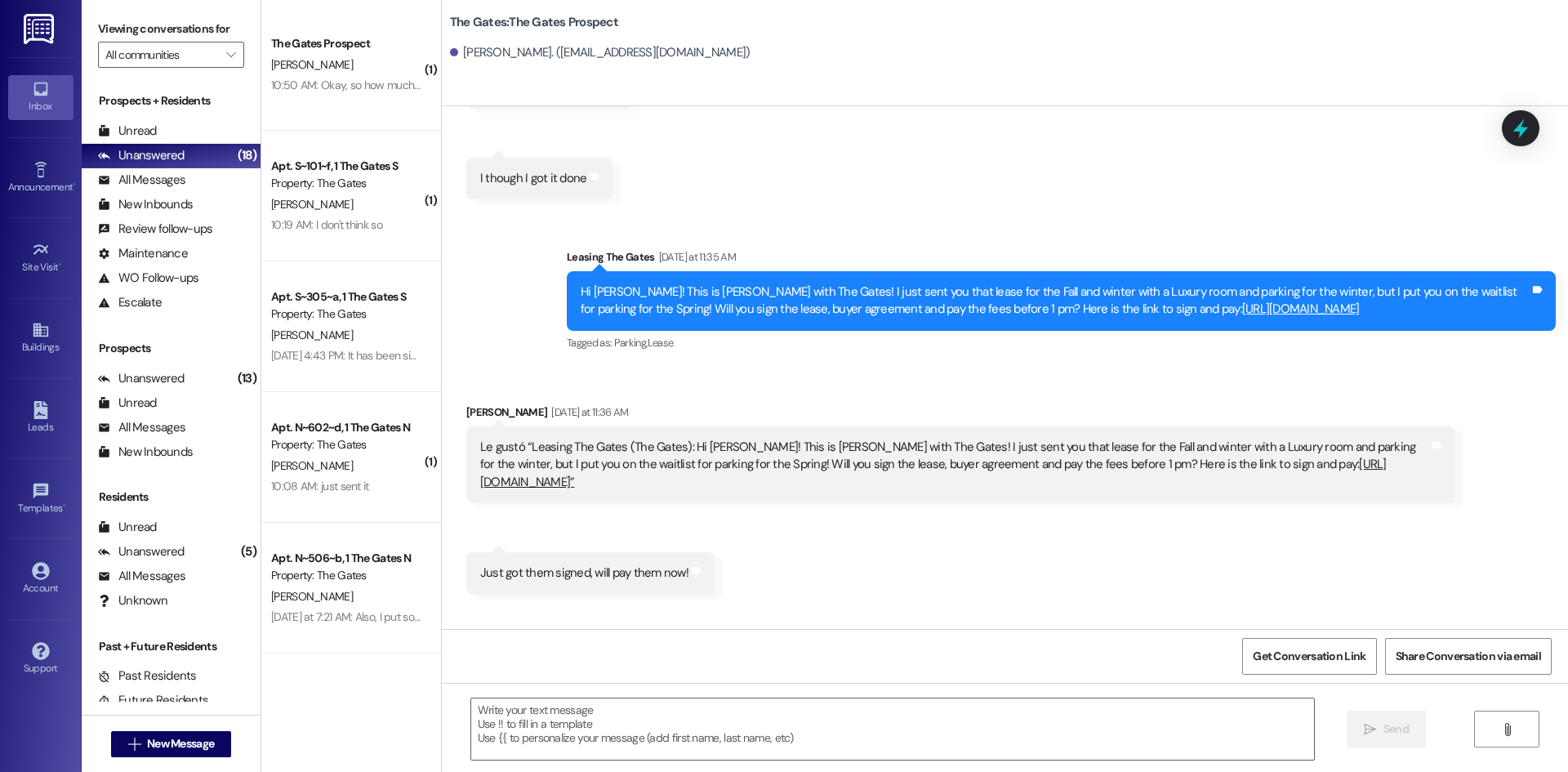
scroll to position [228, 0]
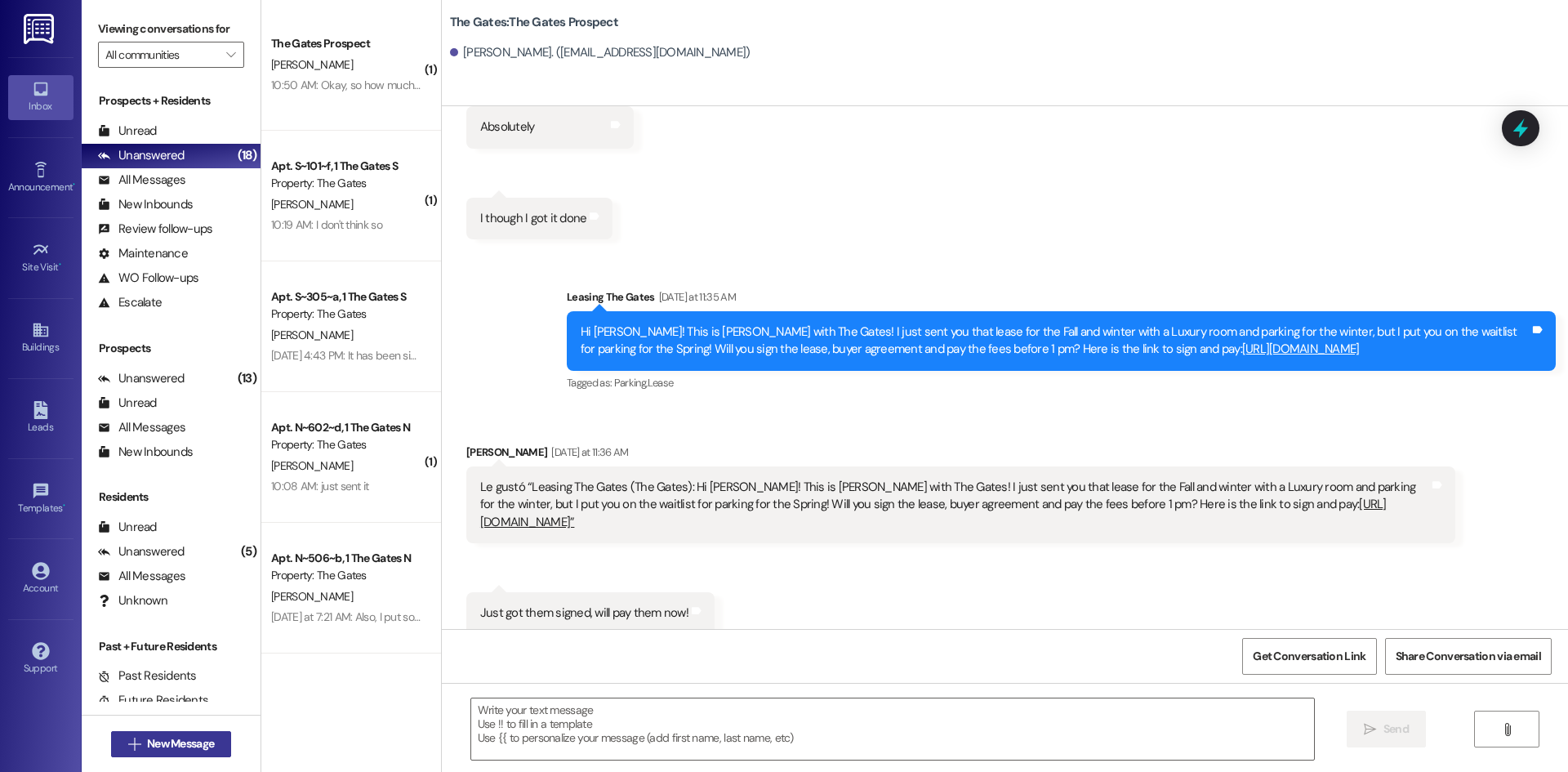
click at [177, 746] on span "New Message" at bounding box center [181, 744] width 67 height 17
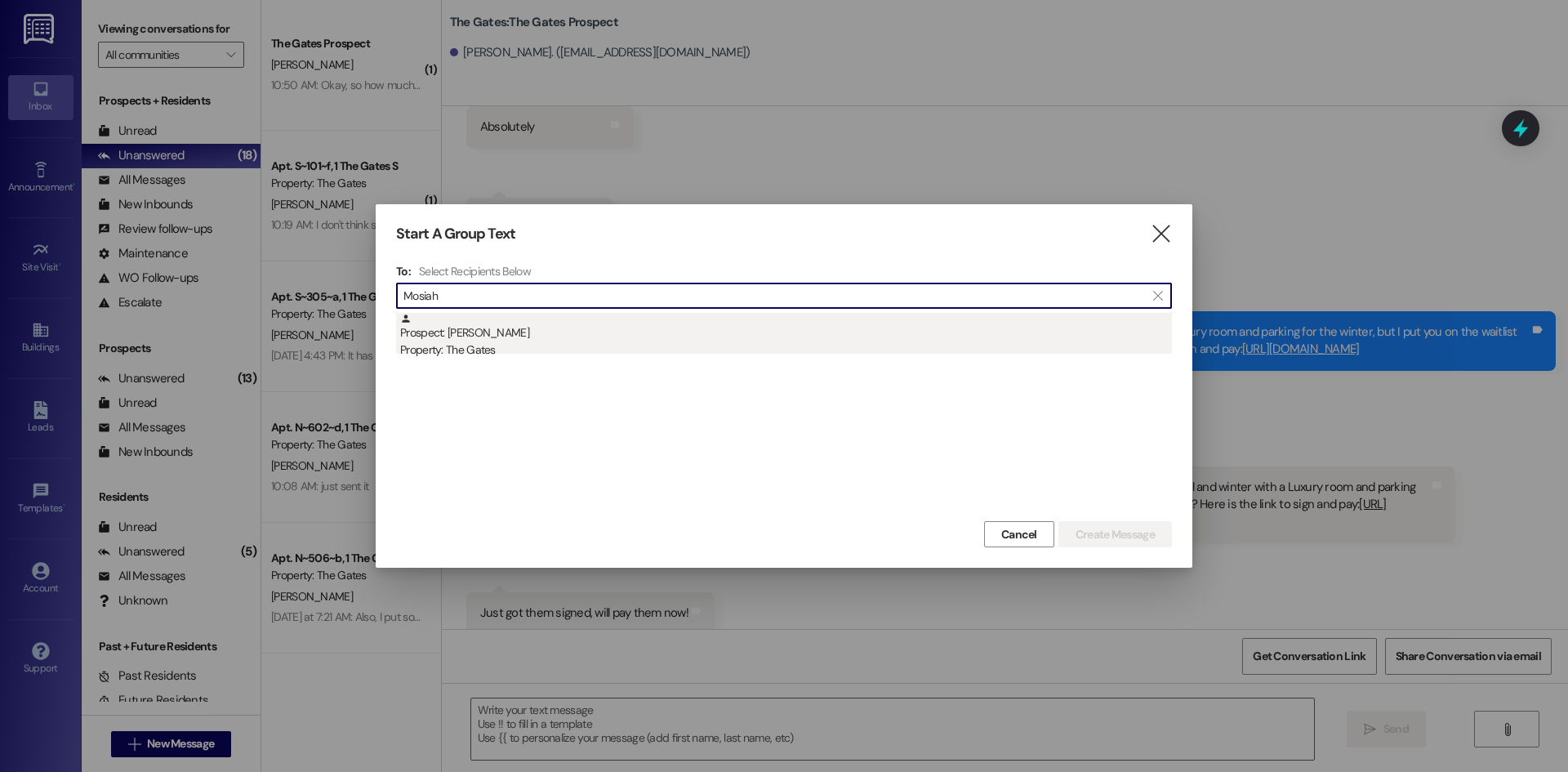
type input "Mosiah"
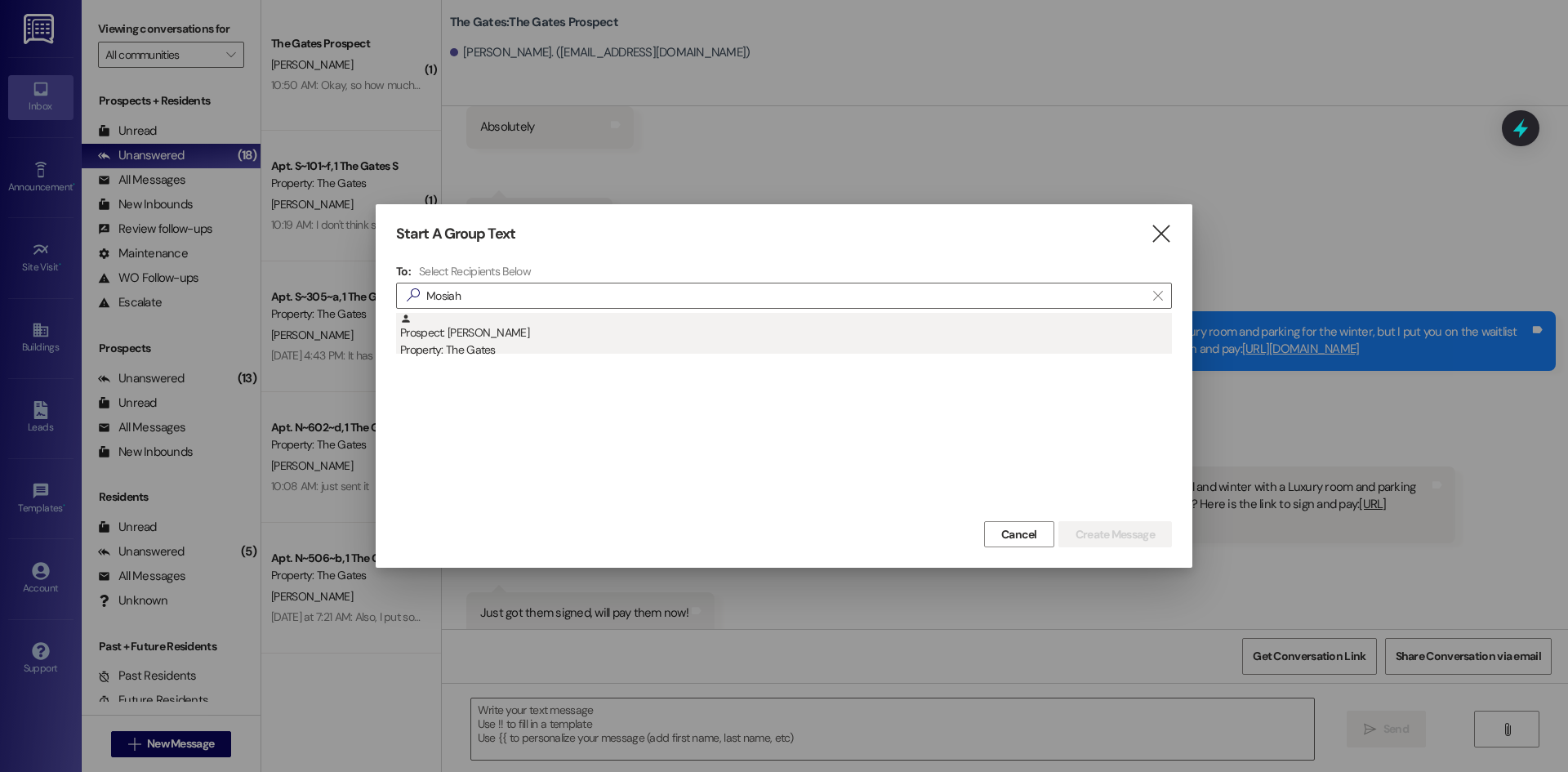
click at [453, 324] on div "Prospect: Mosiah Saulala Property: The Gates" at bounding box center [785, 336] width 772 height 46
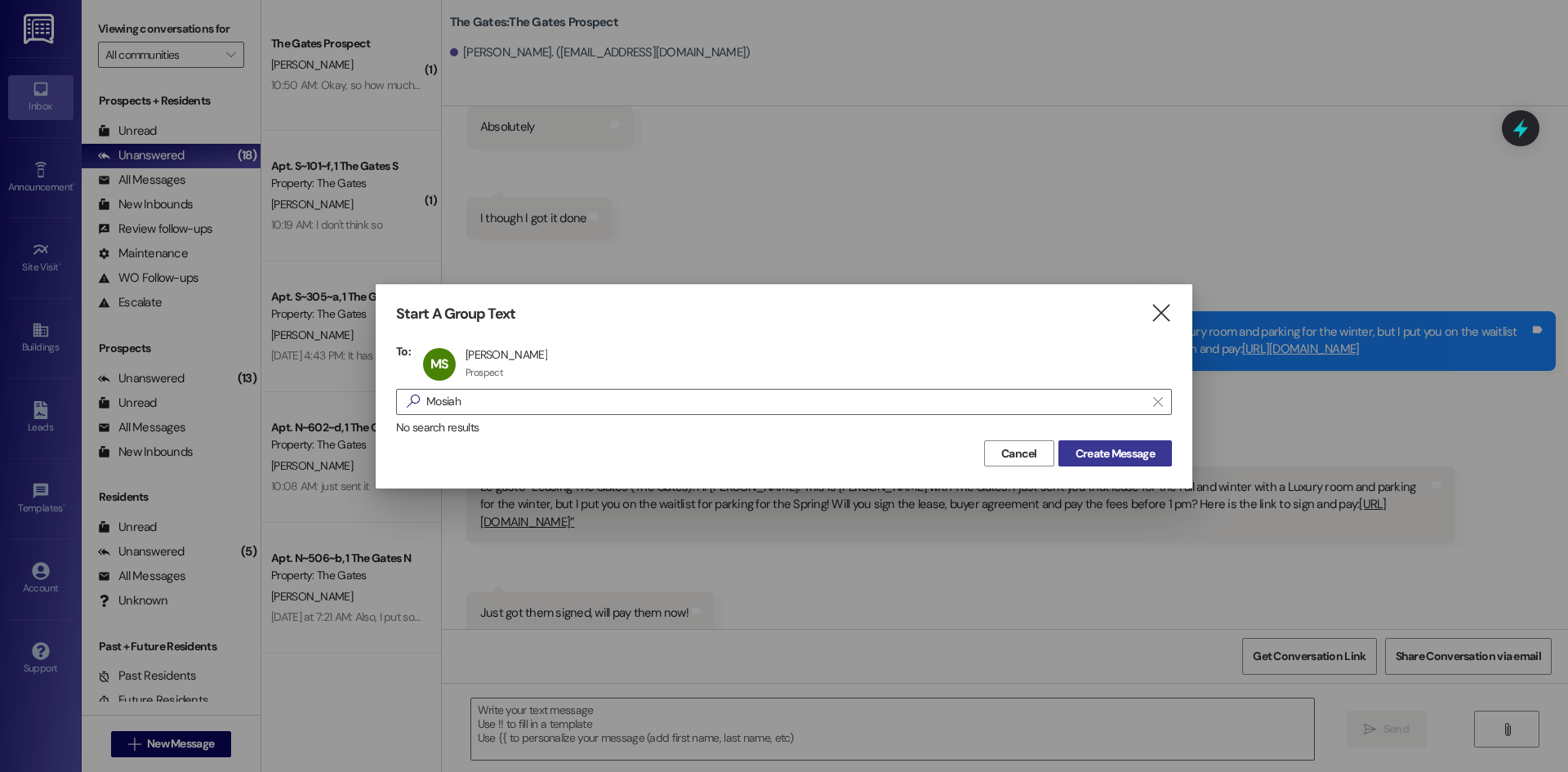
click at [1149, 449] on span "Create Message" at bounding box center [1115, 454] width 79 height 17
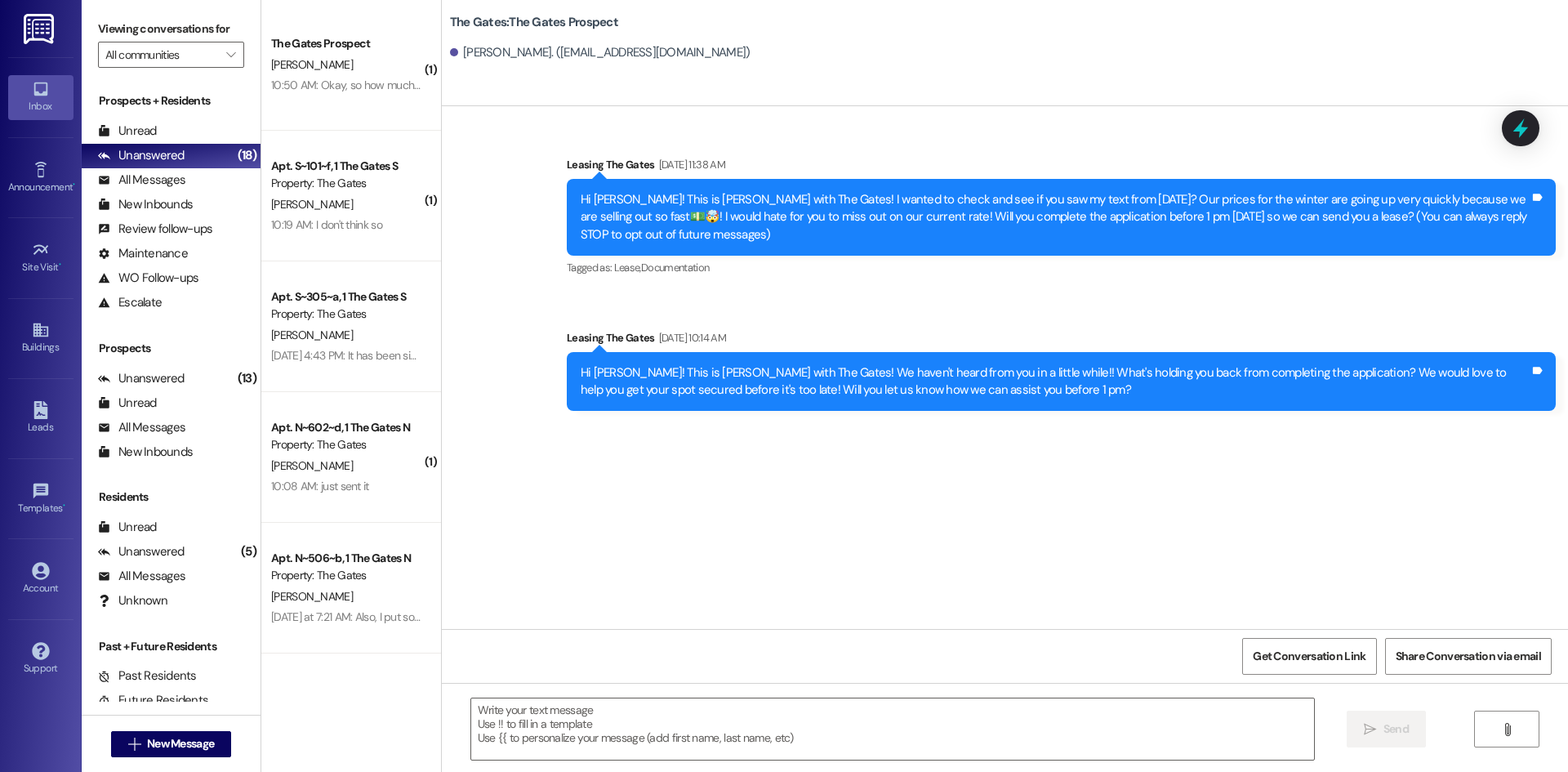
scroll to position [0, 0]
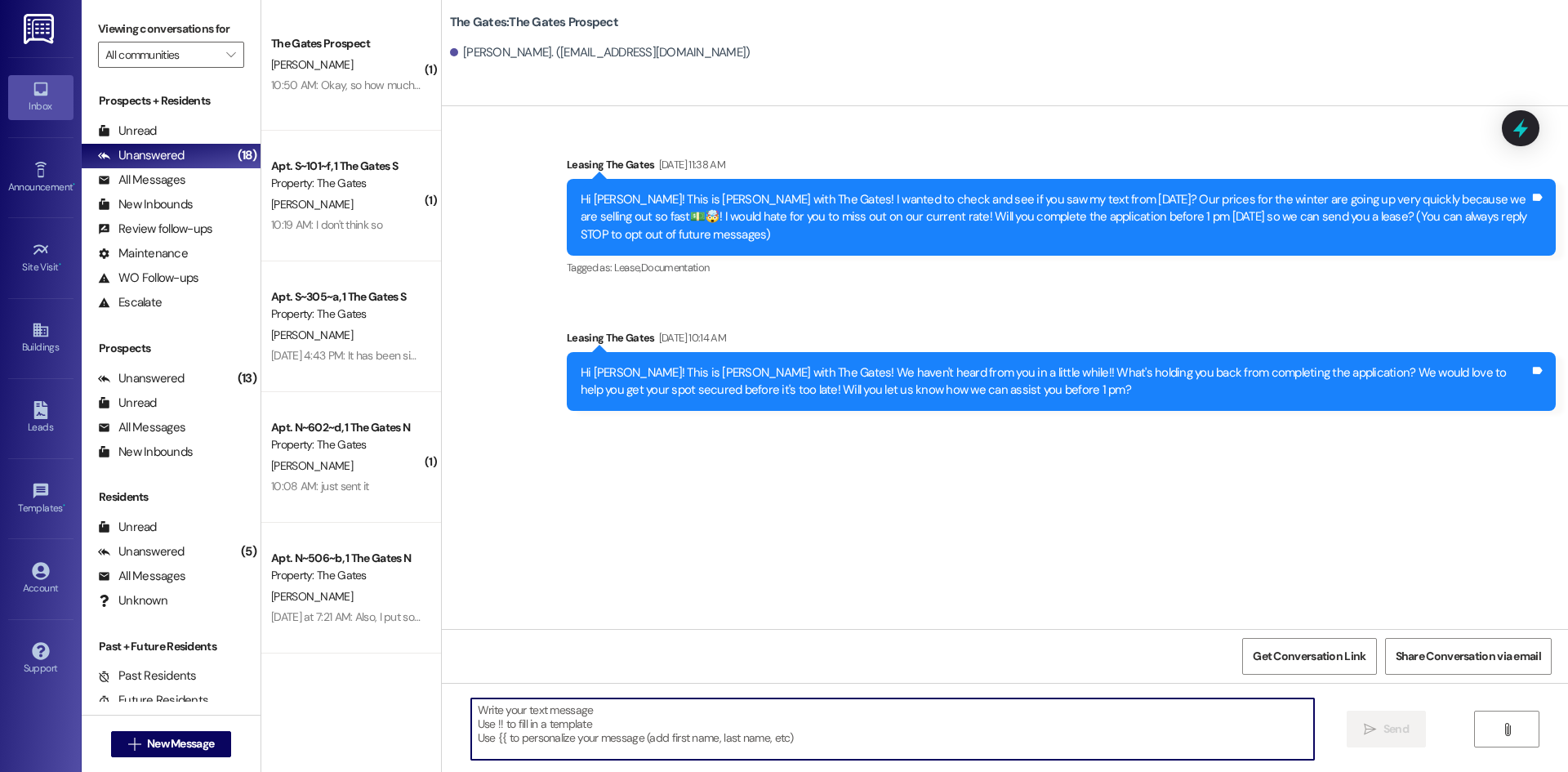
click at [506, 727] on textarea at bounding box center [892, 730] width 843 height 62
type textarea "H"
paste textarea "Hi Jarom! This is Mackenzie with The Gates! Will you have your guarantor sign t…"
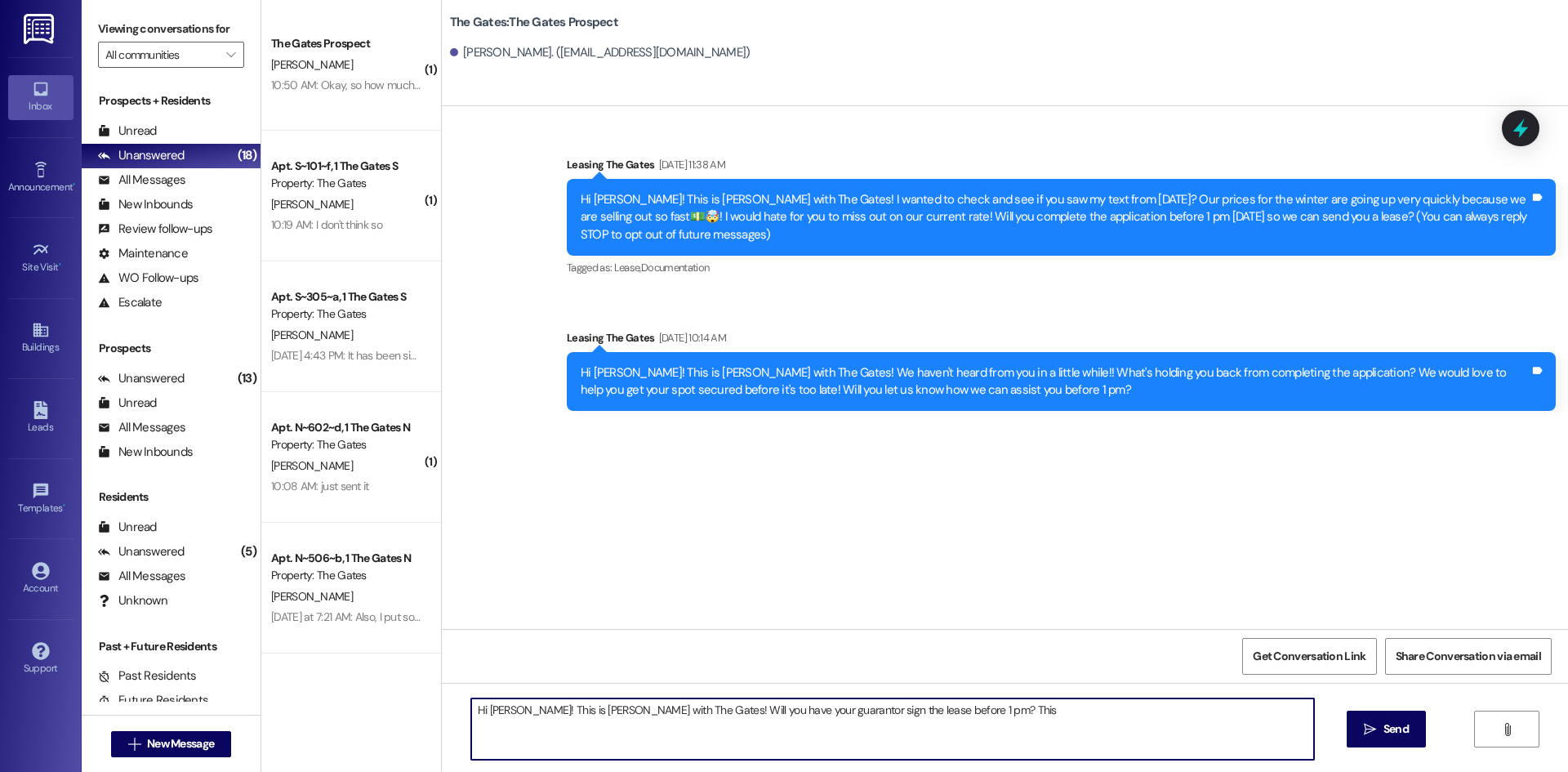
type textarea "Hi Jarom! This is Mackenzie with The Gates! Will you have your guarantor sign t…"
click at [503, 707] on textarea "Hi Jarom! This is Mackenzie with The Gates! Will you have your guarantor sign t…" at bounding box center [892, 730] width 843 height 62
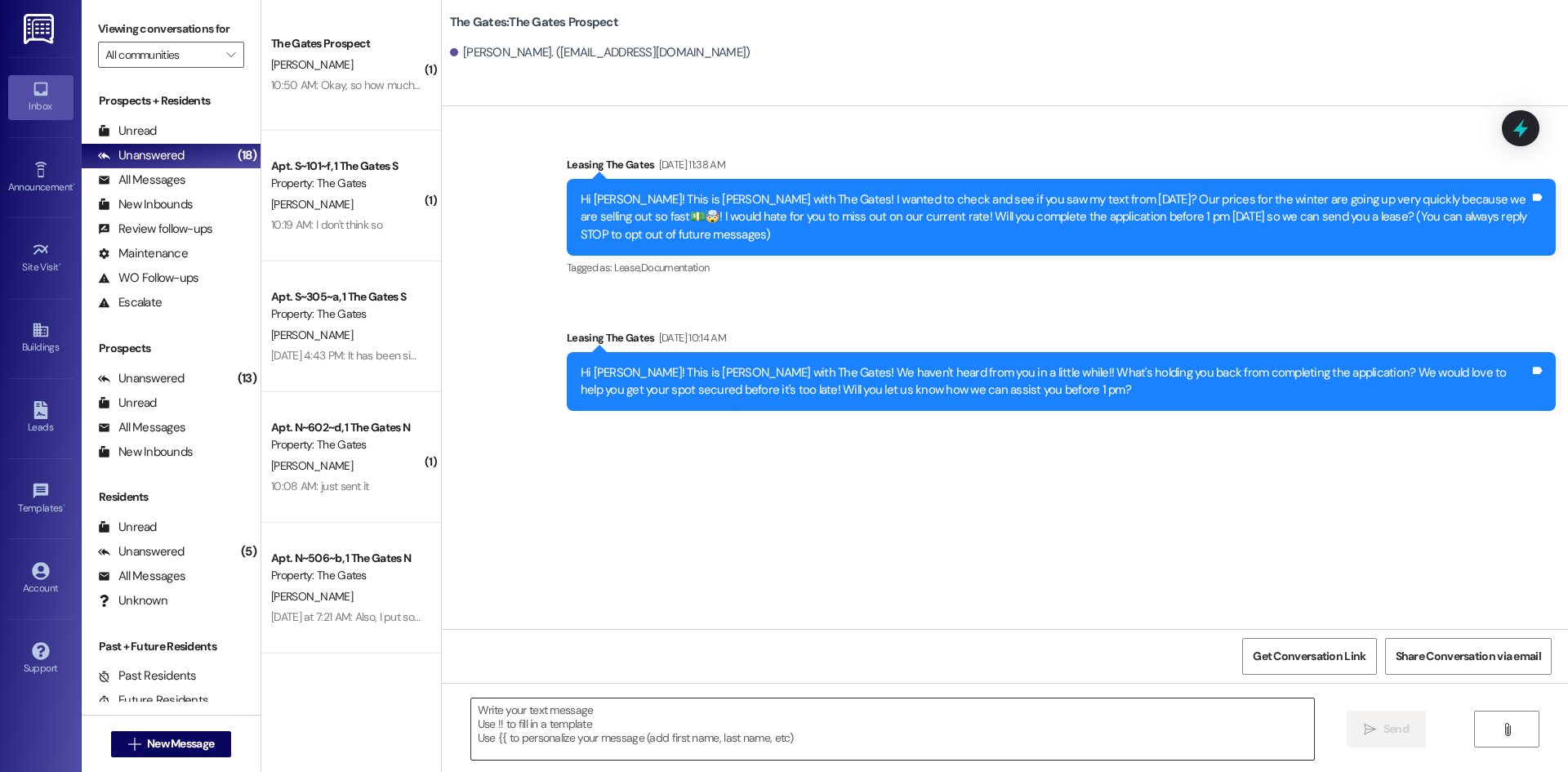
click at [527, 723] on textarea at bounding box center [892, 730] width 843 height 62
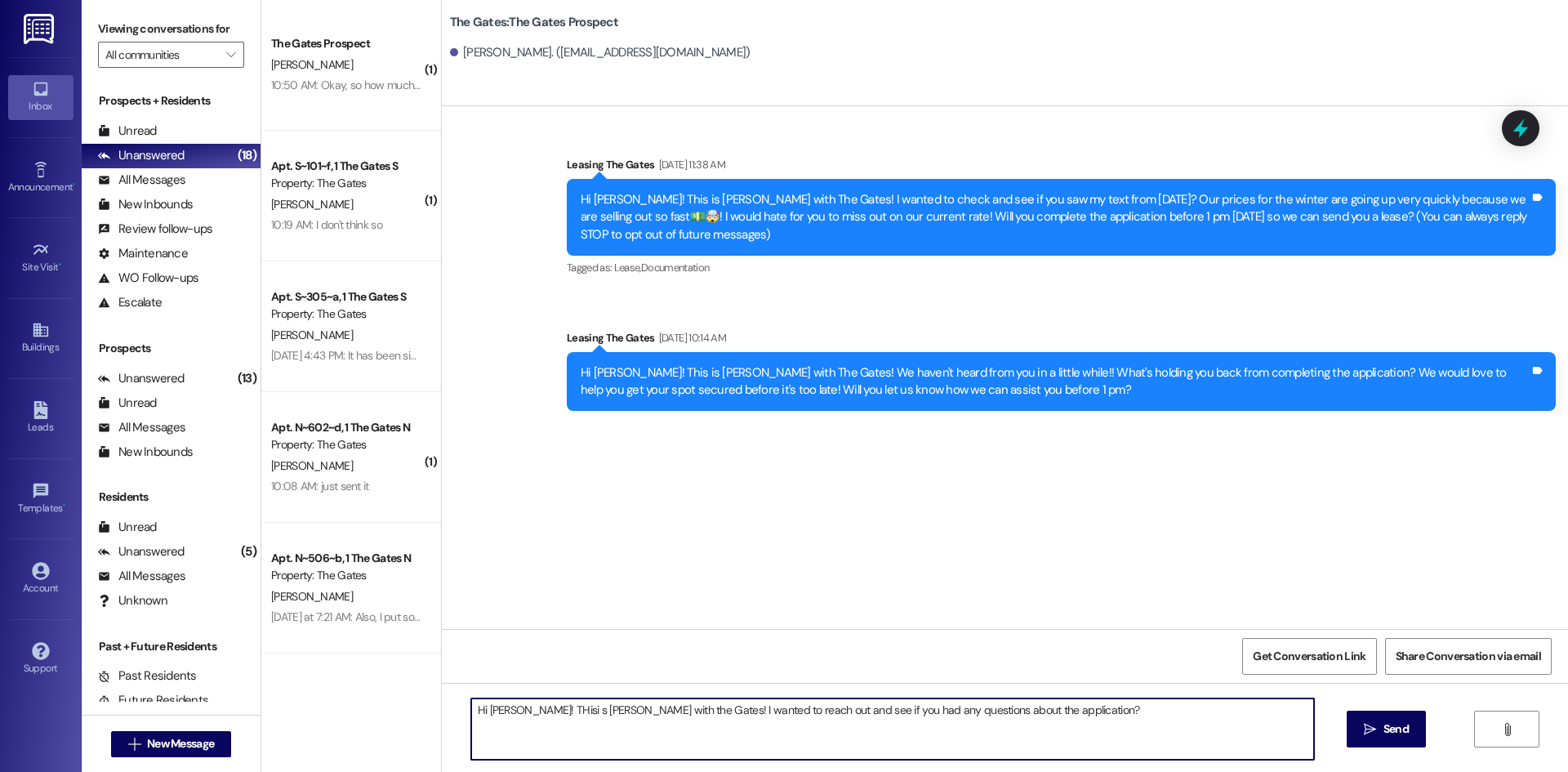
click at [529, 706] on textarea "Hi Mosiah! THisi s Mackenzie with the Gates! I wanted to reach out and see if y…" at bounding box center [892, 730] width 843 height 62
click at [545, 713] on textarea "Hi Mosiah! Thisi s Mackenzie with the Gates! I wanted to reach out and see if y…" at bounding box center [892, 730] width 843 height 62
click at [536, 714] on textarea "Hi Mosiah! Thisi Mackenzie with the Gates! I wanted to reach out and see if you…" at bounding box center [892, 730] width 843 height 62
click at [539, 706] on textarea "Hi Mosiah! Thisi Mackenzie with the Gates! I wanted to reach out and see if you…" at bounding box center [892, 730] width 843 height 62
type textarea "Hi Mosiah! This is Mackenzie with the Gates! I wanted to reach out and see if y…"
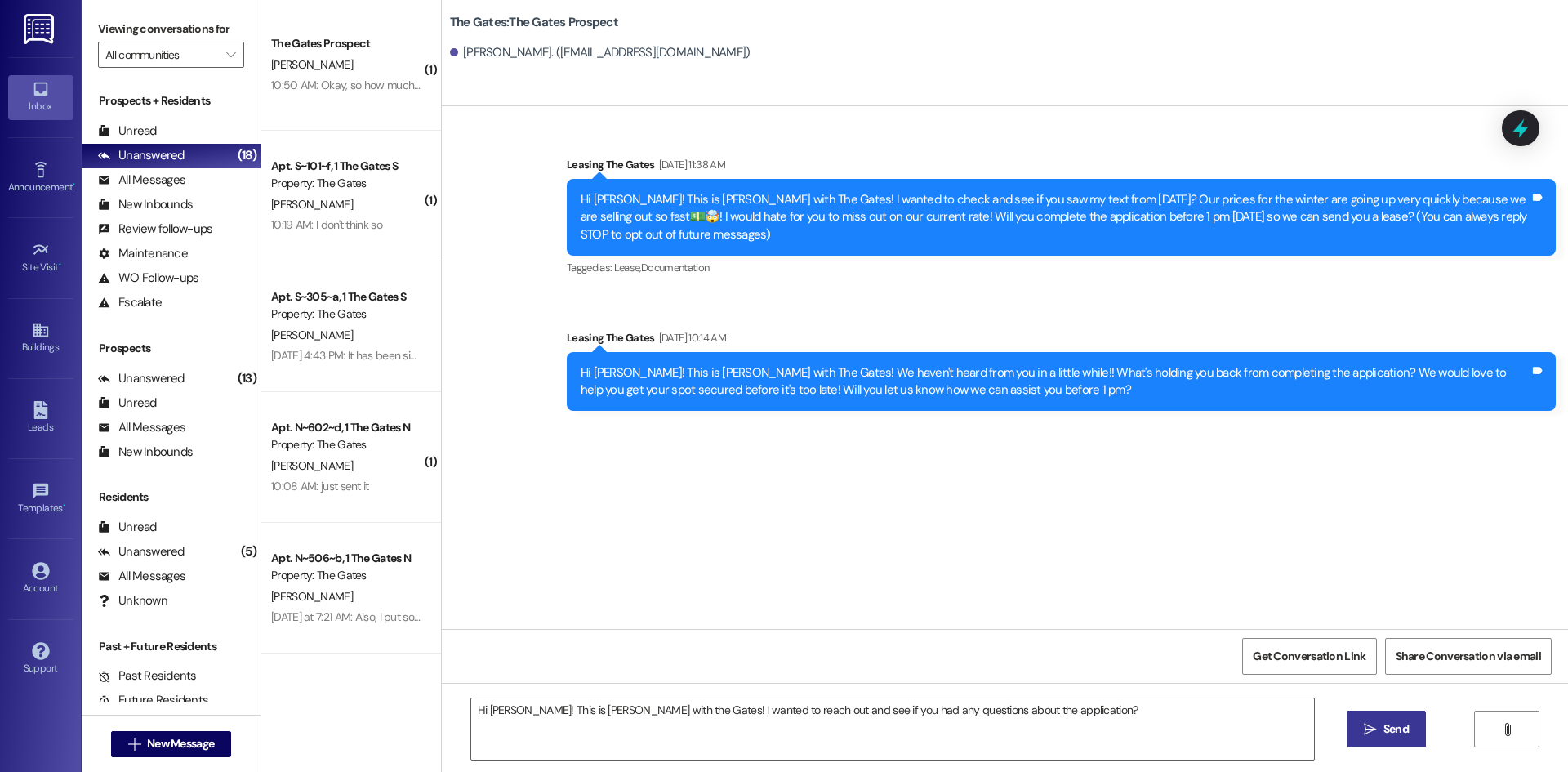
click at [1385, 727] on span "Send" at bounding box center [1396, 730] width 25 height 17
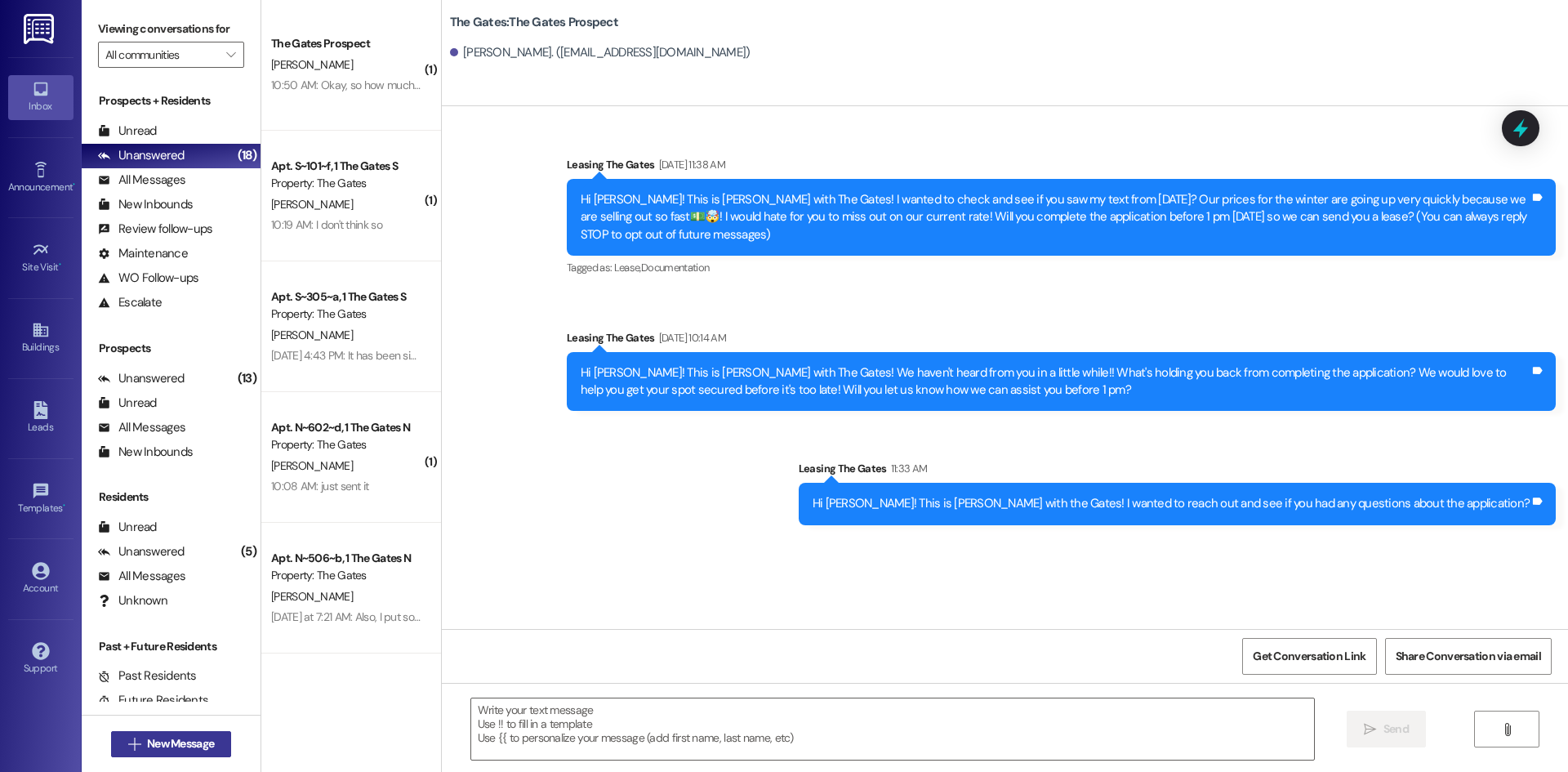
click at [184, 754] on button " New Message" at bounding box center [172, 744] width 121 height 26
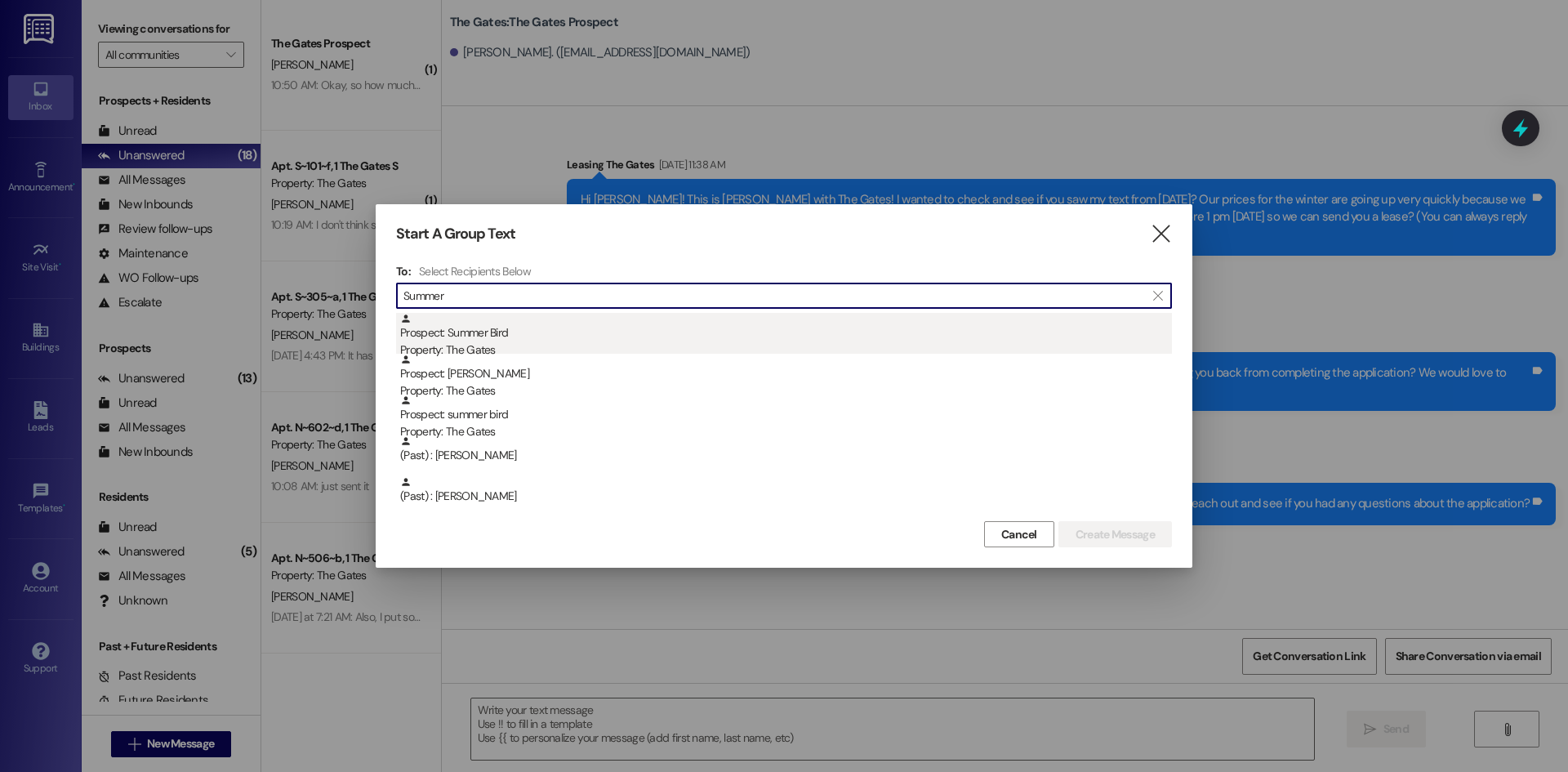
type input "Summer"
click at [472, 336] on div "Prospect: Summer Bird Property: The Gates" at bounding box center [785, 336] width 772 height 46
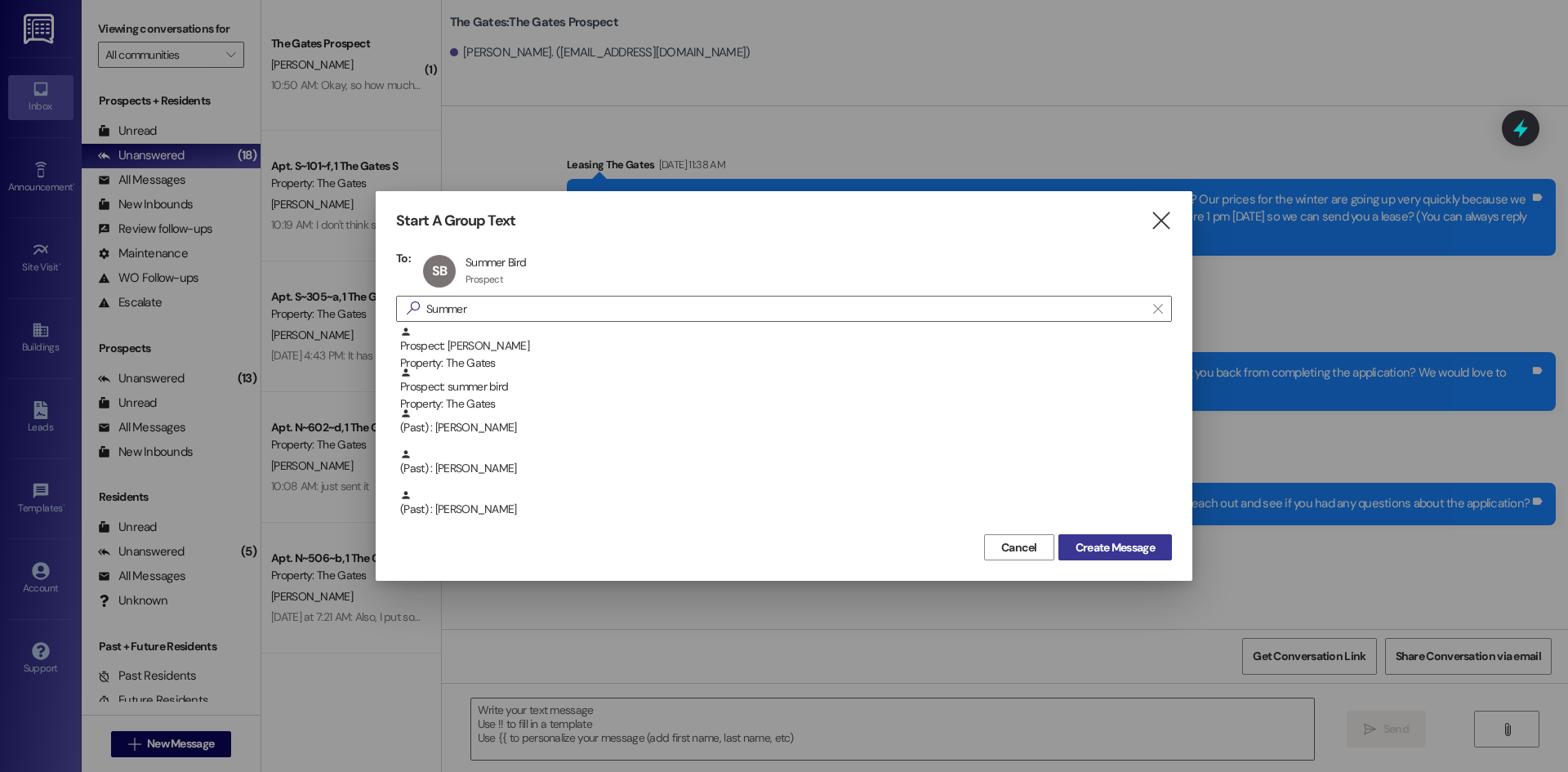
click at [1127, 553] on span "Create Message" at bounding box center [1115, 548] width 79 height 17
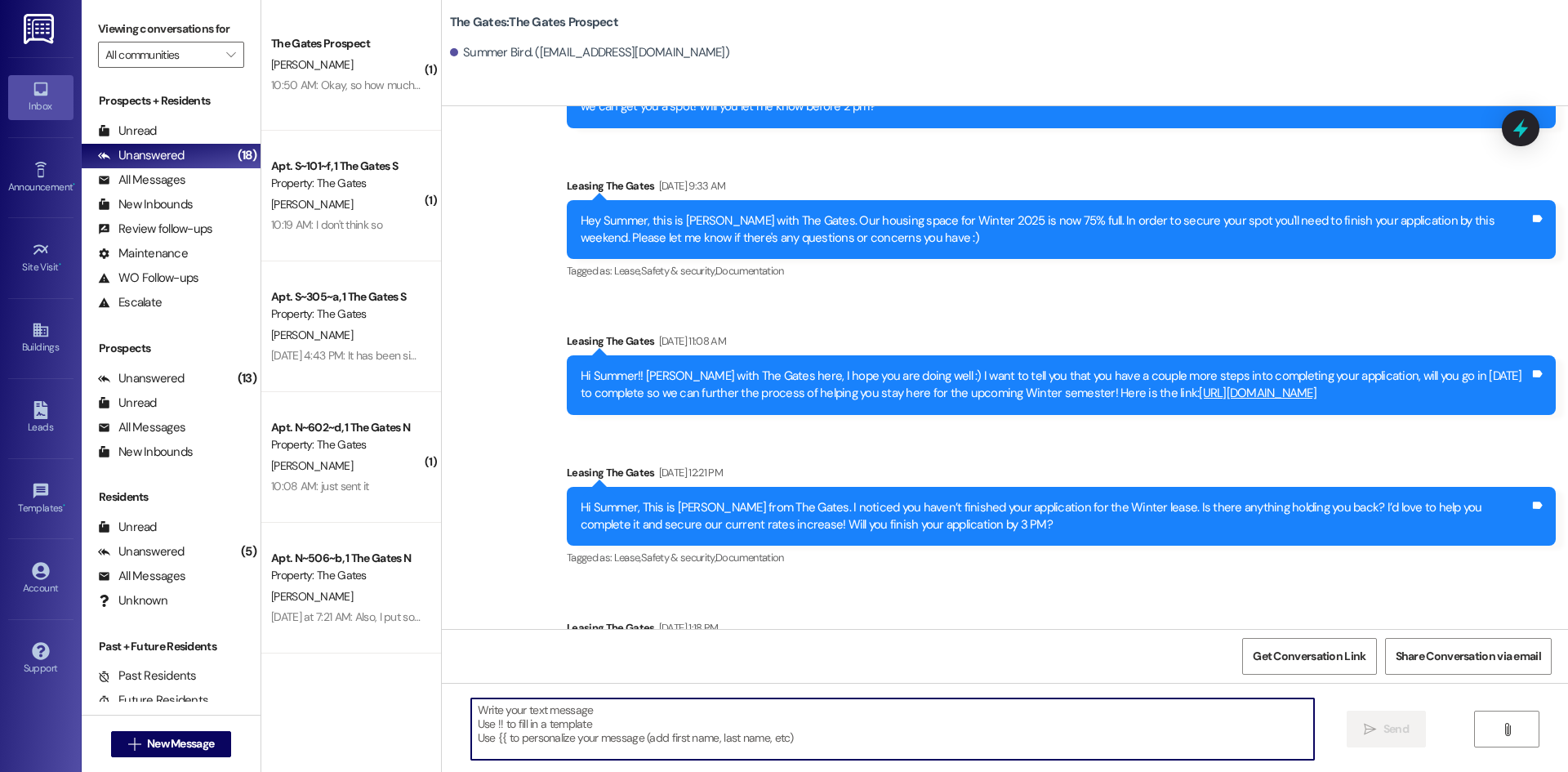
click at [569, 750] on textarea at bounding box center [892, 730] width 843 height 62
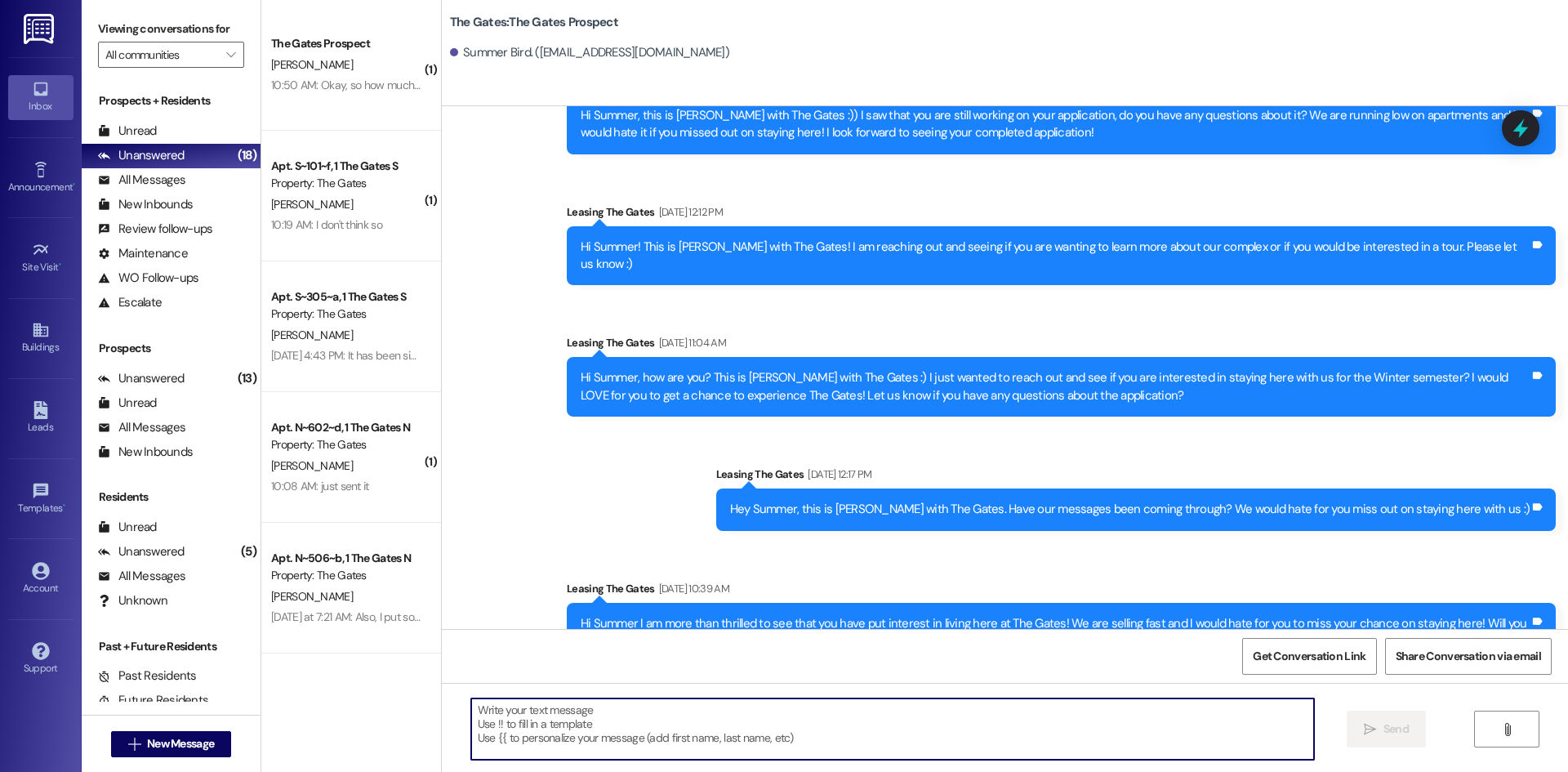
scroll to position [2322, 0]
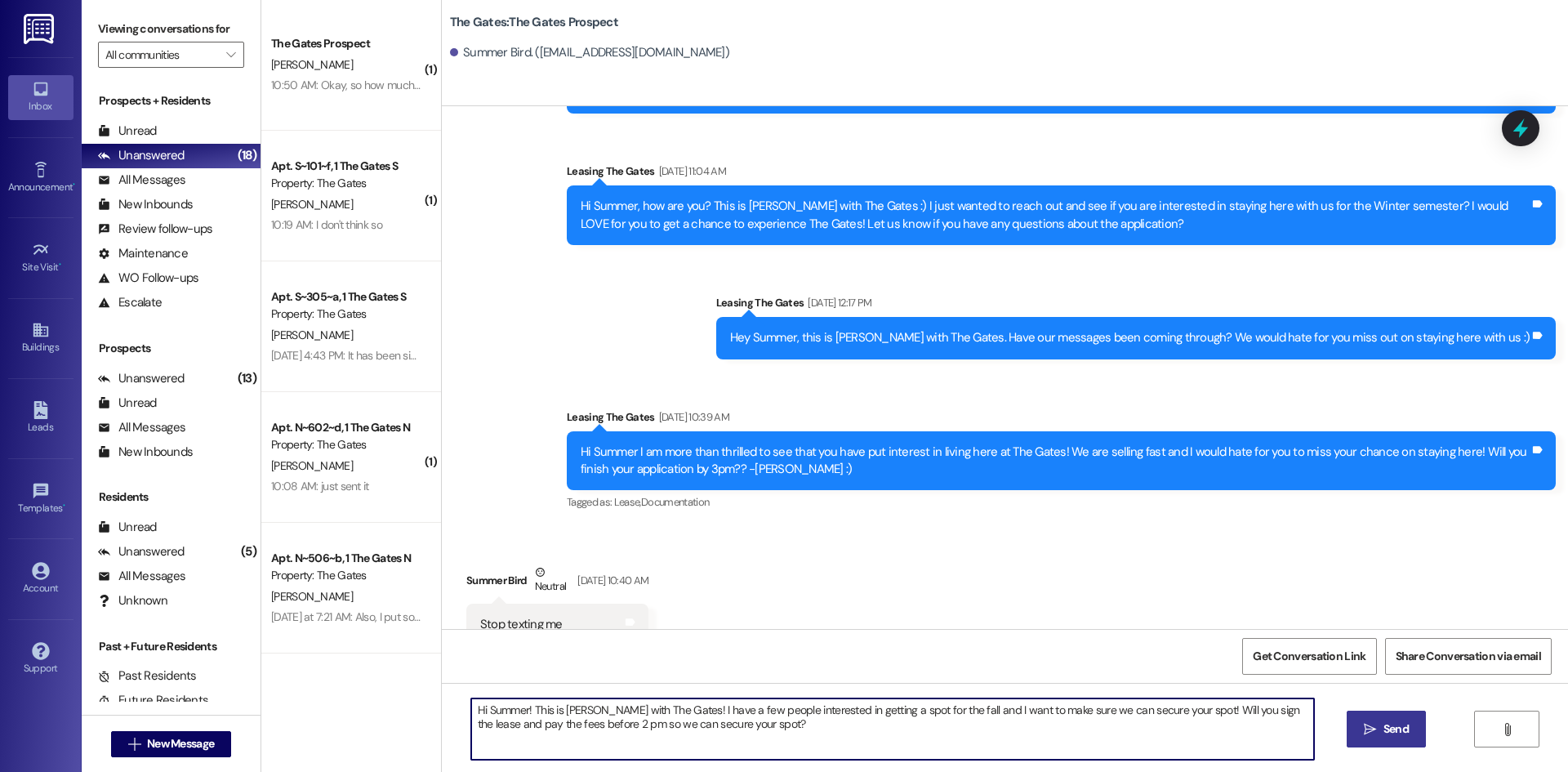
type textarea "Hi Summer! This is Mackenzie with The Gates! I have a few people interested in …"
